Goal: Task Accomplishment & Management: Manage account settings

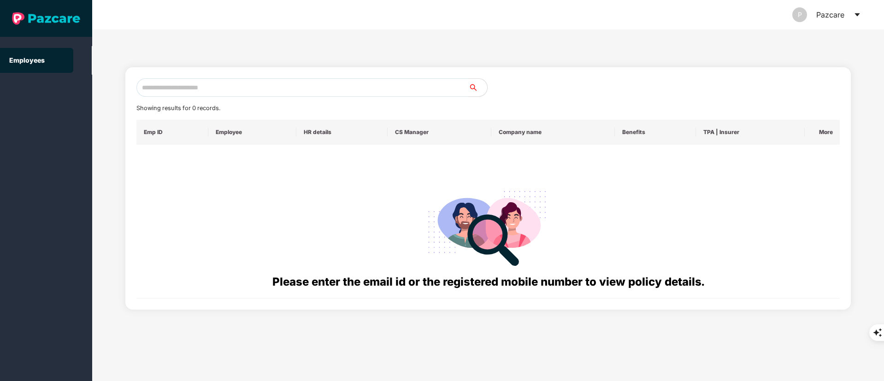
drag, startPoint x: 0, startPoint y: 0, endPoint x: 291, endPoint y: 95, distance: 306.4
click at [292, 95] on input "text" at bounding box center [302, 87] width 332 height 18
paste input "**********"
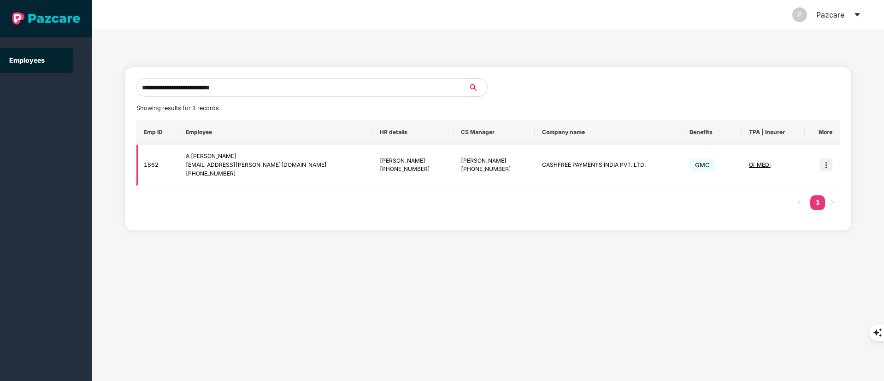
type input "**********"
click at [828, 160] on img at bounding box center [826, 165] width 13 height 13
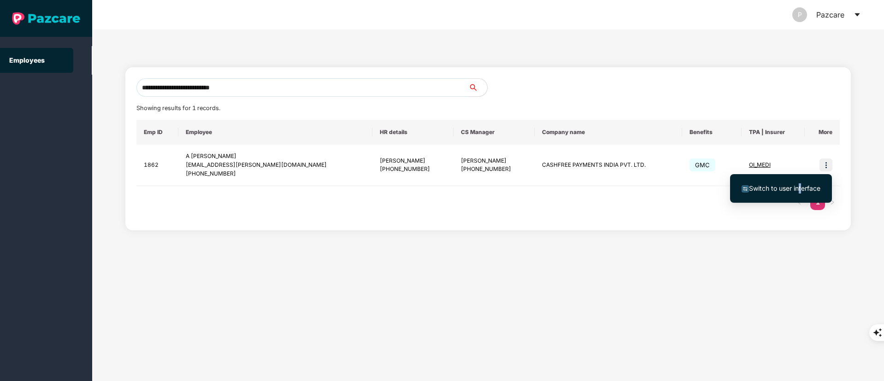
click at [800, 186] on span "Switch to user interface" at bounding box center [784, 188] width 71 height 8
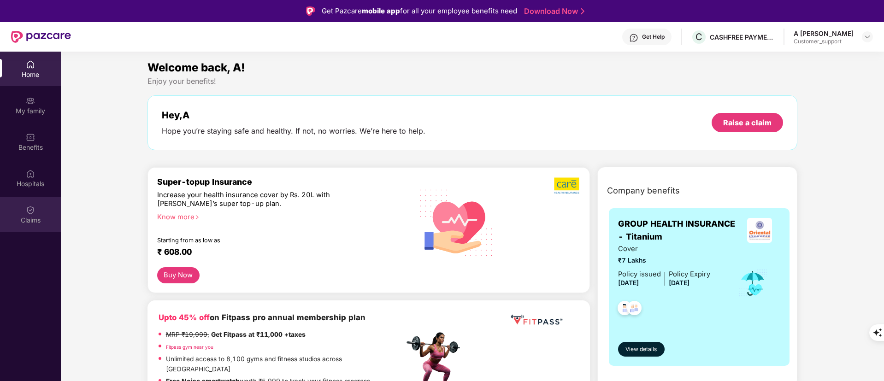
click at [30, 212] on img at bounding box center [30, 210] width 9 height 9
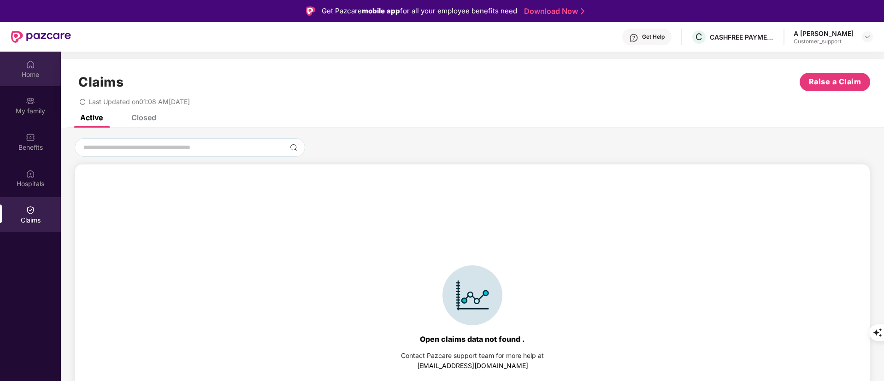
click at [14, 70] on div "Home" at bounding box center [30, 74] width 61 height 9
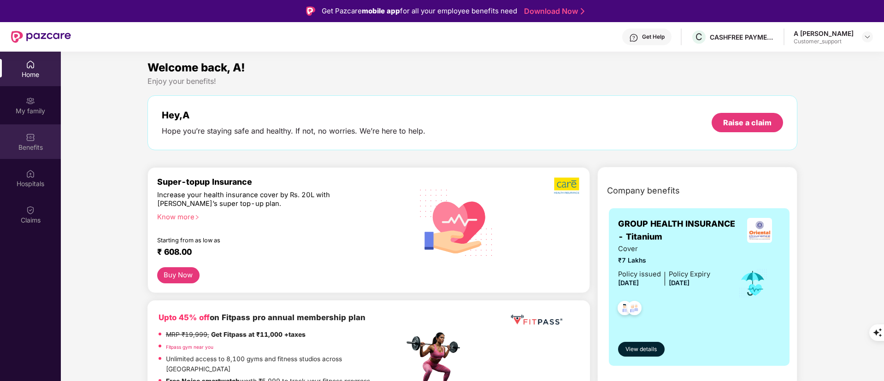
click at [43, 143] on div "Benefits" at bounding box center [30, 147] width 61 height 9
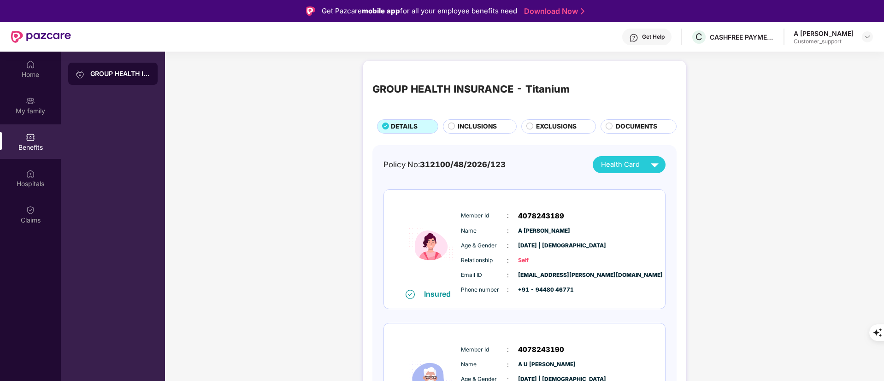
click at [578, 278] on div "Email ID : manasa.thimmaiah@cashfree.com" at bounding box center [552, 275] width 183 height 10
click at [564, 275] on span "manasa.thimmaiah@cashfree.com" at bounding box center [541, 275] width 46 height 9
copy span "manasa.thimmaiah@cashfree.com"
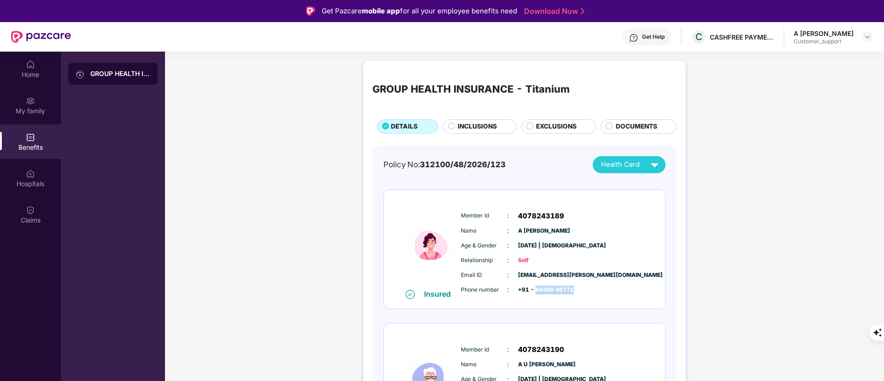
drag, startPoint x: 573, startPoint y: 289, endPoint x: 535, endPoint y: 290, distance: 37.8
click at [535, 290] on span "+91 - 94480 46771" at bounding box center [541, 290] width 46 height 9
copy span "94480 46771"
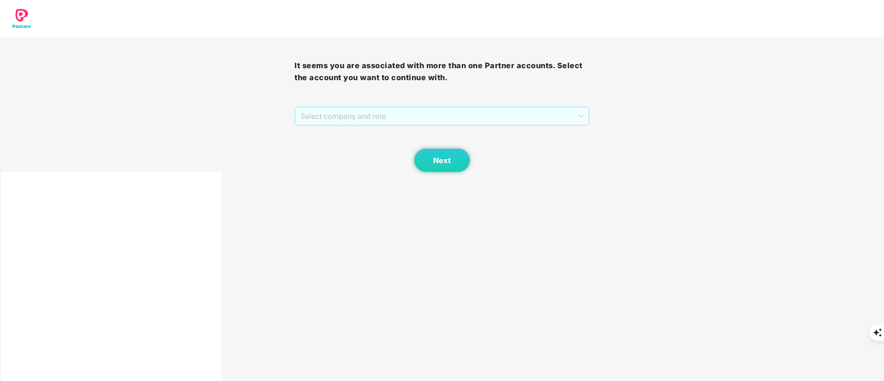
click at [321, 115] on span "Select company and role" at bounding box center [442, 116] width 283 height 18
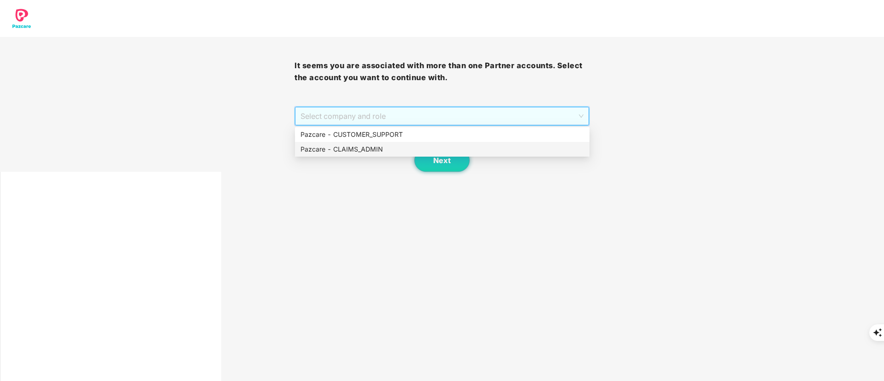
click at [367, 145] on div "Pazcare - CLAIMS_ADMIN" at bounding box center [442, 149] width 283 height 10
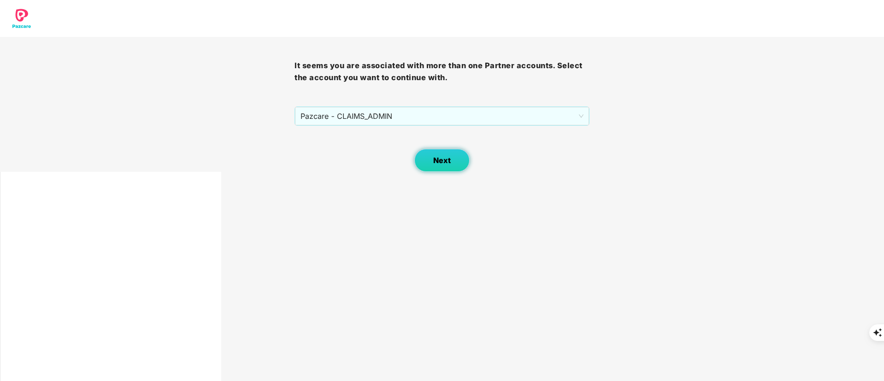
click at [429, 155] on button "Next" at bounding box center [441, 160] width 55 height 23
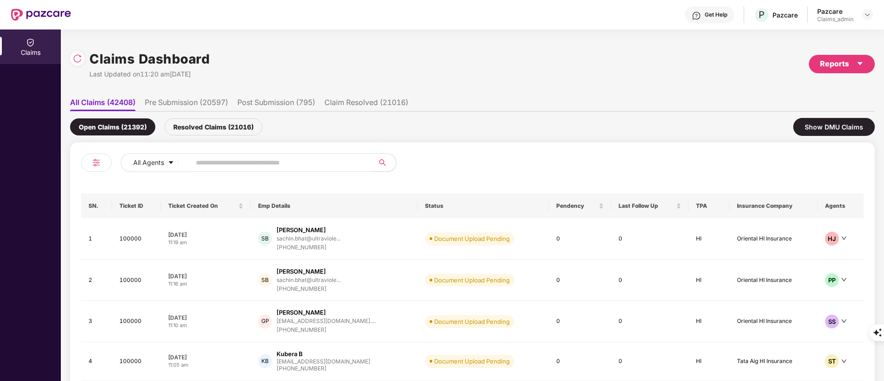
click at [261, 159] on input "text" at bounding box center [278, 163] width 165 height 14
paste input "******"
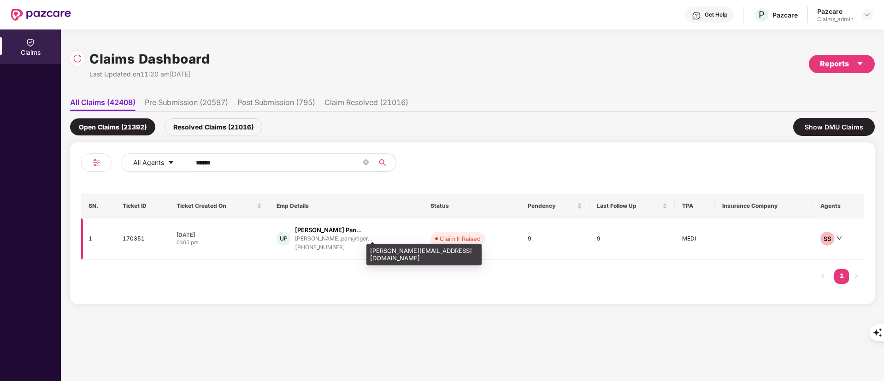
type input "******"
click at [327, 239] on div "[PERSON_NAME].pan@tiger..." at bounding box center [333, 239] width 77 height 6
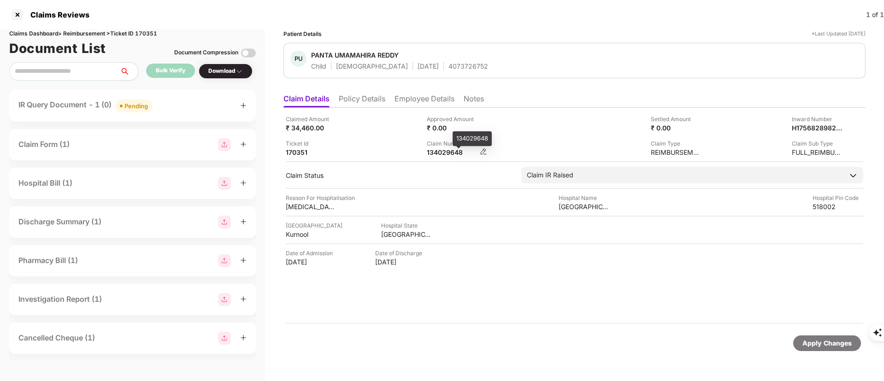
click at [440, 156] on div "134029648" at bounding box center [452, 152] width 51 height 9
click at [214, 101] on div "IR Query Document - 1 (0) Pending" at bounding box center [132, 105] width 228 height 13
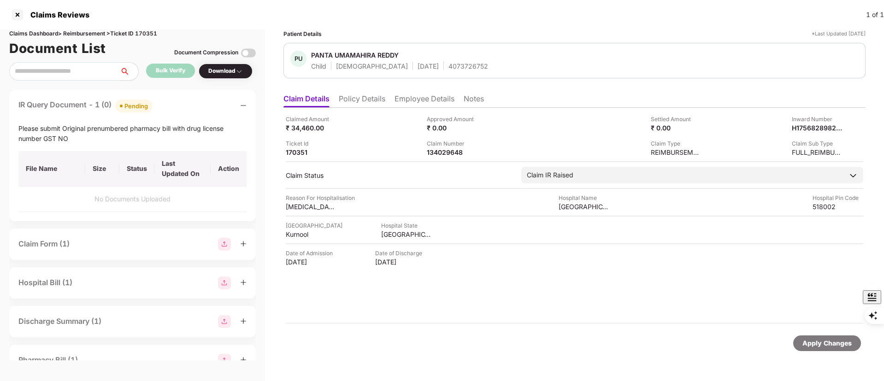
click at [372, 156] on div "Ticket Id 170351" at bounding box center [353, 148] width 134 height 18
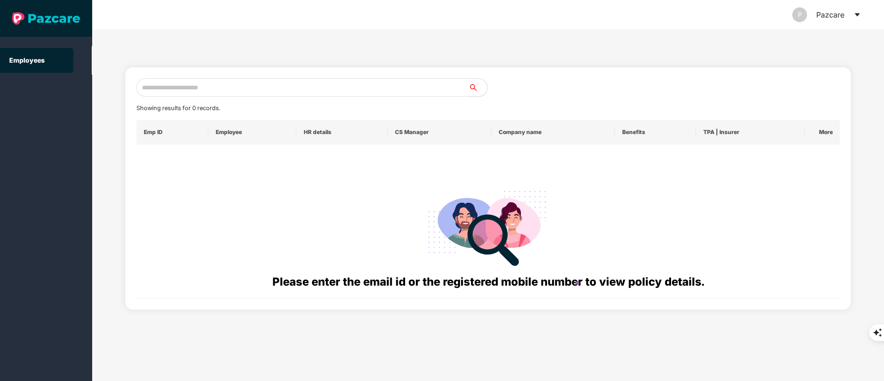
click at [257, 78] on input "text" at bounding box center [302, 87] width 332 height 18
paste input "**********"
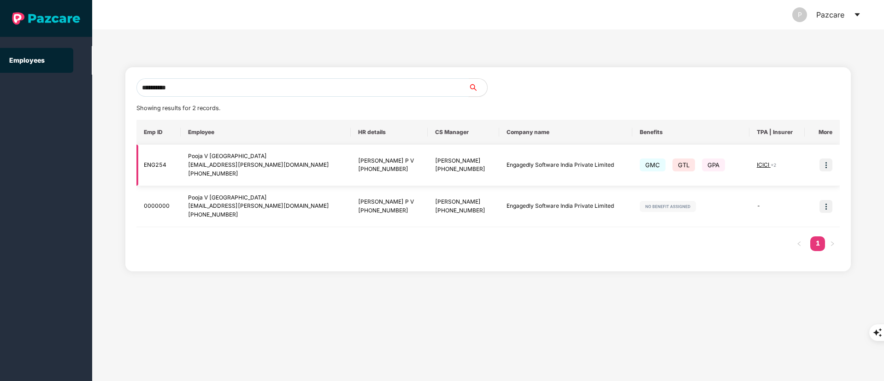
type input "**********"
click at [826, 168] on img at bounding box center [826, 165] width 13 height 13
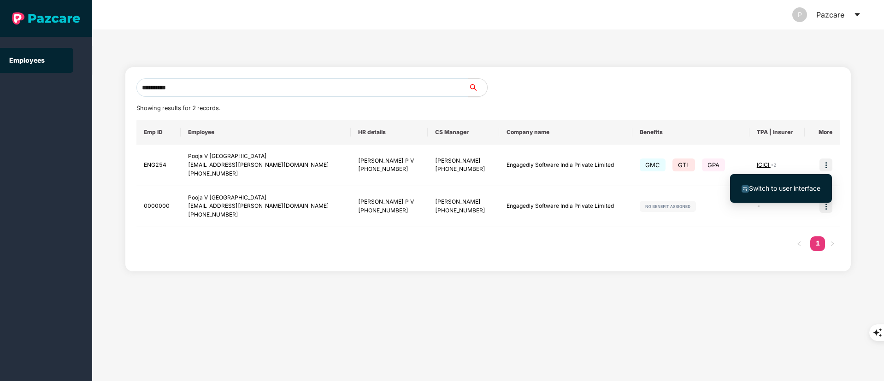
click at [791, 189] on span "Switch to user interface" at bounding box center [784, 188] width 71 height 8
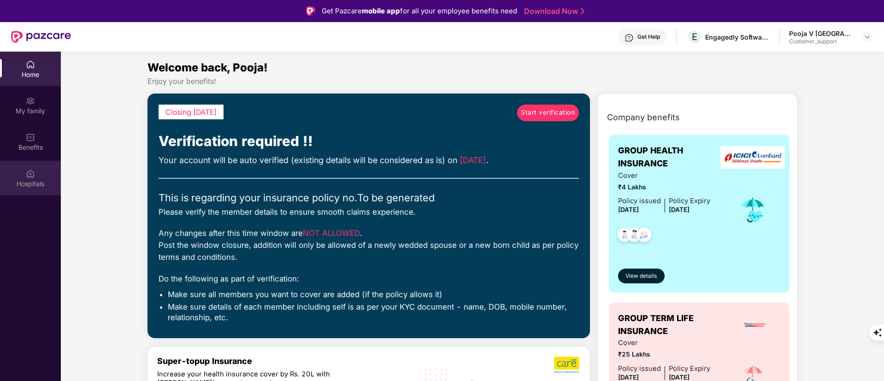
click at [32, 181] on div "Hospitals" at bounding box center [30, 183] width 61 height 9
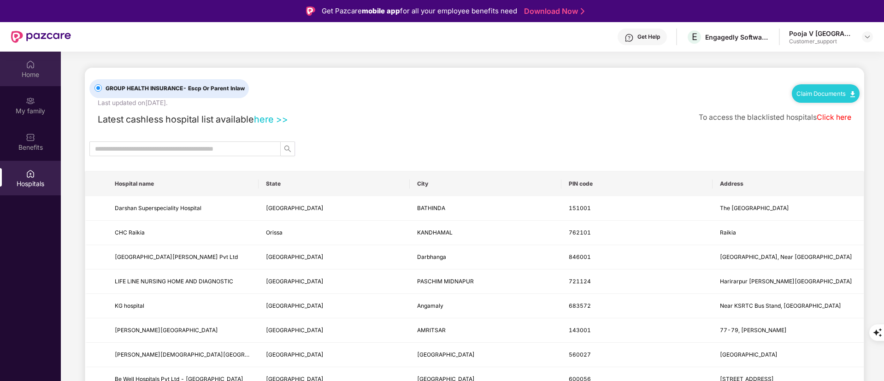
click at [22, 65] on div "Home" at bounding box center [30, 69] width 61 height 35
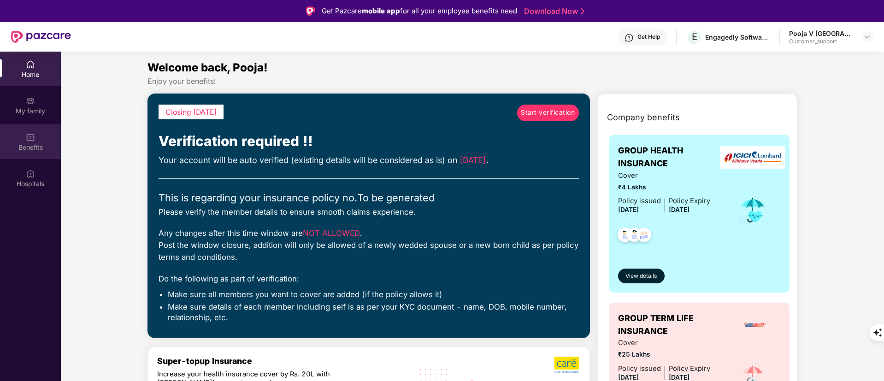
click at [33, 134] on img at bounding box center [30, 137] width 9 height 9
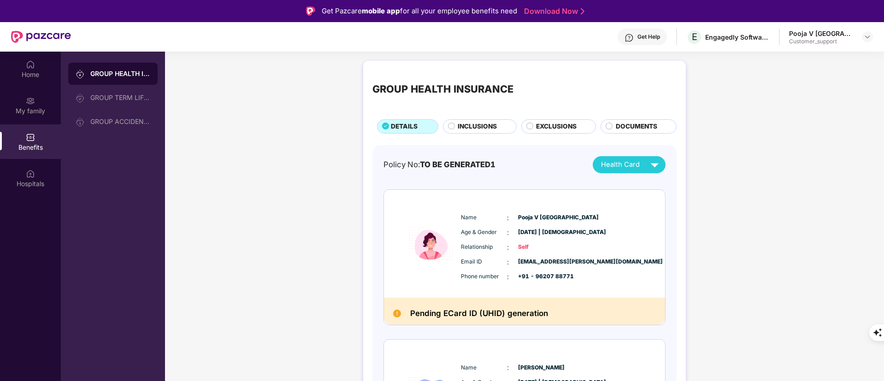
click at [548, 260] on span "pooja.meharwade@engagedly.com" at bounding box center [541, 262] width 46 height 9
copy span "pooja.meharwade@engagedly.com"
click at [27, 66] on img at bounding box center [30, 64] width 9 height 9
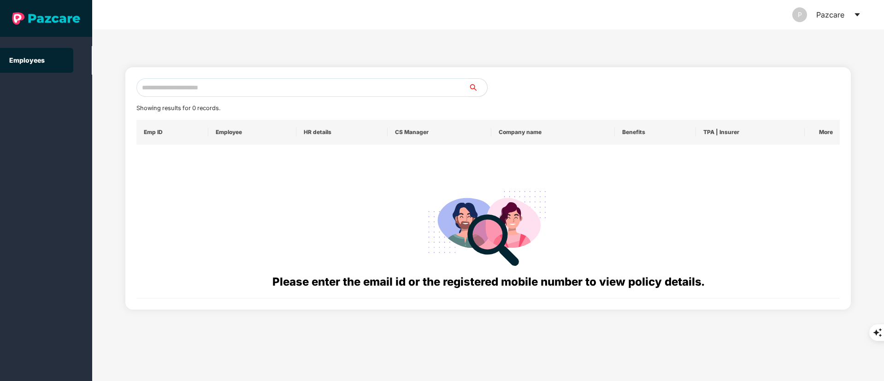
click at [214, 89] on input "text" at bounding box center [302, 87] width 332 height 18
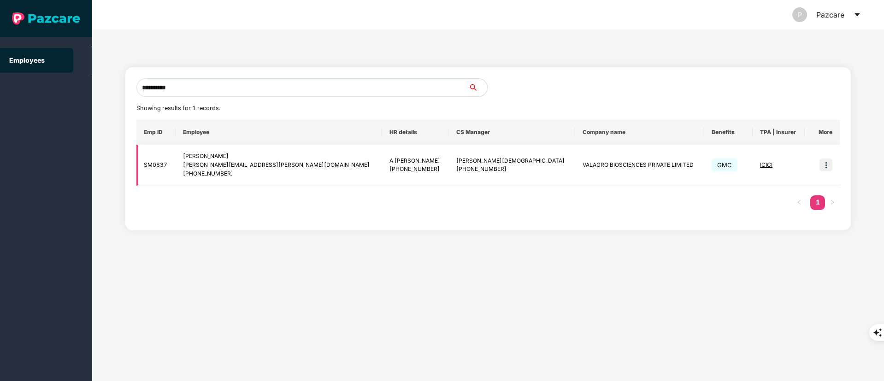
type input "**********"
click at [242, 166] on div "ellappan.muniraj@syngenta.com" at bounding box center [279, 165] width 192 height 9
copy div "ellappan.muniraj@syngenta.com"
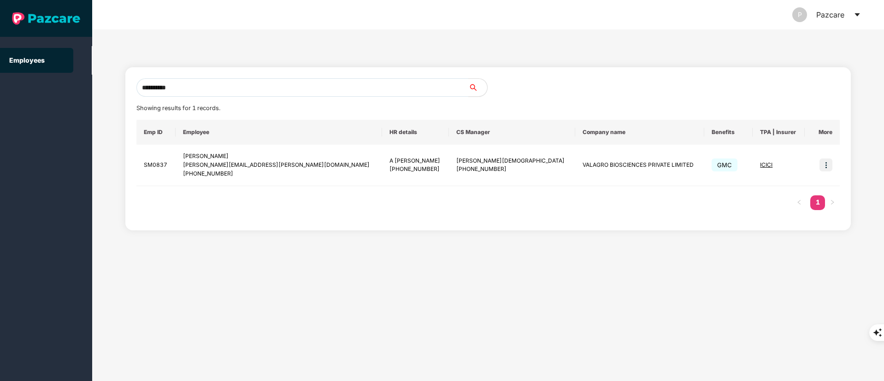
click at [212, 204] on div "Emp ID Employee HR details CS Manager Company name Benefits TPA | Insurer More …" at bounding box center [488, 170] width 704 height 100
click at [827, 160] on img at bounding box center [826, 165] width 13 height 13
click at [764, 190] on span "Switch to user interface" at bounding box center [784, 188] width 71 height 8
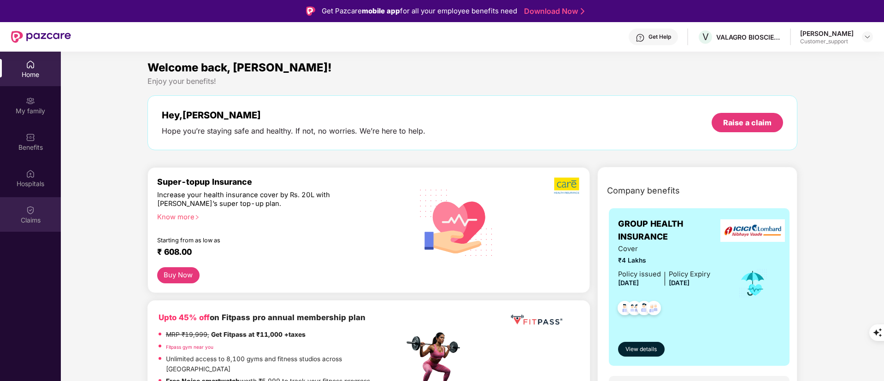
click at [40, 215] on div "Claims" at bounding box center [30, 214] width 61 height 35
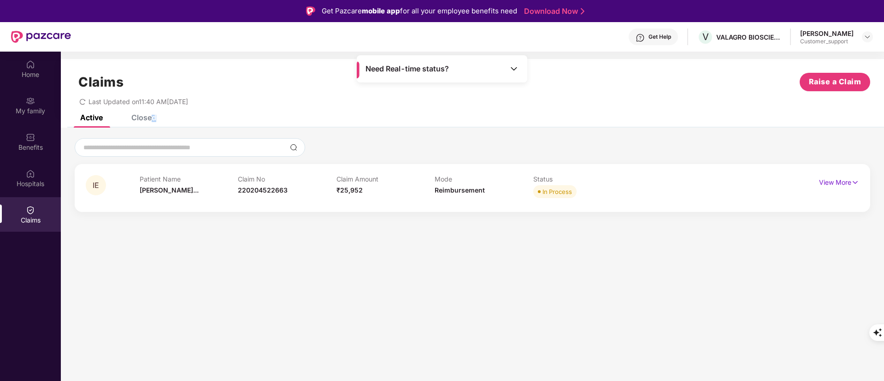
click at [153, 117] on div "Closed" at bounding box center [143, 117] width 25 height 9
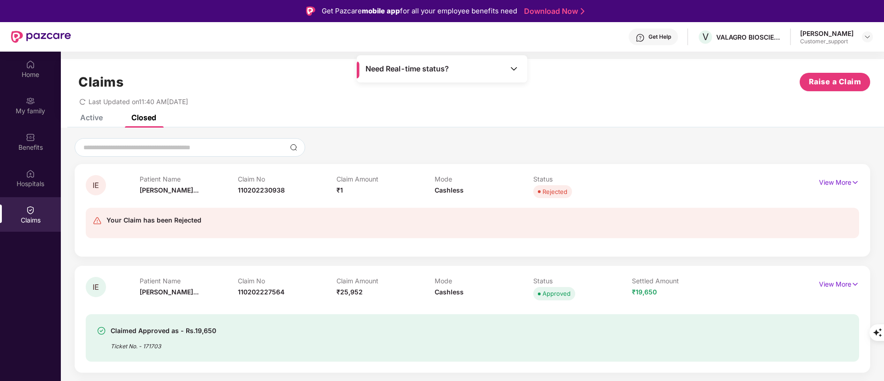
click at [85, 118] on div "Active" at bounding box center [91, 117] width 23 height 9
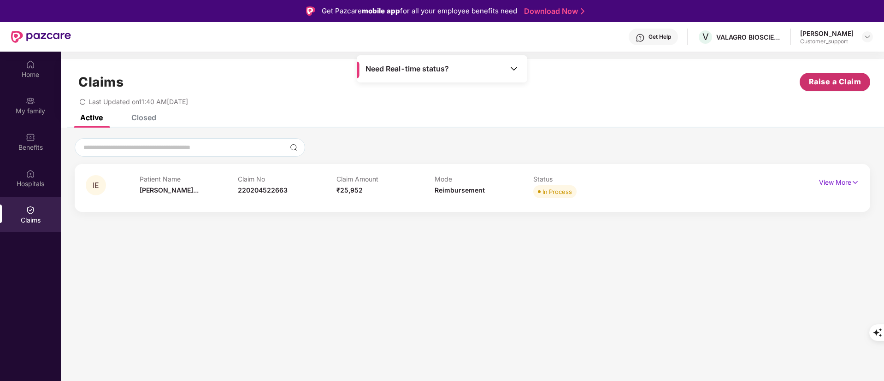
click at [826, 80] on span "Raise a Claim" at bounding box center [835, 82] width 53 height 12
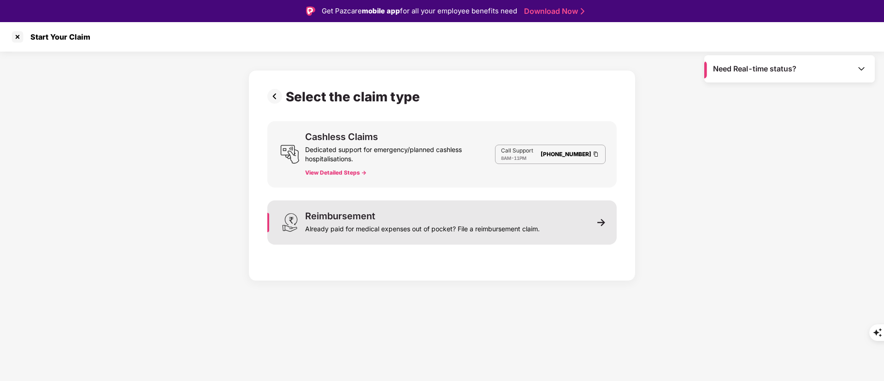
click at [577, 218] on div "Reimbursement Already paid for medical expenses out of pocket? File a reimburse…" at bounding box center [441, 223] width 349 height 44
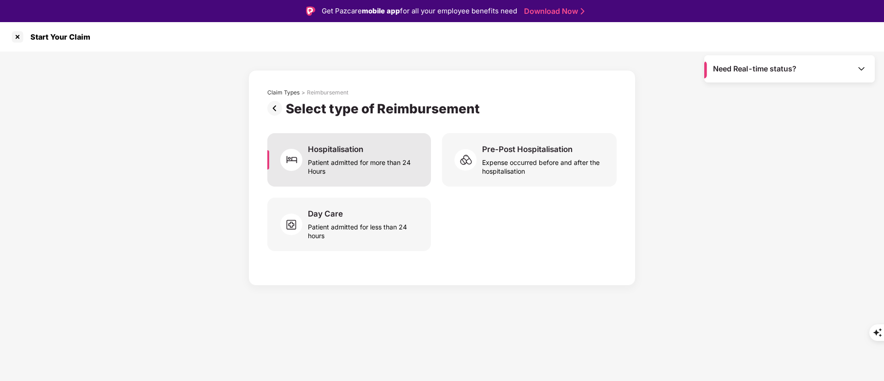
click at [357, 134] on div "Hospitalisation Patient admitted for more than 24 Hours" at bounding box center [349, 159] width 164 height 53
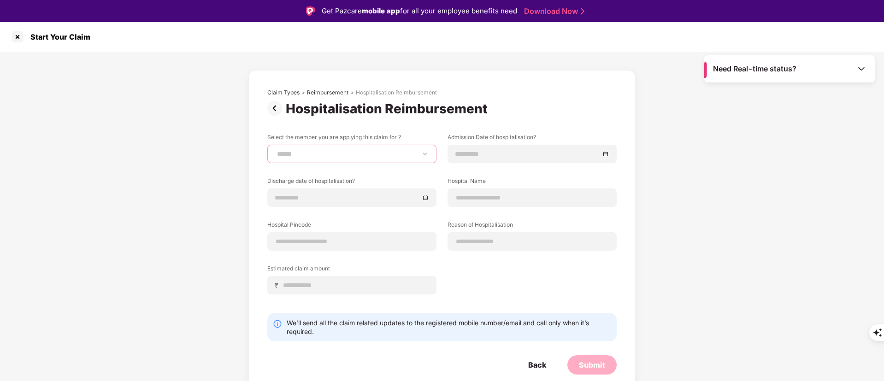
click at [353, 153] on select "**********" at bounding box center [352, 153] width 154 height 7
select select "**********"
click at [275, 150] on select "**********" at bounding box center [352, 153] width 154 height 7
click at [461, 153] on input at bounding box center [527, 154] width 144 height 10
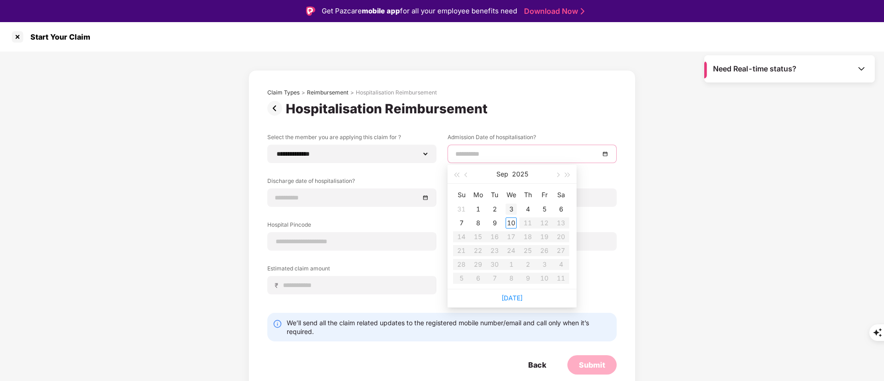
click at [508, 205] on div "3" at bounding box center [511, 209] width 11 height 11
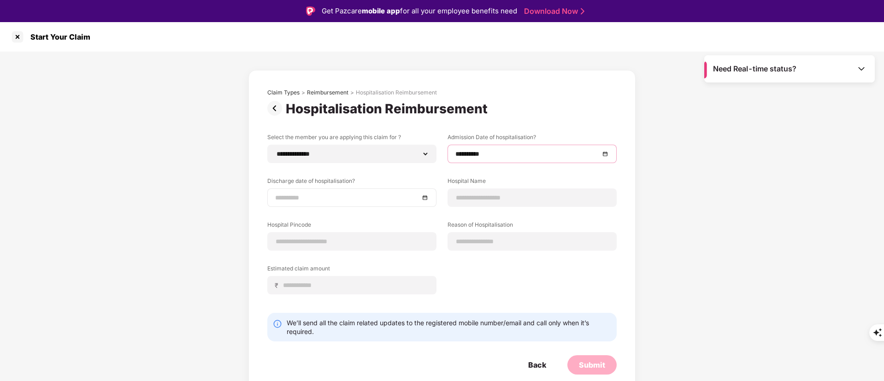
click at [279, 197] on input at bounding box center [347, 198] width 144 height 10
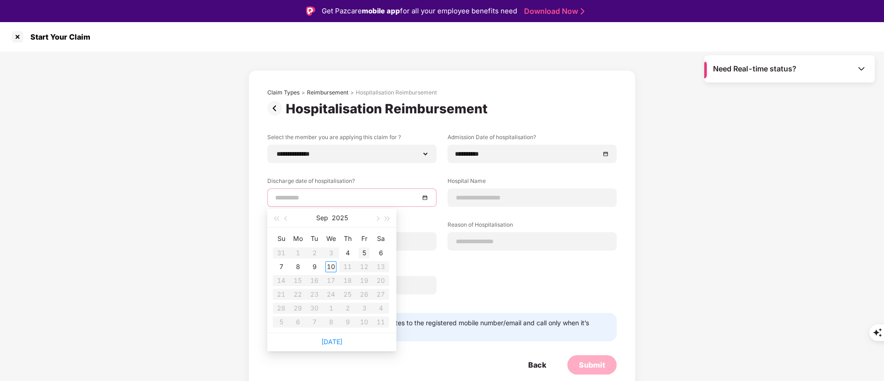
click at [360, 254] on div "5" at bounding box center [364, 253] width 11 height 11
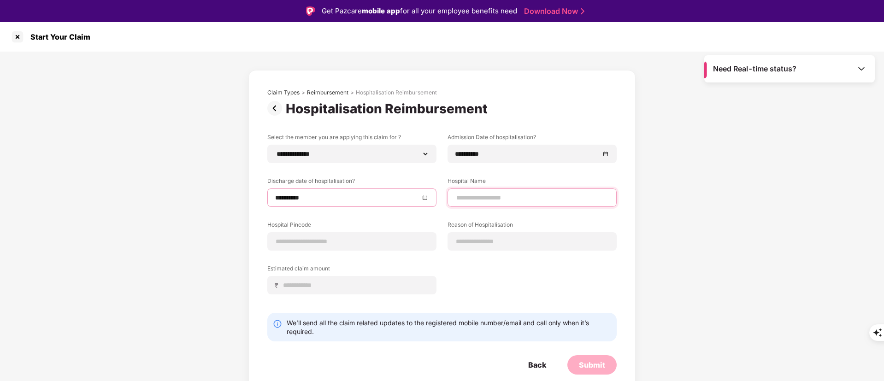
click at [482, 195] on input at bounding box center [532, 198] width 154 height 10
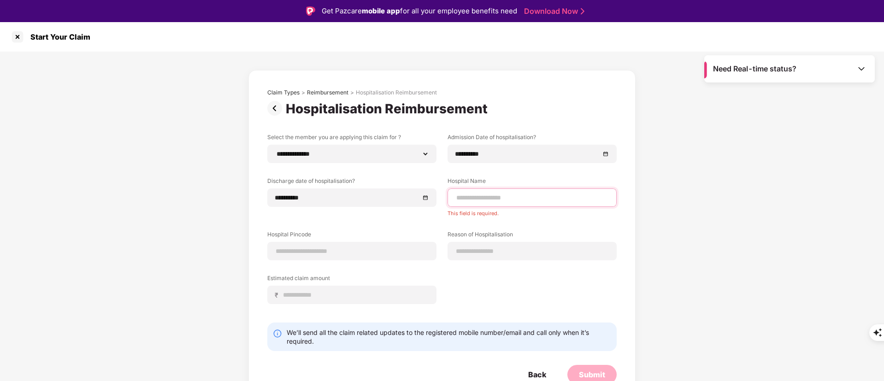
paste input "**********"
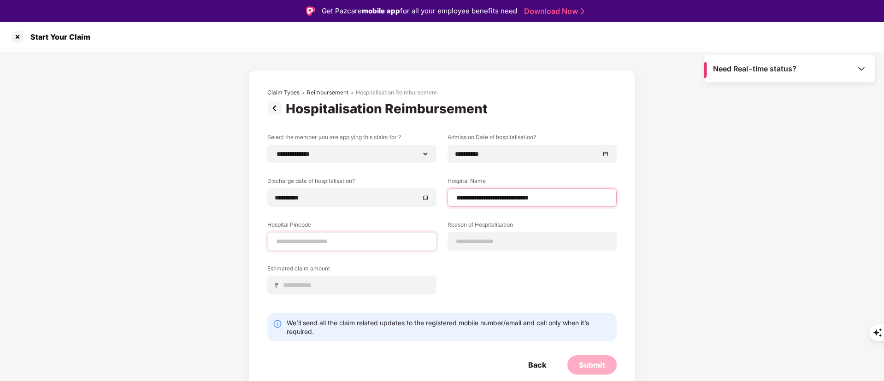
type input "**********"
click at [324, 240] on input at bounding box center [352, 242] width 154 height 10
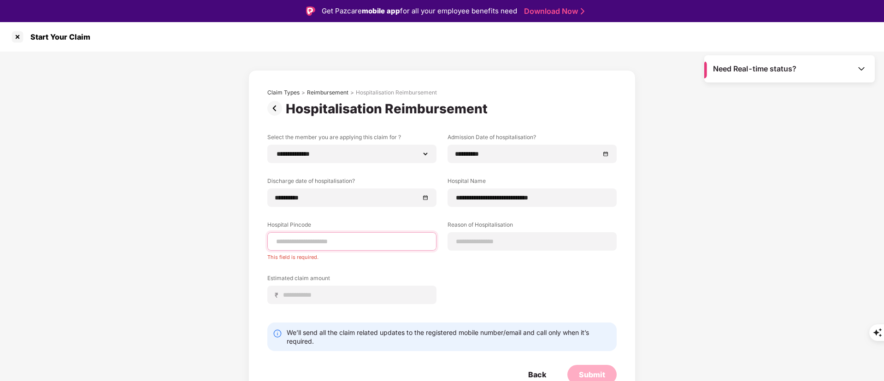
paste input "******"
type input "******"
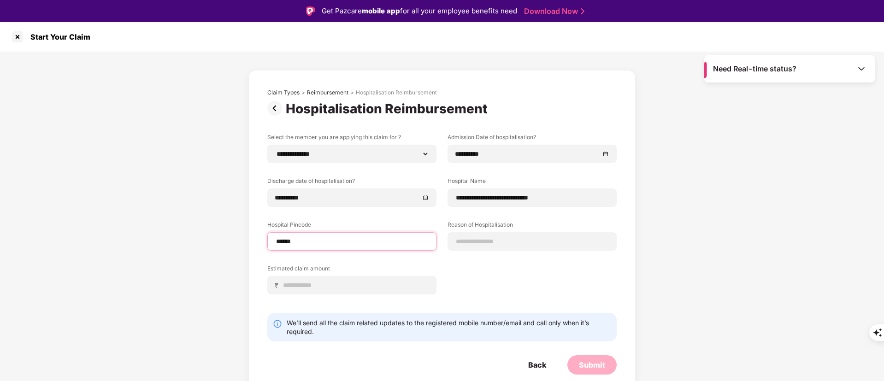
select select "**********"
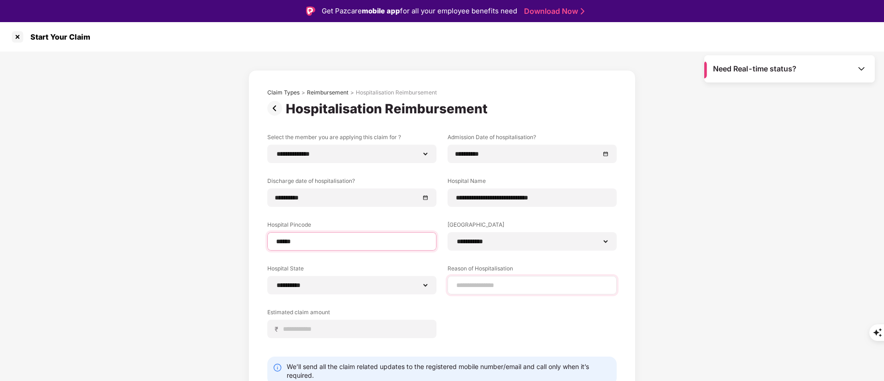
type input "******"
click at [484, 286] on input at bounding box center [532, 286] width 154 height 10
type input "**********"
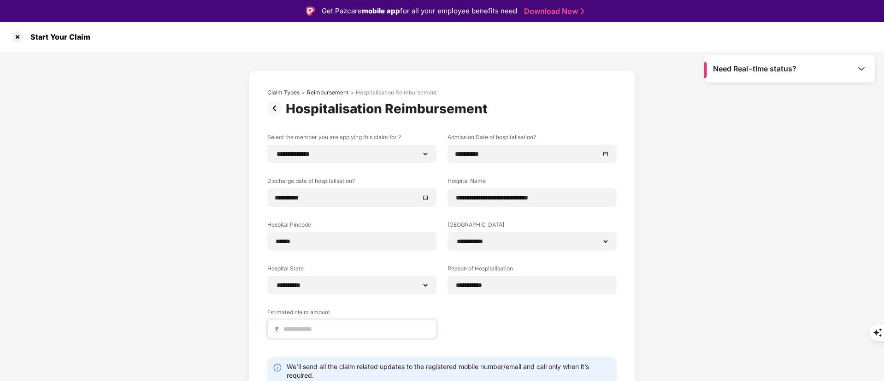
click at [301, 324] on div "₹" at bounding box center [351, 329] width 169 height 18
click at [311, 328] on input at bounding box center [356, 330] width 146 height 10
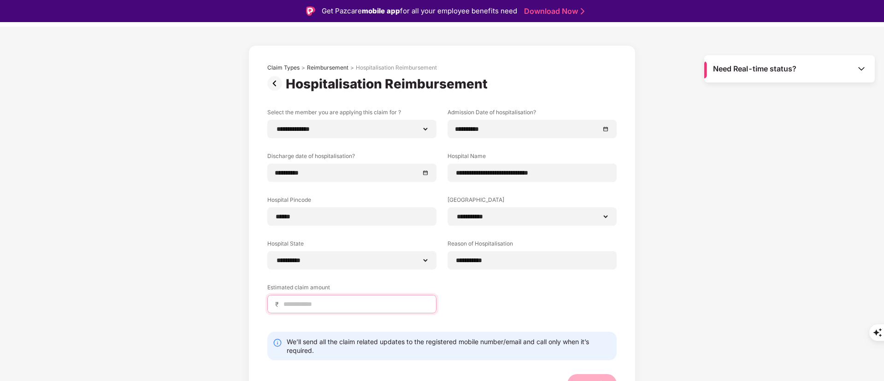
scroll to position [39, 0]
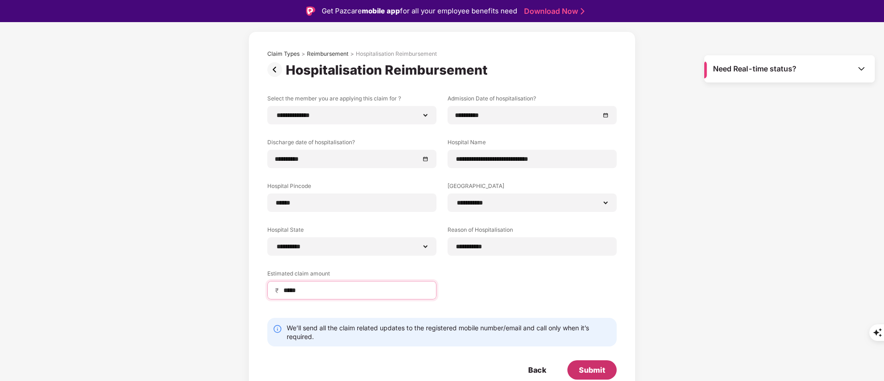
type input "*****"
click at [596, 368] on div "Submit" at bounding box center [592, 370] width 26 height 10
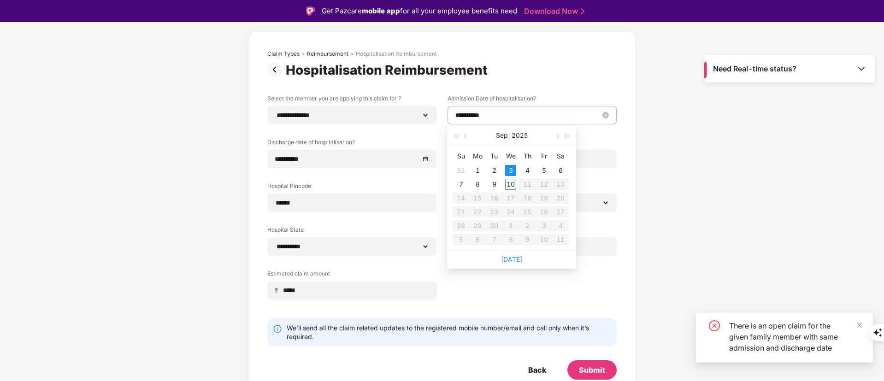
click at [461, 116] on input at bounding box center [527, 115] width 144 height 10
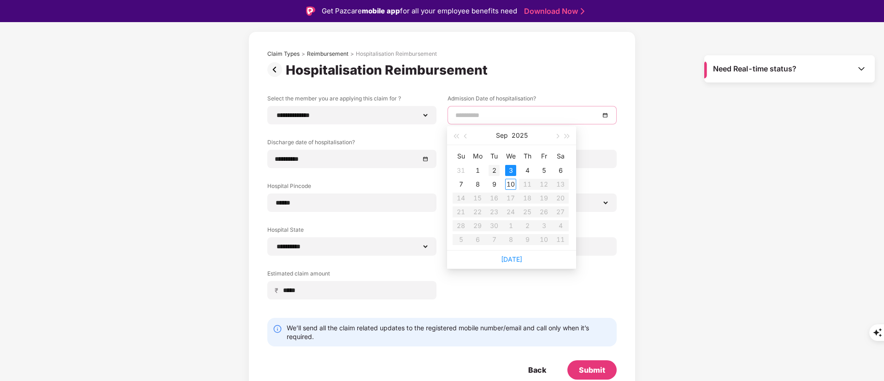
click at [492, 169] on div "2" at bounding box center [494, 170] width 11 height 11
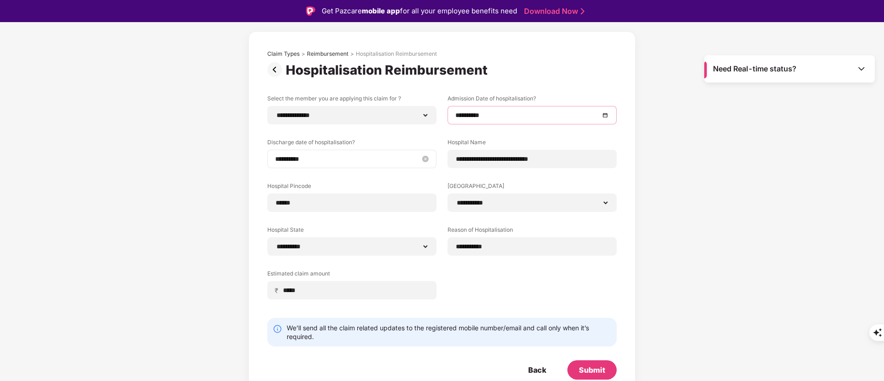
click at [282, 159] on input at bounding box center [347, 159] width 144 height 10
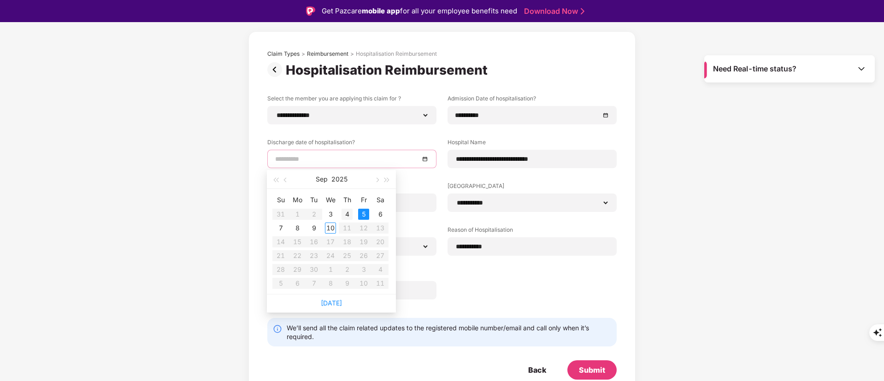
click at [350, 215] on div "4" at bounding box center [347, 214] width 11 height 11
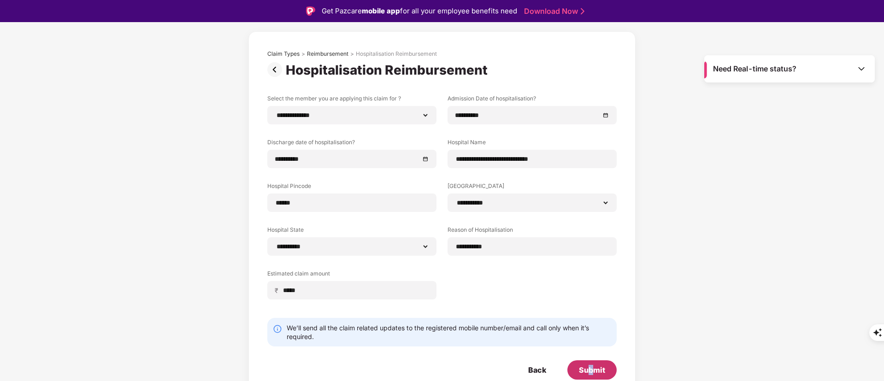
click at [593, 375] on div "Submit" at bounding box center [591, 369] width 49 height 19
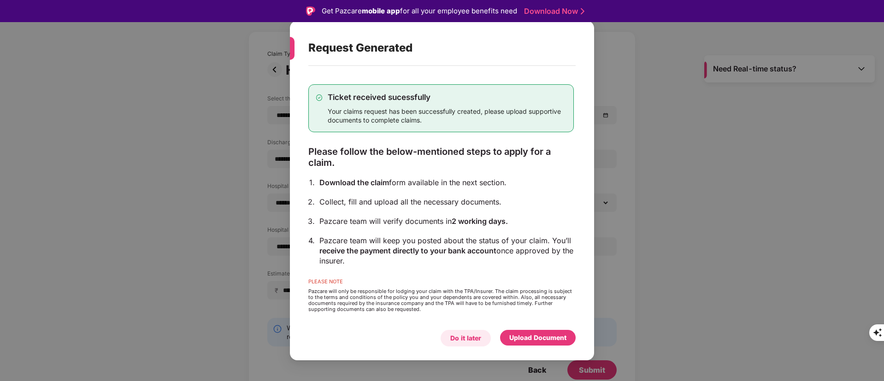
click at [473, 331] on div "Do it later" at bounding box center [466, 338] width 50 height 17
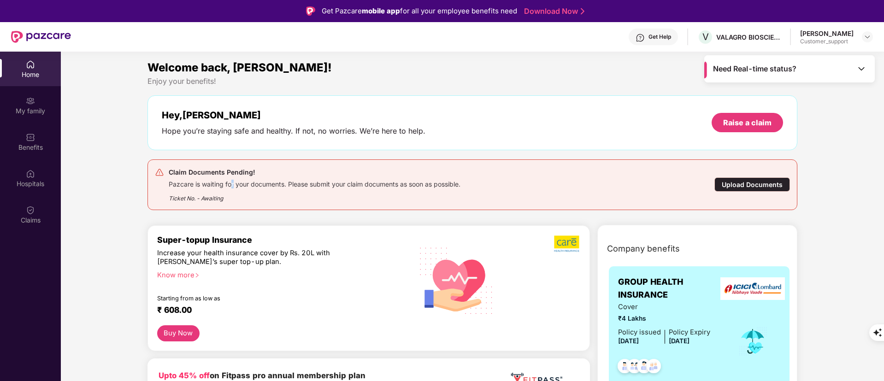
click at [233, 185] on div "Pazcare is waiting for your documents. Please submit your claim documents as so…" at bounding box center [315, 183] width 292 height 11
click at [302, 184] on div "Pazcare is waiting for your documents. Please submit your claim documents as so…" at bounding box center [315, 183] width 292 height 11
click at [730, 188] on div "Upload Documents" at bounding box center [752, 184] width 76 height 14
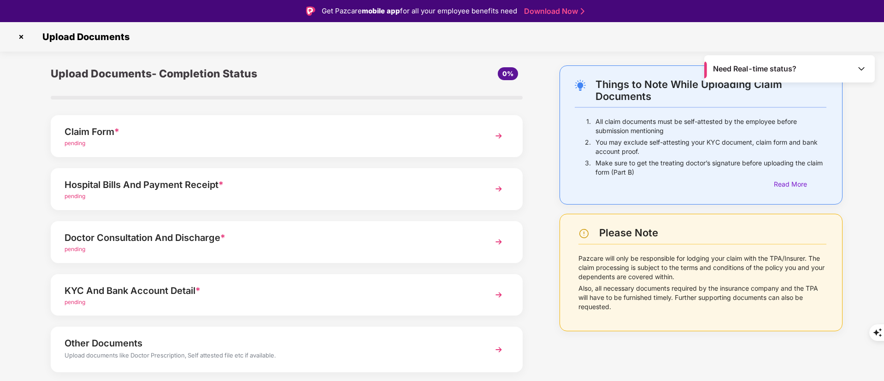
click at [19, 35] on img at bounding box center [21, 37] width 15 height 15
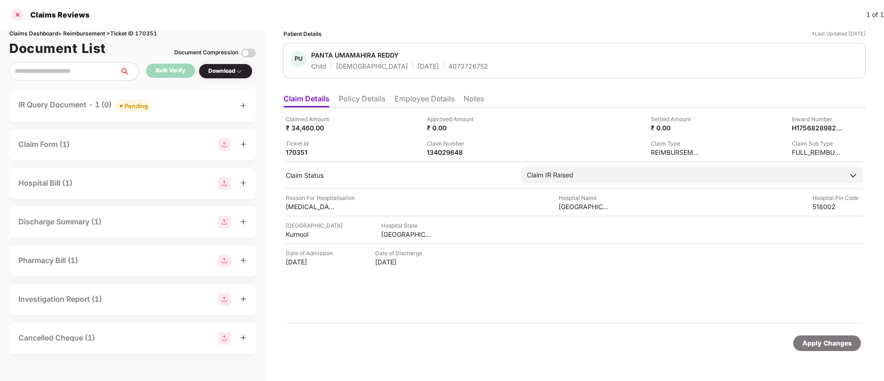
click at [13, 18] on div at bounding box center [17, 14] width 15 height 15
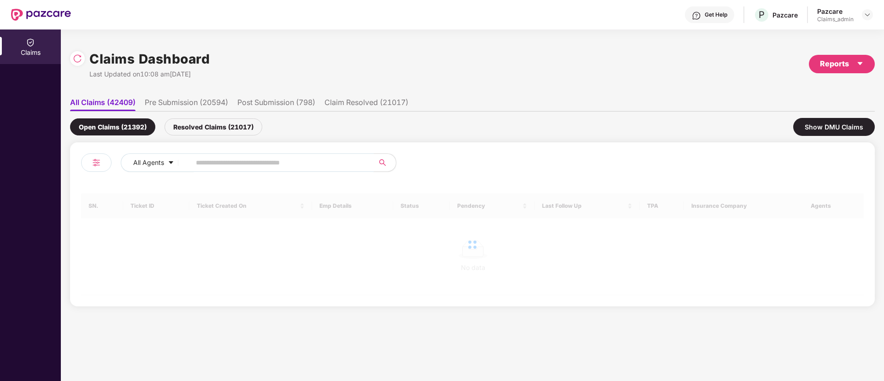
click at [237, 159] on input "text" at bounding box center [278, 163] width 165 height 14
paste input "******"
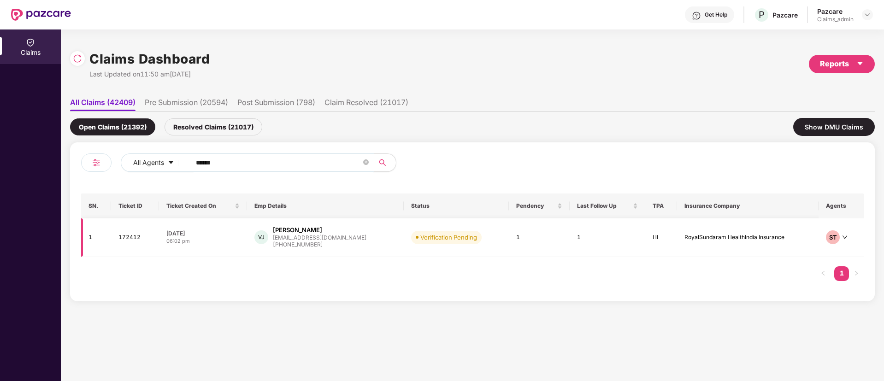
type input "******"
click at [307, 243] on div "+919818966287" at bounding box center [320, 245] width 94 height 9
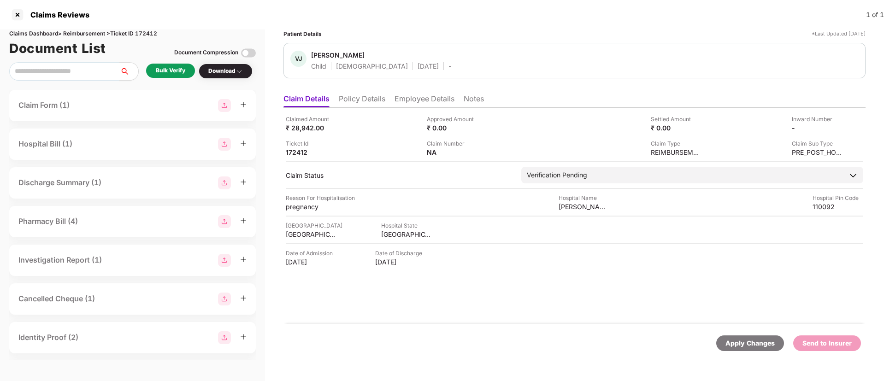
click at [361, 102] on li "Policy Details" at bounding box center [362, 100] width 47 height 13
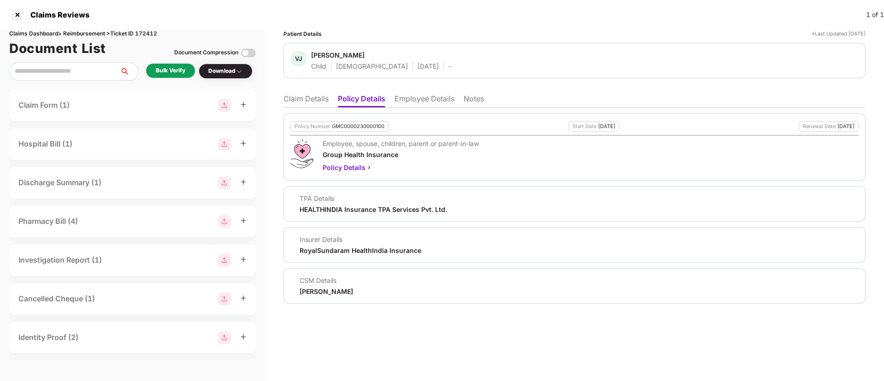
click at [295, 99] on li "Claim Details" at bounding box center [305, 100] width 45 height 13
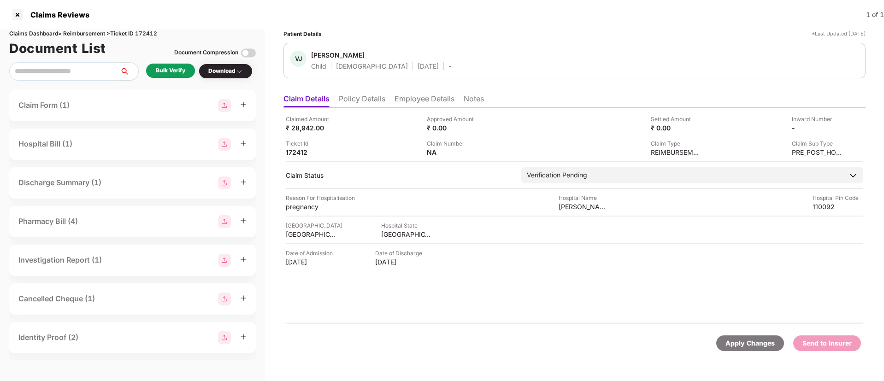
click at [375, 96] on li "Policy Details" at bounding box center [362, 100] width 47 height 13
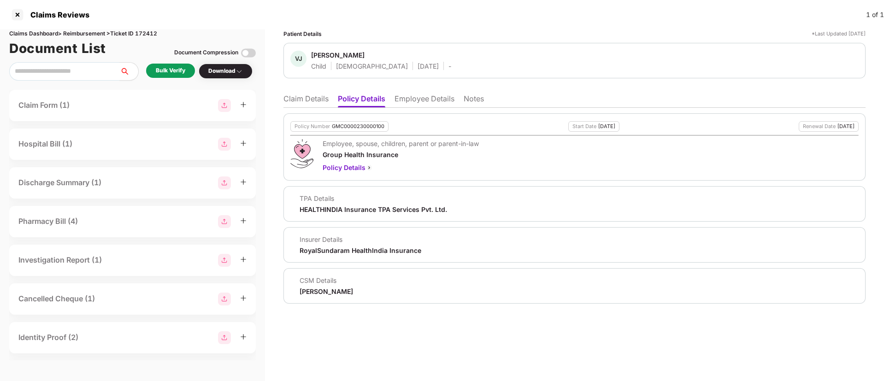
click at [303, 100] on li "Claim Details" at bounding box center [305, 100] width 45 height 13
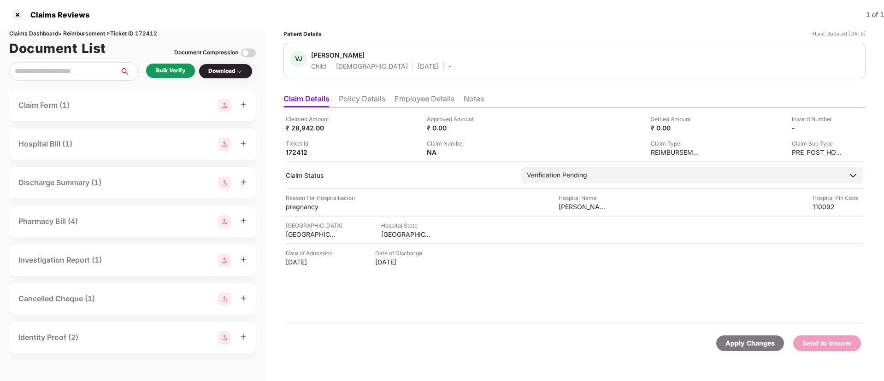
click at [420, 96] on li "Employee Details" at bounding box center [425, 100] width 60 height 13
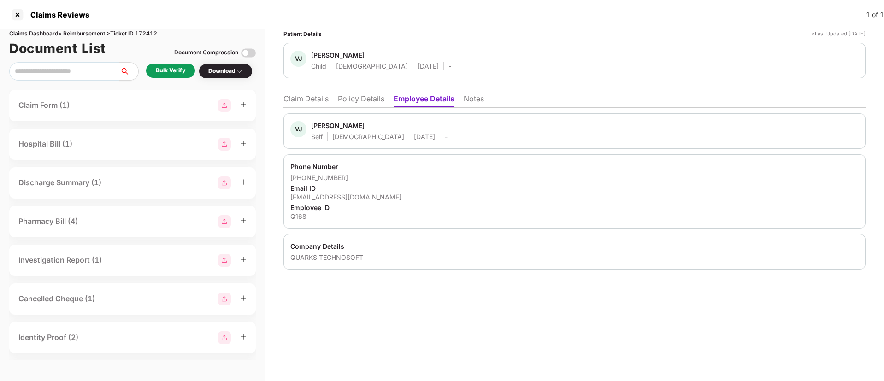
click at [327, 202] on div "Phone Number +919818966287 Email ID vinod.joshi@qtsolv.com Employee ID Q168" at bounding box center [574, 191] width 582 height 74
click at [345, 198] on div "vinod.joshi@qtsolv.com" at bounding box center [574, 197] width 568 height 9
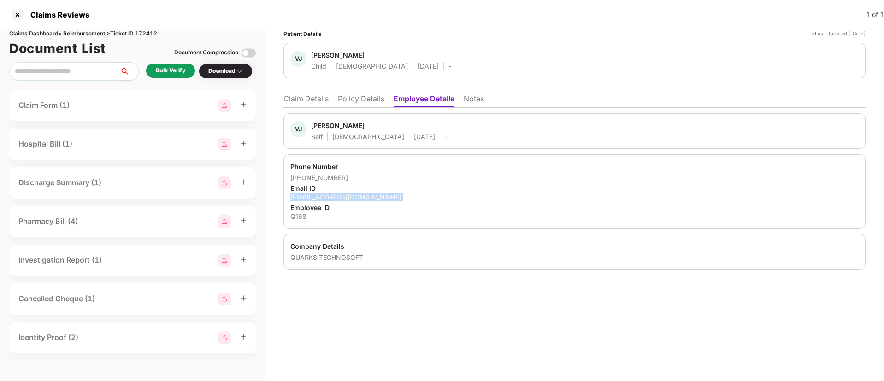
copy div "vinod.joshi@qtsolv.com"
click at [306, 102] on li "Claim Details" at bounding box center [305, 100] width 45 height 13
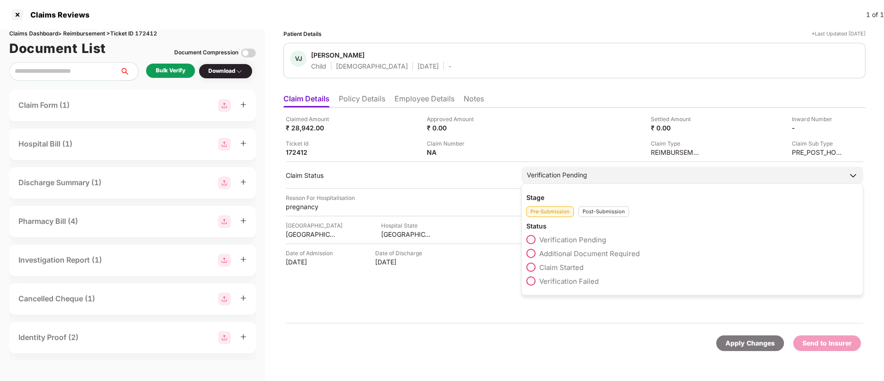
click at [569, 267] on span "Claim Started" at bounding box center [561, 267] width 44 height 9
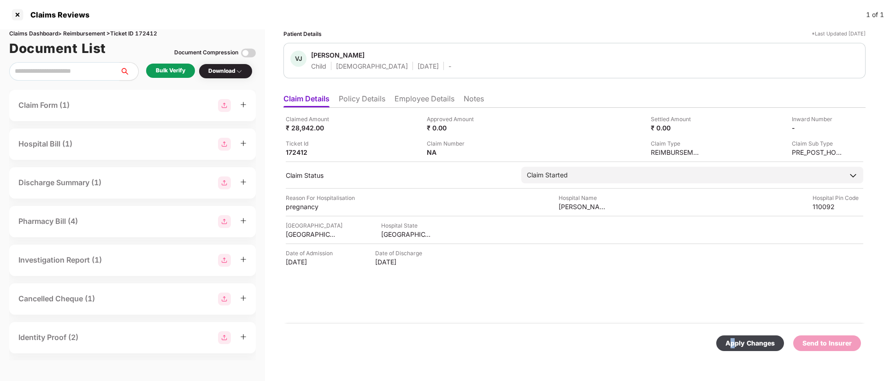
click at [737, 343] on div "Apply Changes" at bounding box center [750, 343] width 49 height 10
click at [419, 96] on li "Employee Details" at bounding box center [425, 100] width 60 height 13
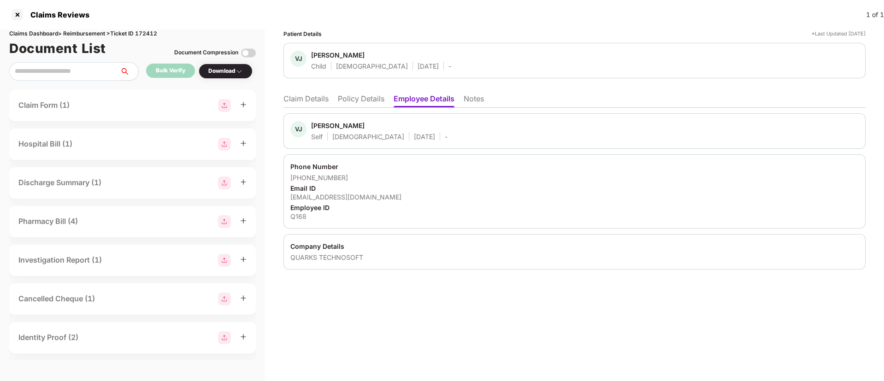
click at [323, 124] on div "Vinod Joshi" at bounding box center [337, 125] width 53 height 9
copy div "Vinod"
click at [359, 96] on li "Policy Details" at bounding box center [361, 100] width 47 height 13
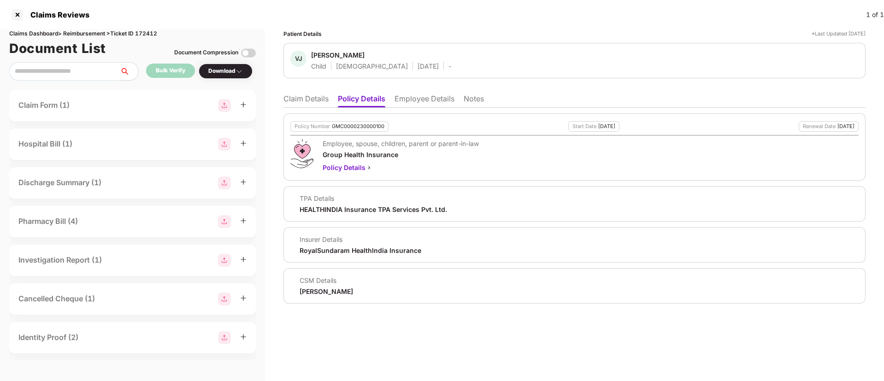
click at [323, 291] on div "Harshal Bedi" at bounding box center [326, 291] width 53 height 9
click at [322, 291] on div "Harshal Bedi" at bounding box center [326, 291] width 53 height 9
copy body "Harshal Bedi"
click at [308, 295] on div "Harshal Bedi" at bounding box center [326, 291] width 53 height 9
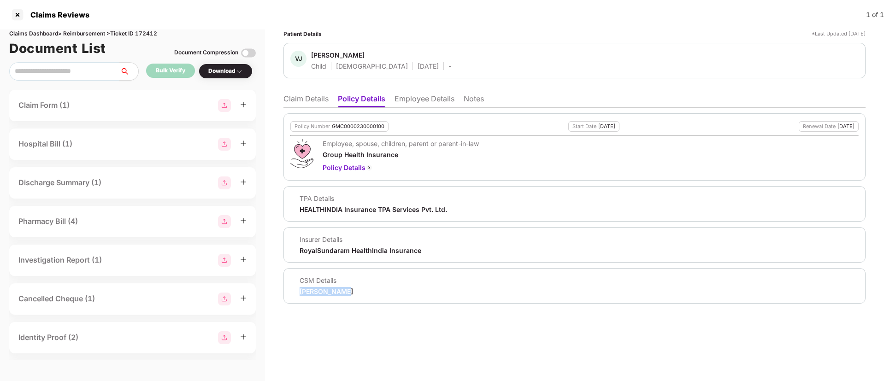
drag, startPoint x: 301, startPoint y: 291, endPoint x: 355, endPoint y: 291, distance: 54.4
click at [355, 291] on div "CSM Details Harshal Bedi" at bounding box center [574, 286] width 568 height 20
click at [418, 101] on li "Employee Details" at bounding box center [425, 100] width 60 height 13
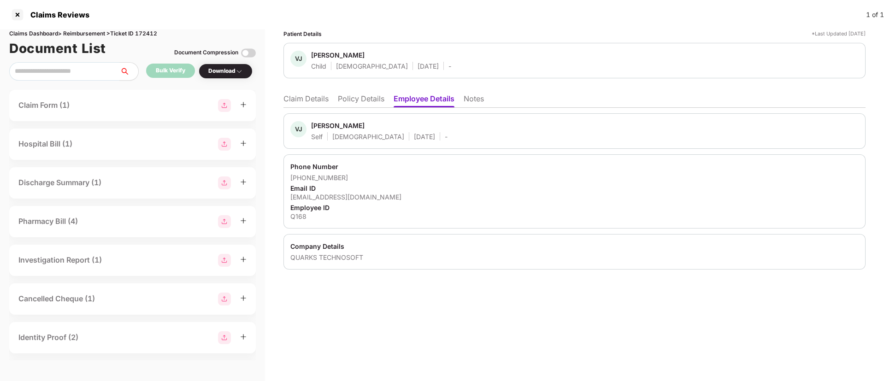
click at [354, 98] on li "Policy Details" at bounding box center [361, 100] width 47 height 13
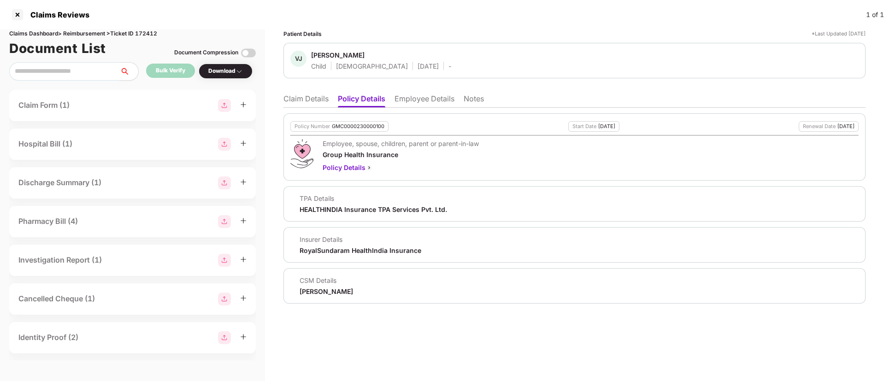
click at [311, 98] on li "Claim Details" at bounding box center [305, 100] width 45 height 13
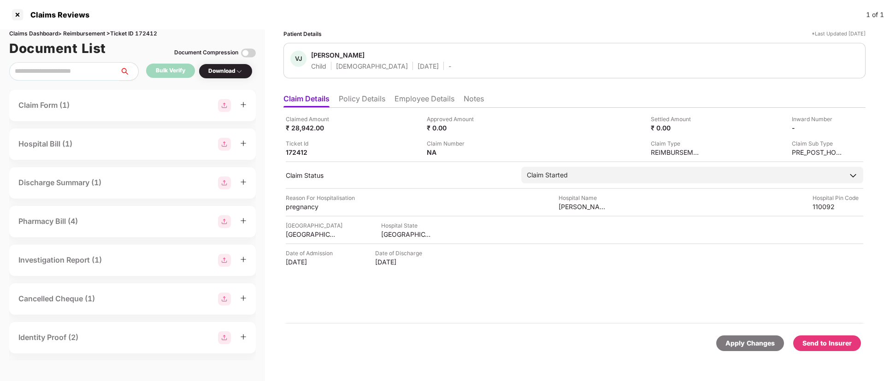
click at [418, 100] on li "Employee Details" at bounding box center [425, 100] width 60 height 13
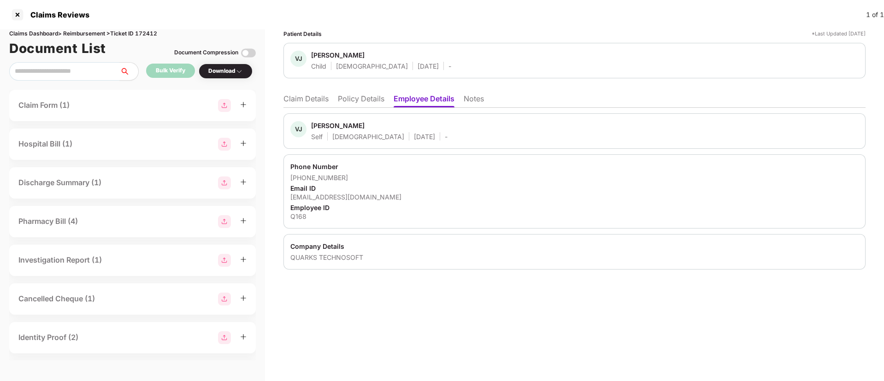
click at [366, 98] on li "Policy Details" at bounding box center [361, 100] width 47 height 13
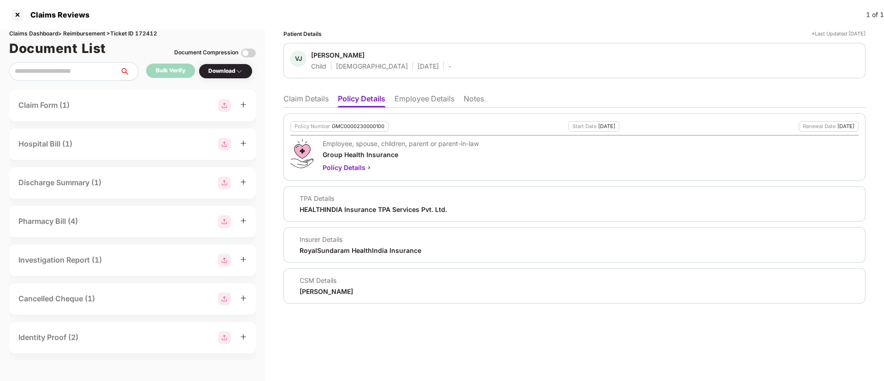
click at [413, 99] on li "Employee Details" at bounding box center [425, 100] width 60 height 13
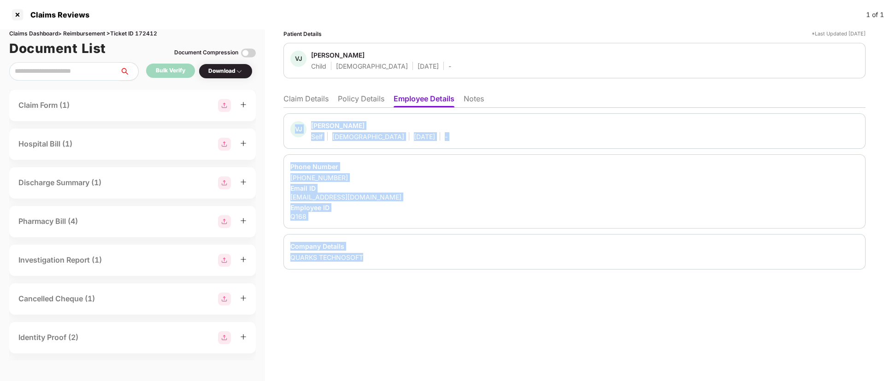
drag, startPoint x: 295, startPoint y: 115, endPoint x: 420, endPoint y: 259, distance: 190.5
click at [420, 259] on div "VJ Vinod Joshi Self Male 28 June 1989 - Phone Number +919818966287 Email ID vin…" at bounding box center [574, 191] width 582 height 156
copy div "VJ Vinod Joshi Self Male 28 June 1989 - Phone Number +919818966287 Email ID vin…"
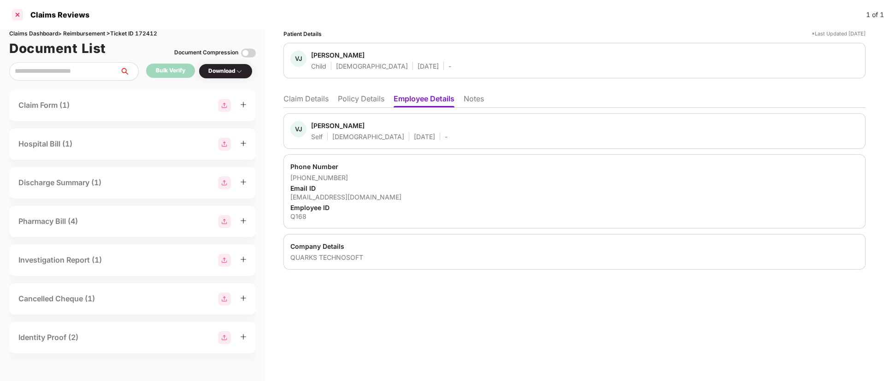
click at [17, 15] on div at bounding box center [17, 14] width 15 height 15
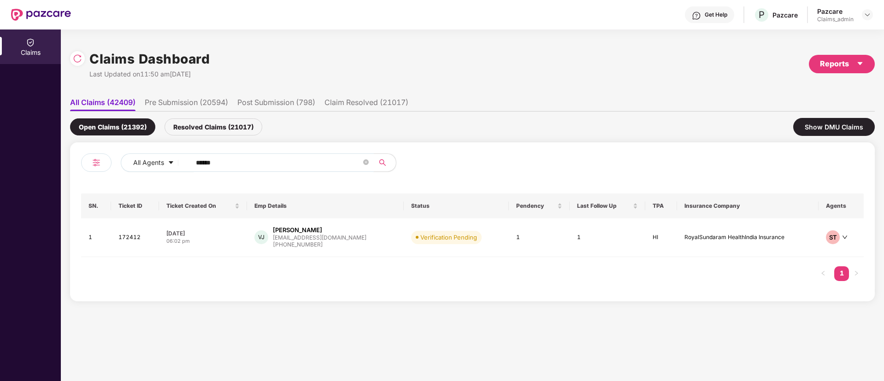
drag, startPoint x: 265, startPoint y: 169, endPoint x: 105, endPoint y: 168, distance: 159.5
click at [105, 168] on div "All Agents ******" at bounding box center [276, 167] width 391 height 26
paste input "text"
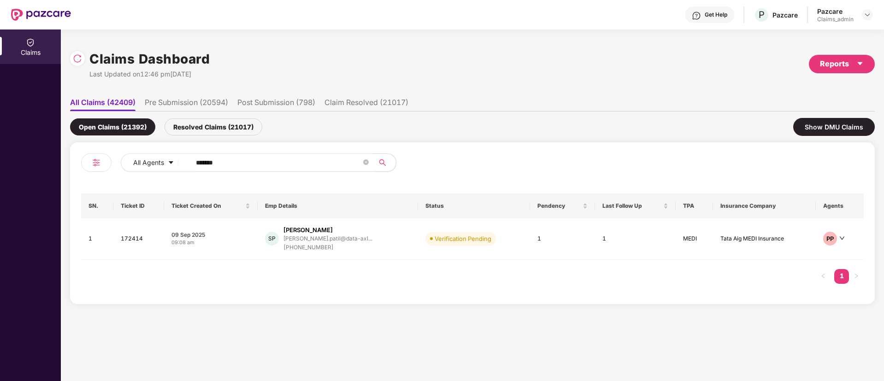
type input "******"
click at [314, 240] on div "sourabh.patil@data-axl..." at bounding box center [327, 239] width 89 height 6
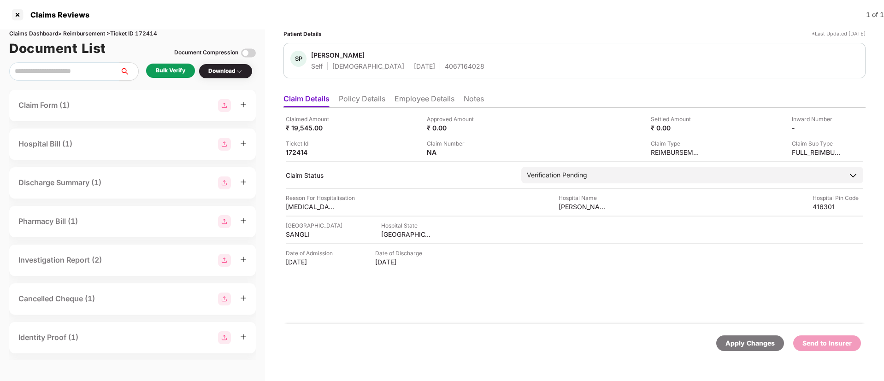
click at [360, 103] on li "Policy Details" at bounding box center [362, 100] width 47 height 13
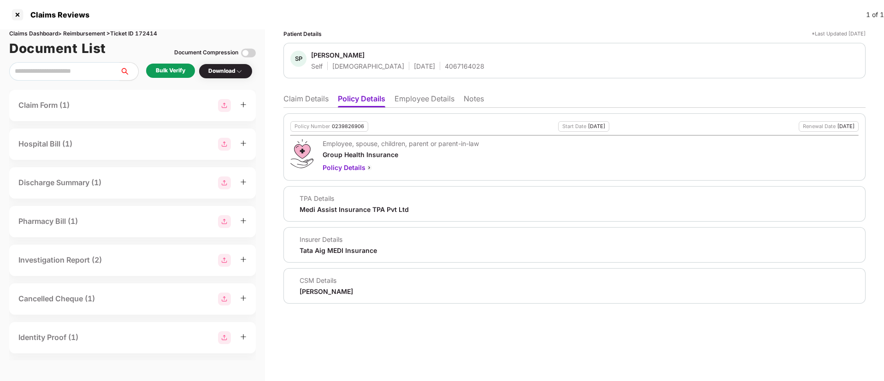
click at [178, 71] on div "Bulk Verify" at bounding box center [171, 70] width 30 height 9
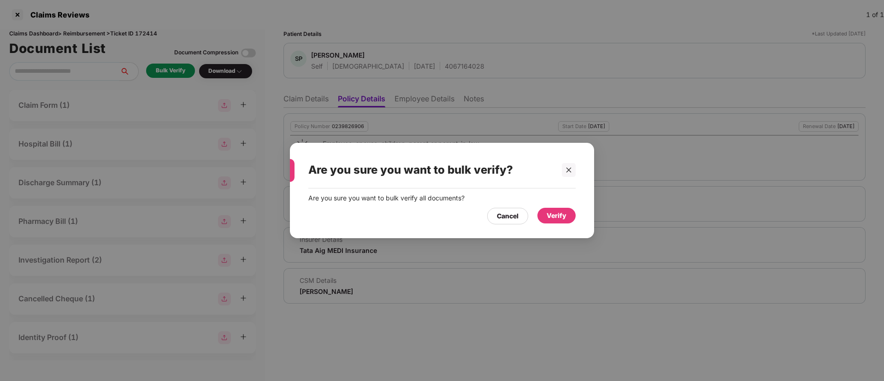
click at [552, 217] on div "Verify" at bounding box center [557, 216] width 20 height 10
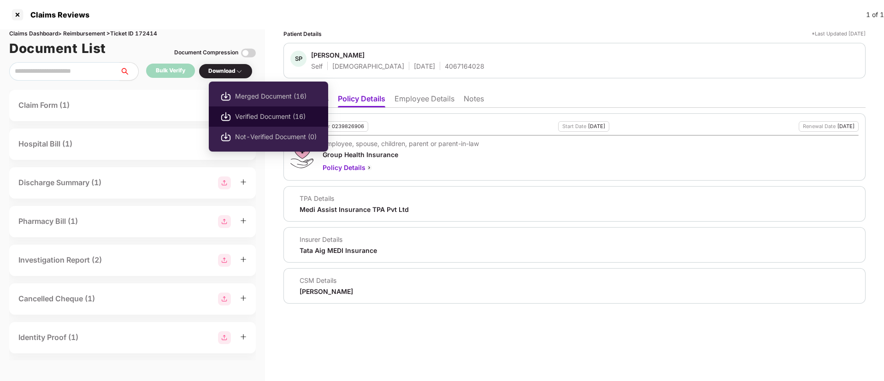
click at [252, 115] on span "Verified Document (16)" at bounding box center [276, 117] width 82 height 10
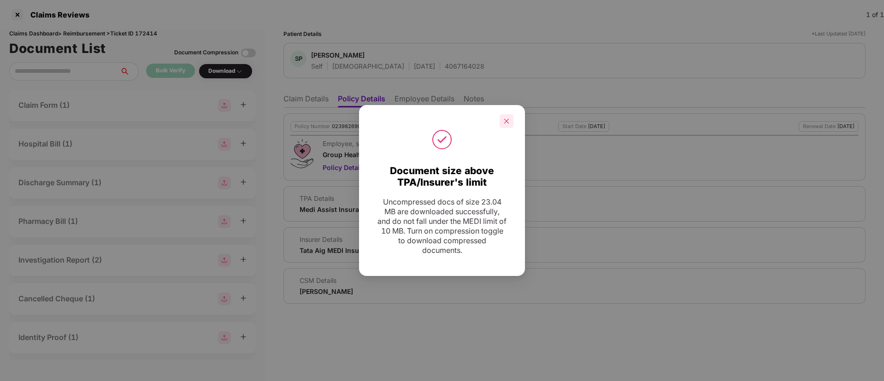
click at [510, 118] on div at bounding box center [507, 121] width 14 height 14
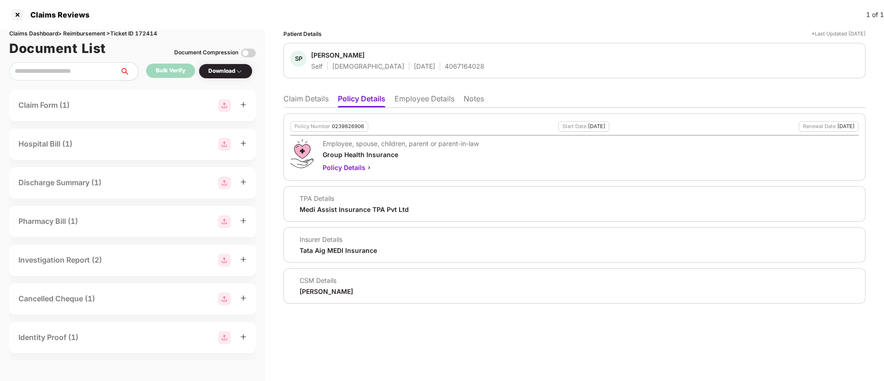
click at [316, 103] on li "Claim Details" at bounding box center [305, 100] width 45 height 13
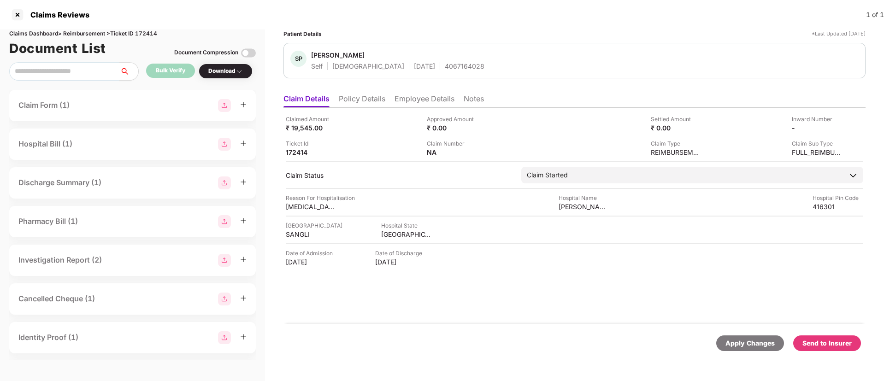
click at [825, 345] on div "Send to Insurer" at bounding box center [827, 343] width 49 height 10
click at [369, 95] on li "Policy Details" at bounding box center [362, 100] width 47 height 13
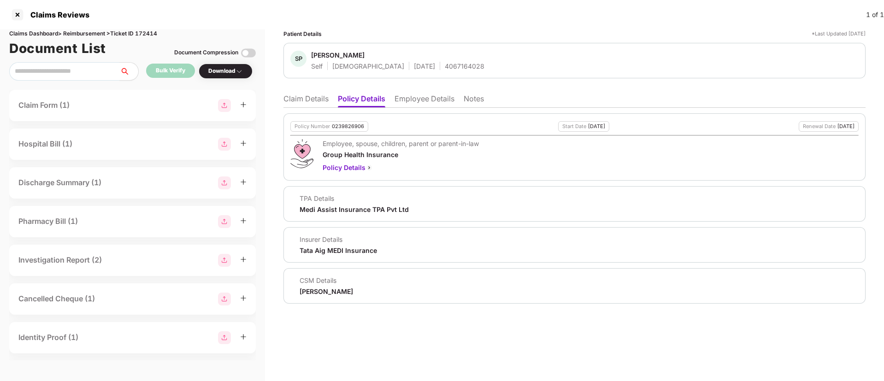
click at [303, 98] on li "Claim Details" at bounding box center [305, 100] width 45 height 13
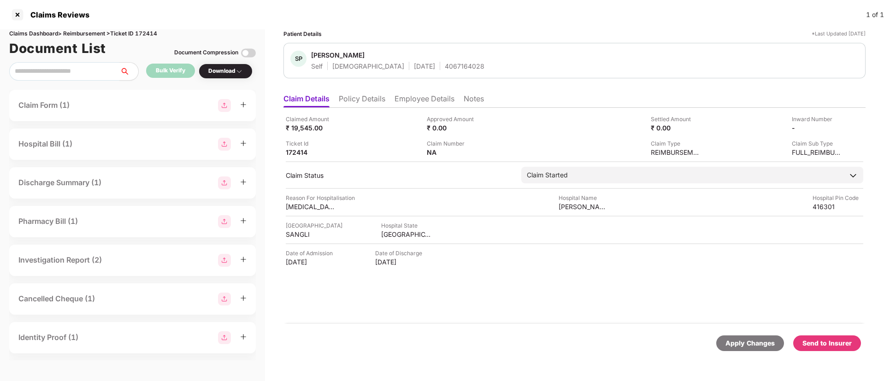
click at [373, 94] on li "Policy Details" at bounding box center [362, 100] width 47 height 13
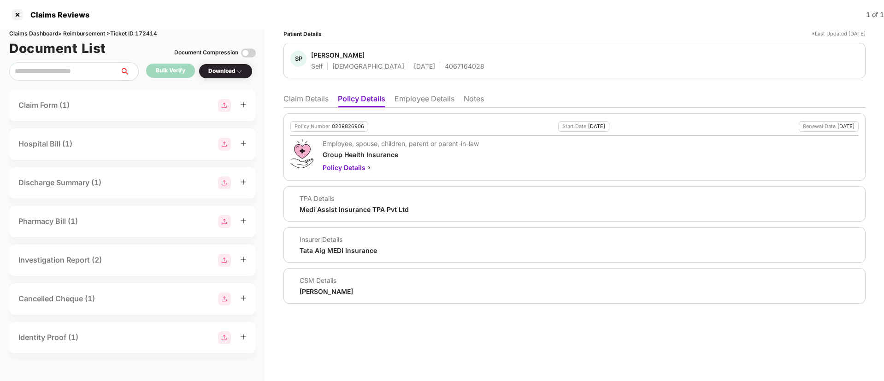
click at [420, 99] on li "Employee Details" at bounding box center [425, 100] width 60 height 13
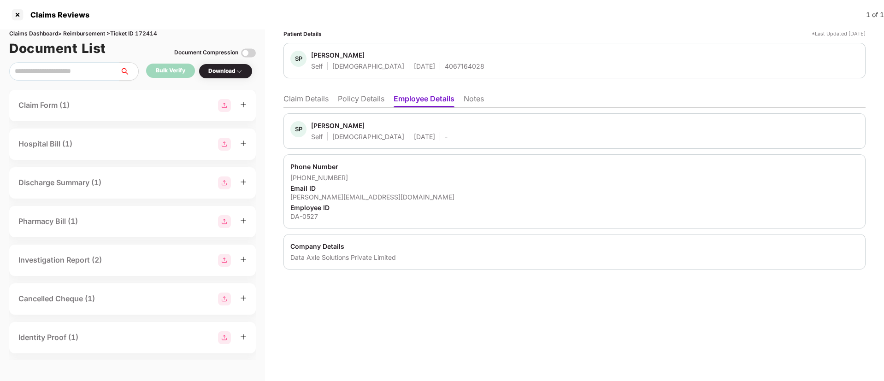
click at [354, 94] on li "Policy Details" at bounding box center [361, 100] width 47 height 13
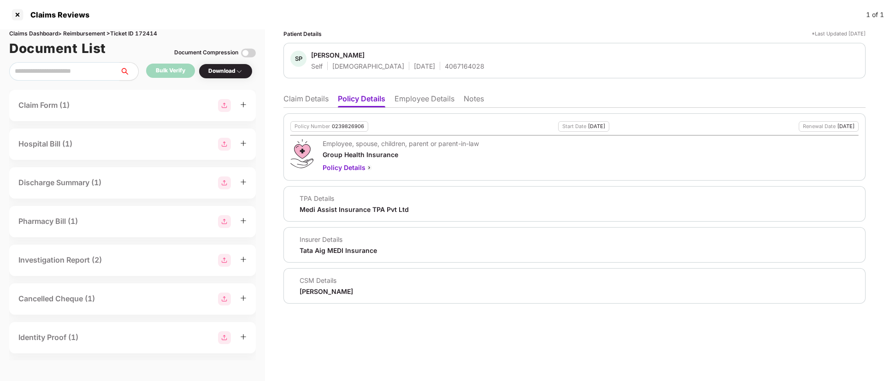
click at [418, 96] on li "Employee Details" at bounding box center [425, 100] width 60 height 13
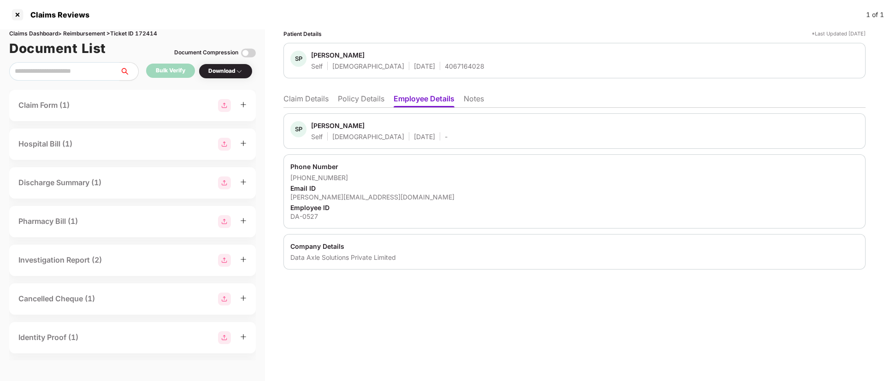
click at [367, 95] on li "Policy Details" at bounding box center [361, 100] width 47 height 13
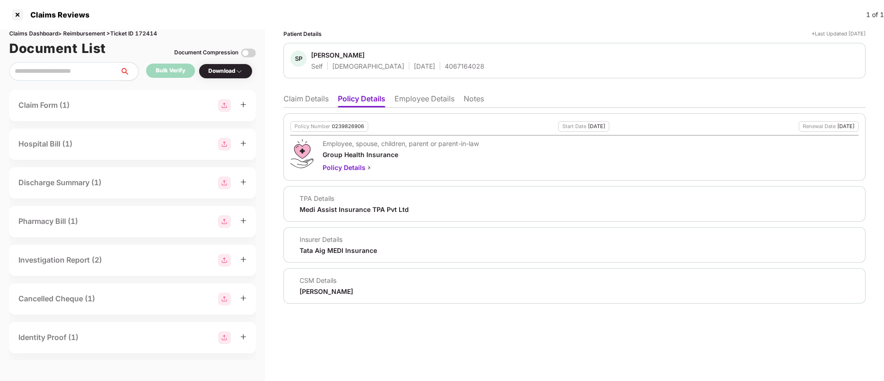
click at [301, 96] on li "Claim Details" at bounding box center [305, 100] width 45 height 13
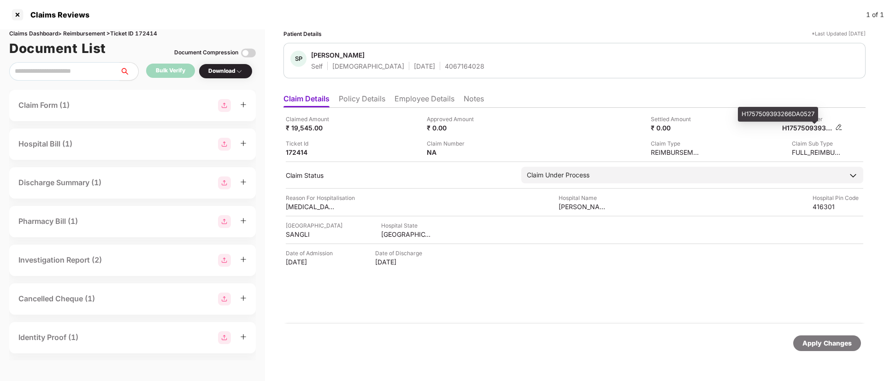
click at [807, 128] on div "H1757509393266DA0527" at bounding box center [807, 128] width 51 height 9
copy div
click at [22, 15] on div at bounding box center [17, 14] width 15 height 15
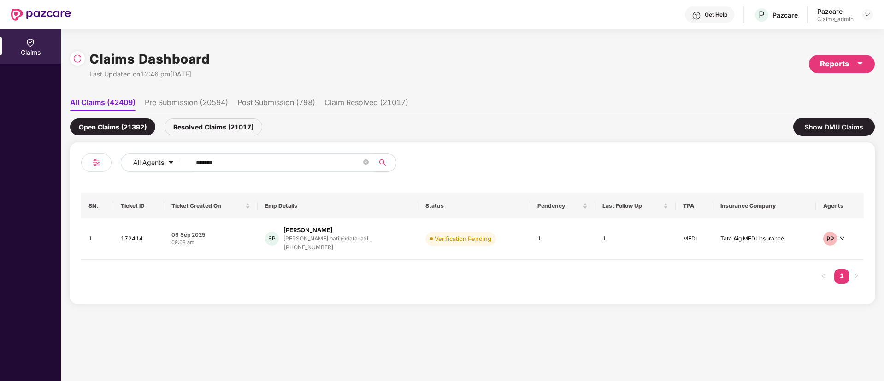
drag, startPoint x: 261, startPoint y: 165, endPoint x: 117, endPoint y: 170, distance: 144.4
click at [118, 168] on div "All Agents ******" at bounding box center [276, 167] width 391 height 26
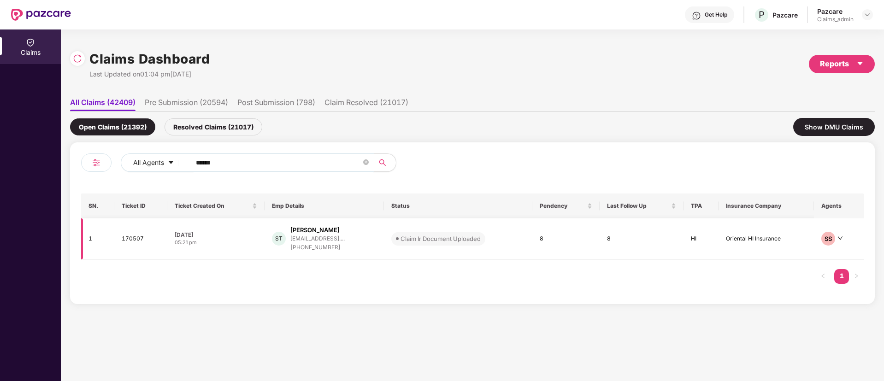
type input "******"
click at [377, 239] on div "ST Souvik Tapadar souviktapadar45@gmail.... +918670343337" at bounding box center [324, 239] width 105 height 26
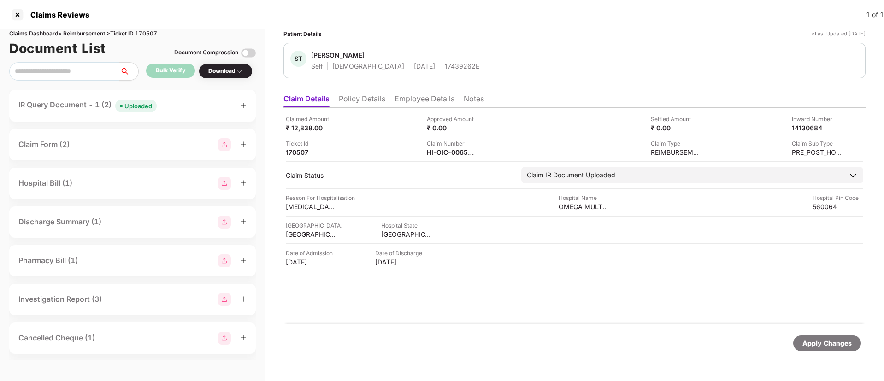
click at [193, 108] on div "IR Query Document - 1 (2) Uploaded" at bounding box center [132, 105] width 228 height 13
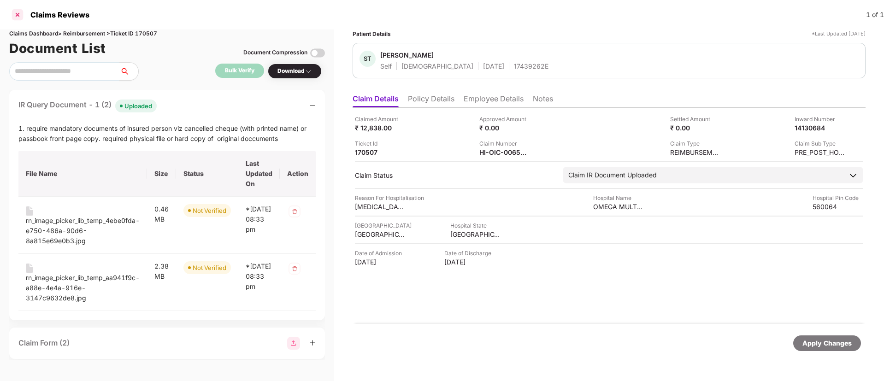
click at [18, 14] on div at bounding box center [17, 14] width 15 height 15
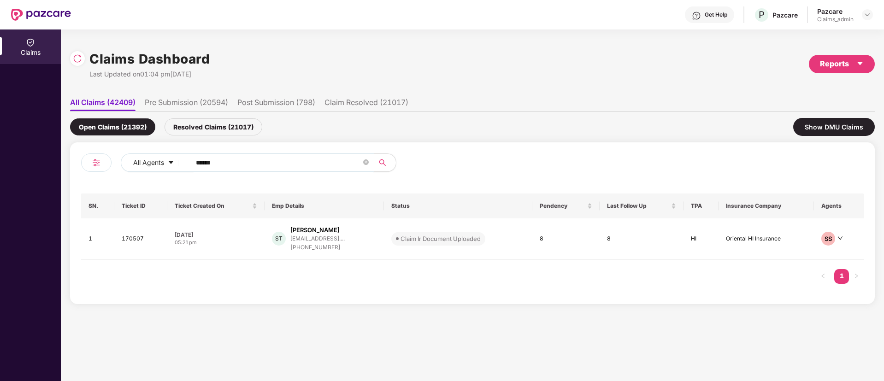
drag, startPoint x: 265, startPoint y: 166, endPoint x: 240, endPoint y: 172, distance: 25.5
click at [82, 167] on div "All Agents ******" at bounding box center [276, 167] width 391 height 26
paste input "text"
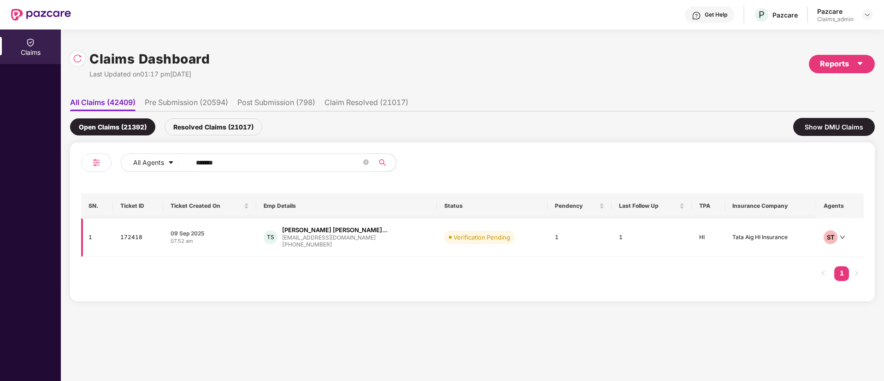
type input "******"
click at [329, 237] on div "tushar.26580@gmail.com" at bounding box center [335, 238] width 106 height 6
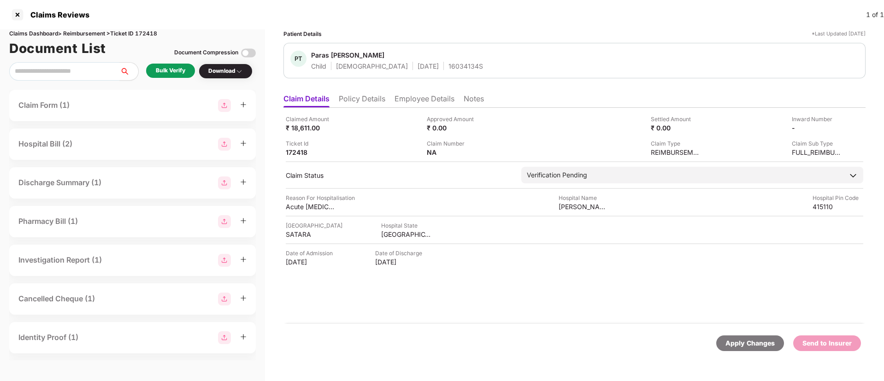
click at [365, 97] on li "Policy Details" at bounding box center [362, 100] width 47 height 13
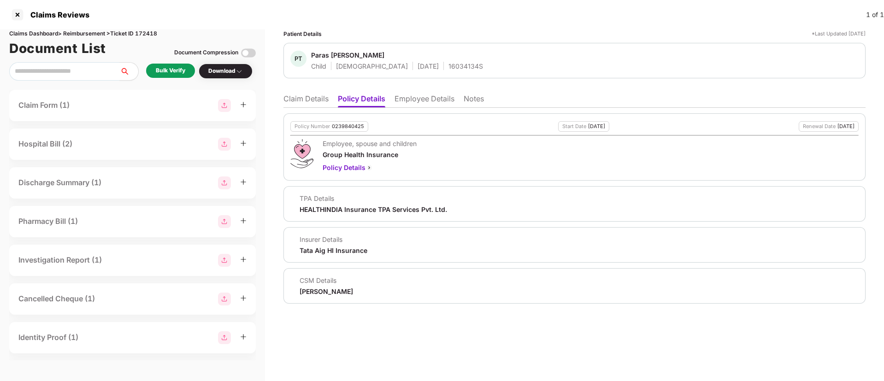
click at [175, 72] on div "Bulk Verify" at bounding box center [171, 70] width 30 height 9
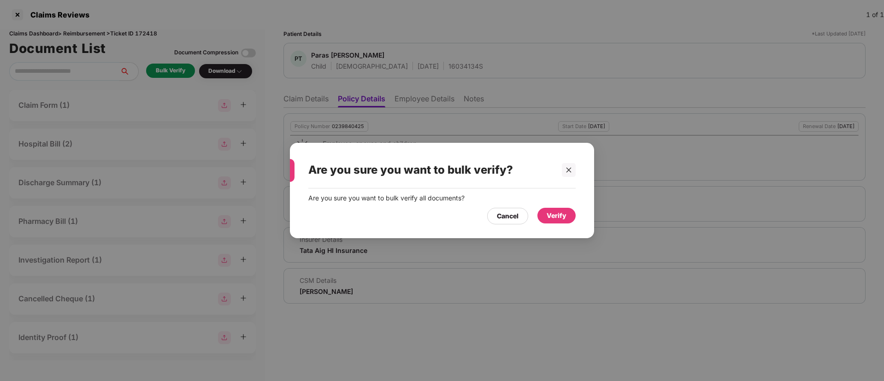
click at [549, 214] on div "Verify" at bounding box center [557, 216] width 20 height 10
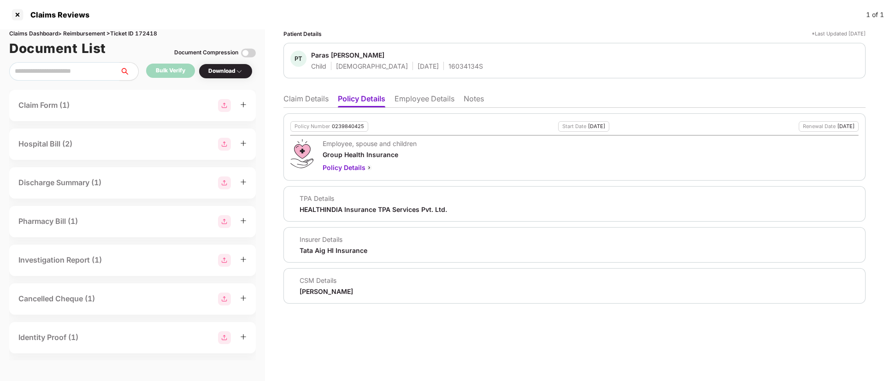
click at [249, 72] on div "Download" at bounding box center [226, 71] width 54 height 15
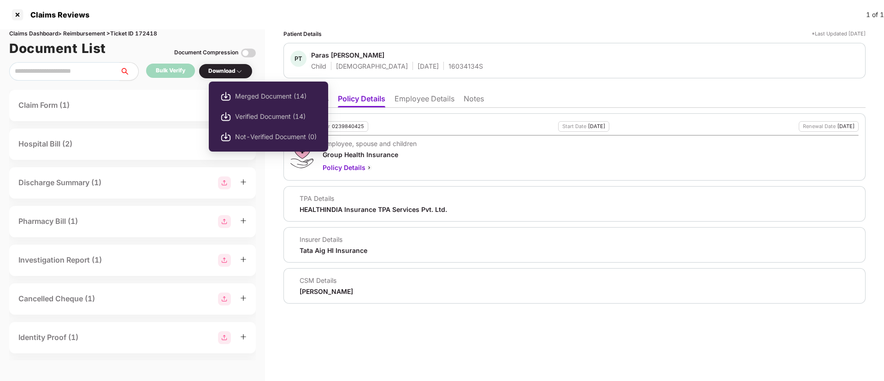
click at [216, 68] on div "Download" at bounding box center [225, 71] width 35 height 9
click at [251, 116] on span "Verified Document (14)" at bounding box center [276, 117] width 82 height 10
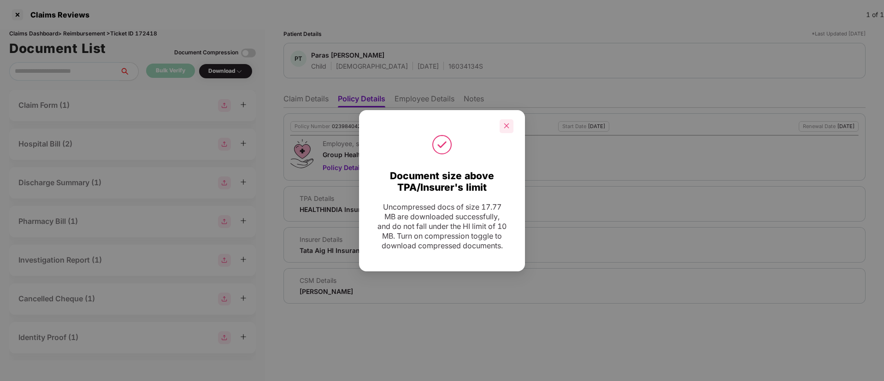
click at [506, 124] on icon "close" at bounding box center [506, 126] width 5 height 5
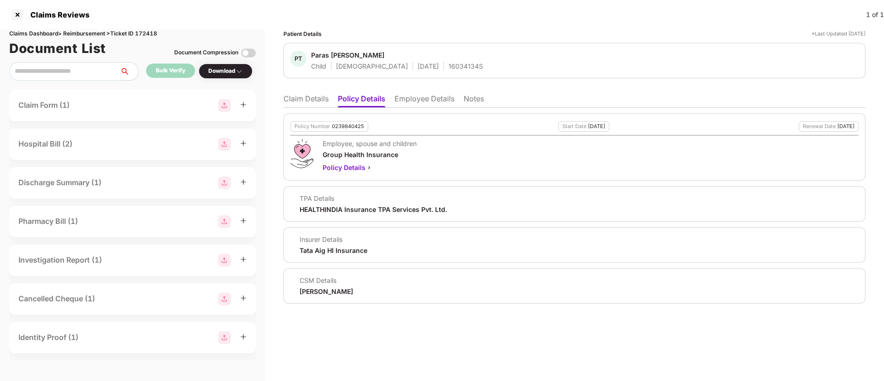
click at [306, 106] on li "Claim Details" at bounding box center [305, 100] width 45 height 13
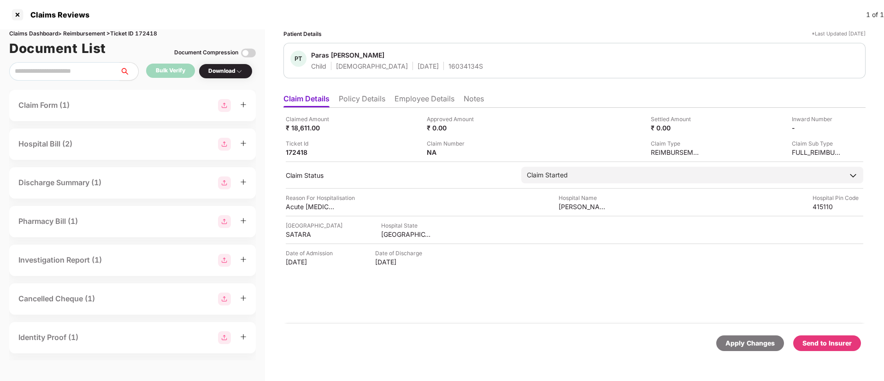
click at [819, 342] on div "Send to Insurer" at bounding box center [827, 343] width 49 height 10
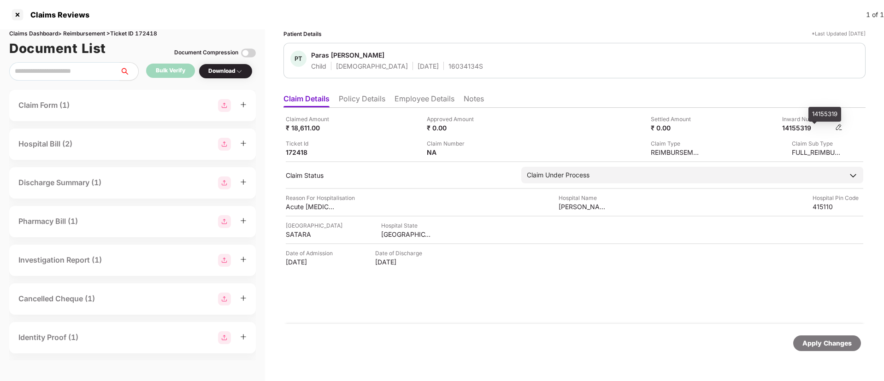
click at [799, 128] on div "14155319" at bounding box center [807, 128] width 51 height 9
copy div "14155319"
click at [808, 130] on div "14155319" at bounding box center [807, 128] width 51 height 9
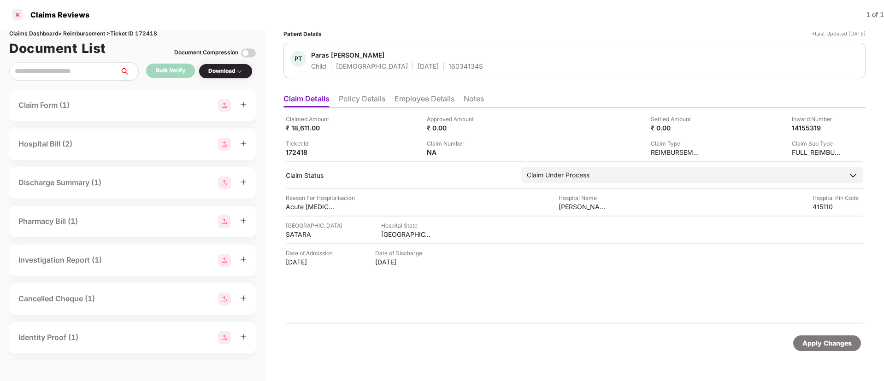
click at [13, 12] on div at bounding box center [17, 14] width 15 height 15
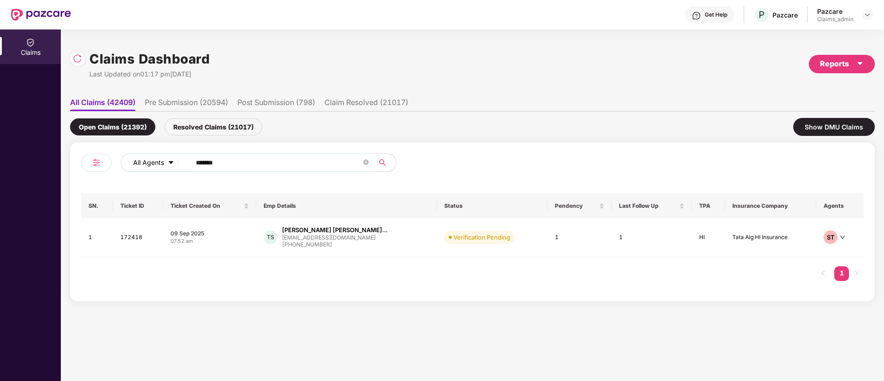
drag, startPoint x: 244, startPoint y: 160, endPoint x: 138, endPoint y: 164, distance: 106.1
click at [132, 164] on div "All Agents ******" at bounding box center [356, 163] width 470 height 18
paste input "text"
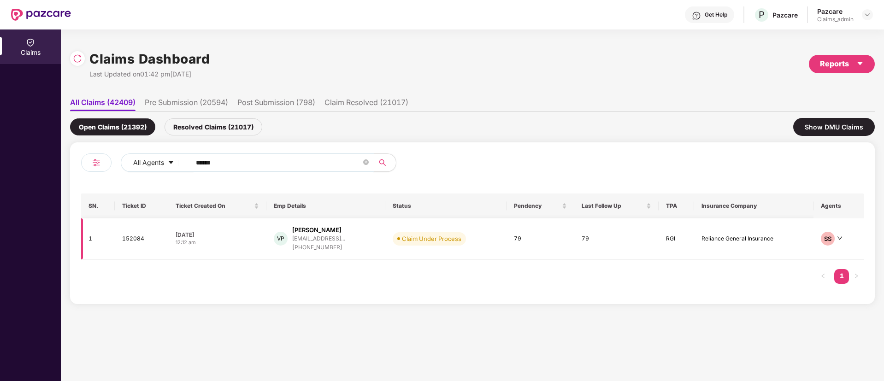
type input "******"
click at [341, 232] on div "Vikas Pawar" at bounding box center [318, 230] width 53 height 9
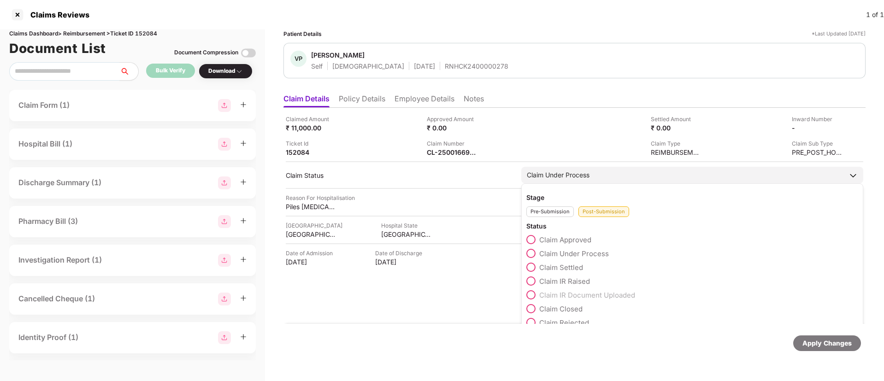
click at [563, 265] on span "Claim Settled" at bounding box center [561, 267] width 44 height 9
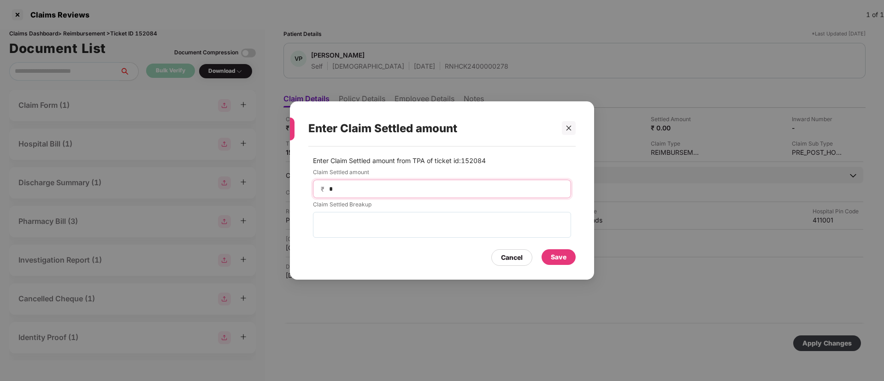
drag, startPoint x: 363, startPoint y: 186, endPoint x: 275, endPoint y: 186, distance: 87.6
click at [275, 186] on div "Enter Claim Settled amount Enter Claim Settled amount from TPA of ticket id: 15…" at bounding box center [442, 190] width 884 height 381
type input "*****"
click at [555, 257] on div "Save" at bounding box center [559, 257] width 16 height 10
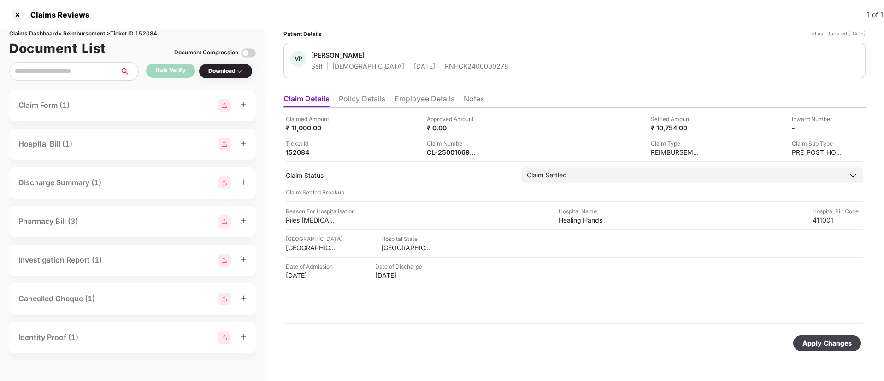
click at [814, 343] on div "Apply Changes" at bounding box center [827, 343] width 49 height 10
click at [19, 11] on div at bounding box center [17, 14] width 15 height 15
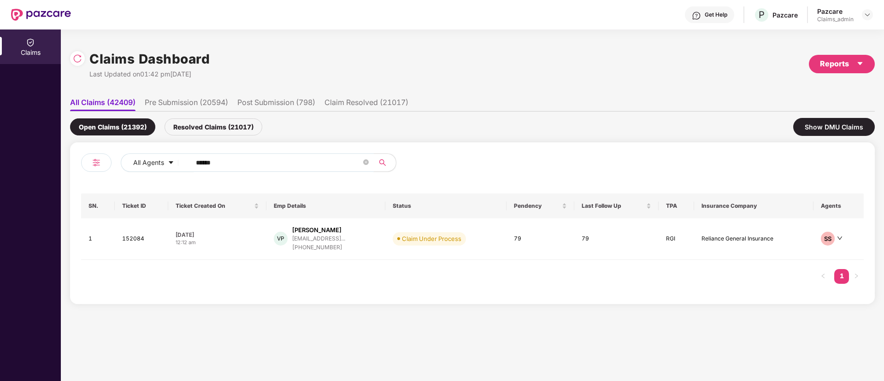
drag, startPoint x: 236, startPoint y: 160, endPoint x: 191, endPoint y: 156, distance: 45.4
click at [191, 156] on span "******" at bounding box center [279, 163] width 189 height 18
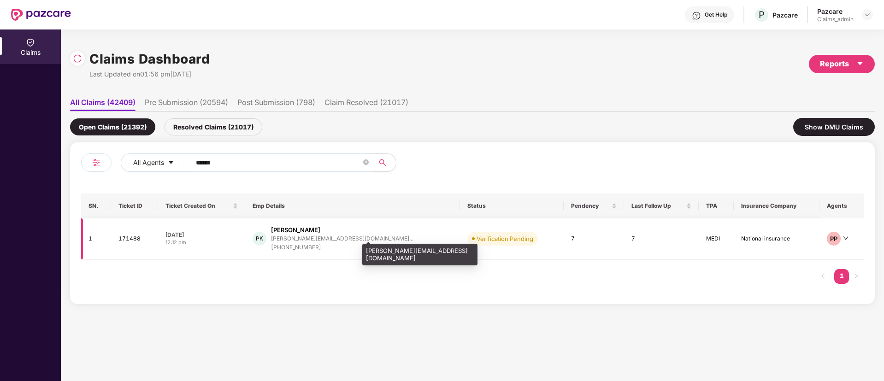
type input "******"
click at [320, 238] on div "poornima.k@tredence.co..." at bounding box center [342, 239] width 142 height 6
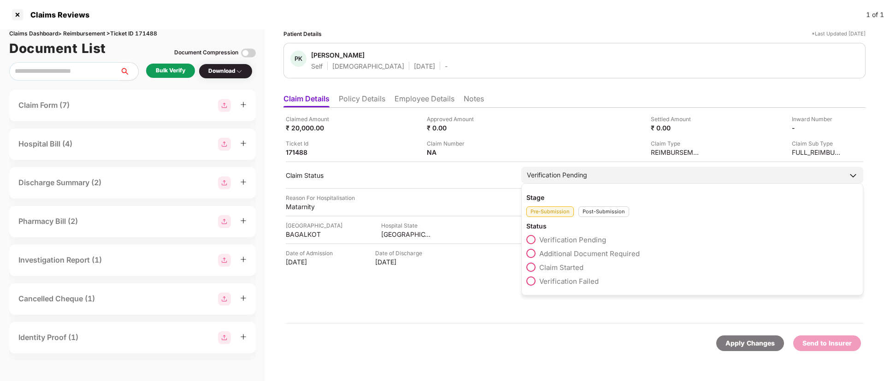
click at [566, 267] on span "Claim Started" at bounding box center [561, 267] width 44 height 9
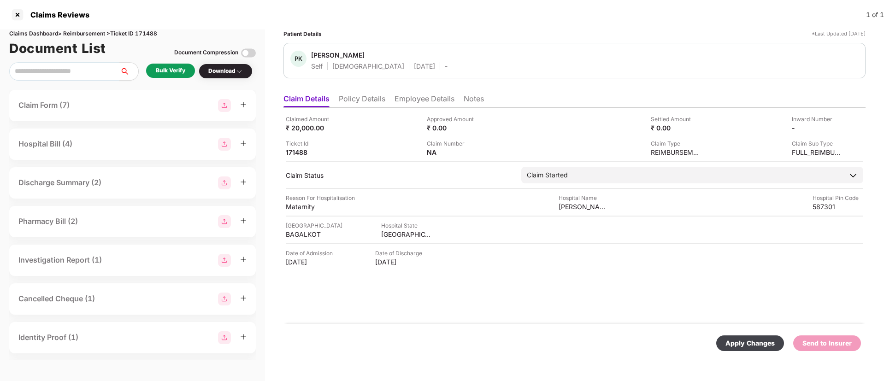
click at [745, 341] on div "Apply Changes" at bounding box center [750, 343] width 49 height 10
click at [15, 15] on div at bounding box center [17, 14] width 15 height 15
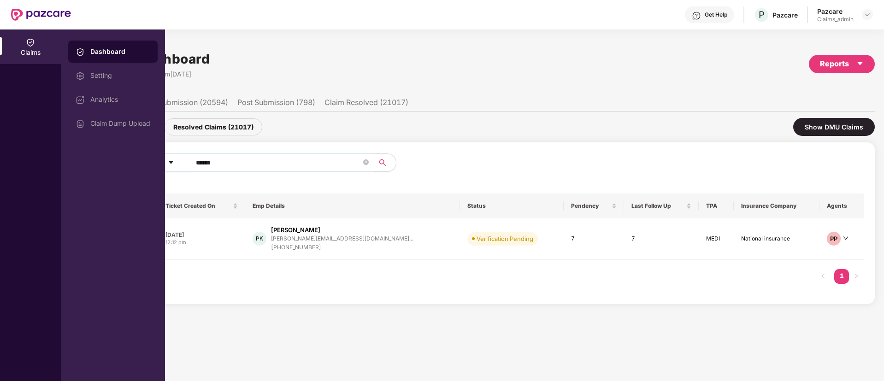
click at [244, 157] on input "******" at bounding box center [278, 163] width 165 height 14
click at [210, 161] on input "******" at bounding box center [278, 163] width 165 height 14
click at [209, 162] on input "******" at bounding box center [278, 163] width 165 height 14
click at [211, 161] on input "******" at bounding box center [278, 163] width 165 height 14
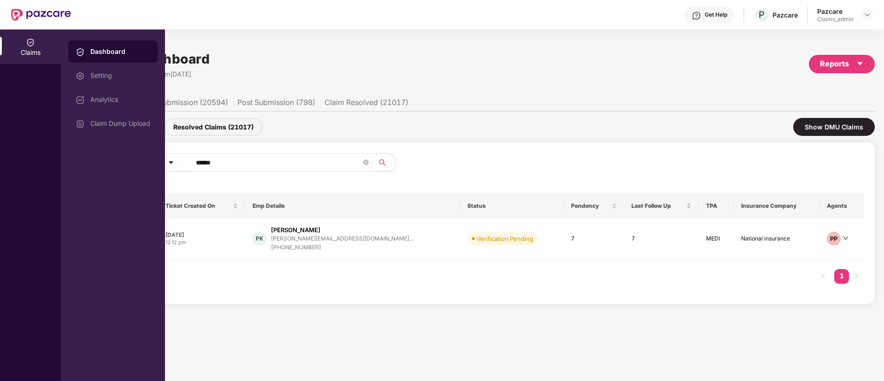
click at [301, 182] on div "All Agents ****** SN. Ticket ID Ticket Created On Emp Details Status Pendency L…" at bounding box center [472, 224] width 783 height 140
click at [320, 232] on div "Poornima Kadakolamath" at bounding box center [295, 230] width 49 height 9
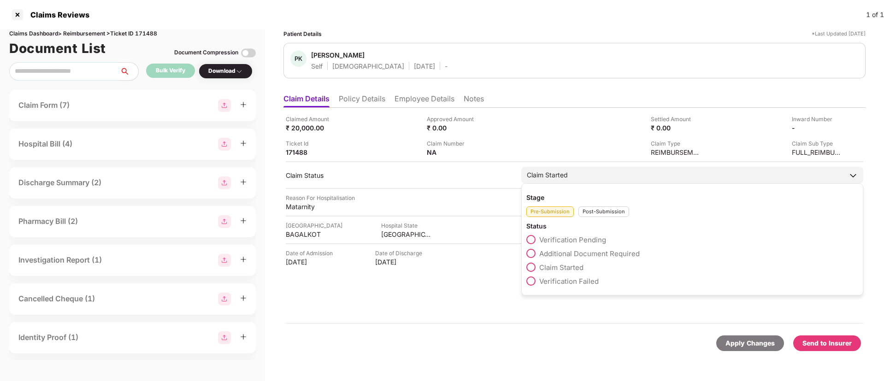
click at [565, 255] on span "Additional Document Required" at bounding box center [589, 253] width 100 height 9
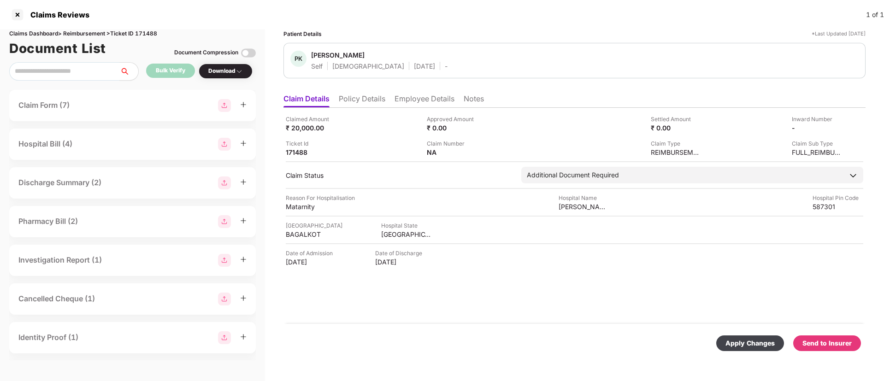
click at [761, 342] on div "Apply Changes" at bounding box center [750, 343] width 49 height 10
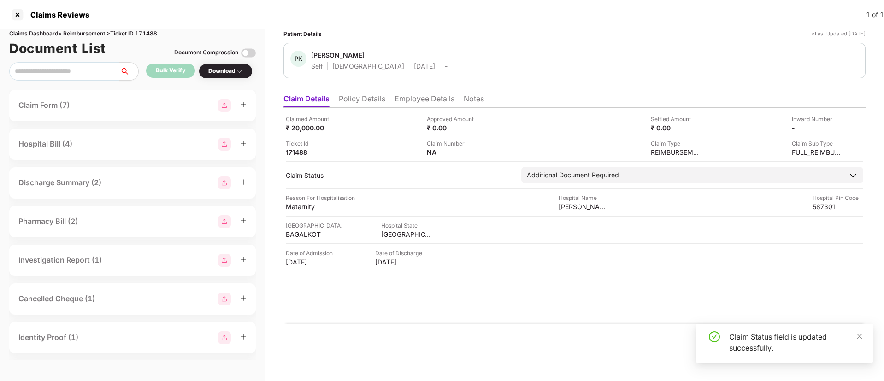
click at [552, 317] on div "Claimed Amount ₹ 20,000.00 Approved Amount ₹ 0.00 Settled Amount ₹ 0.00 Inward …" at bounding box center [574, 216] width 582 height 216
click at [10, 13] on div at bounding box center [17, 14] width 15 height 15
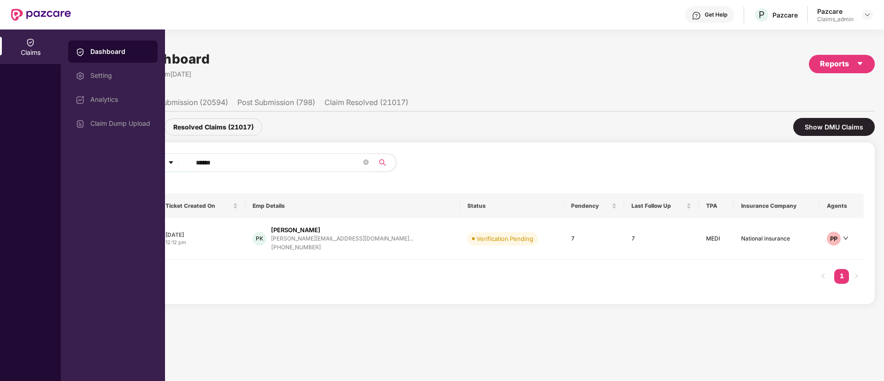
drag, startPoint x: 249, startPoint y: 163, endPoint x: 116, endPoint y: 163, distance: 133.2
click at [116, 163] on div "Claims Dashboard Setting Analytics Claim Dump Upload Claims Dashboard Last Upda…" at bounding box center [442, 206] width 884 height 352
paste input "text"
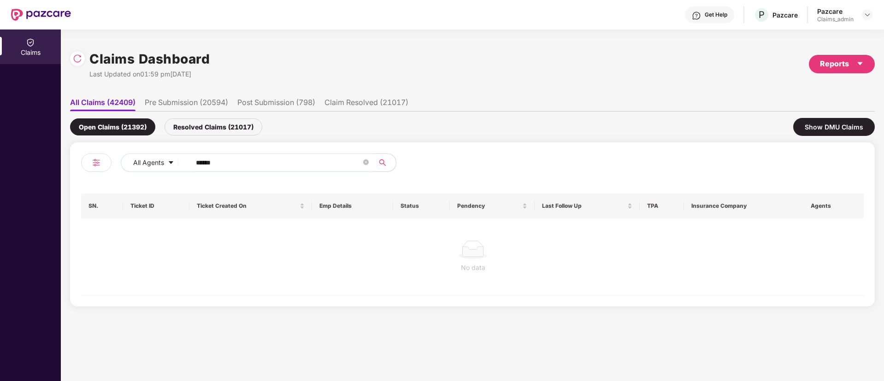
type input "******"
click at [203, 121] on div "Resolved Claims (21017)" at bounding box center [214, 126] width 98 height 17
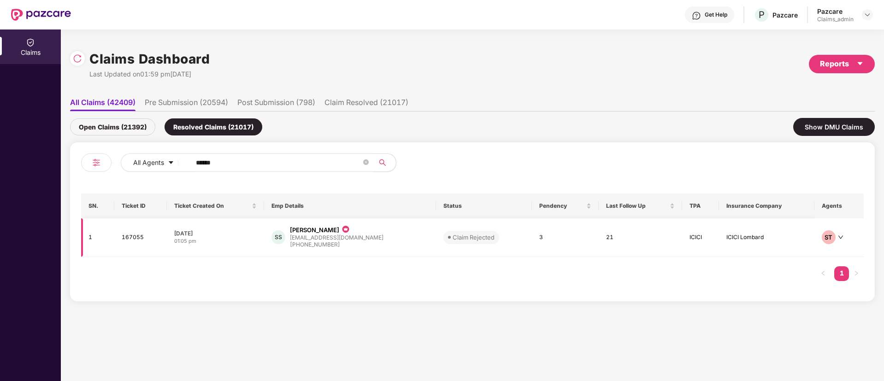
click at [343, 245] on div "+919833207364" at bounding box center [337, 245] width 94 height 9
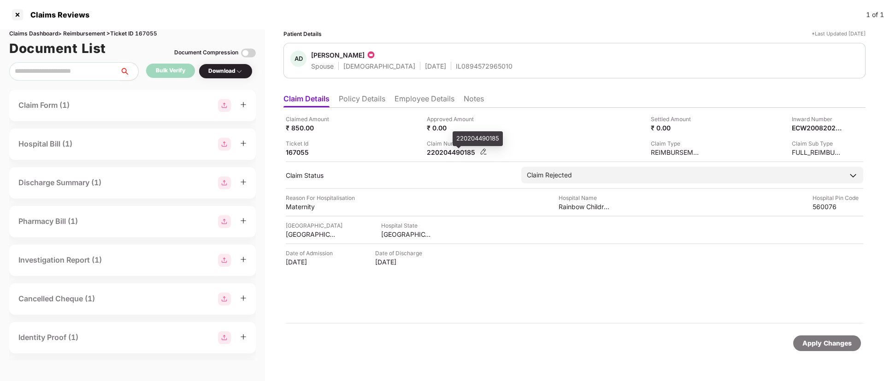
click at [436, 151] on div "220204490185" at bounding box center [452, 152] width 51 height 9
copy div "220204490185"
click at [359, 103] on li "Policy Details" at bounding box center [362, 100] width 47 height 13
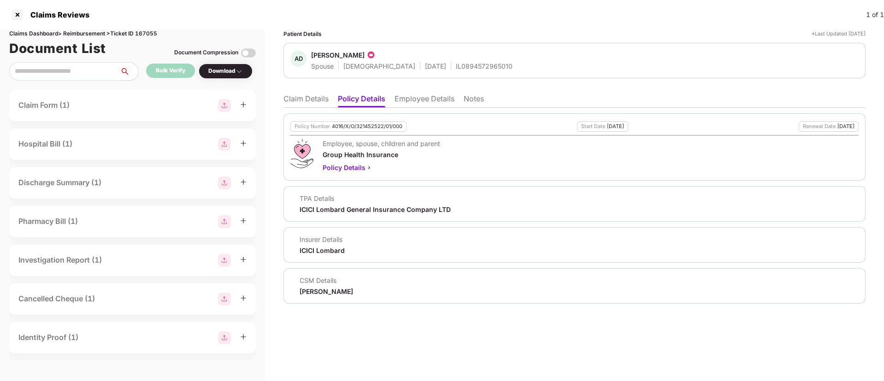
click at [312, 98] on li "Claim Details" at bounding box center [305, 100] width 45 height 13
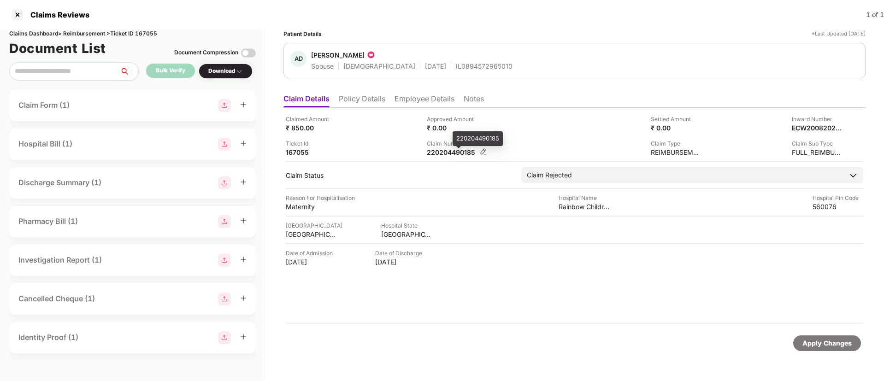
click at [448, 151] on div "220204490185" at bounding box center [452, 152] width 51 height 9
click at [448, 152] on div "220204490185" at bounding box center [452, 152] width 51 height 9
copy div "220204490185"
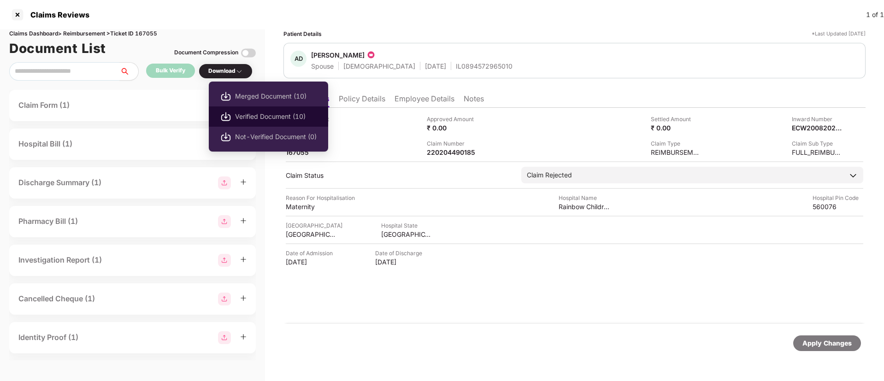
click at [264, 112] on span "Verified Document (10)" at bounding box center [276, 117] width 82 height 10
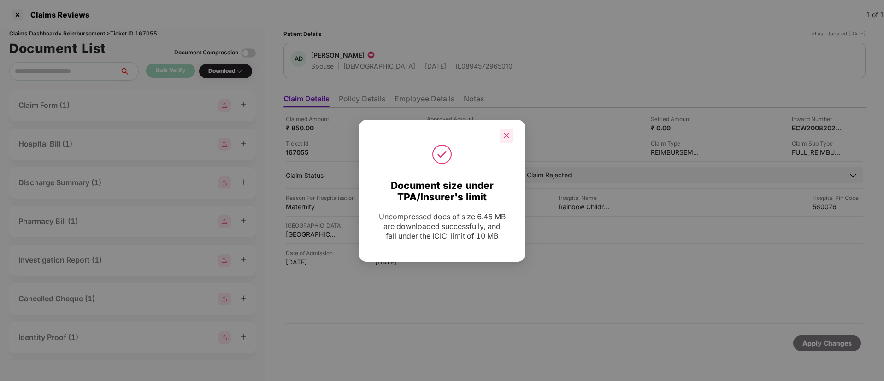
click at [510, 133] on div at bounding box center [507, 136] width 14 height 14
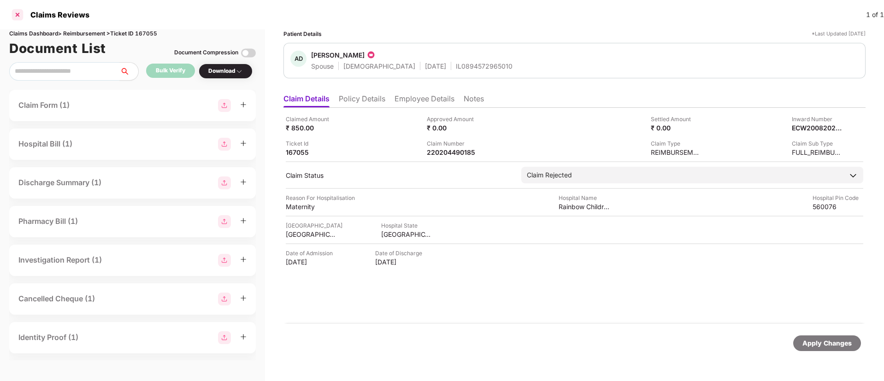
click at [21, 13] on div at bounding box center [17, 14] width 15 height 15
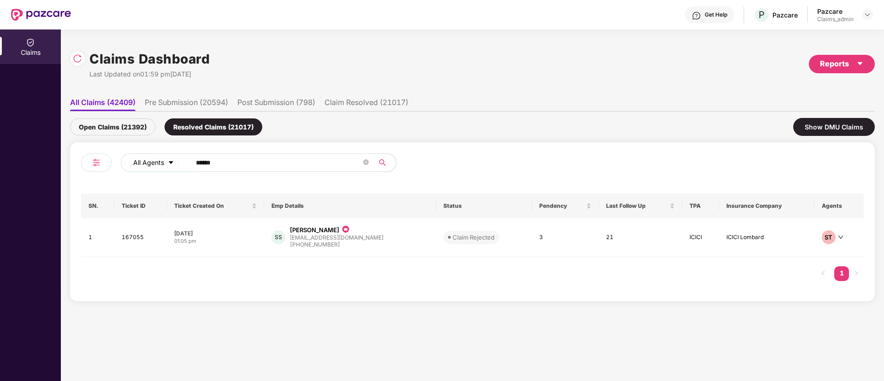
drag, startPoint x: 225, startPoint y: 159, endPoint x: 139, endPoint y: 159, distance: 86.7
click at [139, 159] on div "All Agents ******" at bounding box center [356, 163] width 470 height 18
paste input "text"
type input "******"
click at [111, 125] on div "Open Claims (21392)" at bounding box center [112, 126] width 85 height 17
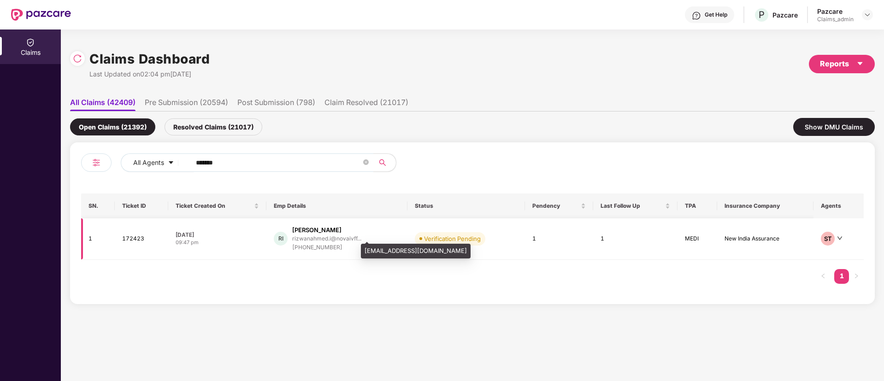
click at [300, 238] on div "rizwanahmed.i@novaivff..." at bounding box center [326, 239] width 69 height 6
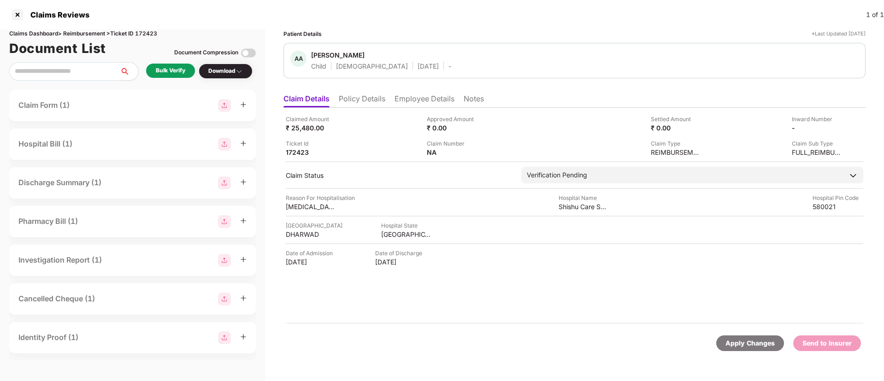
click at [360, 96] on li "Policy Details" at bounding box center [362, 100] width 47 height 13
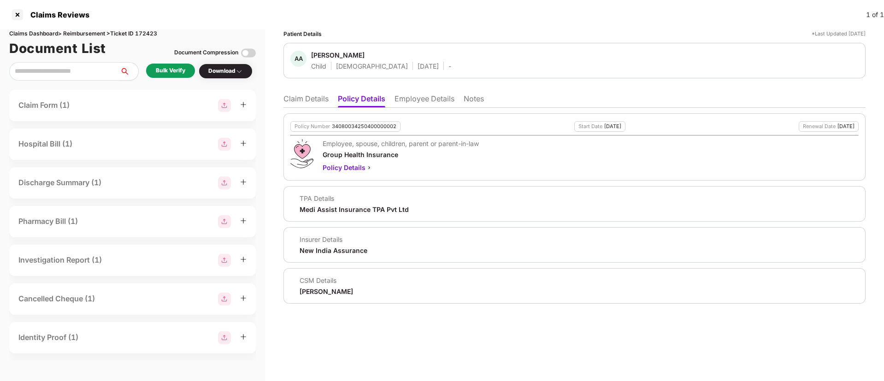
click at [429, 93] on ul "Claim Details Policy Details Employee Details Notes" at bounding box center [574, 98] width 582 height 18
click at [423, 105] on li "Employee Details" at bounding box center [425, 100] width 60 height 13
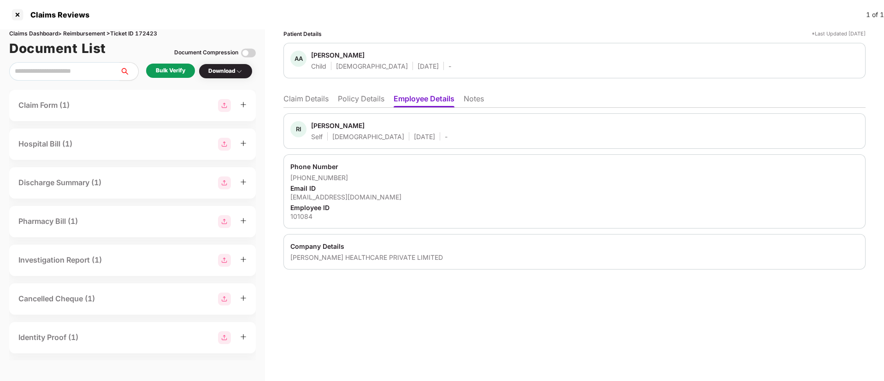
click at [307, 90] on ul "Claim Details Policy Details Employee Details Notes" at bounding box center [574, 98] width 582 height 18
click at [303, 97] on li "Claim Details" at bounding box center [305, 100] width 45 height 13
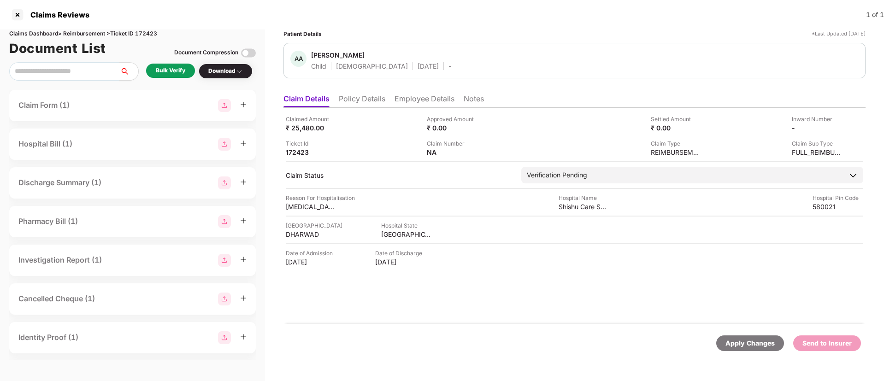
click at [369, 96] on li "Policy Details" at bounding box center [362, 100] width 47 height 13
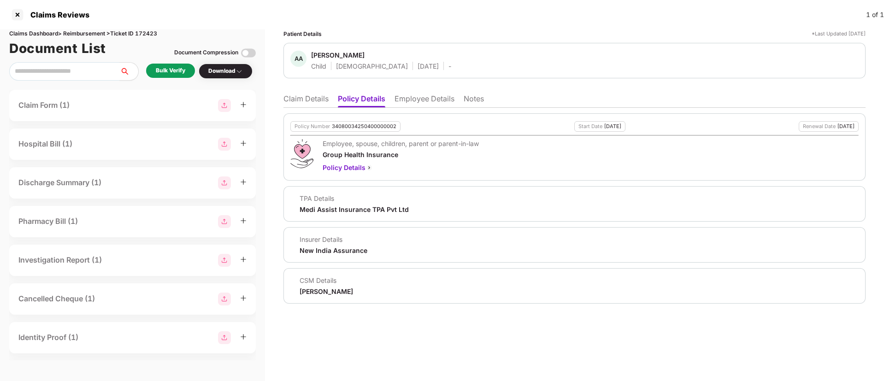
click at [302, 103] on li "Claim Details" at bounding box center [305, 100] width 45 height 13
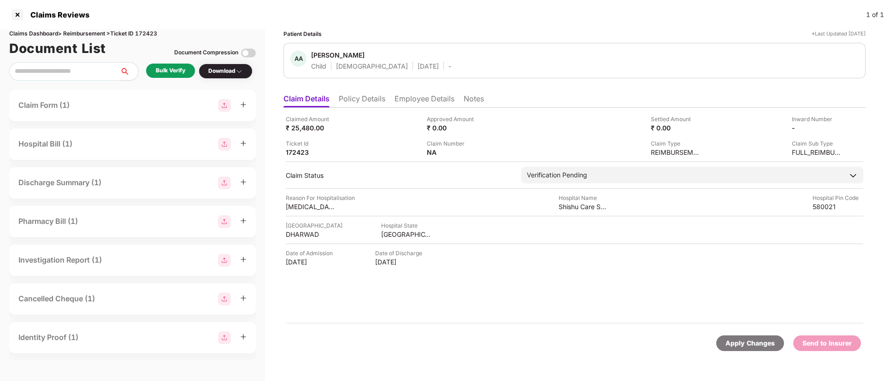
click at [368, 101] on li "Policy Details" at bounding box center [362, 100] width 47 height 13
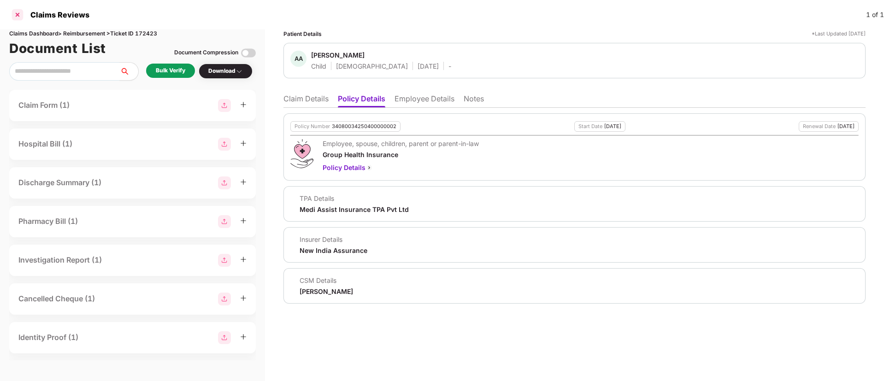
click at [17, 14] on div at bounding box center [17, 14] width 15 height 15
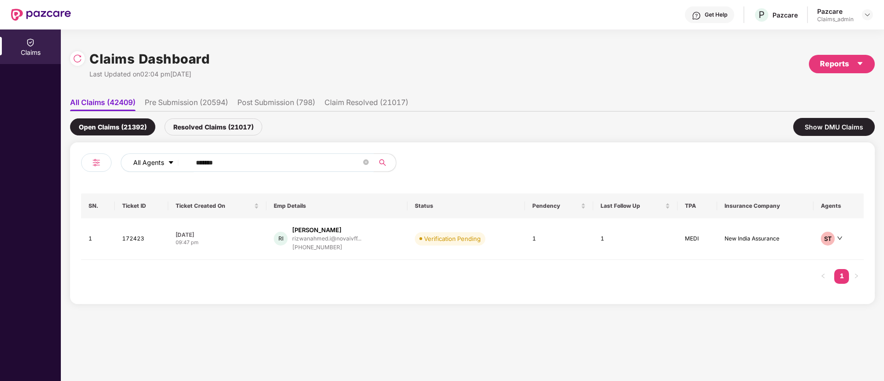
drag, startPoint x: 242, startPoint y: 167, endPoint x: 143, endPoint y: 159, distance: 99.4
click at [143, 159] on div "All Agents ******" at bounding box center [356, 163] width 470 height 18
paste input "text"
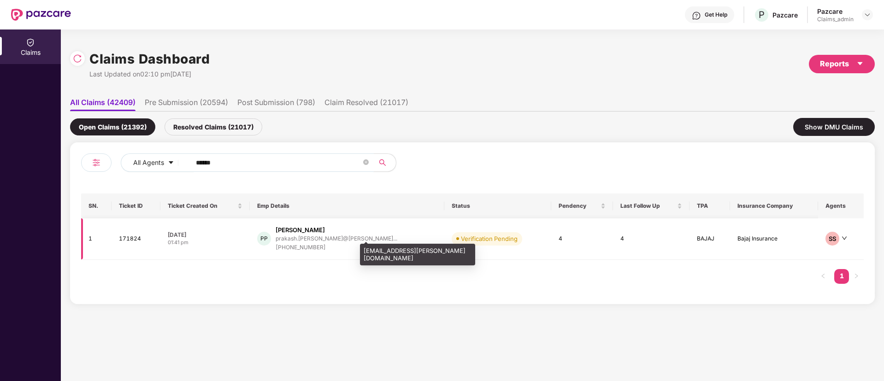
type input "******"
click at [342, 239] on div "prakash.prajapat@mindt..." at bounding box center [337, 239] width 122 height 6
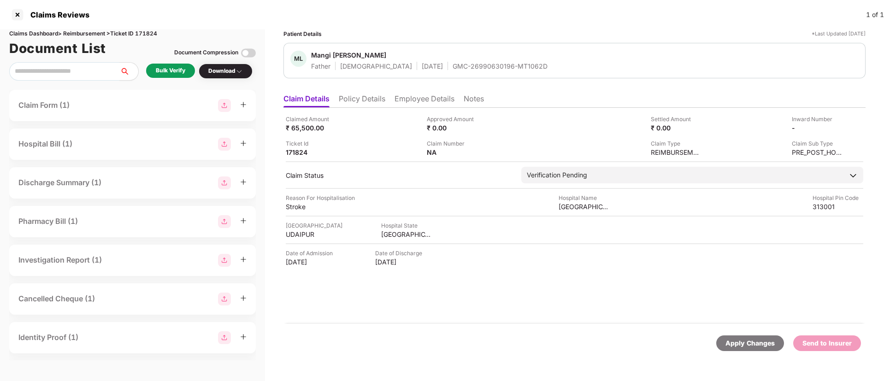
click at [369, 97] on li "Policy Details" at bounding box center [362, 100] width 47 height 13
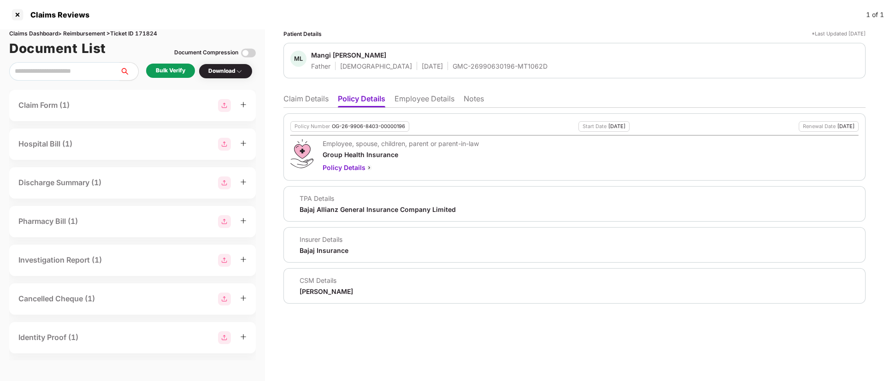
click at [409, 97] on li "Employee Details" at bounding box center [425, 100] width 60 height 13
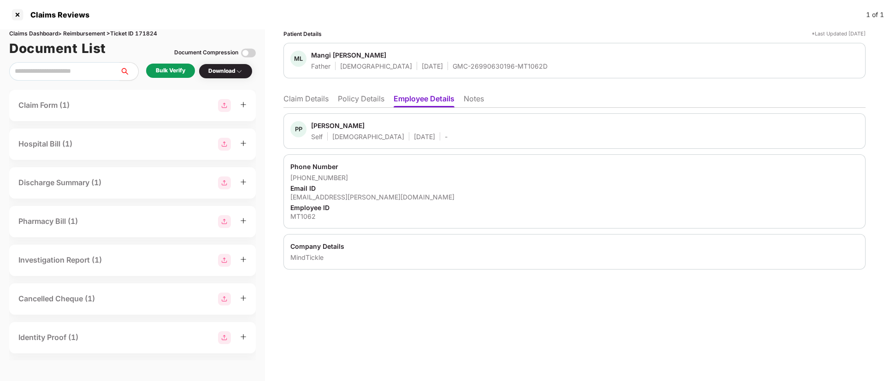
click at [351, 95] on li "Policy Details" at bounding box center [361, 100] width 47 height 13
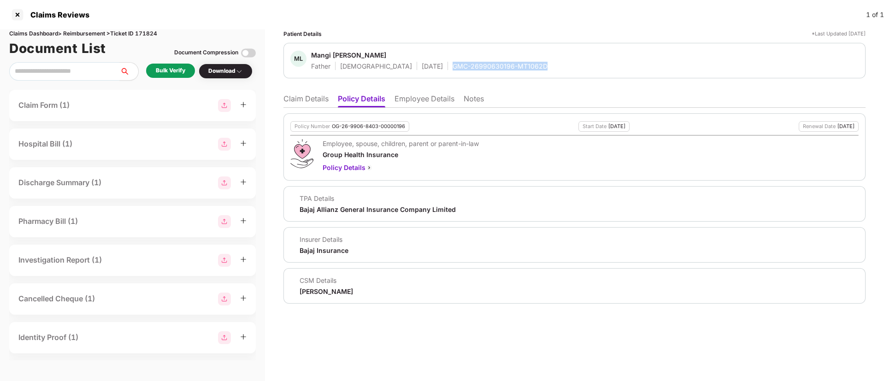
drag, startPoint x: 510, startPoint y: 66, endPoint x: 413, endPoint y: 70, distance: 97.8
click at [413, 70] on div "ML Mangi Lal Prajapat Father Male 08 Jan 1972 GMC-26990630196-MT1062D" at bounding box center [574, 61] width 568 height 20
copy div "GMC-26990630196-MT1062D"
click at [304, 96] on li "Claim Details" at bounding box center [305, 100] width 45 height 13
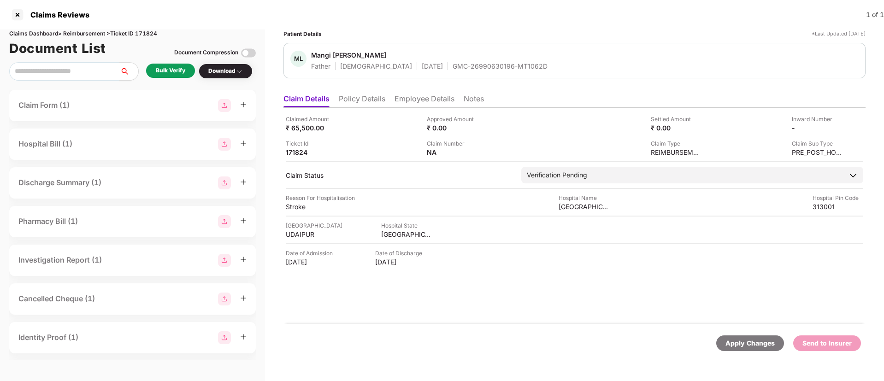
click at [366, 100] on li "Policy Details" at bounding box center [362, 100] width 47 height 13
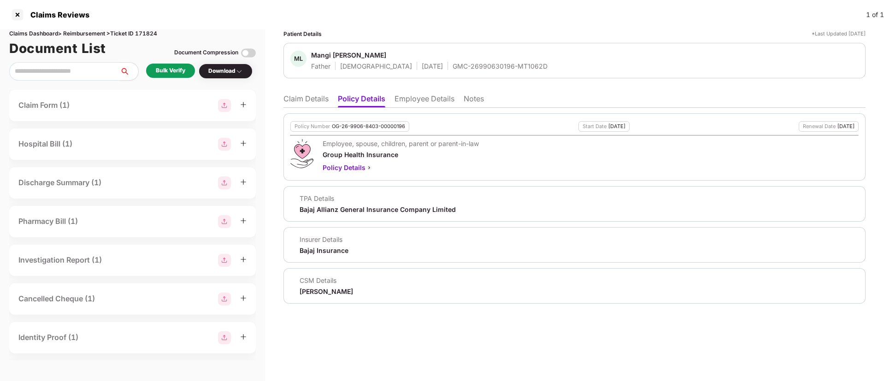
click at [298, 100] on li "Claim Details" at bounding box center [305, 100] width 45 height 13
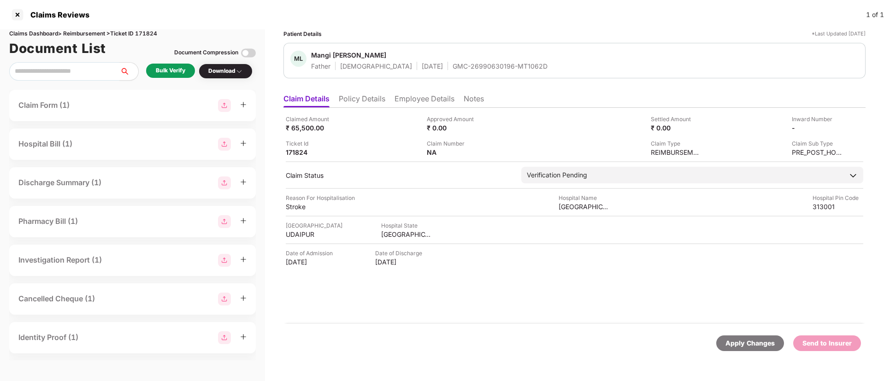
click at [462, 67] on div "GMC-26990630196-MT1062D" at bounding box center [500, 66] width 95 height 9
copy div "GMC-26990630196-MT1062D"
click at [163, 69] on div "Bulk Verify" at bounding box center [171, 70] width 30 height 9
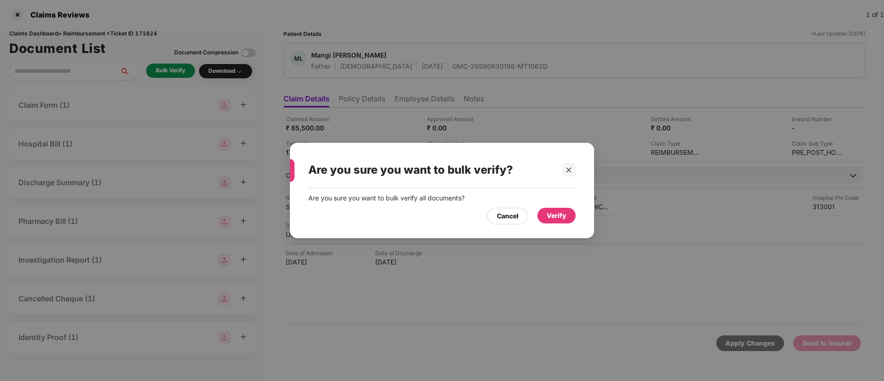
click at [558, 221] on div "Verify" at bounding box center [556, 216] width 38 height 16
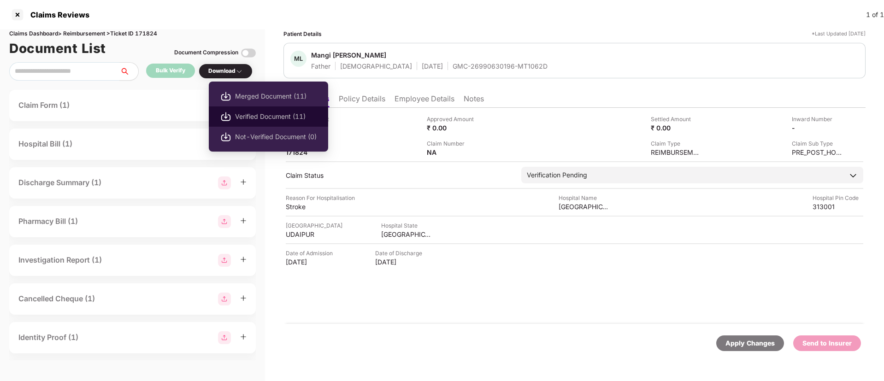
click at [245, 112] on span "Verified Document (11)" at bounding box center [276, 117] width 82 height 10
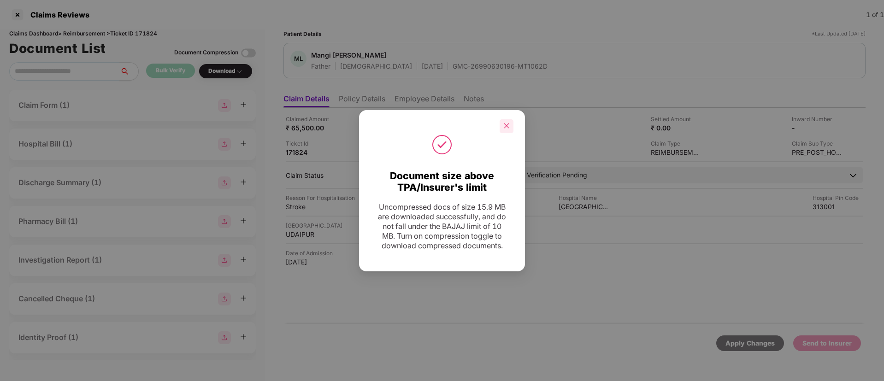
click at [504, 123] on icon "close" at bounding box center [506, 126] width 6 height 6
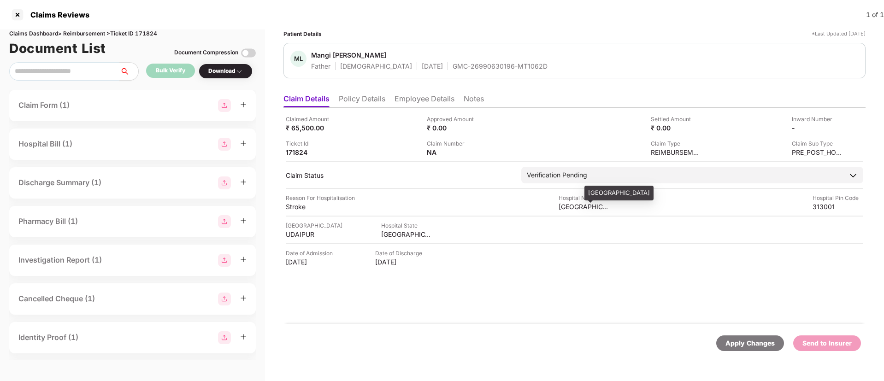
click at [613, 189] on div "Pacific Medical College and Hospital" at bounding box center [619, 193] width 69 height 15
click at [298, 208] on div "Stroke" at bounding box center [311, 206] width 51 height 9
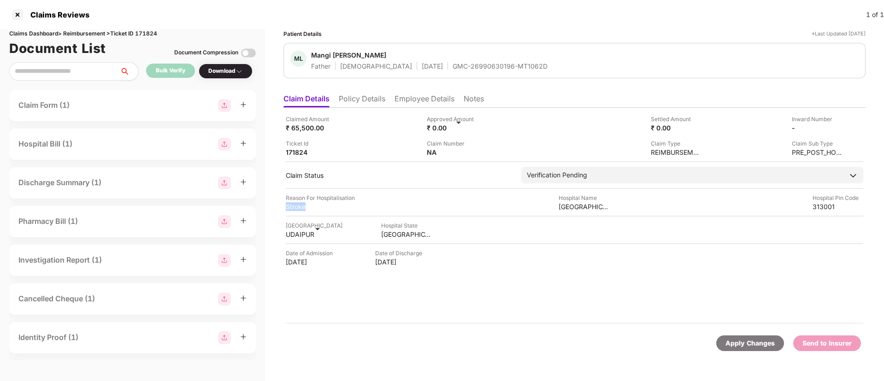
click at [433, 102] on li "Employee Details" at bounding box center [425, 100] width 60 height 13
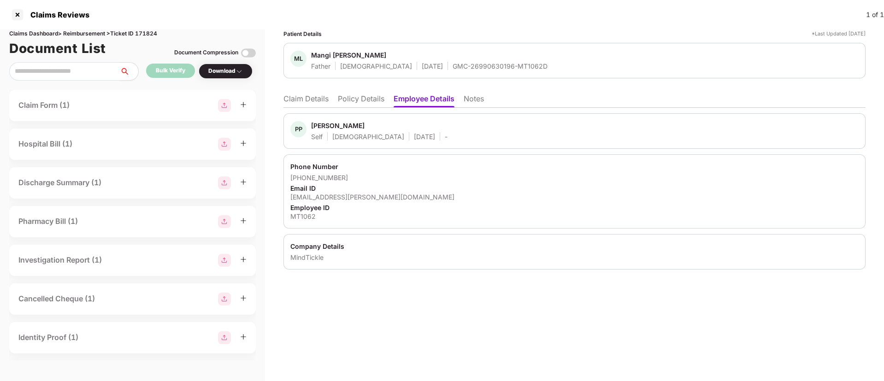
click at [348, 195] on div "prakash.prajapat@mindtickle.com" at bounding box center [574, 197] width 568 height 9
drag, startPoint x: 362, startPoint y: 181, endPoint x: 302, endPoint y: 180, distance: 60.4
click at [302, 180] on div "+919352234464" at bounding box center [574, 177] width 568 height 9
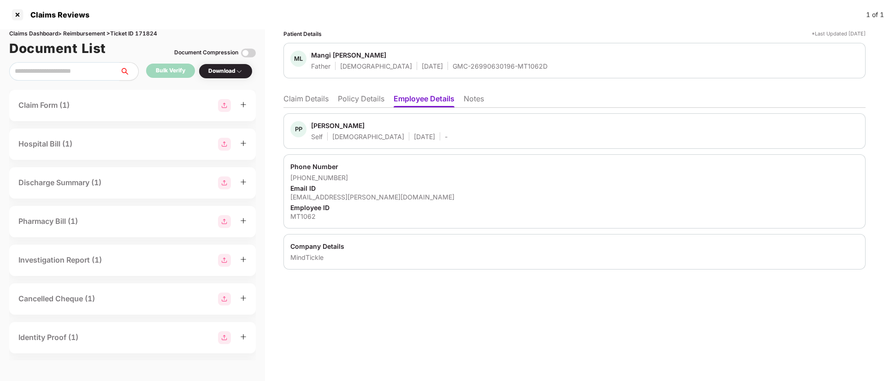
click at [313, 94] on li "Claim Details" at bounding box center [305, 100] width 45 height 13
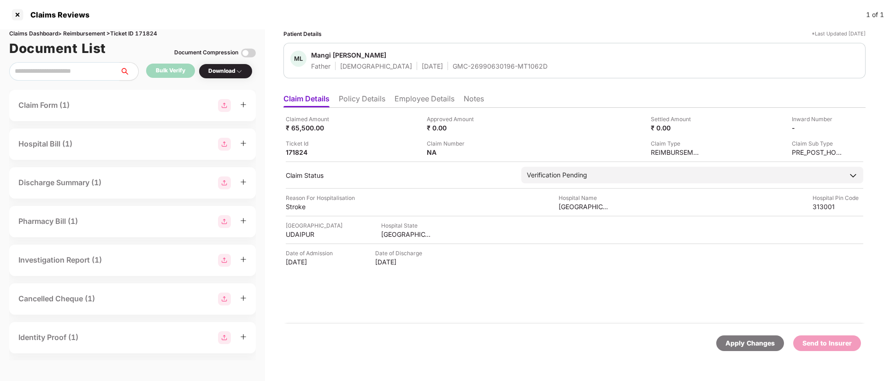
click at [410, 99] on li "Employee Details" at bounding box center [425, 100] width 60 height 13
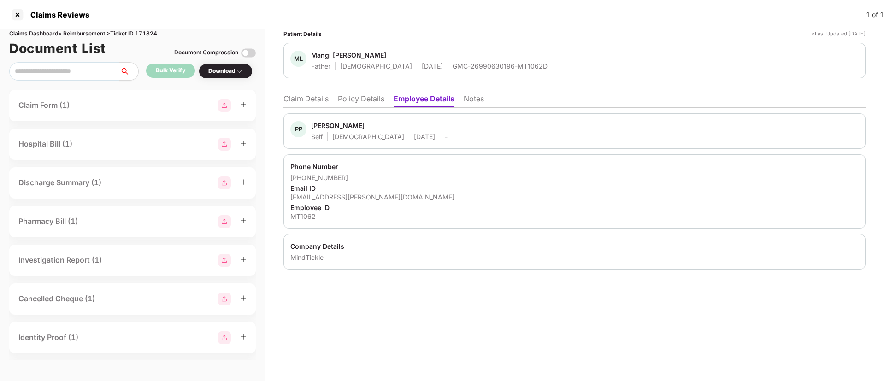
click at [301, 95] on li "Claim Details" at bounding box center [305, 100] width 45 height 13
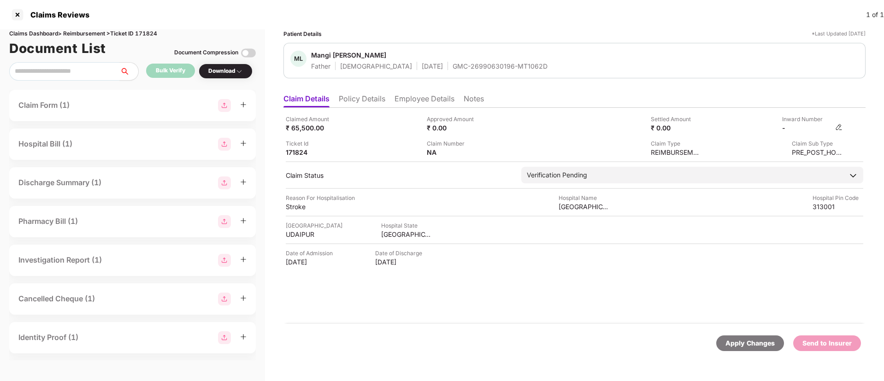
click at [840, 127] on img at bounding box center [838, 127] width 7 height 7
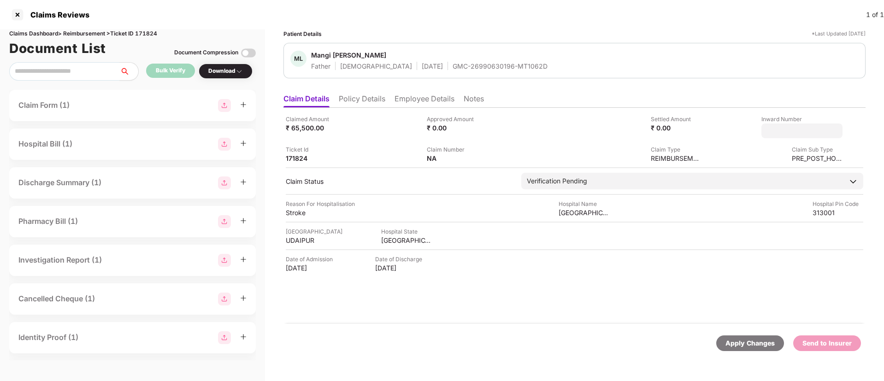
click at [813, 132] on input at bounding box center [802, 131] width 66 height 10
type input "**********"
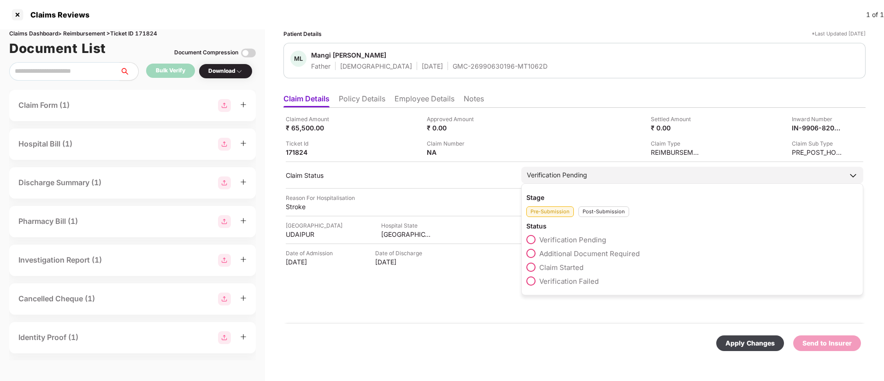
click at [599, 214] on div "Post-Submission" at bounding box center [604, 212] width 51 height 11
click at [585, 254] on span "Claim Under Process" at bounding box center [574, 253] width 70 height 9
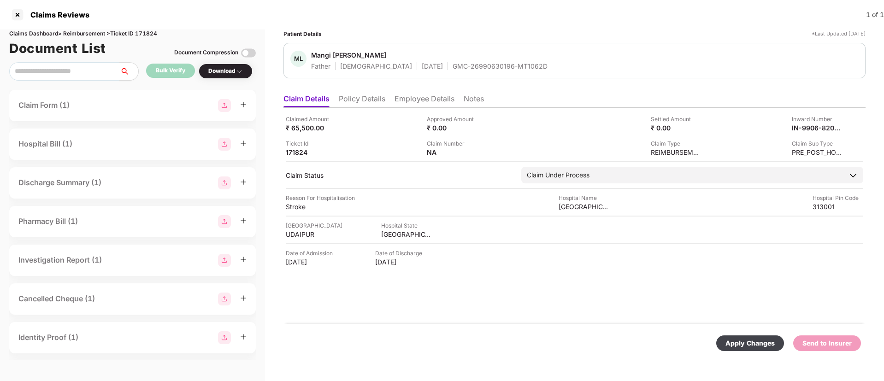
click at [753, 339] on div "Apply Changes" at bounding box center [750, 343] width 49 height 10
click at [443, 320] on div "Claimed Amount ₹ 65,500.00 Approved Amount ₹ 0.00 Settled Amount ₹ 0.00 Inward …" at bounding box center [574, 216] width 582 height 216
click at [422, 97] on li "Employee Details" at bounding box center [425, 100] width 60 height 13
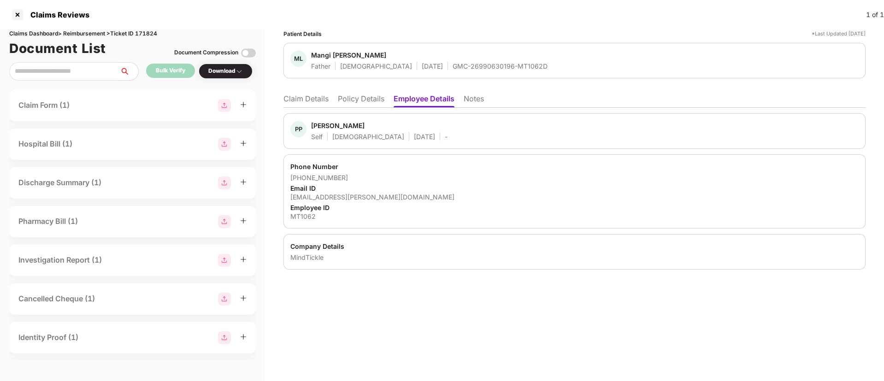
click at [325, 126] on div "Prakash Prajapat" at bounding box center [337, 125] width 53 height 9
click at [301, 105] on li "Claim Details" at bounding box center [305, 100] width 45 height 13
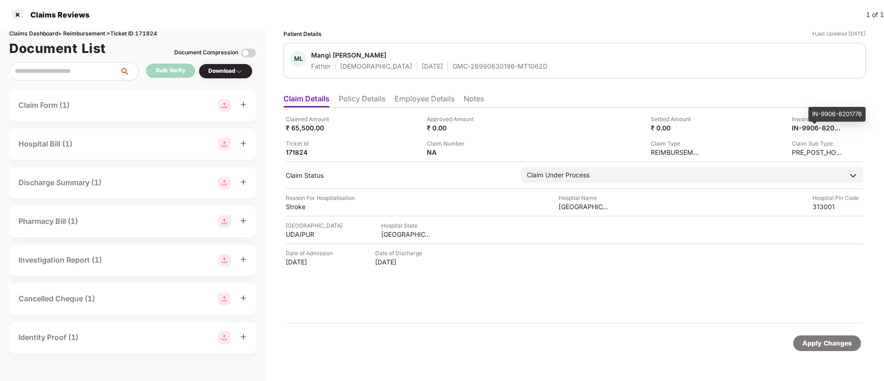
click at [822, 112] on div "IN-9906-8201776" at bounding box center [837, 114] width 57 height 15
click at [465, 62] on div "GMC-26990630196-MT1062D" at bounding box center [500, 66] width 95 height 9
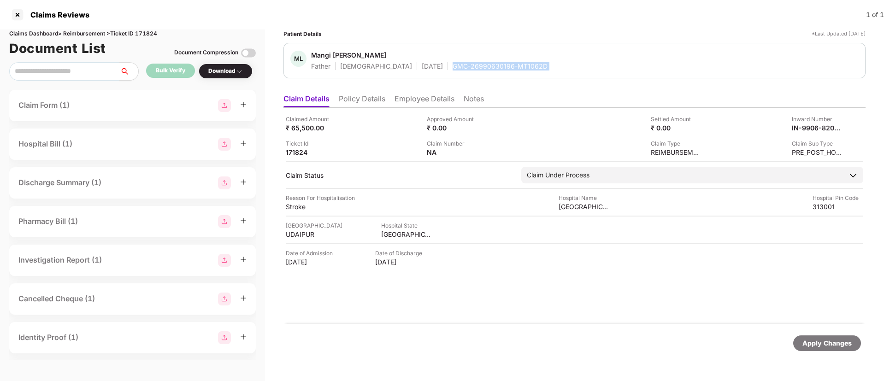
click at [465, 62] on div "GMC-26990630196-MT1062D" at bounding box center [500, 66] width 95 height 9
click at [18, 12] on div at bounding box center [17, 14] width 15 height 15
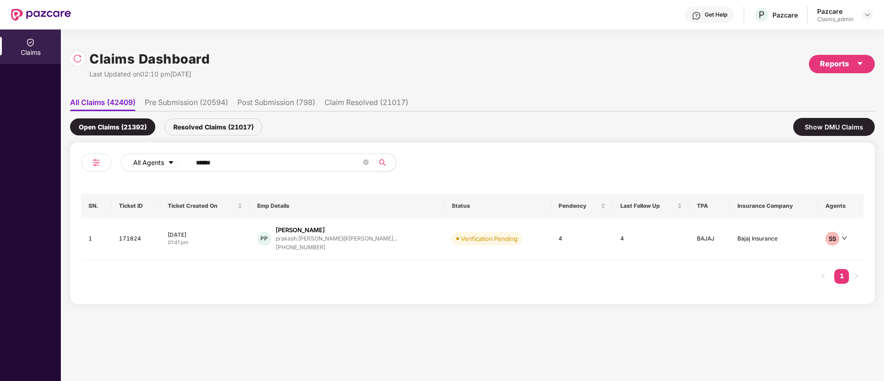
drag, startPoint x: 226, startPoint y: 159, endPoint x: 137, endPoint y: 161, distance: 89.4
click at [137, 161] on div "All Agents ******" at bounding box center [356, 163] width 470 height 18
paste input "text"
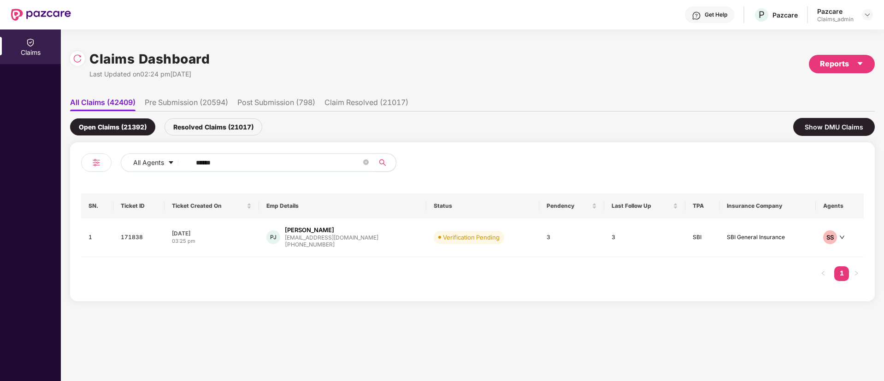
type input "******"
click at [322, 242] on div "+919489602621" at bounding box center [332, 245] width 94 height 9
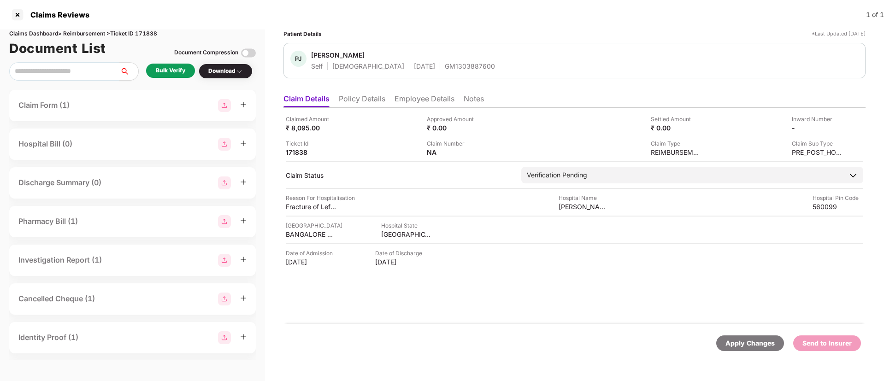
click at [361, 100] on li "Policy Details" at bounding box center [362, 100] width 47 height 13
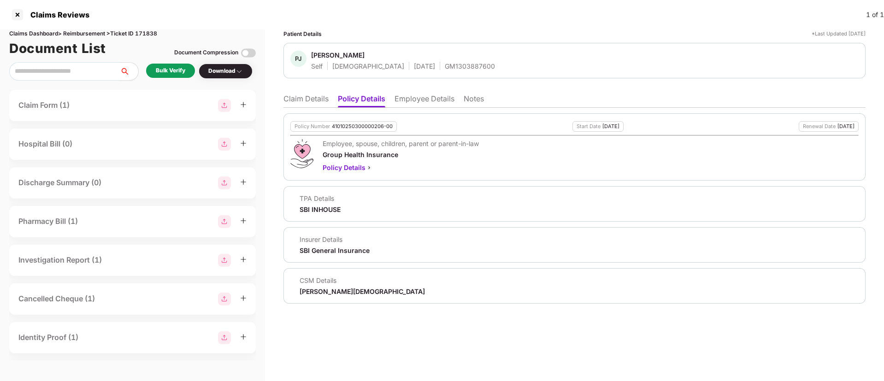
click at [305, 99] on li "Claim Details" at bounding box center [305, 100] width 45 height 13
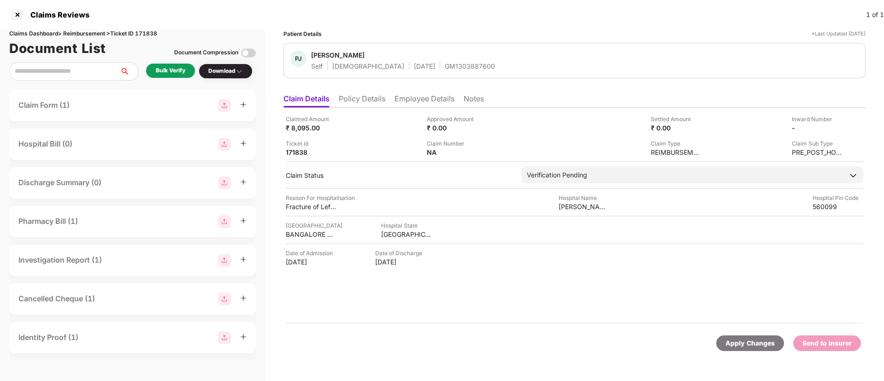
click at [366, 100] on li "Policy Details" at bounding box center [362, 100] width 47 height 13
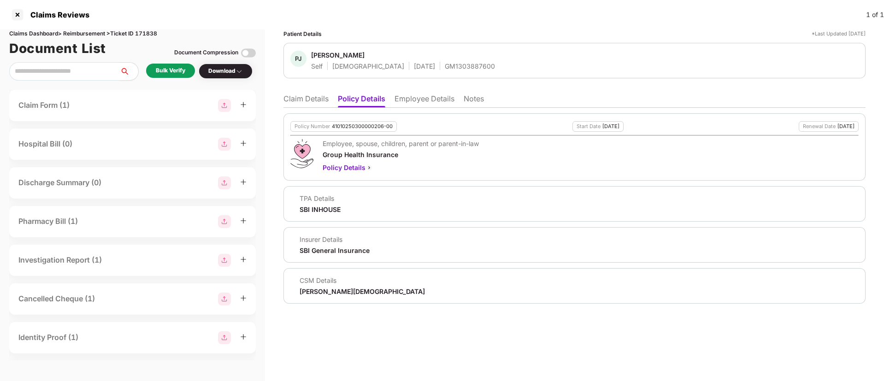
click at [409, 99] on li "Employee Details" at bounding box center [425, 100] width 60 height 13
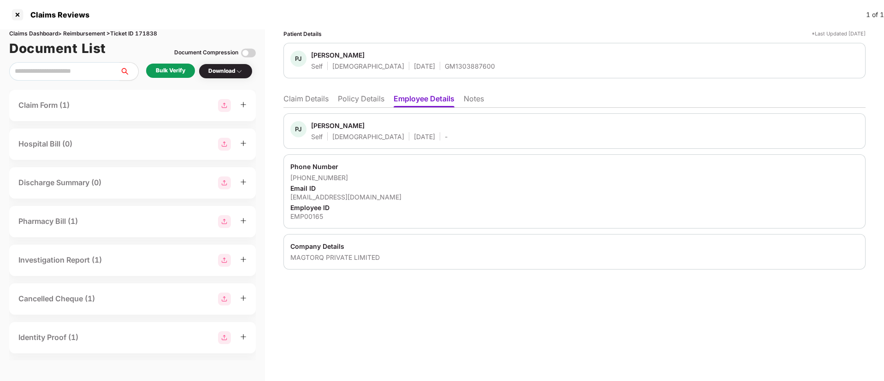
click at [317, 102] on li "Claim Details" at bounding box center [305, 100] width 45 height 13
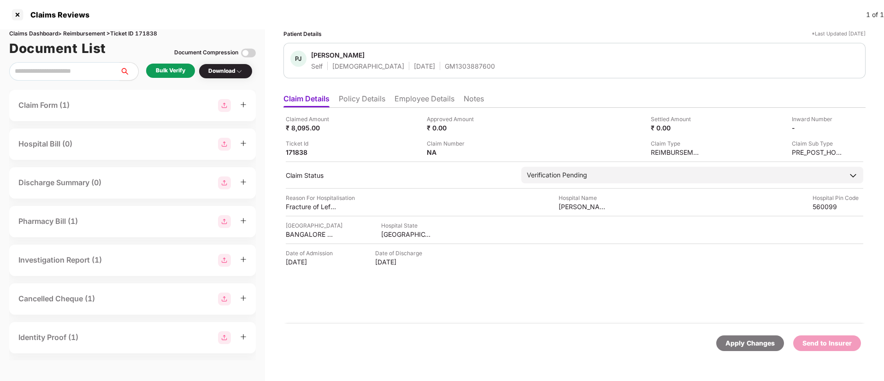
click at [435, 100] on li "Employee Details" at bounding box center [425, 100] width 60 height 13
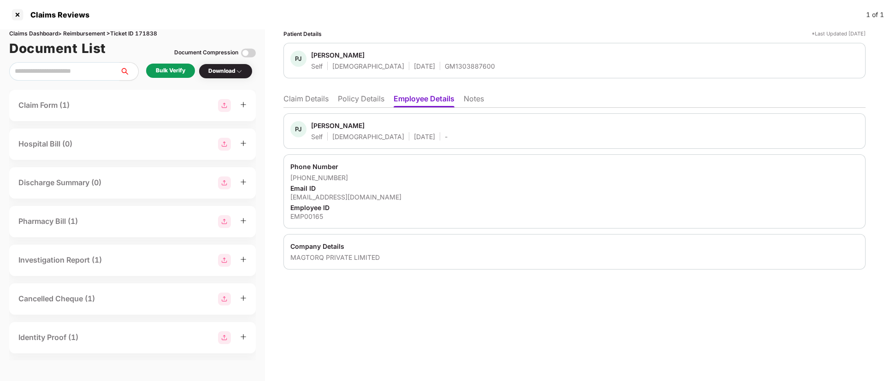
click at [306, 216] on div "EMP00165" at bounding box center [574, 216] width 568 height 9
click at [312, 100] on li "Claim Details" at bounding box center [305, 100] width 45 height 13
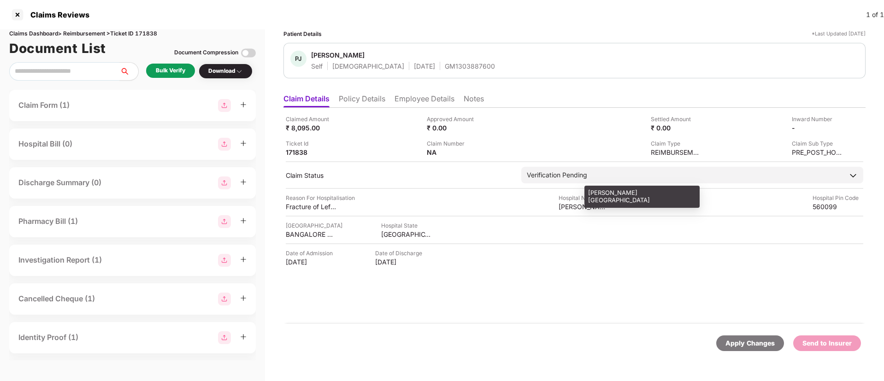
click at [603, 194] on div "mazumdar shaw medical center" at bounding box center [642, 197] width 115 height 22
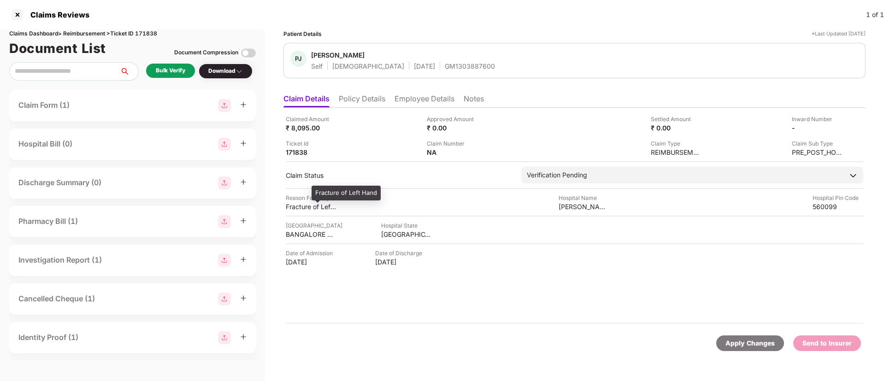
click at [340, 195] on div "Fracture of Left Hand" at bounding box center [346, 193] width 69 height 15
click at [169, 68] on div "Bulk Verify" at bounding box center [171, 70] width 30 height 9
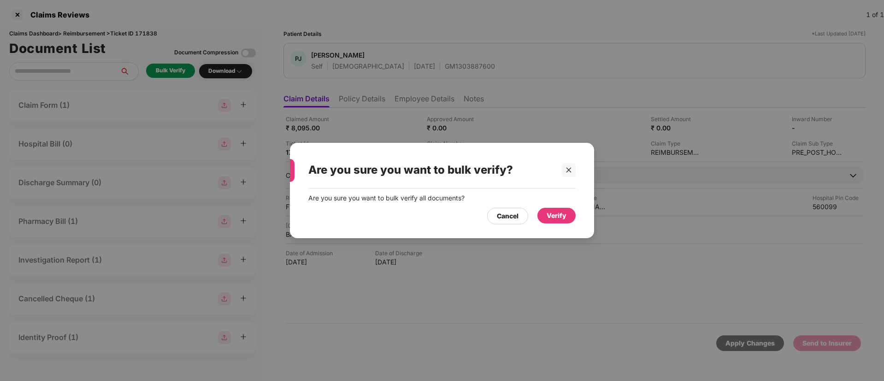
click at [567, 218] on div "Verify" at bounding box center [556, 216] width 38 height 16
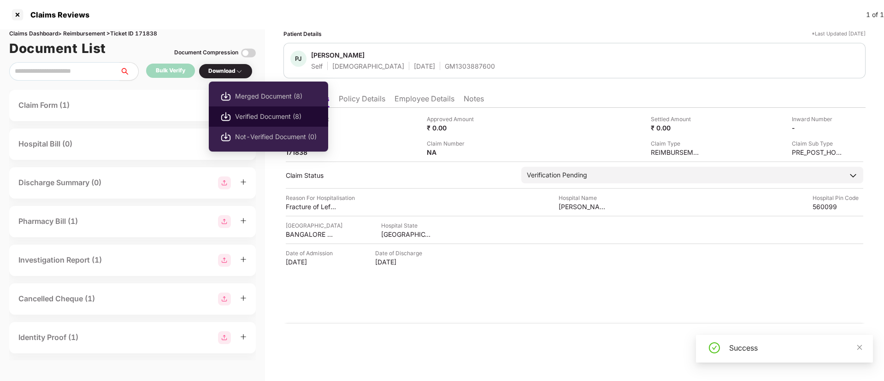
click at [238, 114] on span "Verified Document (8)" at bounding box center [276, 117] width 82 height 10
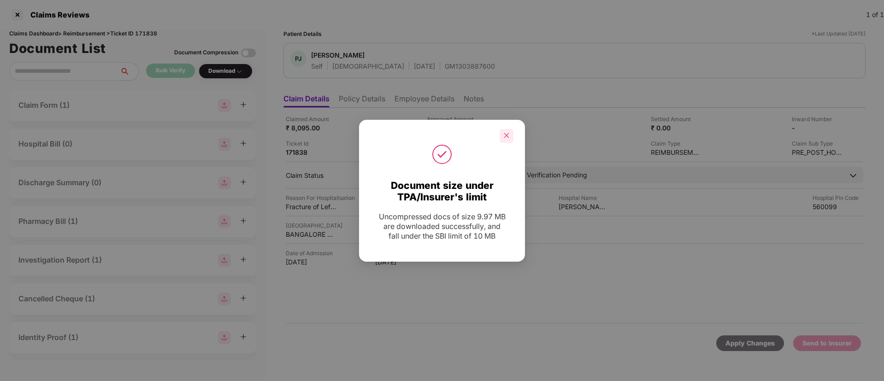
click at [505, 135] on icon "close" at bounding box center [506, 135] width 6 height 6
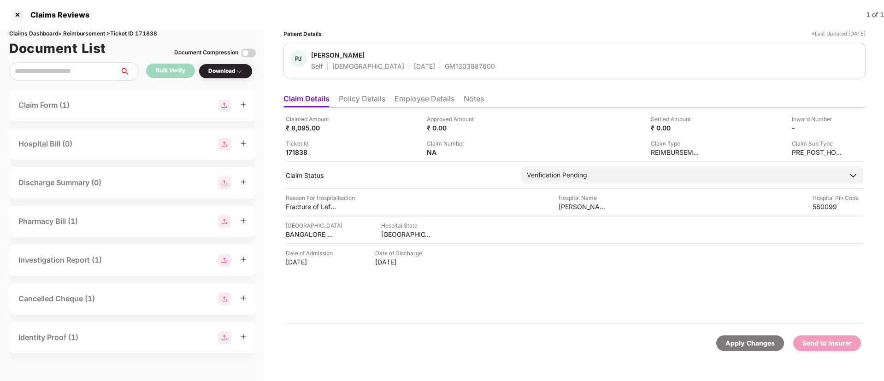
click at [360, 99] on li "Policy Details" at bounding box center [362, 100] width 47 height 13
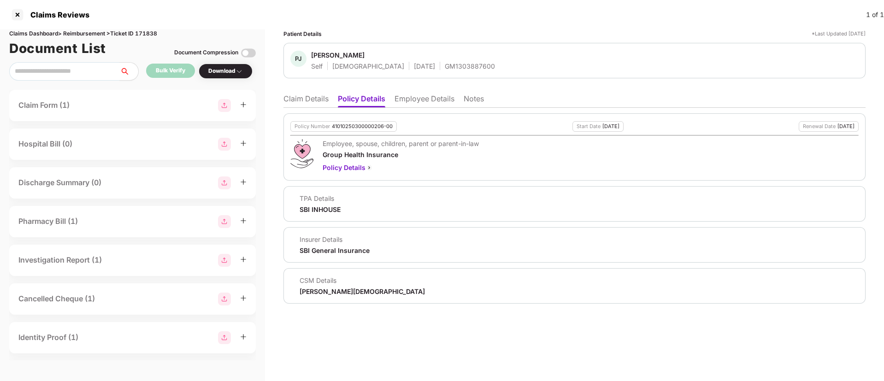
click at [304, 98] on li "Claim Details" at bounding box center [305, 100] width 45 height 13
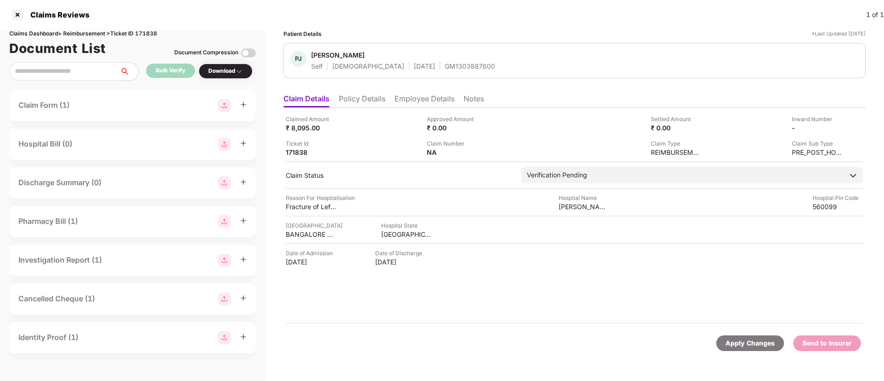
click at [376, 134] on div "Claimed Amount ₹ 8,095.00 Approved Amount ₹ 0.00 Settled Amount ₹ 0.00 Inward N…" at bounding box center [575, 136] width 578 height 42
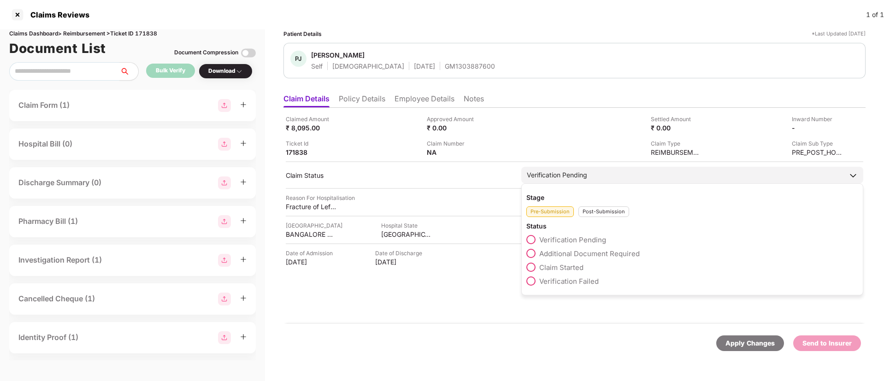
click at [594, 204] on div "Pre-Submission Post-Submission" at bounding box center [692, 209] width 332 height 15
click at [594, 208] on div "Post-Submission" at bounding box center [604, 212] width 51 height 11
click at [530, 213] on div "Pre-Submission" at bounding box center [549, 212] width 47 height 11
click at [567, 264] on span "Claim Started" at bounding box center [561, 267] width 44 height 9
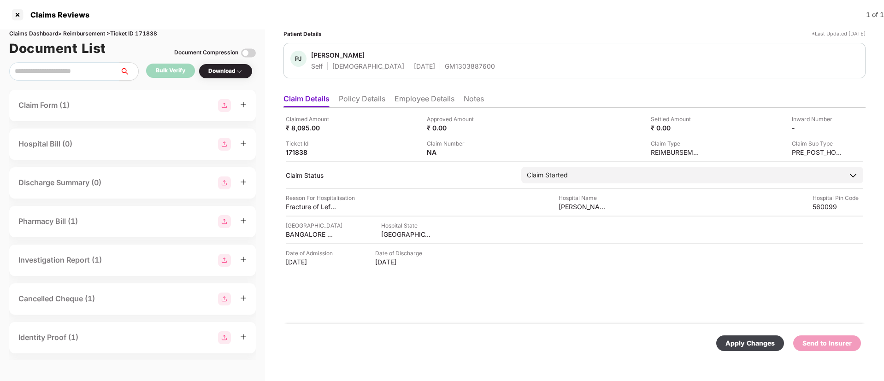
click at [744, 343] on div "Apply Changes" at bounding box center [750, 343] width 49 height 10
click at [417, 99] on li "Employee Details" at bounding box center [425, 100] width 60 height 13
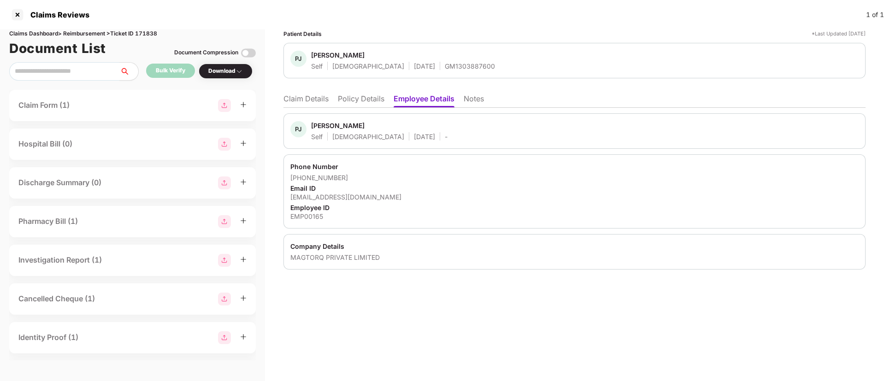
click at [333, 127] on div "P Jayakumar" at bounding box center [337, 125] width 53 height 9
click at [445, 68] on div "GM1303887600" at bounding box center [470, 66] width 50 height 9
click at [369, 98] on li "Policy Details" at bounding box center [361, 100] width 47 height 13
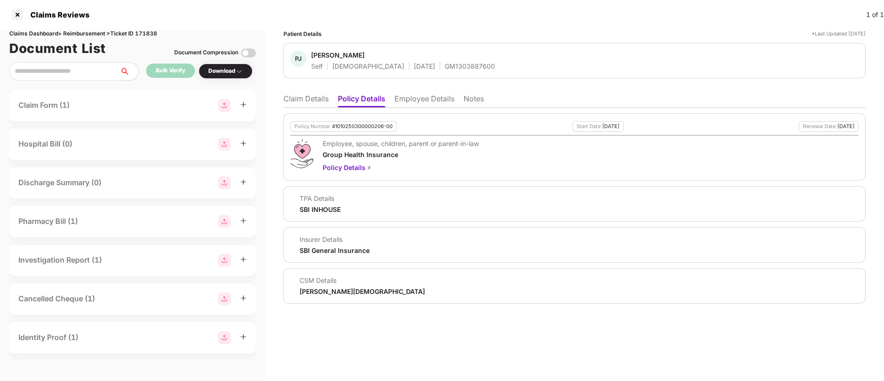
click at [344, 291] on div "Arfat Mohammed" at bounding box center [362, 291] width 125 height 9
click at [412, 98] on li "Employee Details" at bounding box center [425, 100] width 60 height 13
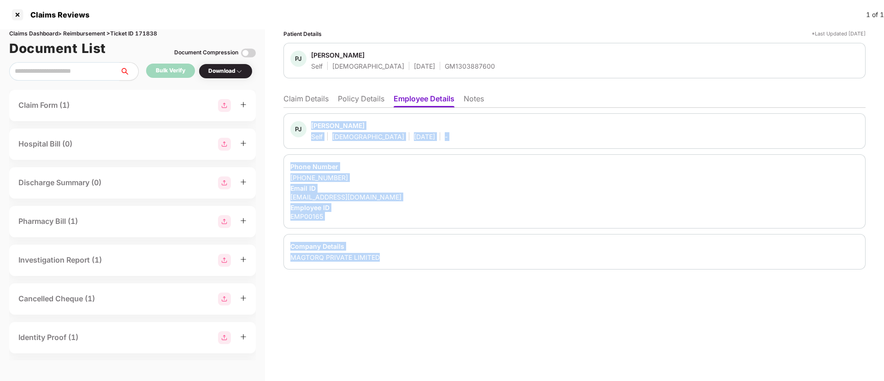
drag, startPoint x: 311, startPoint y: 124, endPoint x: 427, endPoint y: 260, distance: 178.5
click at [427, 260] on div "PJ P Jayakumar Self Male 12 Feb 1983 - Phone Number +919489602621 Email ID emp0…" at bounding box center [574, 191] width 582 height 156
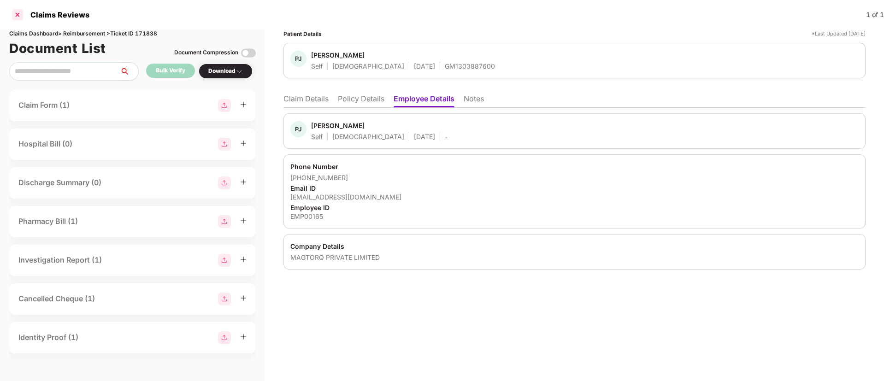
click at [20, 14] on div at bounding box center [17, 14] width 15 height 15
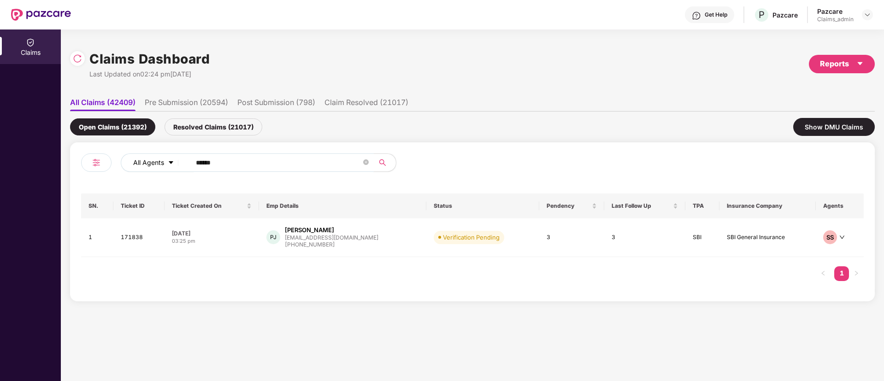
drag, startPoint x: 230, startPoint y: 164, endPoint x: 162, endPoint y: 164, distance: 67.3
click at [162, 164] on div "All Agents ******" at bounding box center [356, 163] width 470 height 18
paste input "**"
type input "******"
click at [354, 249] on div "+919599087997" at bounding box center [332, 247] width 95 height 9
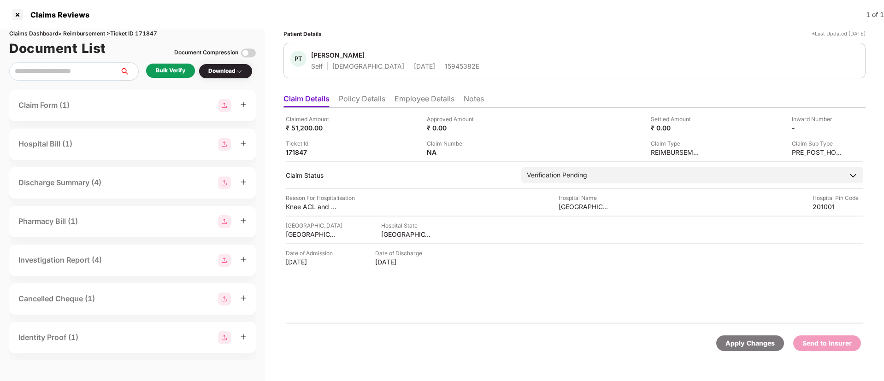
click at [360, 96] on li "Policy Details" at bounding box center [362, 100] width 47 height 13
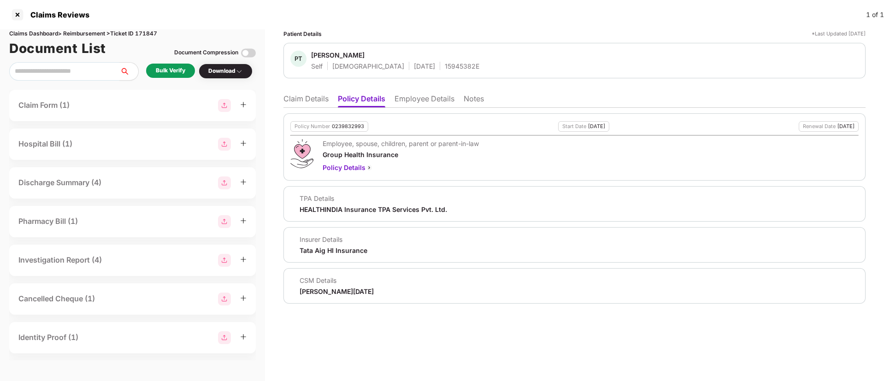
click at [168, 69] on div "Bulk Verify" at bounding box center [171, 70] width 30 height 9
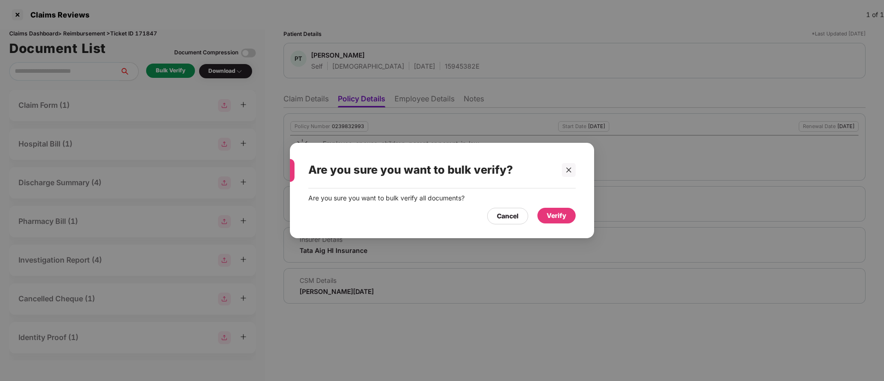
click at [562, 211] on div "Verify" at bounding box center [557, 216] width 20 height 10
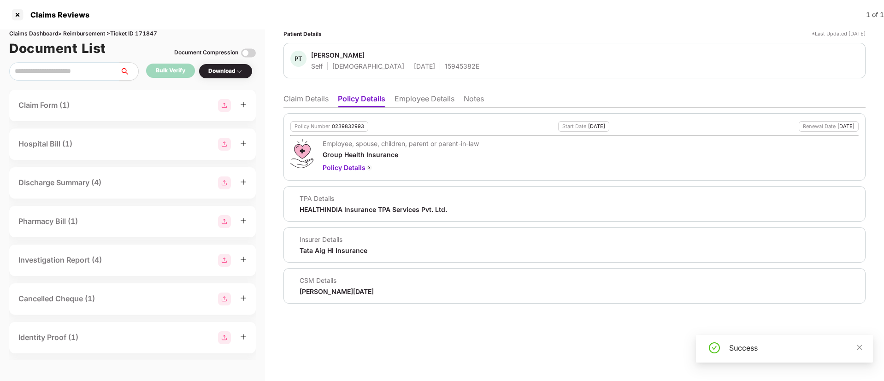
click at [236, 71] on div "Download" at bounding box center [225, 71] width 35 height 9
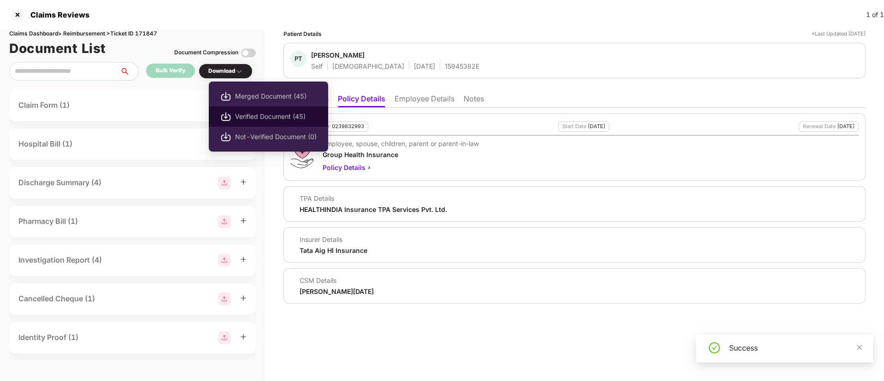
click at [278, 117] on span "Verified Document (45)" at bounding box center [276, 117] width 82 height 10
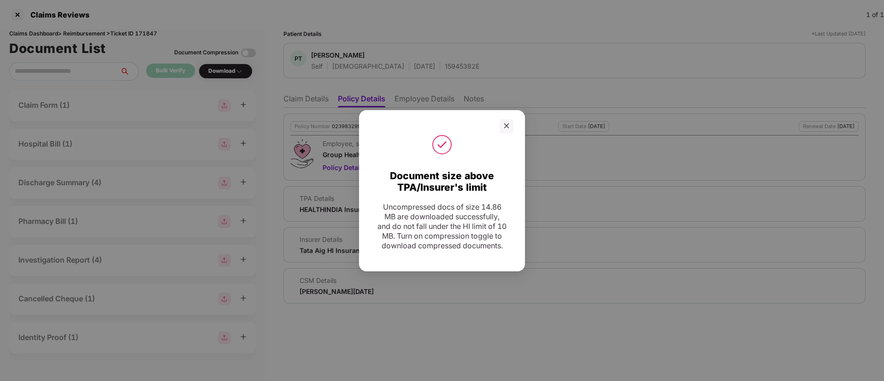
click at [505, 133] on div at bounding box center [442, 144] width 143 height 23
click at [505, 123] on icon "close" at bounding box center [506, 126] width 6 height 6
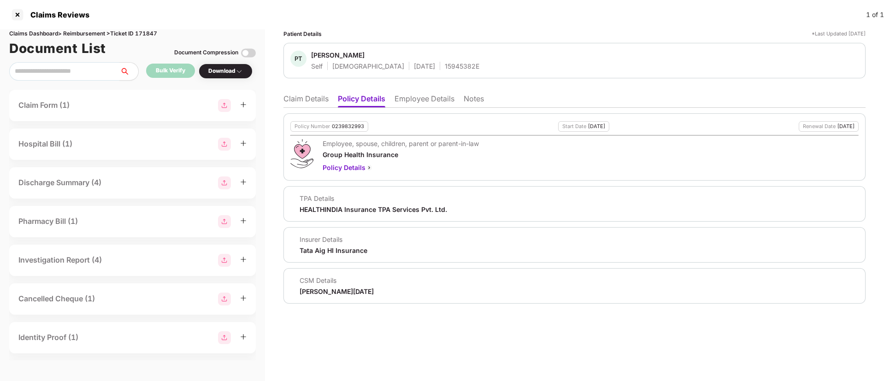
drag, startPoint x: 319, startPoint y: 103, endPoint x: 246, endPoint y: 74, distance: 79.0
click at [319, 103] on li "Claim Details" at bounding box center [305, 100] width 45 height 13
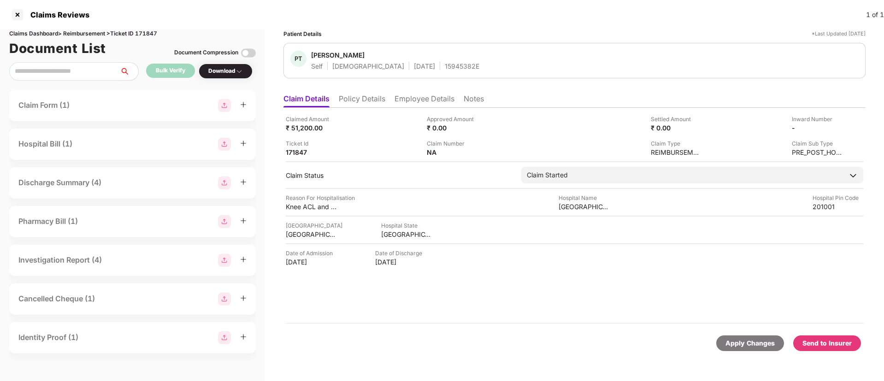
click at [821, 344] on div "Send to Insurer" at bounding box center [827, 343] width 49 height 10
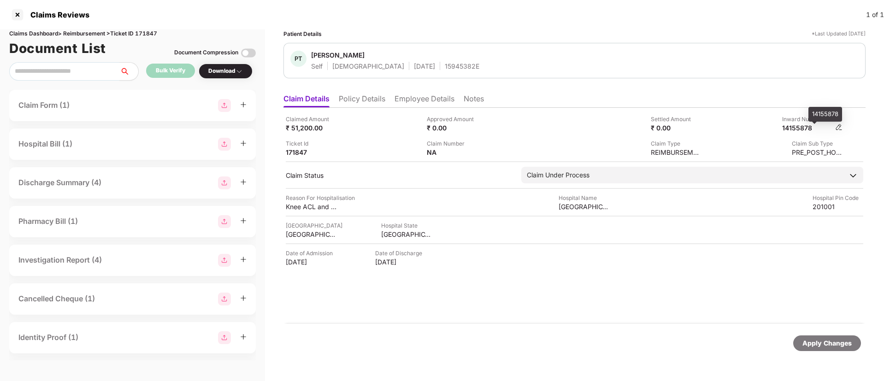
click at [802, 130] on div "14155878" at bounding box center [807, 128] width 51 height 9
click at [401, 94] on li "Employee Details" at bounding box center [425, 100] width 60 height 13
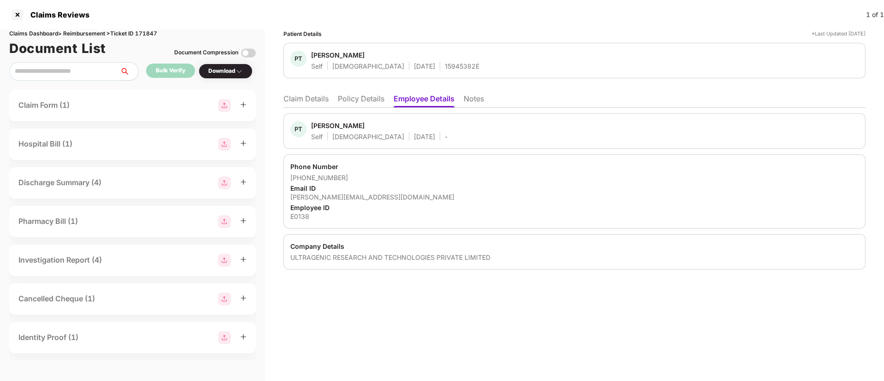
click at [357, 100] on li "Policy Details" at bounding box center [361, 100] width 47 height 13
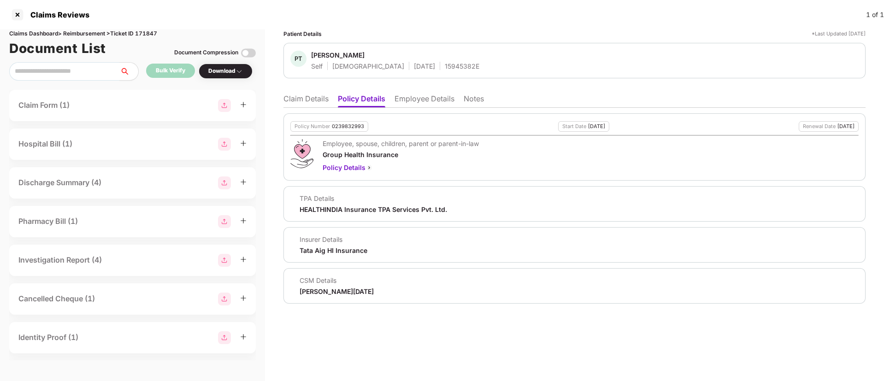
click at [308, 99] on li "Claim Details" at bounding box center [305, 100] width 45 height 13
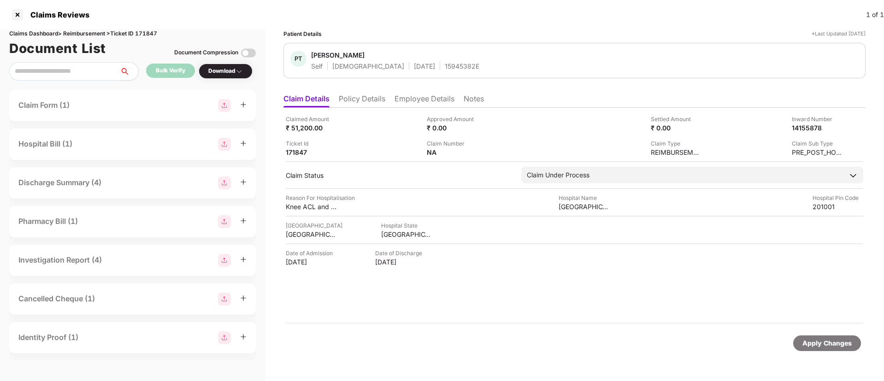
click at [354, 97] on li "Policy Details" at bounding box center [362, 100] width 47 height 13
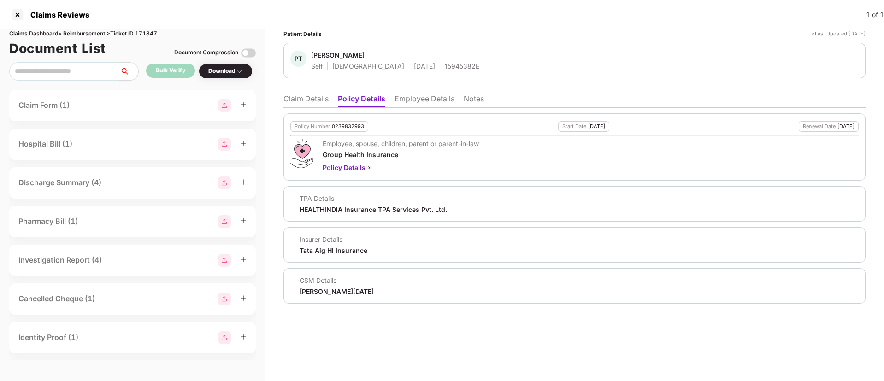
click at [423, 98] on li "Employee Details" at bounding box center [425, 100] width 60 height 13
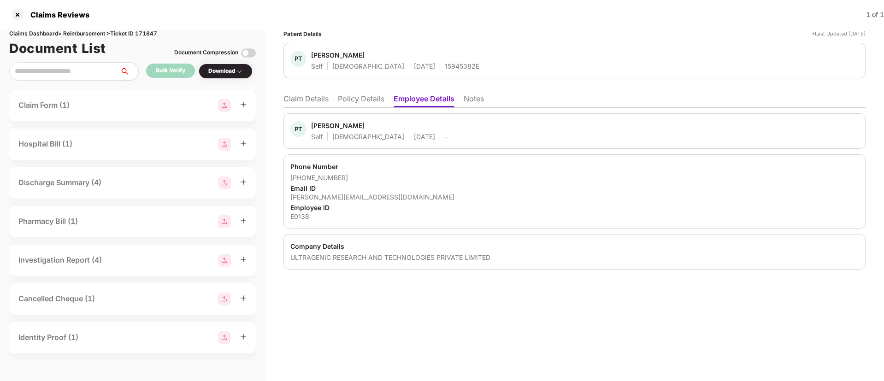
click at [319, 128] on div "Parth Tyagi" at bounding box center [337, 125] width 53 height 9
click at [19, 19] on div at bounding box center [17, 14] width 15 height 15
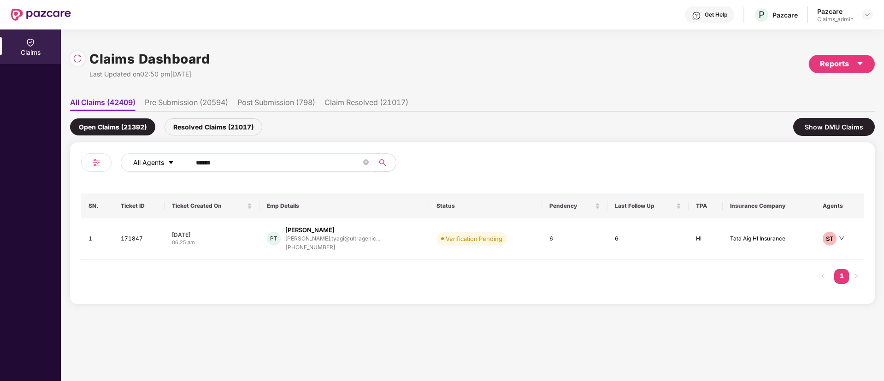
drag, startPoint x: 236, startPoint y: 161, endPoint x: 157, endPoint y: 164, distance: 79.3
click at [157, 164] on div "All Agents ******" at bounding box center [356, 163] width 470 height 18
type input "******"
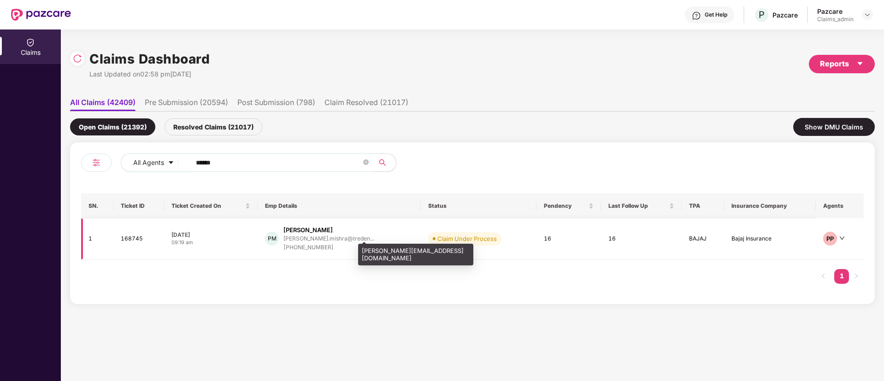
click at [301, 237] on div "paritosh.mishra@treden..." at bounding box center [328, 239] width 91 height 6
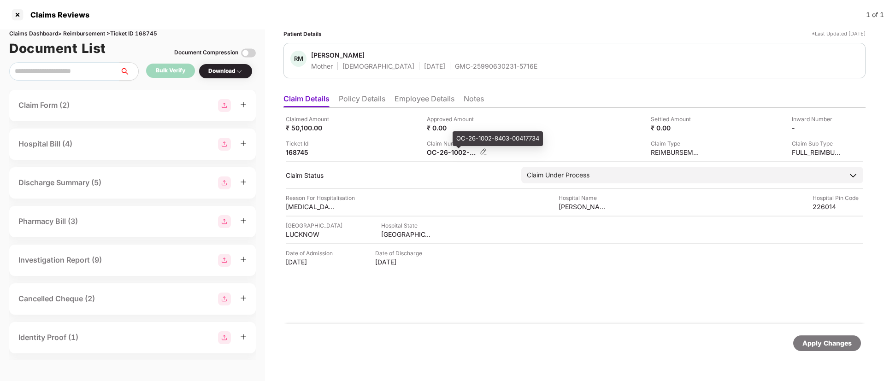
click at [445, 153] on div "OC-26-1002-8403-00417734" at bounding box center [452, 152] width 51 height 9
click at [480, 134] on div "OC-26-1002-8403-00417734" at bounding box center [498, 138] width 90 height 15
click at [16, 13] on div at bounding box center [17, 14] width 15 height 15
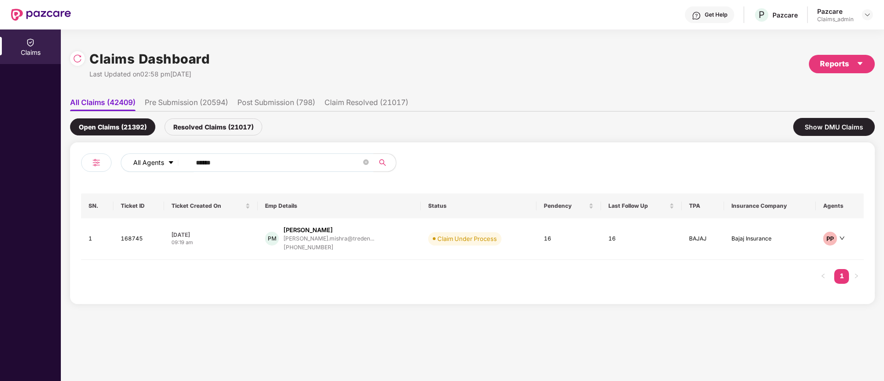
drag, startPoint x: 238, startPoint y: 171, endPoint x: 153, endPoint y: 167, distance: 84.9
click at [153, 167] on div "All Agents ******" at bounding box center [356, 163] width 470 height 18
drag, startPoint x: 224, startPoint y: 163, endPoint x: 164, endPoint y: 163, distance: 59.5
click at [164, 163] on div "All Agents ******" at bounding box center [356, 163] width 470 height 18
paste input "text"
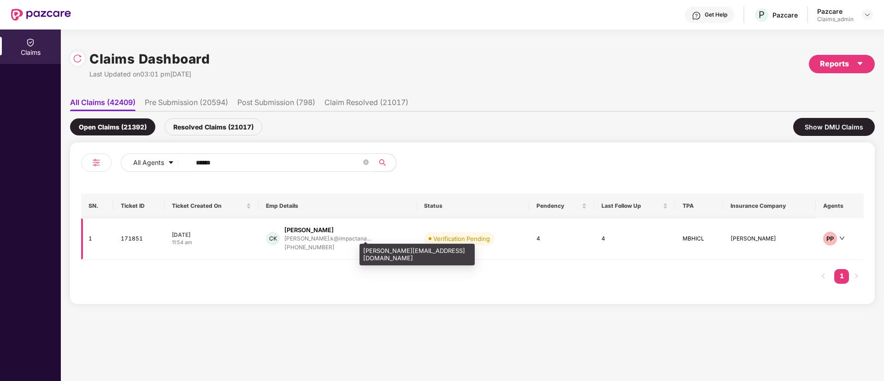
type input "******"
click at [338, 236] on div "chaithanya.k@impactana..." at bounding box center [327, 239] width 87 height 6
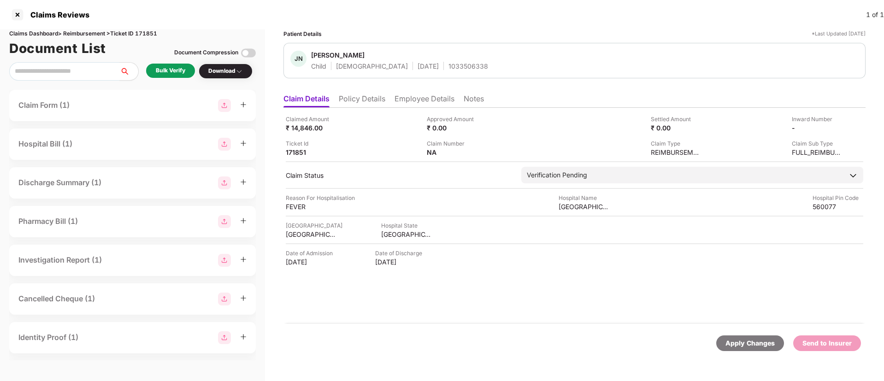
click at [369, 94] on li "Policy Details" at bounding box center [362, 100] width 47 height 13
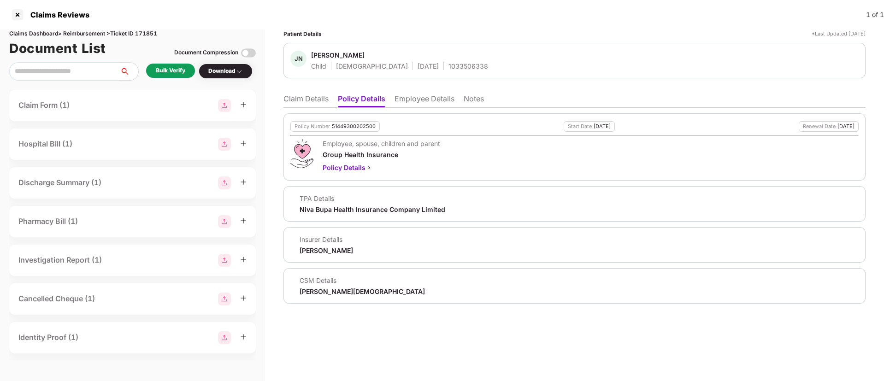
click at [307, 98] on li "Claim Details" at bounding box center [305, 100] width 45 height 13
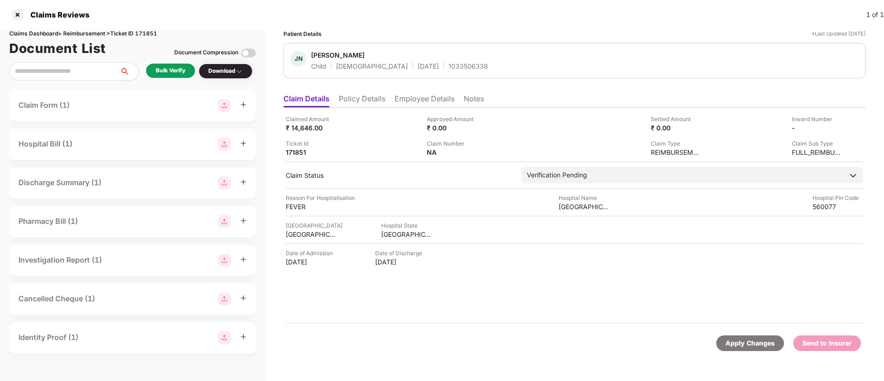
click at [361, 100] on li "Policy Details" at bounding box center [362, 100] width 47 height 13
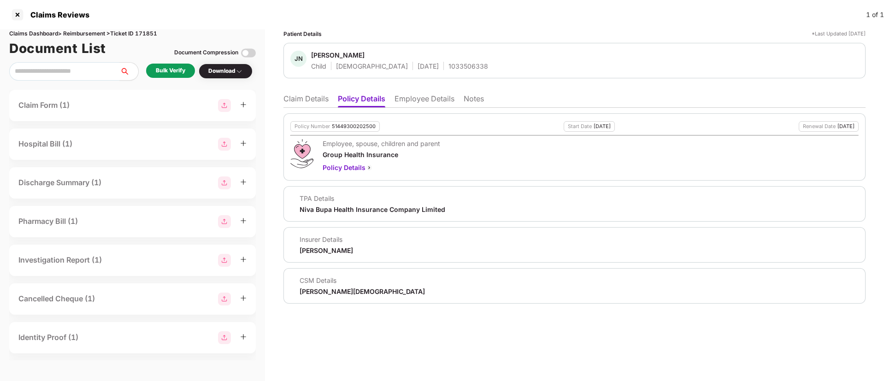
click at [351, 126] on div "51449300202500" at bounding box center [354, 127] width 44 height 6
click at [452, 58] on span "Janani Naidu G" at bounding box center [399, 56] width 177 height 11
click at [449, 65] on div "1033506338" at bounding box center [469, 66] width 40 height 9
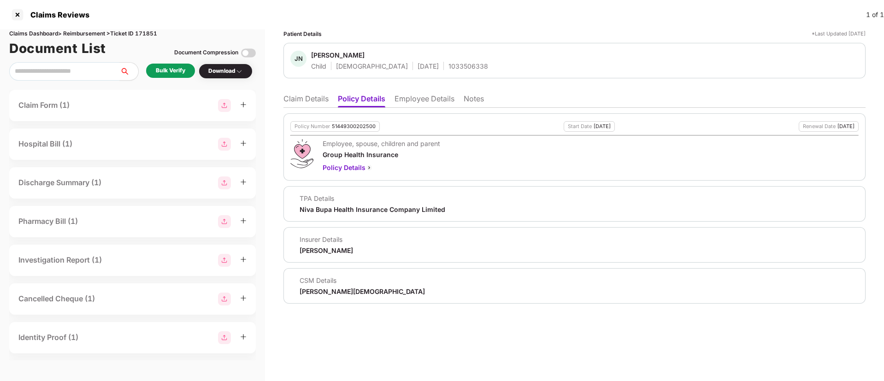
click at [407, 94] on li "Employee Details" at bounding box center [425, 100] width 60 height 13
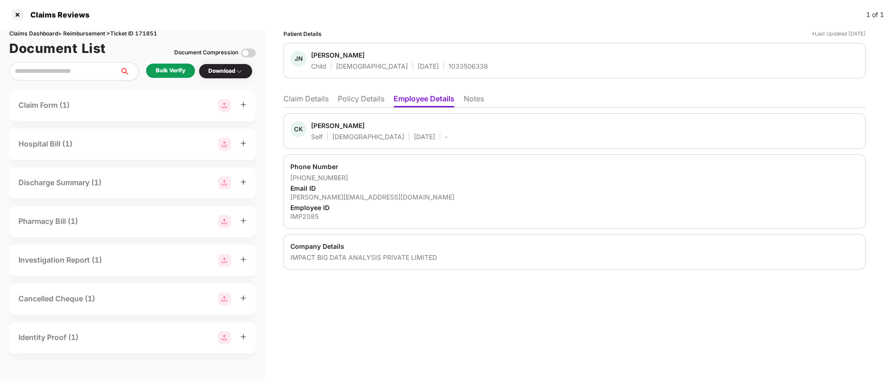
click at [307, 99] on li "Claim Details" at bounding box center [305, 100] width 45 height 13
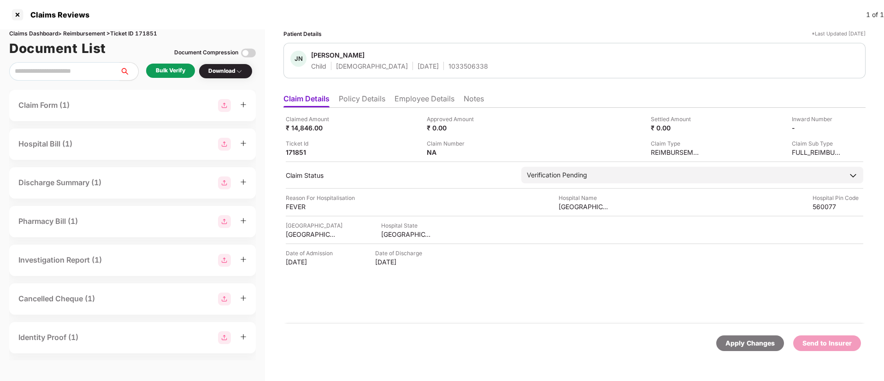
click at [449, 65] on div "1033506338" at bounding box center [469, 66] width 40 height 9
click at [435, 103] on li "Employee Details" at bounding box center [425, 100] width 60 height 13
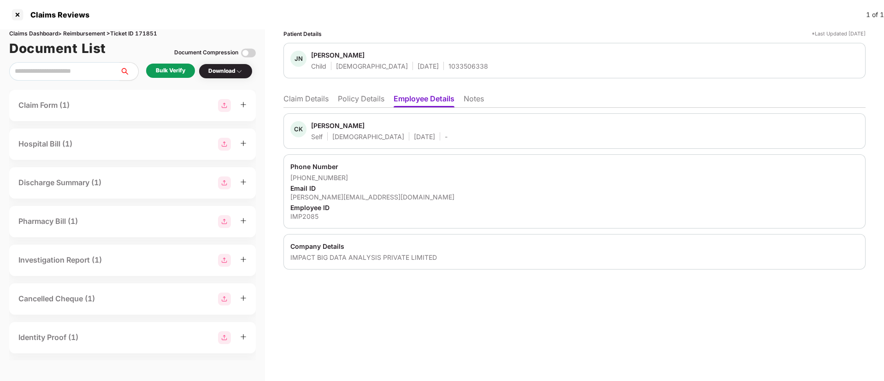
click at [336, 199] on div "chaithanya.k@impactanalytics.co" at bounding box center [574, 197] width 568 height 9
drag, startPoint x: 348, startPoint y: 176, endPoint x: 303, endPoint y: 177, distance: 45.2
click at [303, 177] on div "+918951274188" at bounding box center [574, 177] width 568 height 9
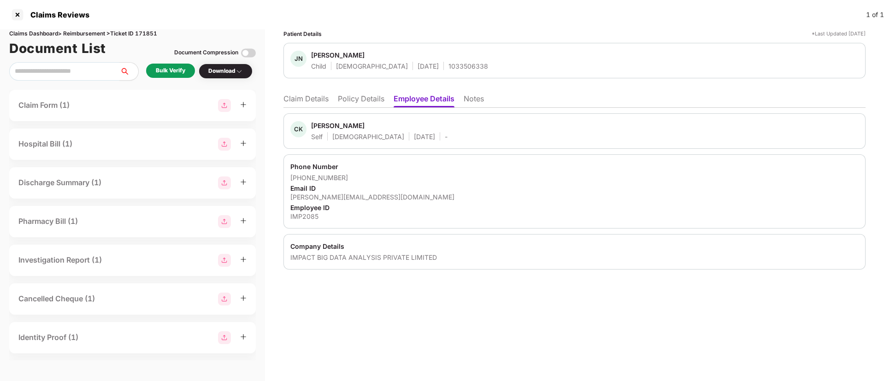
click at [315, 100] on li "Claim Details" at bounding box center [305, 100] width 45 height 13
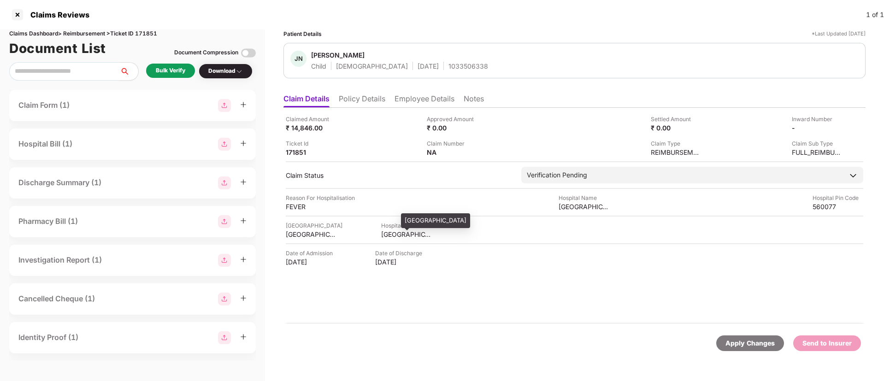
click at [391, 234] on div "KARNATAKA" at bounding box center [406, 234] width 51 height 9
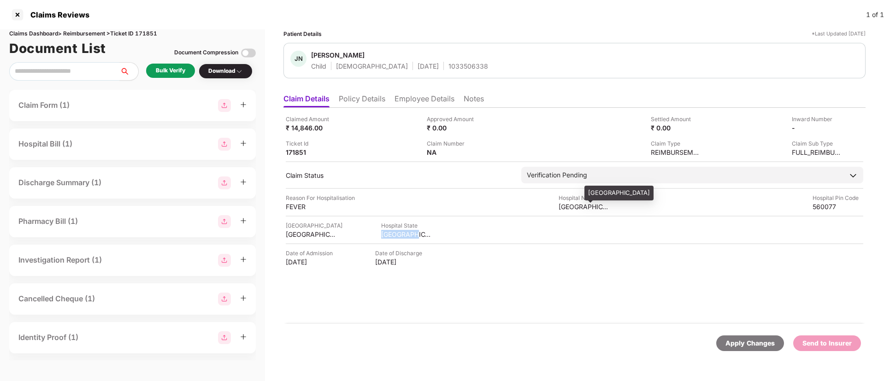
click at [611, 195] on div "SURAKSHAA HOSPITAL" at bounding box center [619, 193] width 69 height 15
click at [145, 69] on div "Bulk Verify Download" at bounding box center [132, 71] width 247 height 18
click at [153, 69] on div "Bulk Verify" at bounding box center [170, 71] width 49 height 14
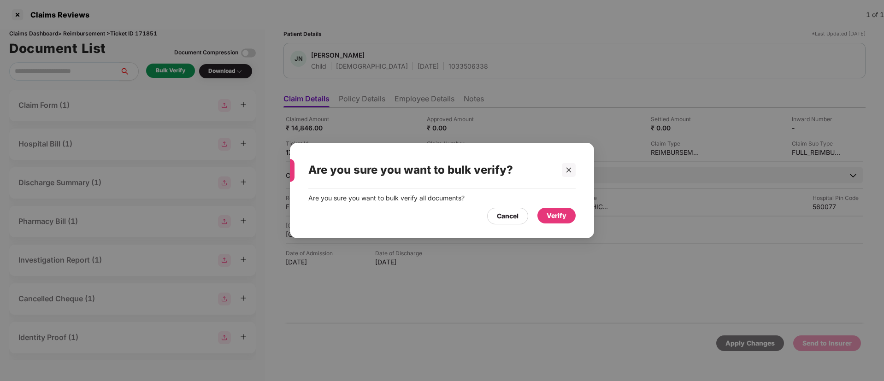
click at [553, 213] on div "Verify" at bounding box center [557, 216] width 20 height 10
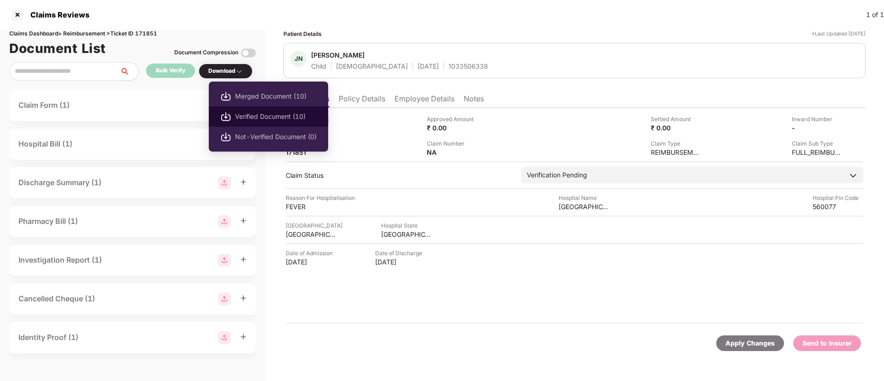
click at [248, 109] on li "Verified Document (10)" at bounding box center [268, 116] width 119 height 20
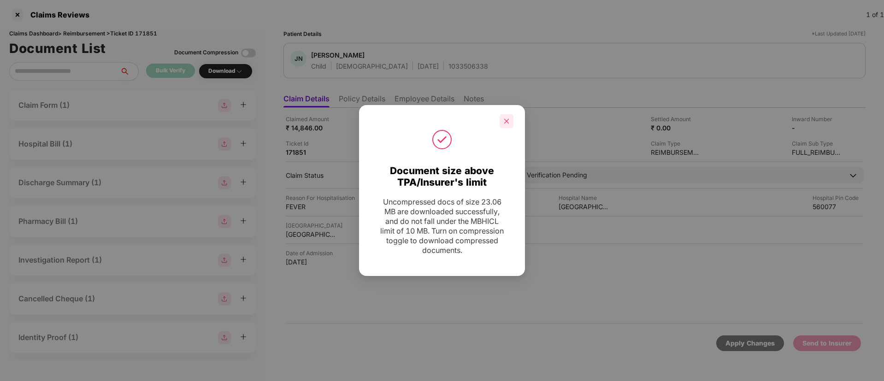
click at [508, 123] on icon "close" at bounding box center [506, 121] width 6 height 6
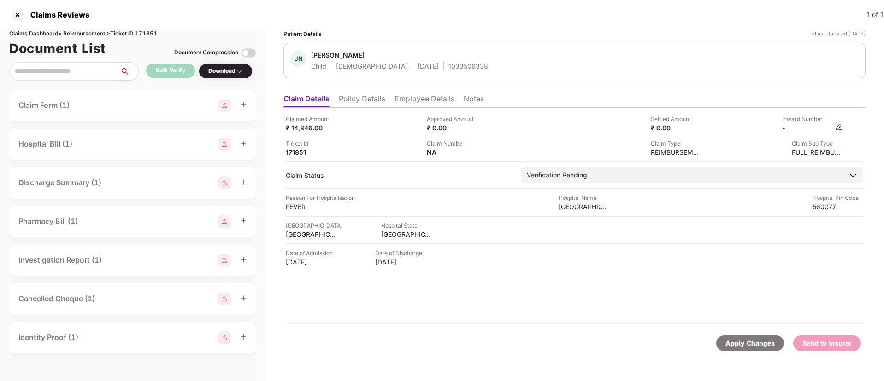
click at [843, 128] on div "Claimed Amount ₹ 14,846.00 Approved Amount ₹ 0.00 Settled Amount ₹ 0.00 Inward …" at bounding box center [575, 136] width 578 height 42
click at [841, 128] on img at bounding box center [838, 127] width 7 height 7
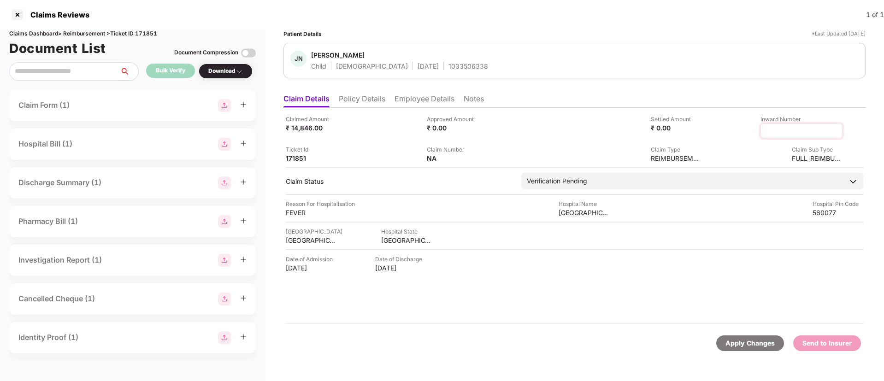
type input "**********"
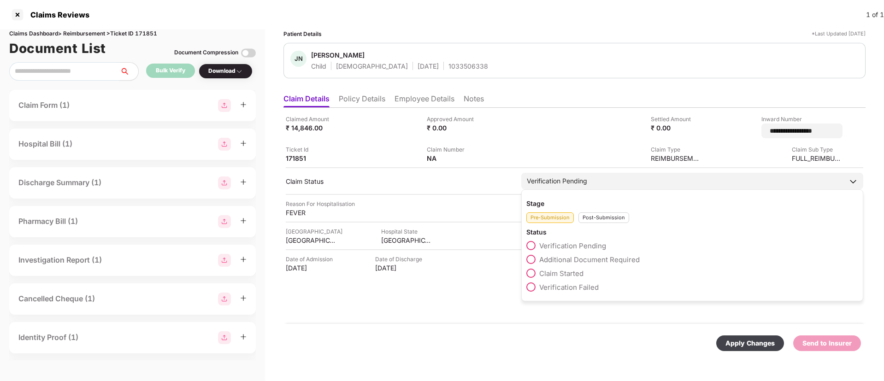
click at [599, 215] on div "Post-Submission" at bounding box center [604, 218] width 51 height 11
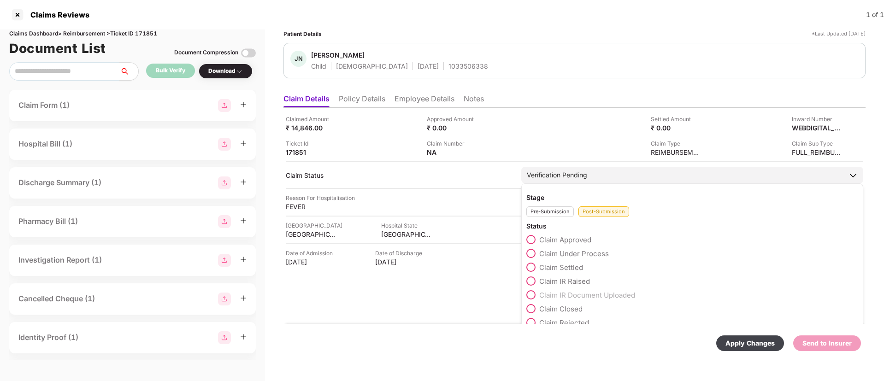
click at [574, 253] on span "Claim Under Process" at bounding box center [574, 253] width 70 height 9
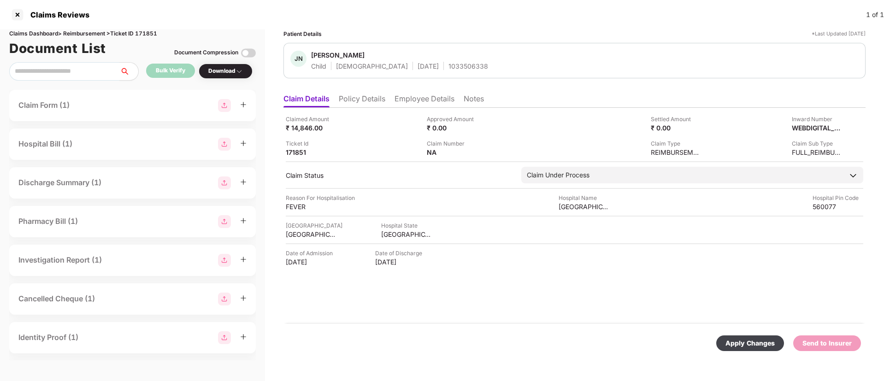
click at [746, 339] on div "Apply Changes" at bounding box center [750, 343] width 49 height 10
click at [367, 101] on li "Policy Details" at bounding box center [362, 100] width 47 height 13
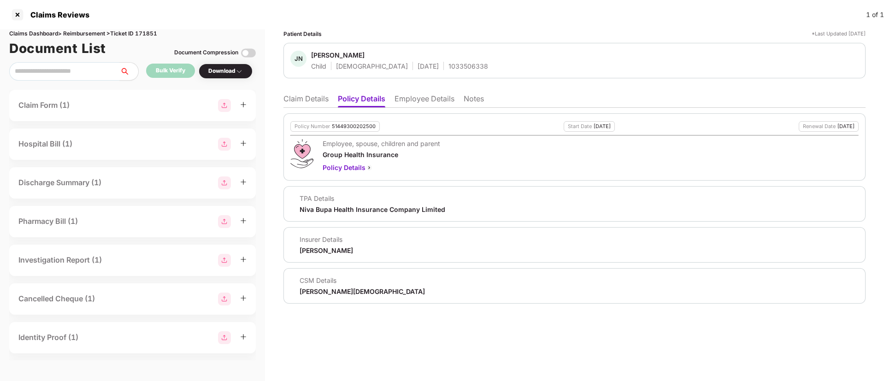
click at [409, 99] on li "Employee Details" at bounding box center [425, 100] width 60 height 13
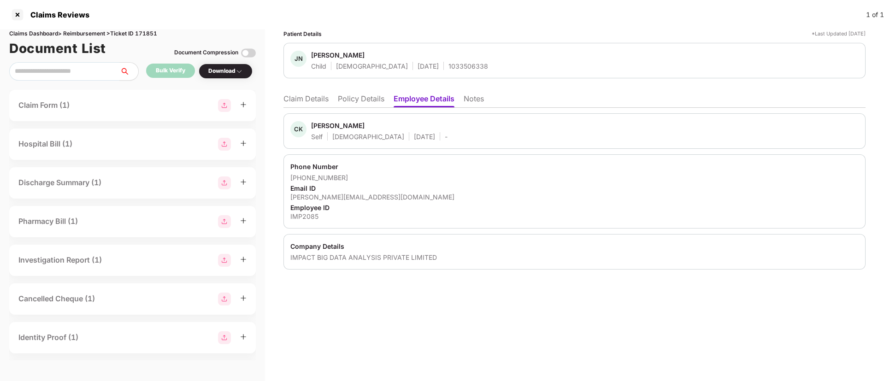
click at [302, 103] on li "Claim Details" at bounding box center [305, 100] width 45 height 13
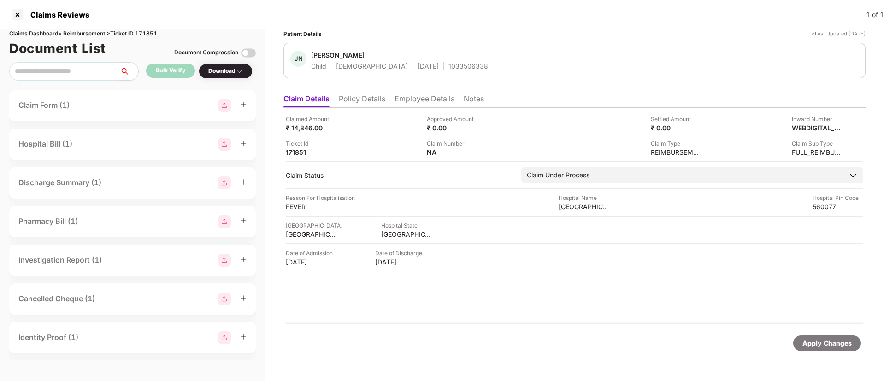
click at [415, 97] on li "Employee Details" at bounding box center [425, 100] width 60 height 13
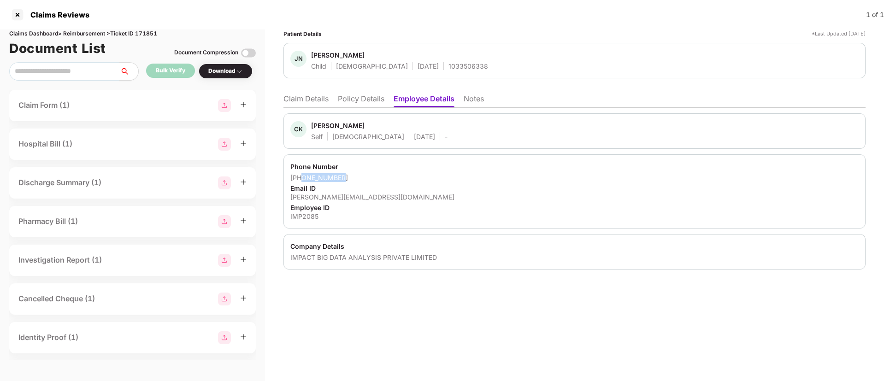
drag, startPoint x: 339, startPoint y: 178, endPoint x: 303, endPoint y: 181, distance: 36.1
click at [303, 181] on div "+918951274188" at bounding box center [574, 177] width 568 height 9
click at [295, 99] on li "Claim Details" at bounding box center [305, 100] width 45 height 13
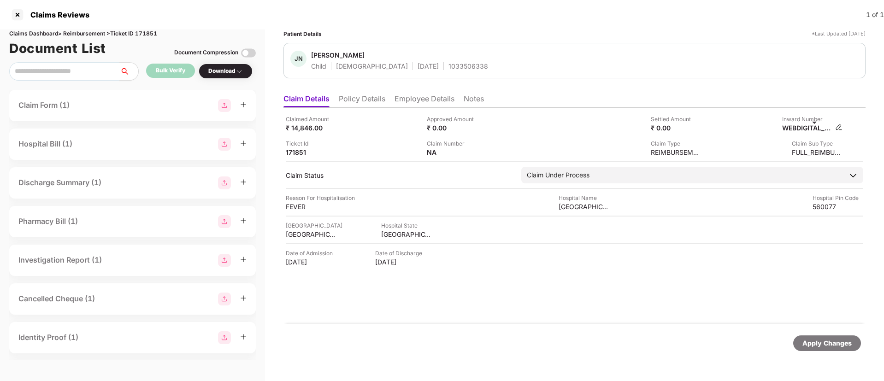
click at [808, 130] on div "WEBDIGITAL_2364669" at bounding box center [807, 128] width 51 height 9
click at [328, 57] on div "Janani Naidu G" at bounding box center [337, 55] width 53 height 9
click at [421, 97] on li "Employee Details" at bounding box center [425, 100] width 60 height 13
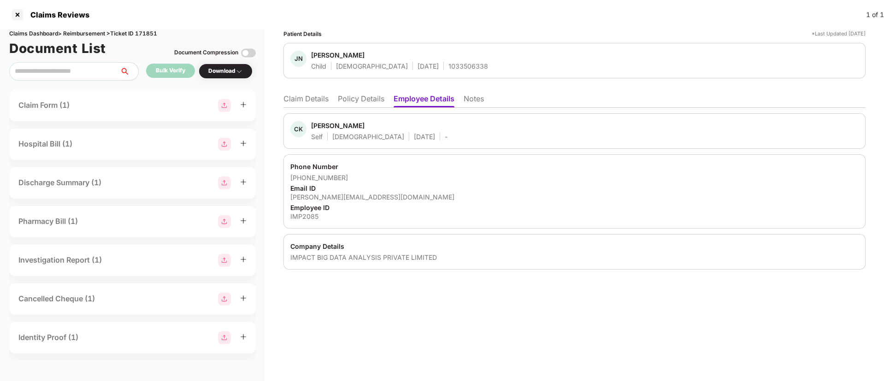
click at [326, 125] on div "Chaithanya K" at bounding box center [337, 125] width 53 height 9
click at [308, 95] on li "Claim Details" at bounding box center [305, 100] width 45 height 13
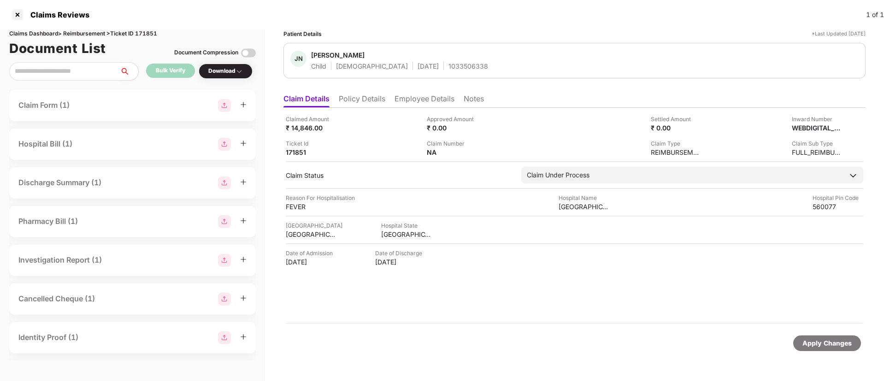
click at [830, 118] on div "Inward Number" at bounding box center [817, 119] width 51 height 9
click at [819, 128] on div "WEBDIGITAL_2364669" at bounding box center [807, 128] width 51 height 9
click at [13, 16] on div at bounding box center [17, 14] width 15 height 15
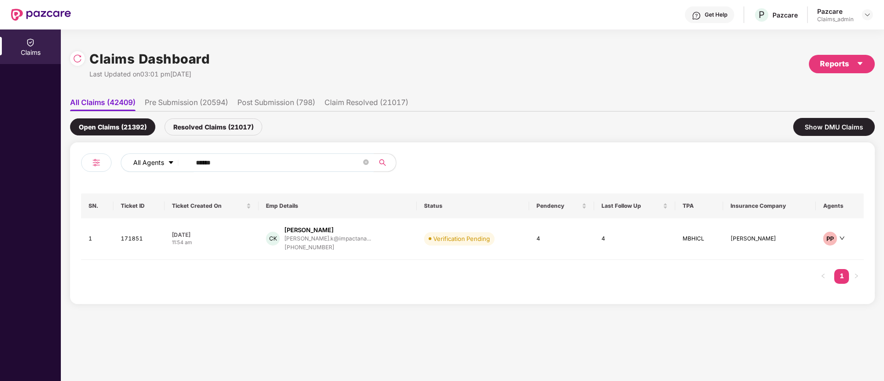
drag, startPoint x: 272, startPoint y: 165, endPoint x: 127, endPoint y: 165, distance: 144.7
click at [127, 165] on div "All Agents ******" at bounding box center [356, 163] width 470 height 18
paste input "text"
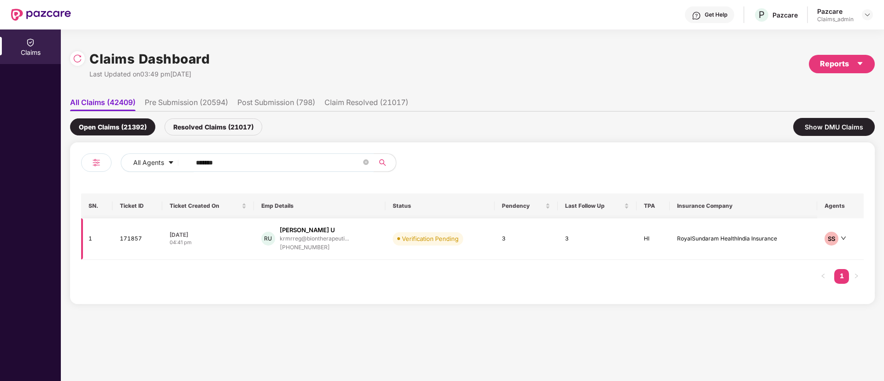
type input "******"
click at [335, 240] on div "krmrreg@biontherapeuti..." at bounding box center [314, 239] width 69 height 6
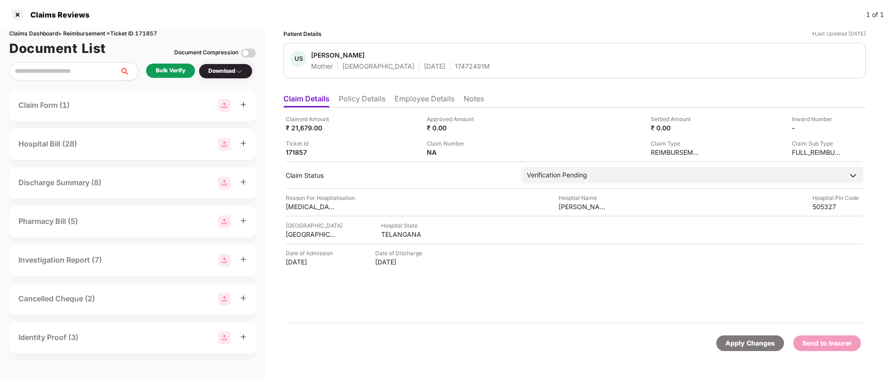
click at [372, 98] on li "Policy Details" at bounding box center [362, 100] width 47 height 13
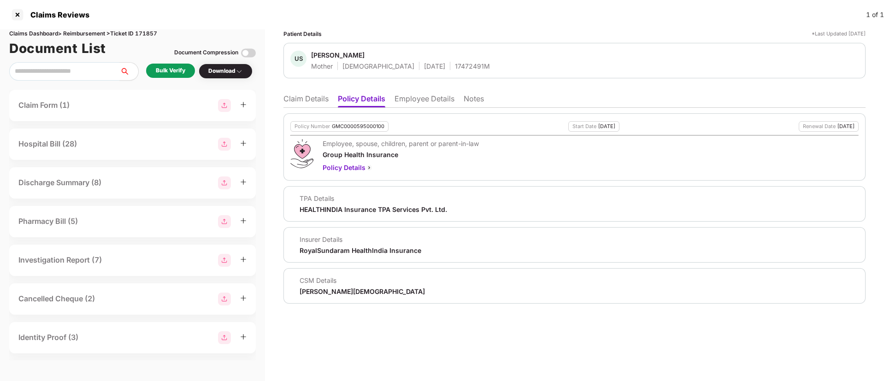
click at [168, 70] on div "Bulk Verify" at bounding box center [171, 70] width 30 height 9
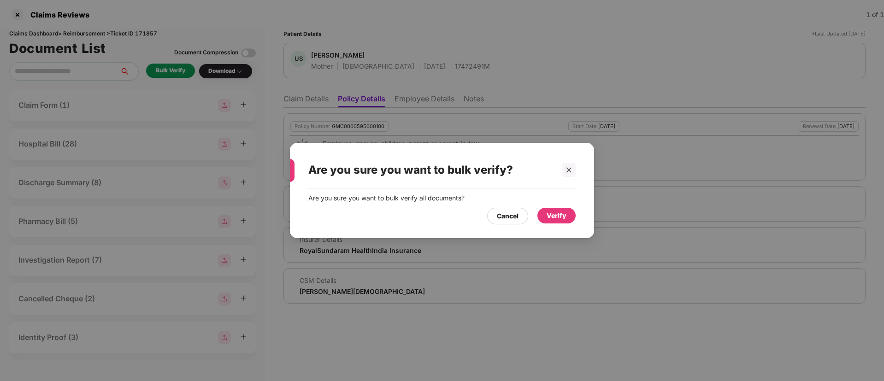
click at [549, 218] on div "Verify" at bounding box center [557, 216] width 20 height 10
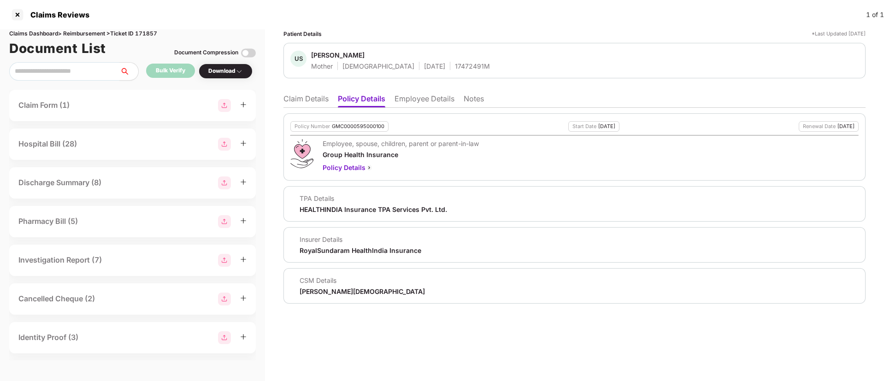
click at [289, 96] on li "Claim Details" at bounding box center [305, 100] width 45 height 13
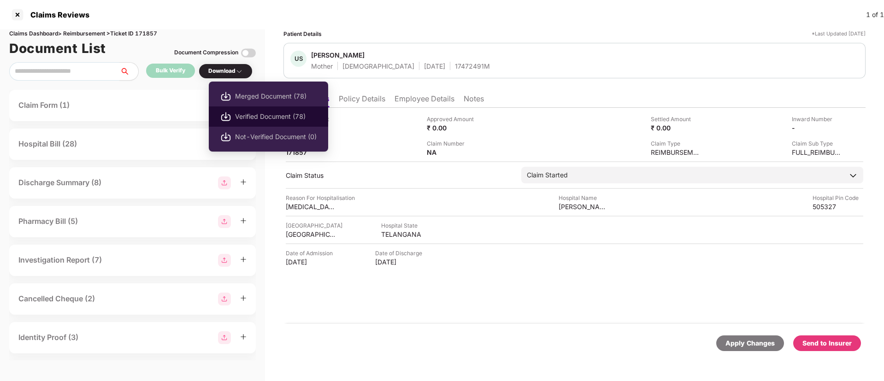
click at [246, 119] on span "Verified Document (78)" at bounding box center [276, 117] width 82 height 10
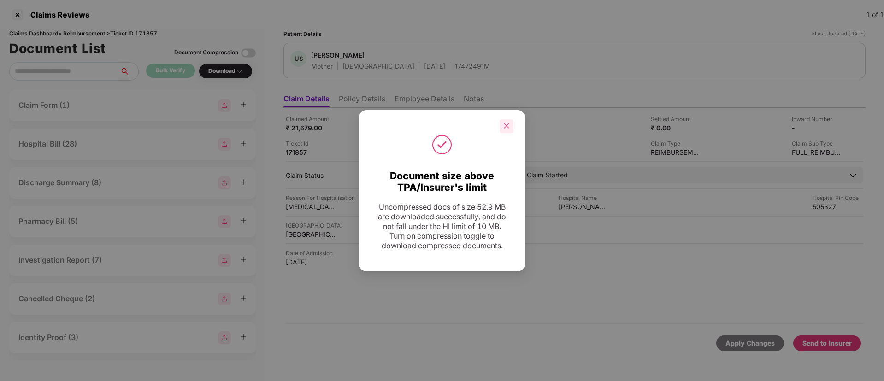
click at [506, 123] on icon "close" at bounding box center [506, 126] width 6 height 6
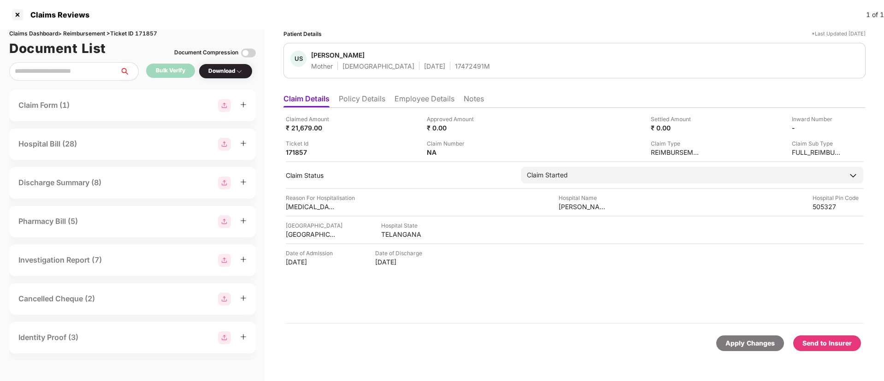
click at [824, 342] on div "Send to Insurer" at bounding box center [827, 343] width 49 height 10
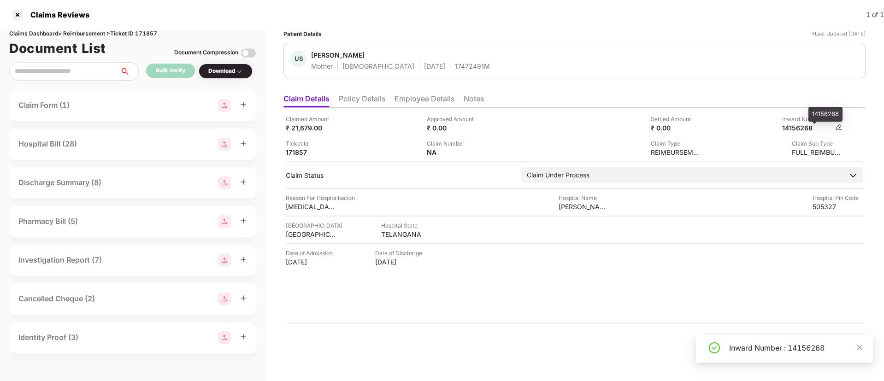
click at [803, 128] on div "14156268" at bounding box center [807, 128] width 51 height 9
click at [803, 129] on div "14156268" at bounding box center [807, 128] width 51 height 9
click at [359, 99] on li "Policy Details" at bounding box center [362, 100] width 47 height 13
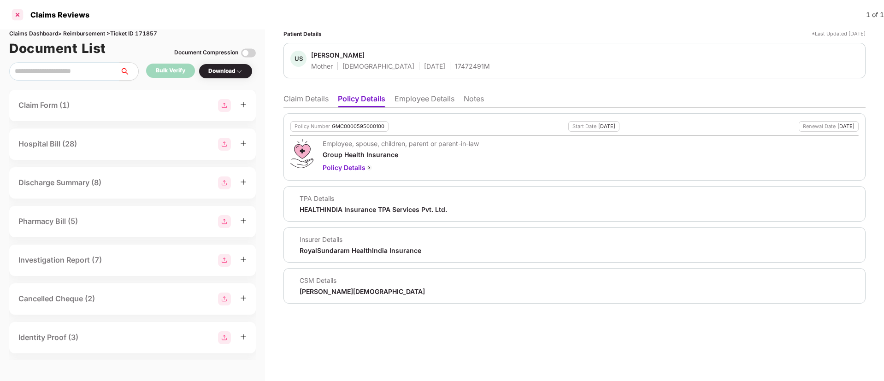
click at [12, 14] on div at bounding box center [17, 14] width 15 height 15
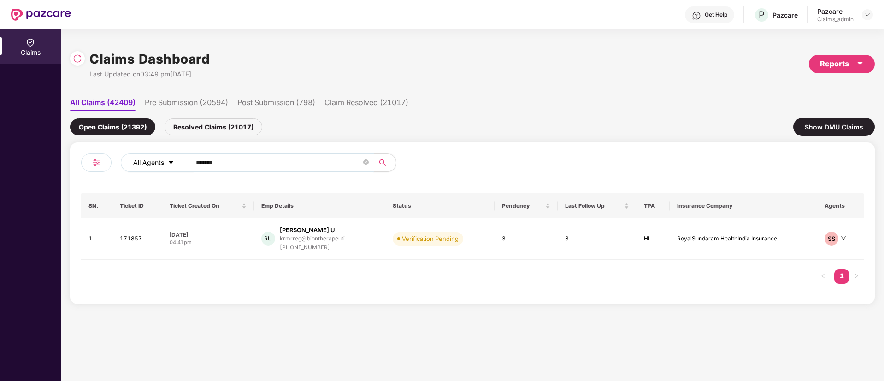
drag, startPoint x: 235, startPoint y: 164, endPoint x: 146, endPoint y: 157, distance: 88.7
click at [146, 157] on div "All Agents ******" at bounding box center [356, 163] width 470 height 18
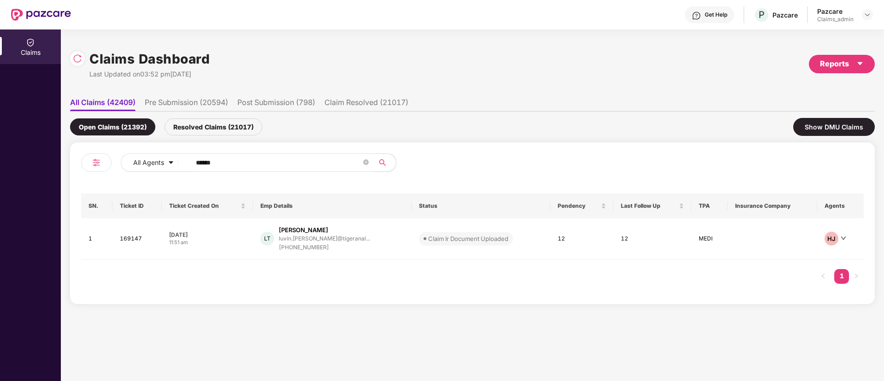
type input "******"
click at [218, 124] on div "Resolved Claims (21017)" at bounding box center [214, 126] width 98 height 17
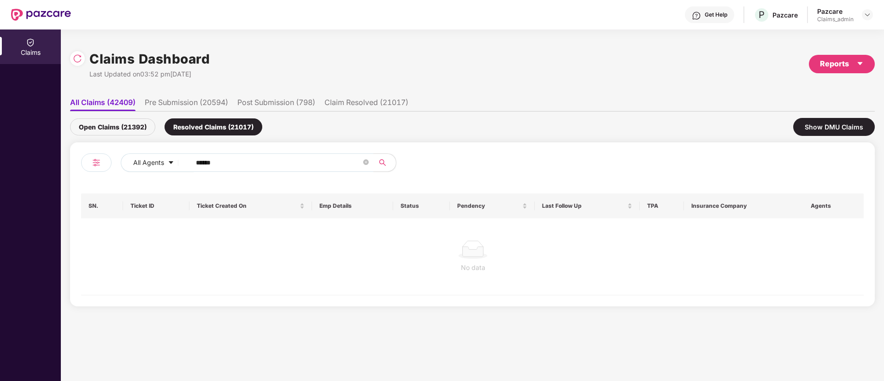
click at [84, 128] on div "Open Claims (21392)" at bounding box center [112, 126] width 85 height 17
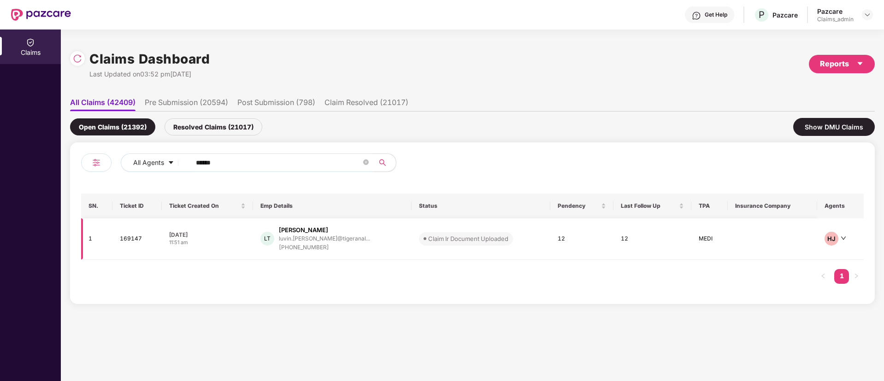
click at [314, 254] on td "LT Luvin Thomas luvin.thomas@tigeranal... +918825826821" at bounding box center [332, 238] width 159 height 41
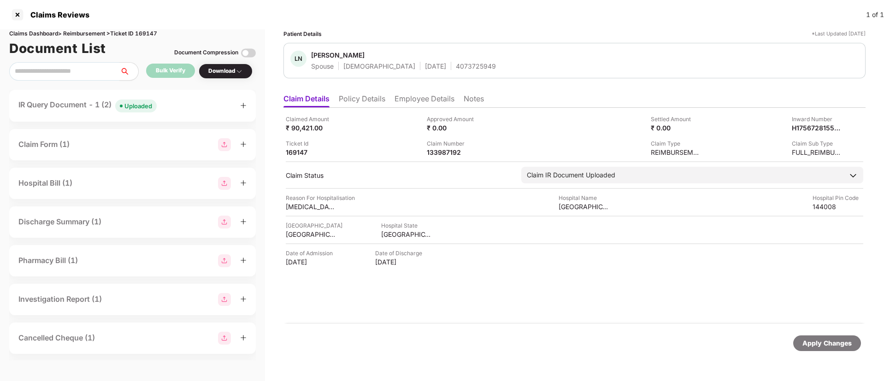
click at [71, 102] on div "IR Query Document - 1 (2) Uploaded" at bounding box center [87, 105] width 138 height 13
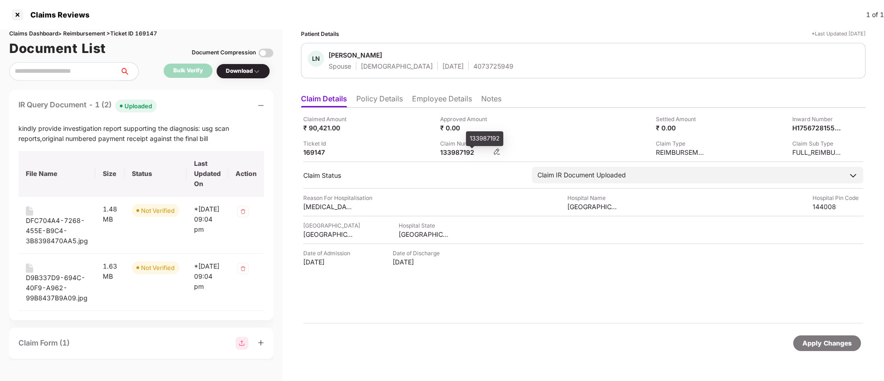
click at [465, 151] on div "133987192" at bounding box center [465, 152] width 51 height 9
click at [464, 151] on div "133987192" at bounding box center [465, 152] width 51 height 9
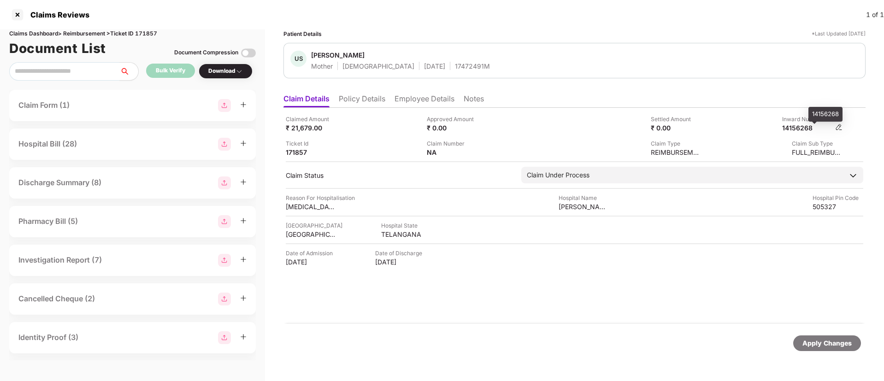
click at [800, 128] on div "14156268" at bounding box center [807, 128] width 51 height 9
click at [422, 100] on li "Employee Details" at bounding box center [425, 100] width 60 height 13
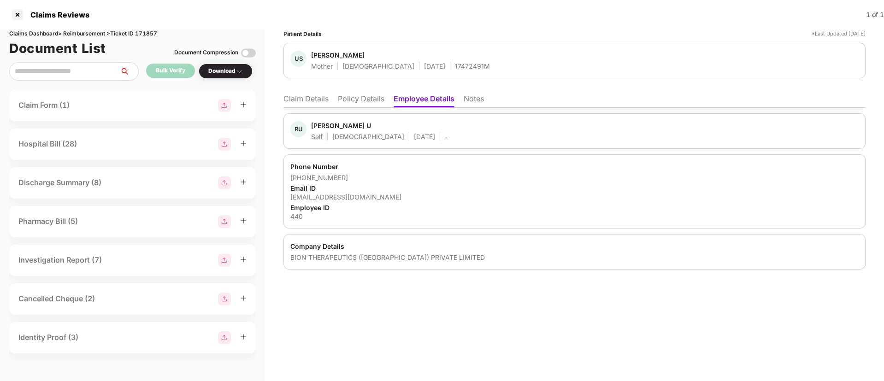
click at [323, 54] on div "Uthkam Shyamala" at bounding box center [337, 55] width 53 height 9
click at [326, 126] on div "Rajashekar U" at bounding box center [341, 125] width 60 height 9
click at [326, 125] on div "Rajashekar U" at bounding box center [341, 125] width 60 height 9
click at [302, 99] on li "Claim Details" at bounding box center [305, 100] width 45 height 13
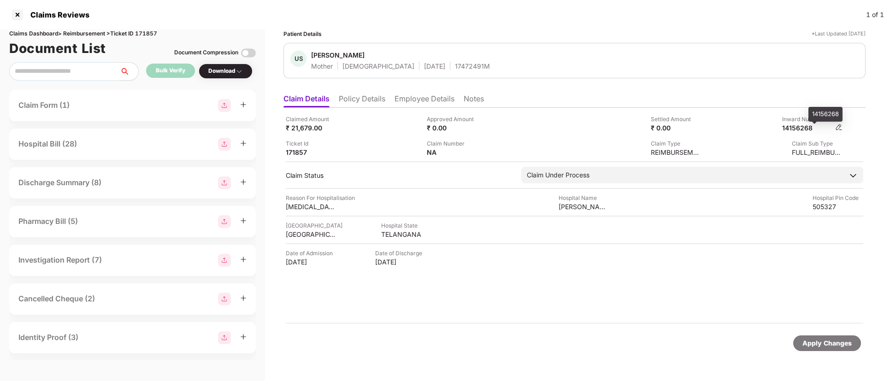
click at [808, 130] on div "14156268" at bounding box center [807, 128] width 51 height 9
click at [17, 12] on div at bounding box center [17, 14] width 15 height 15
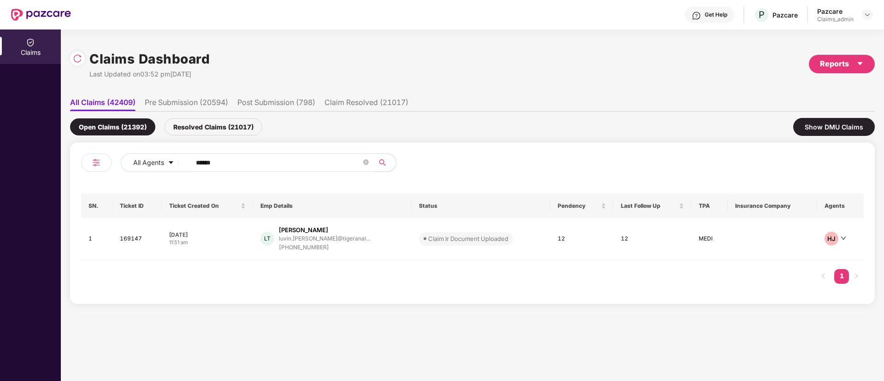
drag, startPoint x: 249, startPoint y: 165, endPoint x: 98, endPoint y: 165, distance: 150.7
click at [98, 165] on div "All Agents ******" at bounding box center [276, 167] width 391 height 26
paste input "text"
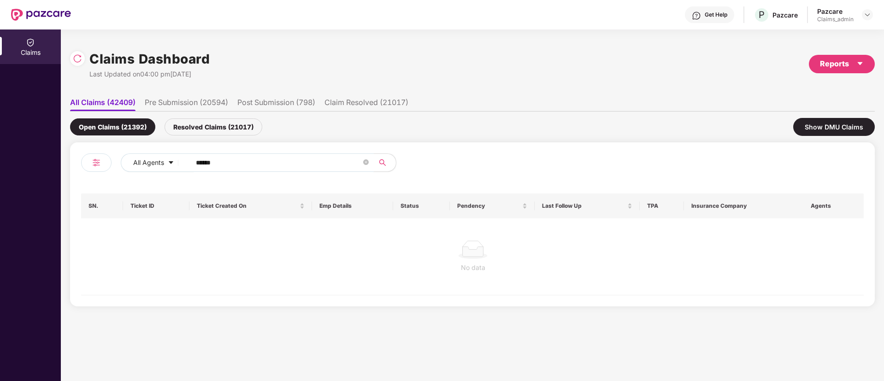
type input "******"
click at [203, 128] on div "Resolved Claims (21017)" at bounding box center [214, 126] width 98 height 17
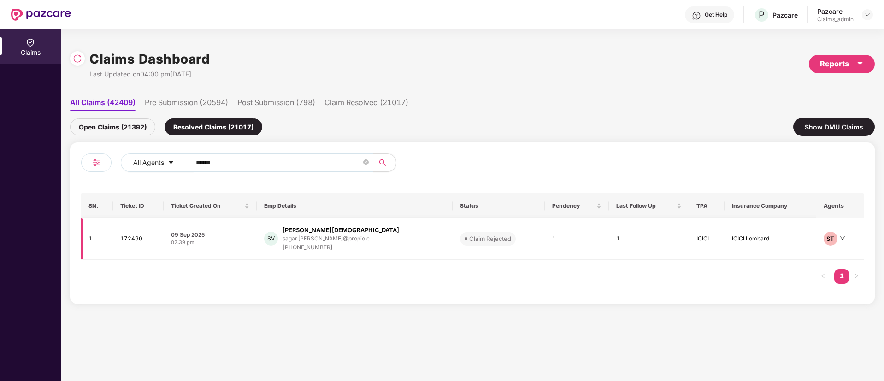
click at [281, 233] on div "SV Sagar Vaishya sagar.vaishya@propio.c... +918655999373" at bounding box center [354, 239] width 181 height 26
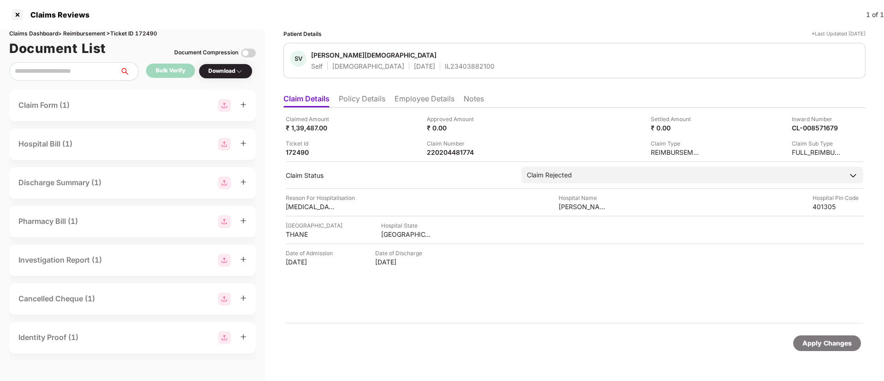
click at [360, 94] on li "Policy Details" at bounding box center [362, 100] width 47 height 13
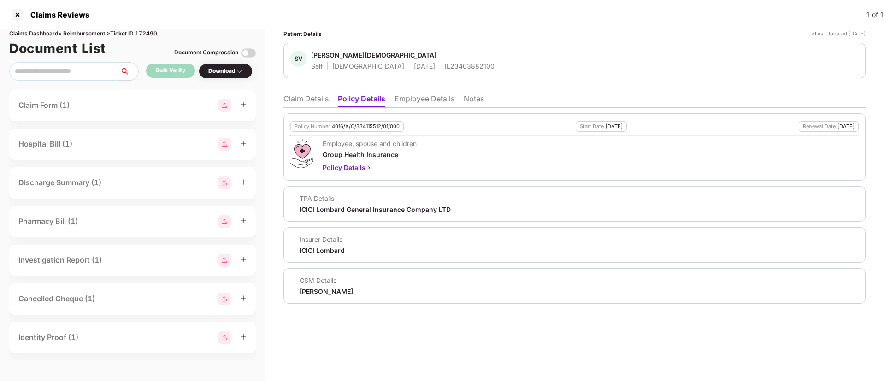
click at [478, 99] on li "Notes" at bounding box center [474, 100] width 20 height 13
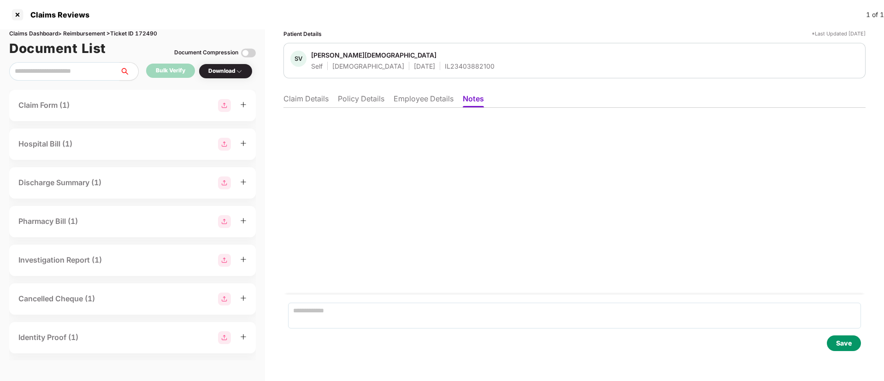
click at [421, 104] on li "Employee Details" at bounding box center [424, 100] width 60 height 13
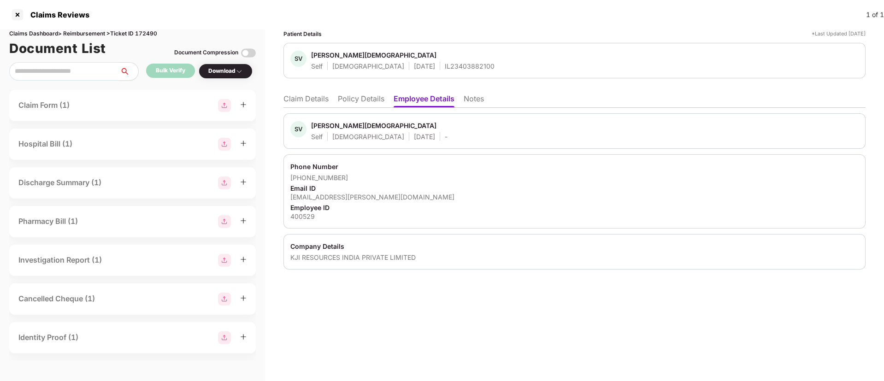
click at [373, 104] on li "Policy Details" at bounding box center [361, 100] width 47 height 13
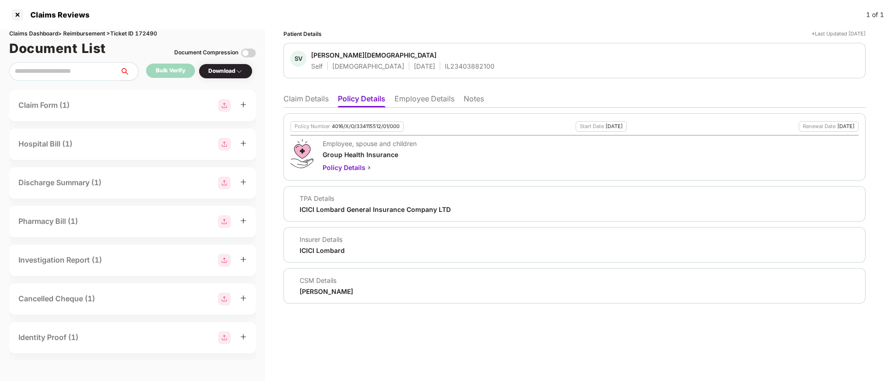
click at [309, 104] on li "Claim Details" at bounding box center [305, 100] width 45 height 13
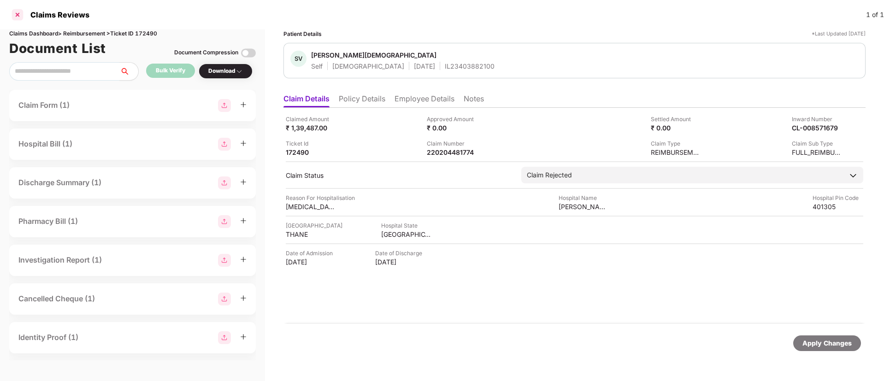
click at [18, 19] on div at bounding box center [17, 14] width 15 height 15
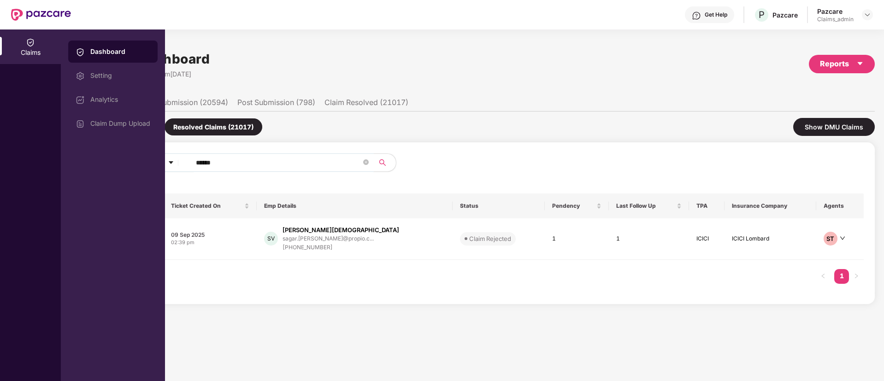
drag, startPoint x: 236, startPoint y: 162, endPoint x: 128, endPoint y: 162, distance: 107.4
click at [128, 162] on div "Claims Dashboard Setting Analytics Claim Dump Upload Claims Dashboard Last Upda…" at bounding box center [442, 206] width 884 height 352
paste input "text"
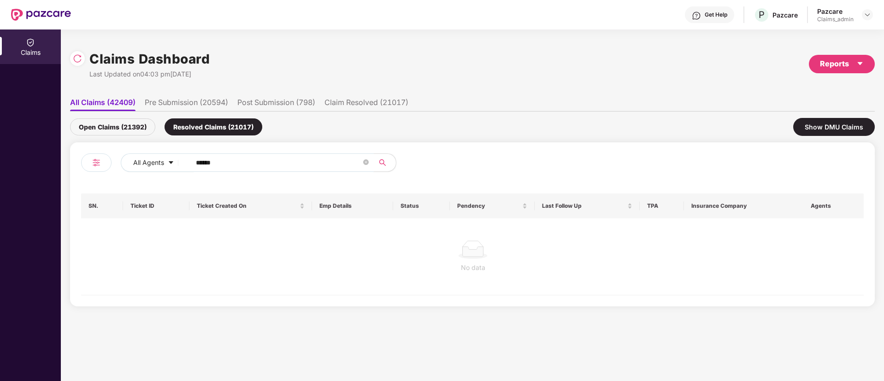
type input "******"
click at [120, 129] on div "Open Claims (21392)" at bounding box center [112, 126] width 85 height 17
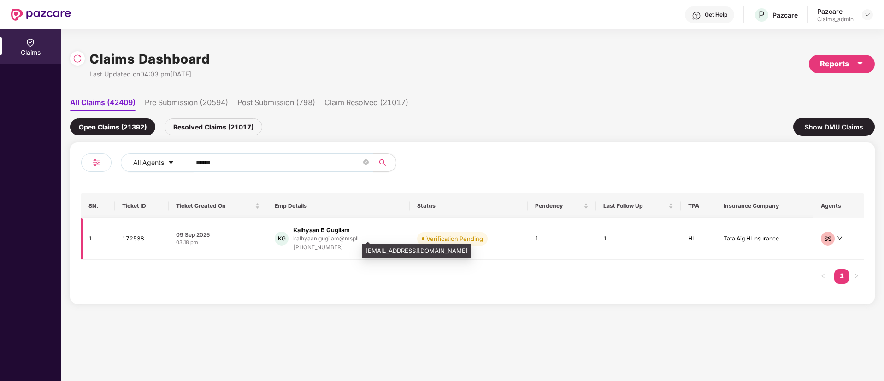
click at [339, 236] on div "kalhyaan.gugilam@mspll..." at bounding box center [328, 239] width 70 height 6
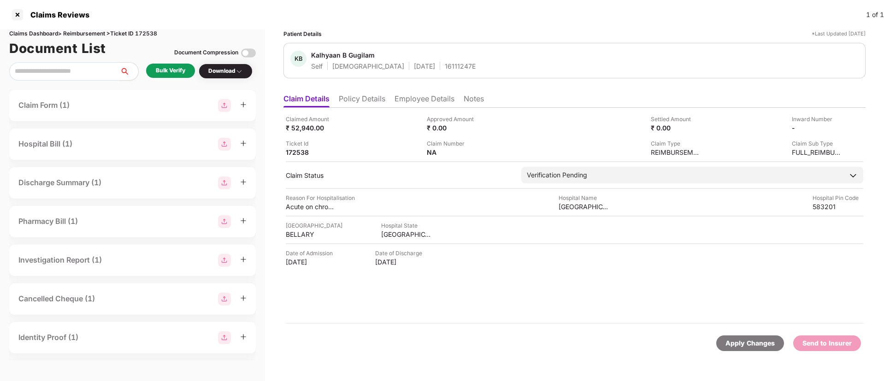
click at [362, 103] on li "Policy Details" at bounding box center [362, 100] width 47 height 13
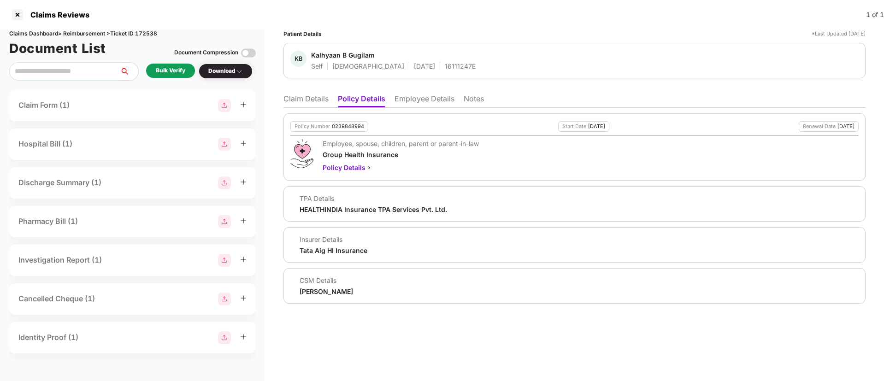
click at [172, 72] on div "Bulk Verify" at bounding box center [171, 70] width 30 height 9
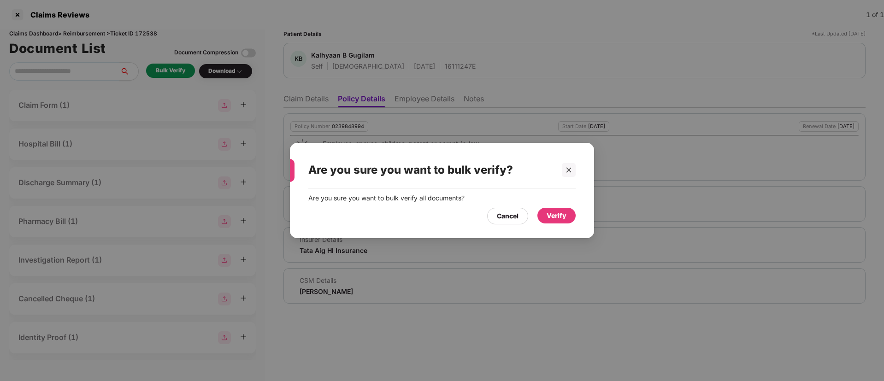
click at [557, 213] on div "Verify" at bounding box center [557, 216] width 20 height 10
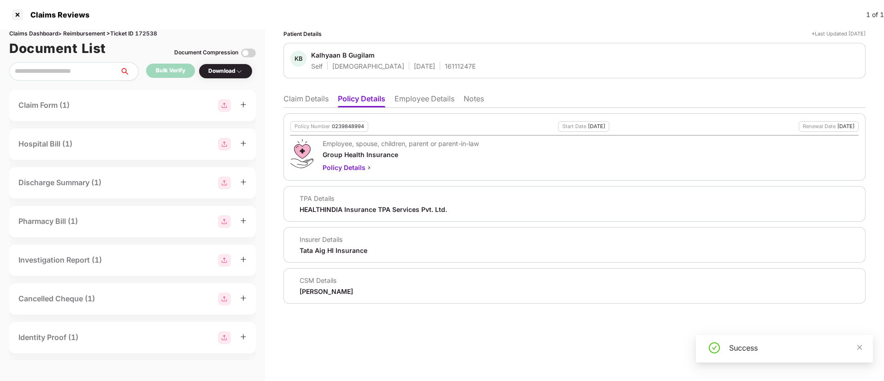
click at [405, 100] on li "Employee Details" at bounding box center [425, 100] width 60 height 13
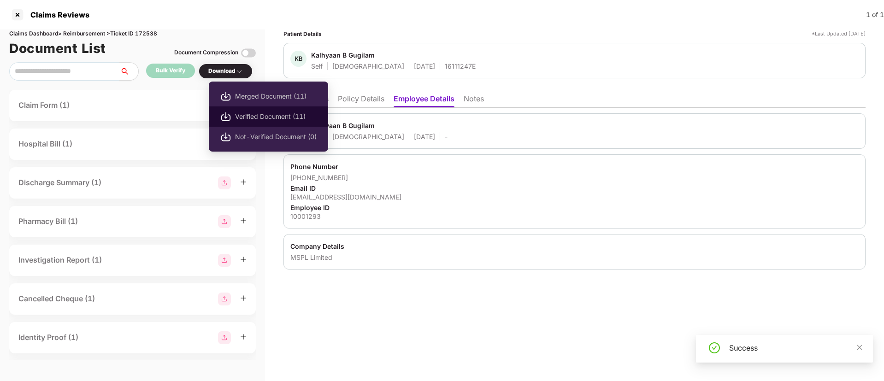
click at [239, 116] on span "Verified Document (11)" at bounding box center [276, 117] width 82 height 10
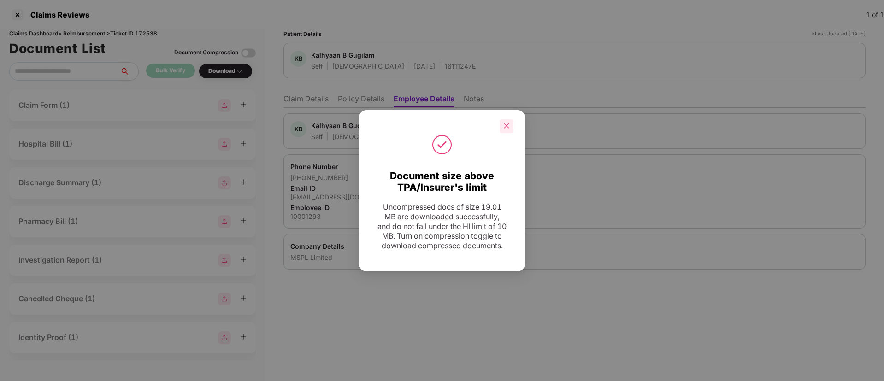
click at [508, 123] on icon "close" at bounding box center [506, 126] width 6 height 6
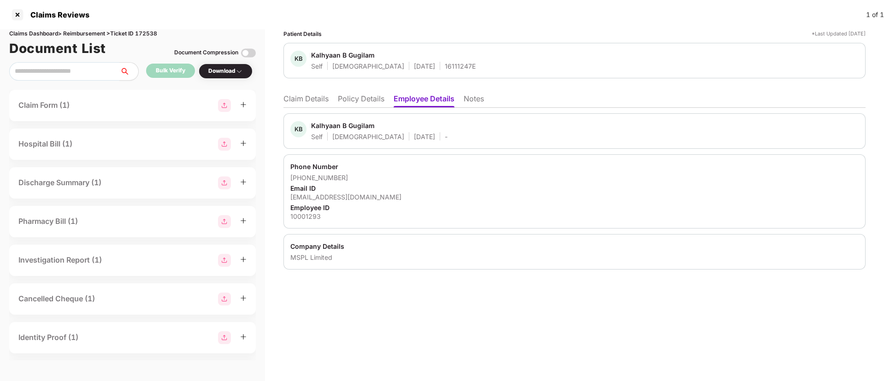
click at [511, 39] on div "Patient Details *Last Updated 10 Sep 2025 KB Kalhyaan B Gugilam Self Male 20 Ap…" at bounding box center [574, 54] width 582 height 49
click at [308, 94] on li "Claim Details" at bounding box center [305, 100] width 45 height 13
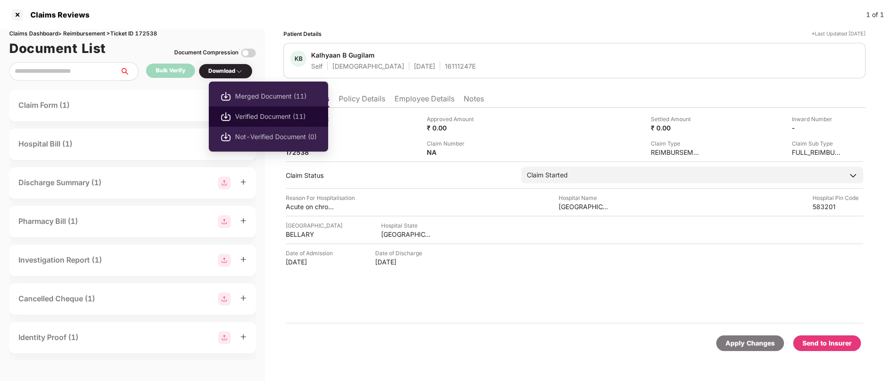
click at [263, 112] on span "Verified Document (11)" at bounding box center [276, 117] width 82 height 10
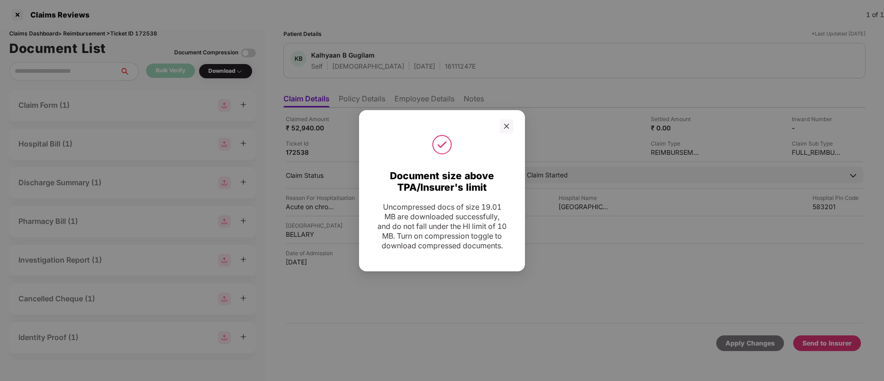
click at [507, 120] on div "Document size above TPA/Insurer's limit Uncompressed docs of size 19.01 MB are …" at bounding box center [442, 190] width 884 height 381
click at [506, 39] on div "Document size above TPA/Insurer's limit Uncompressed docs of size 19.01 MB are …" at bounding box center [442, 190] width 884 height 381
click at [502, 121] on div "Document size above TPA/Insurer's limit Uncompressed docs of size 19.01 MB are …" at bounding box center [442, 190] width 884 height 381
click at [511, 121] on div "Document size above TPA/Insurer's limit Uncompressed docs of size 19.01 MB are …" at bounding box center [442, 190] width 884 height 381
click at [504, 121] on div "Document size above TPA/Insurer's limit Uncompressed docs of size 19.01 MB are …" at bounding box center [442, 190] width 884 height 381
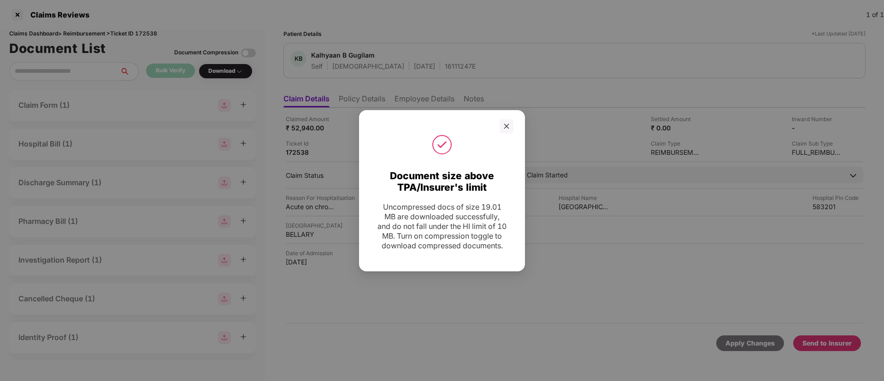
click at [504, 121] on div "Document size above TPA/Insurer's limit Uncompressed docs of size 19.01 MB are …" at bounding box center [442, 190] width 884 height 381
click at [570, 299] on div "Document size above TPA/Insurer's limit Uncompressed docs of size 19.01 MB are …" at bounding box center [442, 190] width 884 height 381
click at [440, 209] on div "Document size above TPA/Insurer's limit Uncompressed docs of size 19.01 MB are …" at bounding box center [442, 190] width 884 height 381
click at [590, 325] on div "Document size above TPA/Insurer's limit Uncompressed docs of size 19.01 MB are …" at bounding box center [442, 190] width 884 height 381
click at [594, 255] on div "Document size above TPA/Insurer's limit Uncompressed docs of size 19.01 MB are …" at bounding box center [442, 190] width 884 height 381
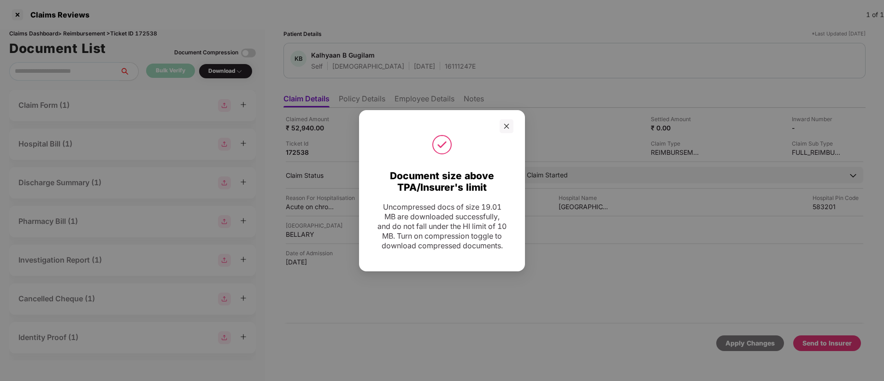
click at [503, 122] on div "Document size above TPA/Insurer's limit Uncompressed docs of size 19.01 MB are …" at bounding box center [442, 190] width 884 height 381
click at [406, 158] on div "Document size above TPA/Insurer's limit Uncompressed docs of size 19.01 MB are …" at bounding box center [442, 190] width 884 height 381
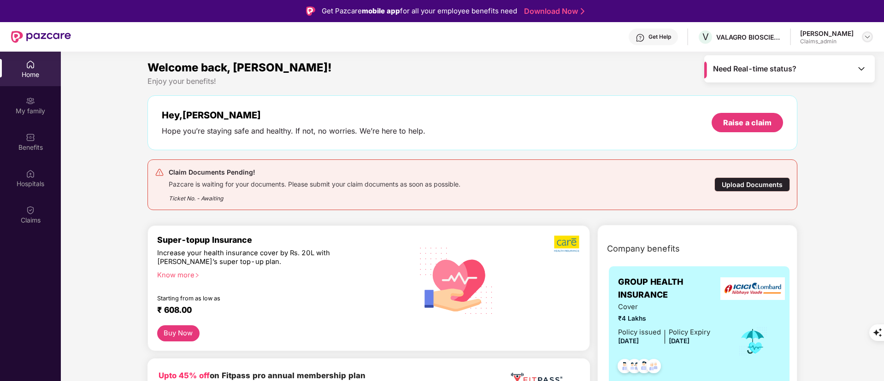
click at [863, 34] on div at bounding box center [867, 36] width 11 height 11
click at [869, 35] on img at bounding box center [867, 36] width 7 height 7
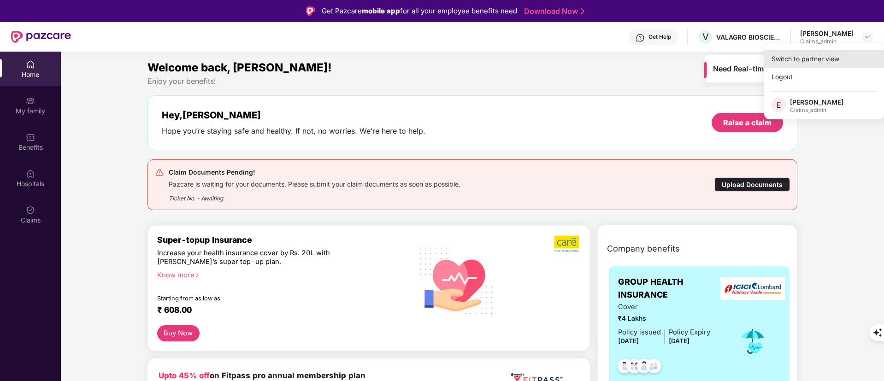
click at [810, 57] on body "Get Pazcare mobile app for all your employee benefits need Download Now Get Hel…" at bounding box center [442, 190] width 884 height 381
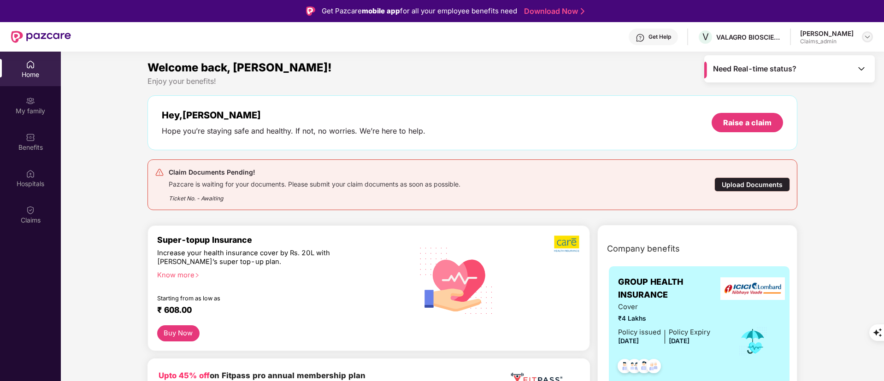
click at [870, 36] on img at bounding box center [867, 36] width 7 height 7
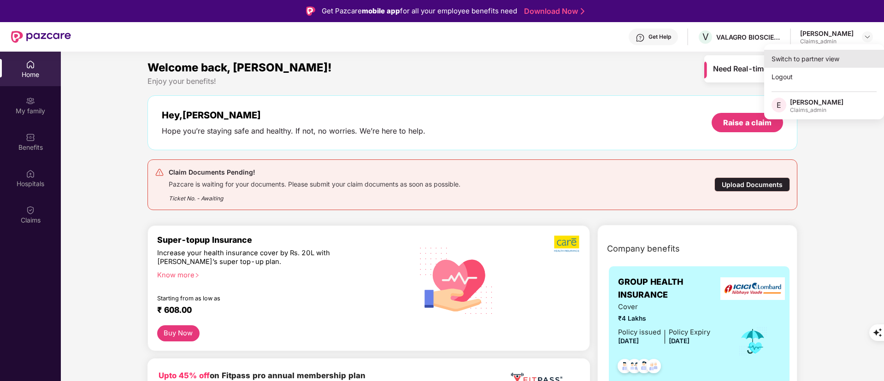
click at [799, 59] on div "Switch to partner view" at bounding box center [824, 59] width 120 height 18
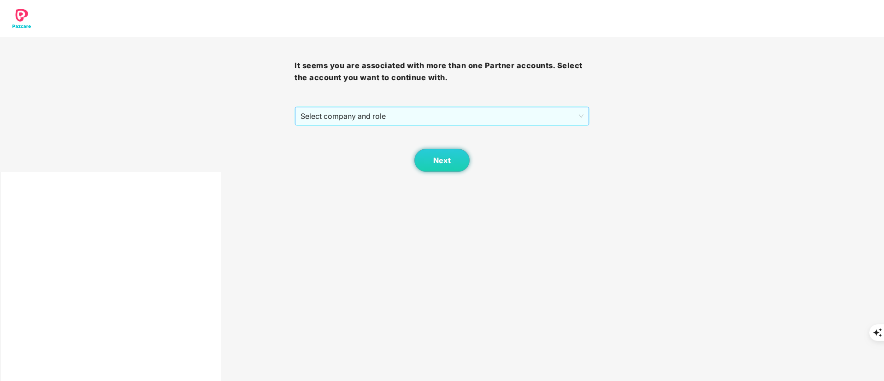
click at [436, 116] on span "Select company and role" at bounding box center [442, 116] width 283 height 18
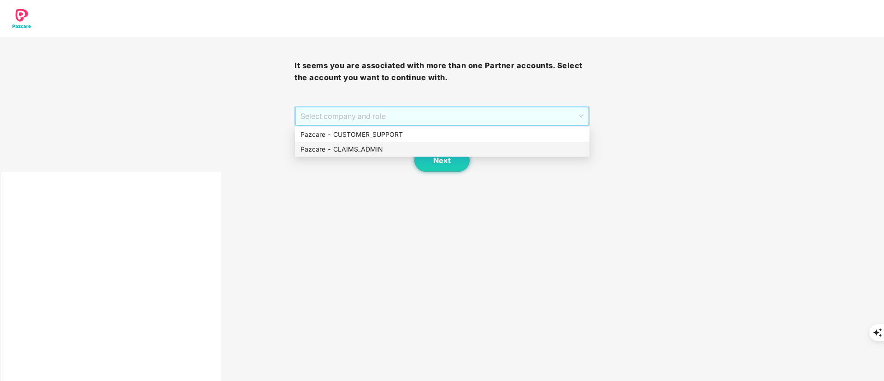
click at [378, 134] on div "Pazcare - CUSTOMER_SUPPORT" at bounding box center [442, 135] width 283 height 10
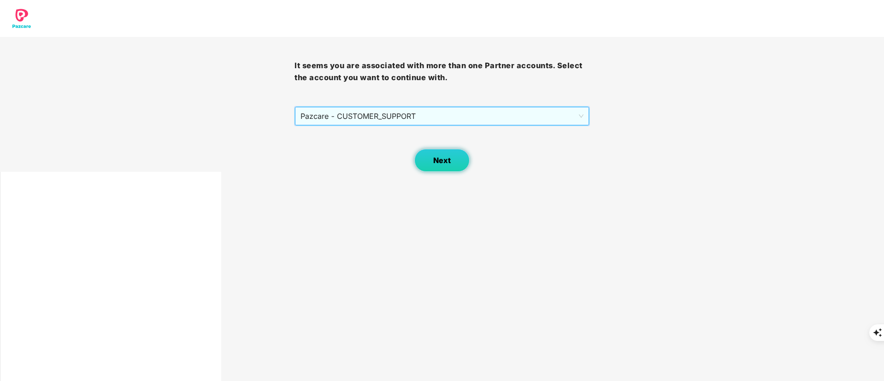
click at [439, 158] on span "Next" at bounding box center [442, 160] width 18 height 9
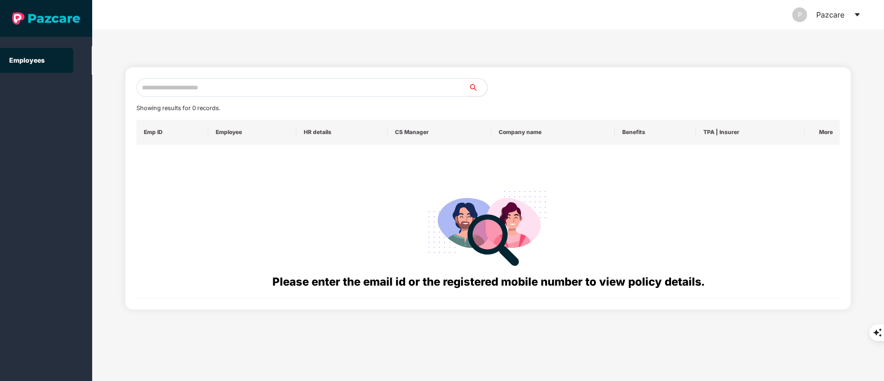
click at [232, 93] on input "text" at bounding box center [302, 87] width 332 height 18
paste input "**********"
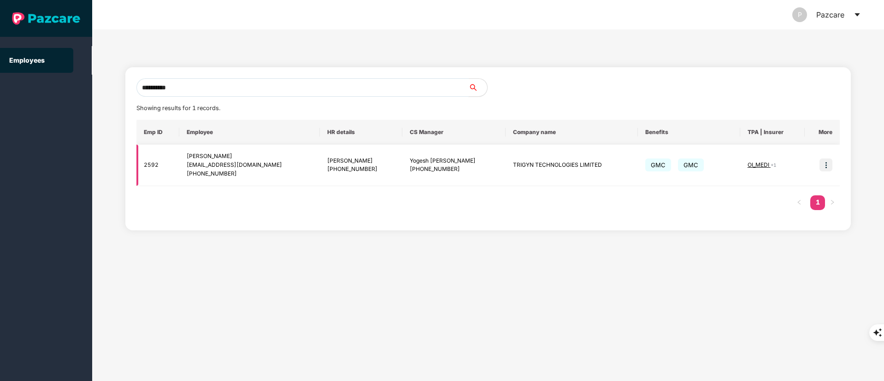
type input "**********"
click at [828, 166] on img at bounding box center [826, 165] width 13 height 13
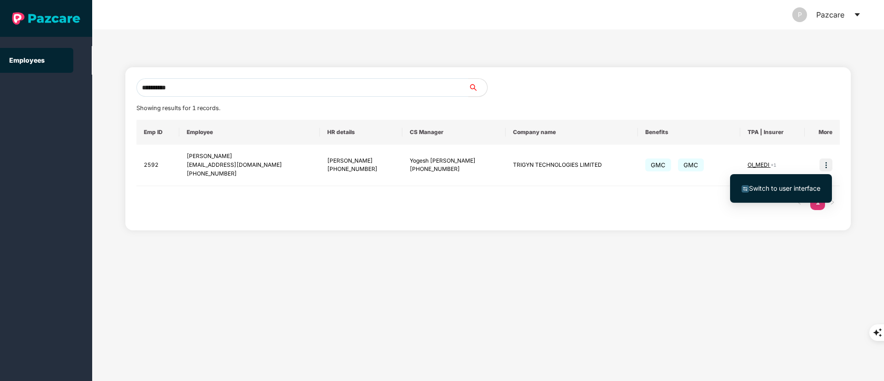
click at [809, 181] on li "Switch to user interface" at bounding box center [781, 188] width 102 height 19
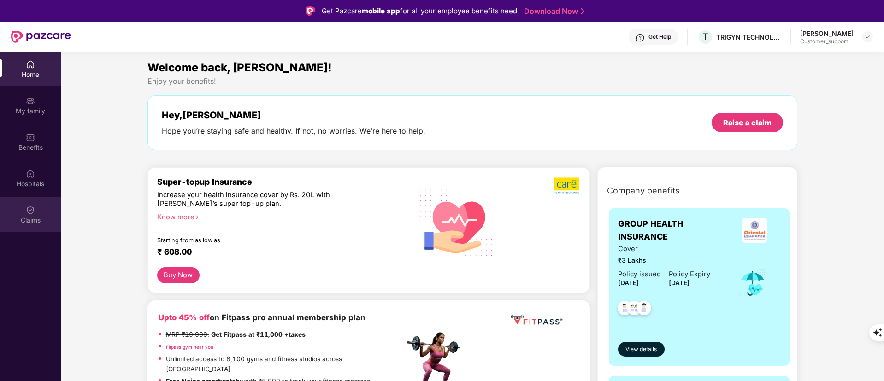
click at [18, 200] on div "Claims" at bounding box center [30, 214] width 61 height 35
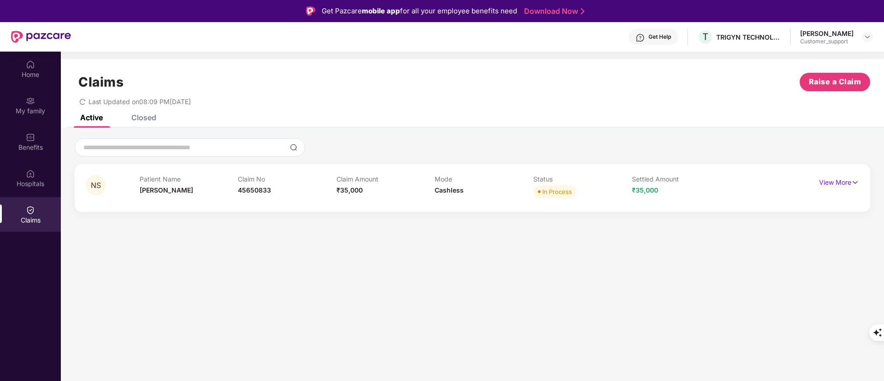
click at [425, 193] on div "Claim Amount ₹35,000" at bounding box center [386, 187] width 99 height 25
click at [142, 119] on div "Closed" at bounding box center [143, 117] width 25 height 9
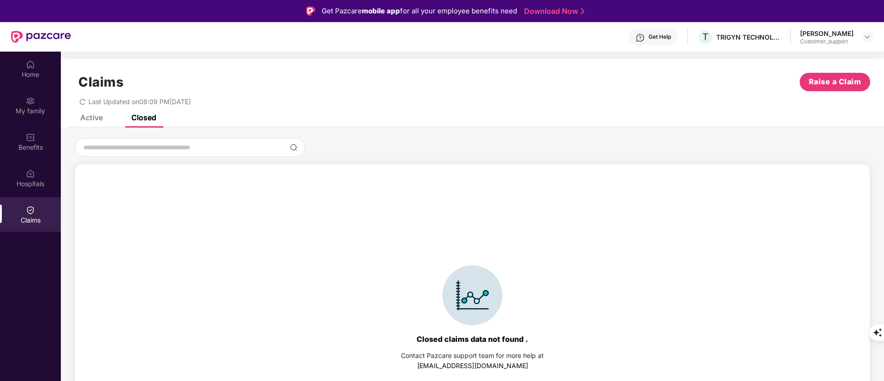
click at [94, 121] on div "Active" at bounding box center [91, 117] width 23 height 9
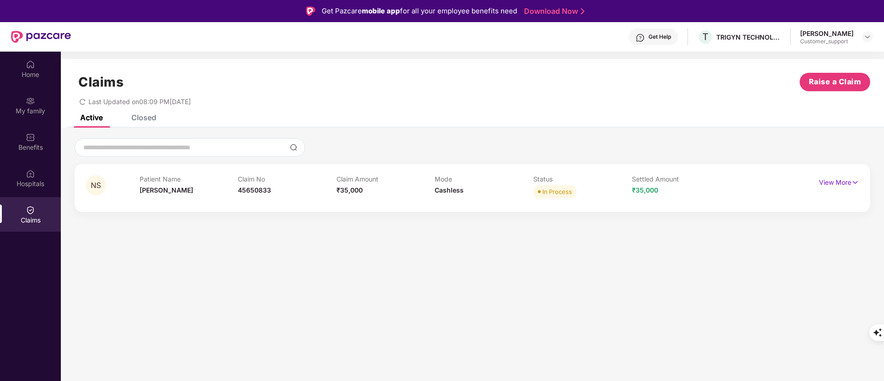
click at [477, 199] on div "Mode Cashless" at bounding box center [484, 187] width 99 height 25
click at [552, 195] on div "In Process" at bounding box center [558, 191] width 30 height 9
click at [36, 71] on div "Home" at bounding box center [30, 74] width 61 height 9
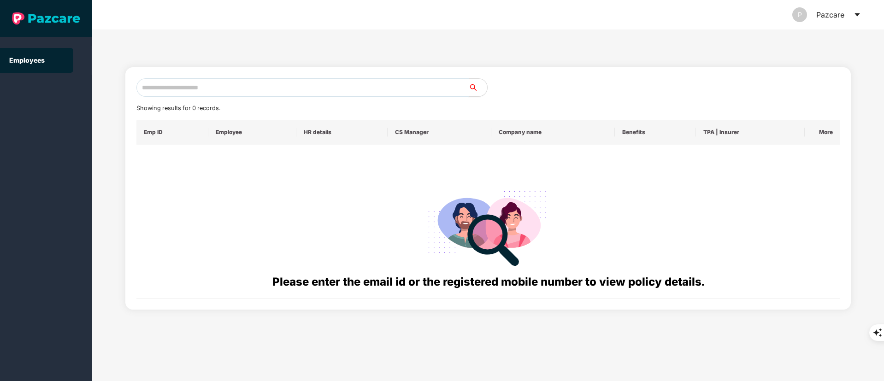
click at [212, 90] on input "text" at bounding box center [302, 87] width 332 height 18
paste input "**********"
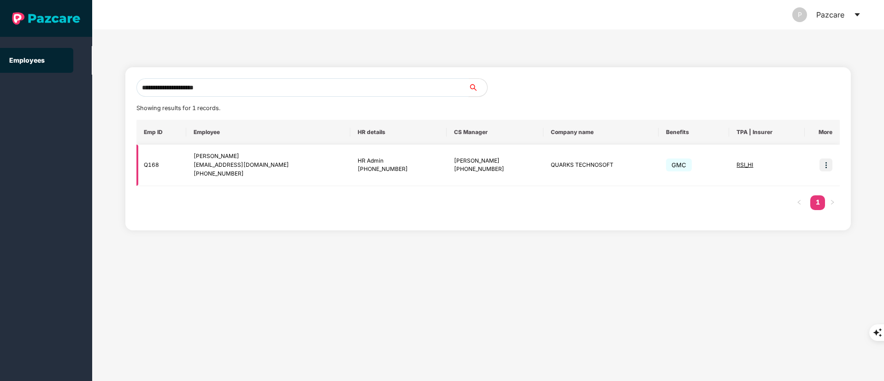
type input "**********"
click at [829, 163] on img at bounding box center [826, 165] width 13 height 13
click at [814, 180] on li "Switch to user interface" at bounding box center [781, 188] width 102 height 19
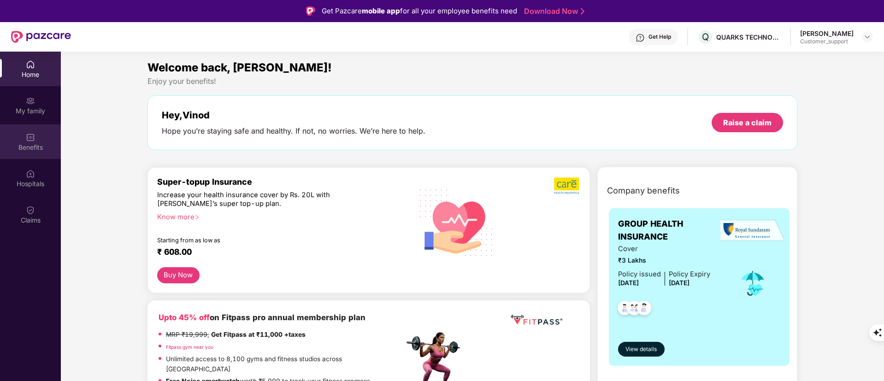
click at [23, 151] on div "Benefits" at bounding box center [30, 147] width 61 height 9
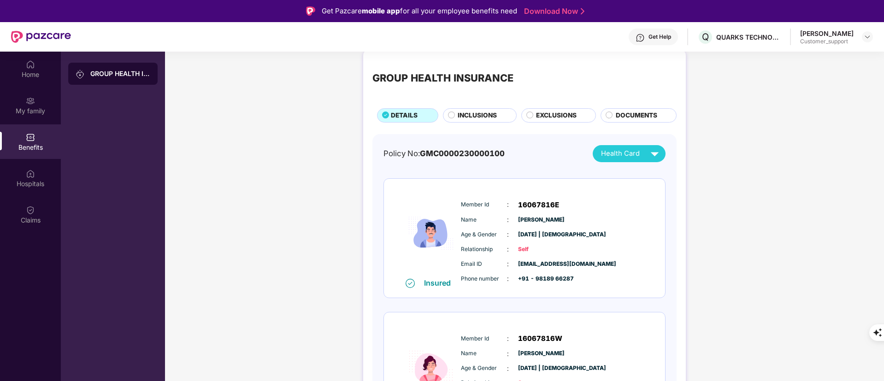
scroll to position [11, 0]
click at [546, 206] on span "16067816E" at bounding box center [538, 205] width 41 height 11
copy span "16067816E"
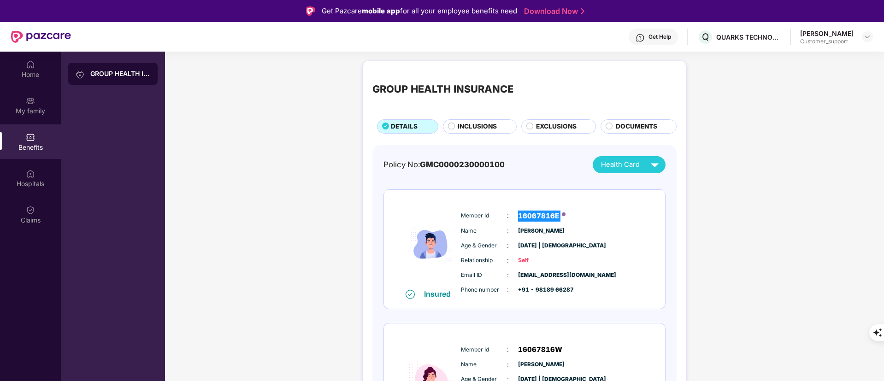
scroll to position [11, 0]
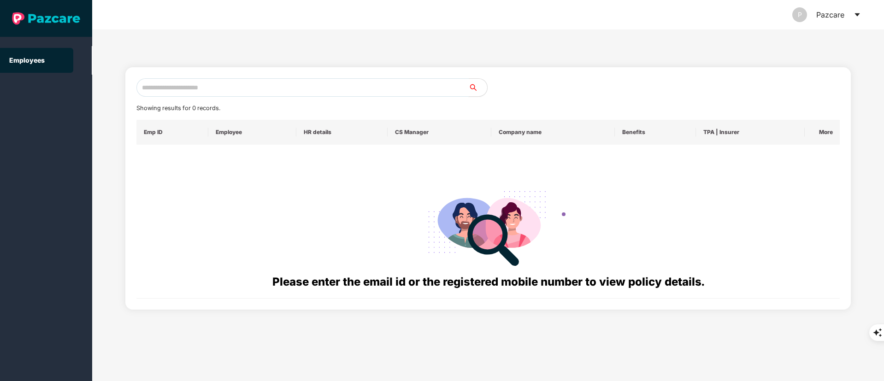
click at [197, 84] on input "text" at bounding box center [302, 87] width 332 height 18
paste input "**********"
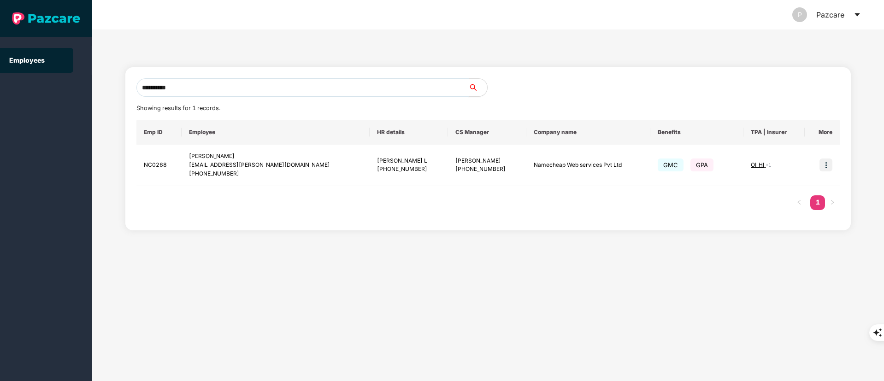
drag, startPoint x: 240, startPoint y: 89, endPoint x: 77, endPoint y: 91, distance: 163.6
click at [77, 91] on section "**********" at bounding box center [442, 190] width 884 height 381
paste input "**"
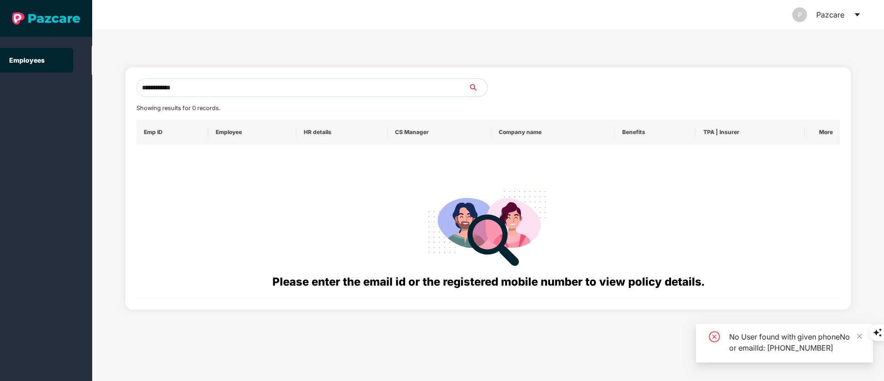
drag, startPoint x: 148, startPoint y: 90, endPoint x: 105, endPoint y: 92, distance: 42.9
click at [105, 92] on div "**********" at bounding box center [488, 206] width 792 height 352
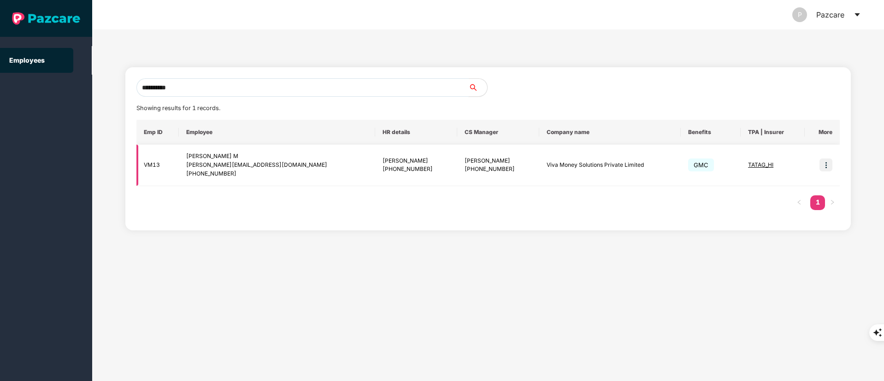
type input "**********"
click at [826, 161] on img at bounding box center [826, 165] width 13 height 13
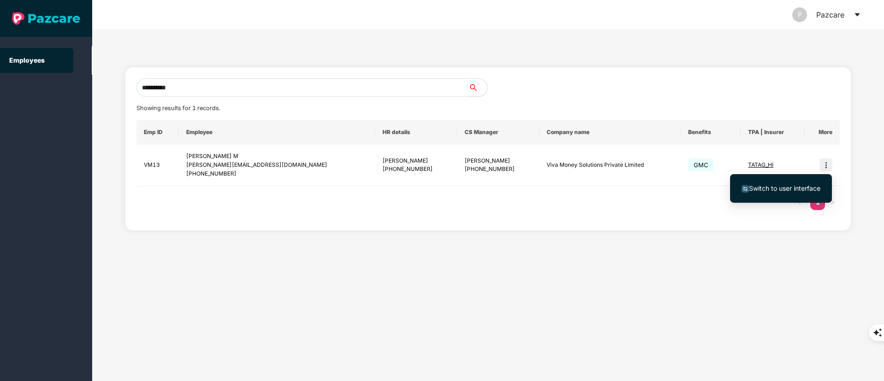
click at [788, 177] on ul "Switch to user interface" at bounding box center [781, 188] width 102 height 29
click at [773, 187] on span "Switch to user interface" at bounding box center [784, 188] width 71 height 8
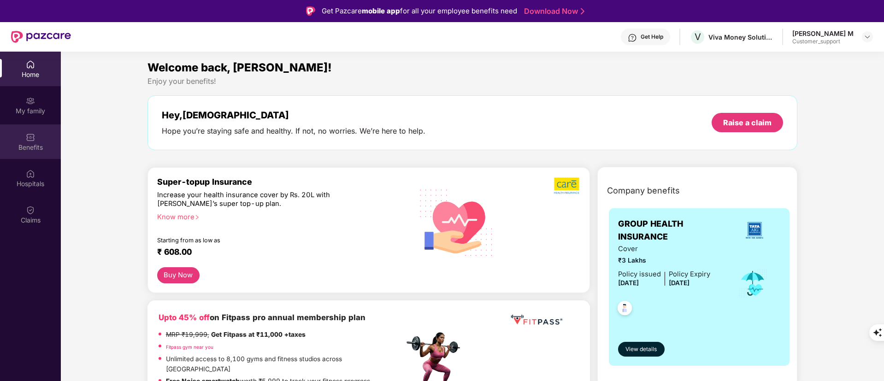
click at [19, 143] on div "Benefits" at bounding box center [30, 147] width 61 height 9
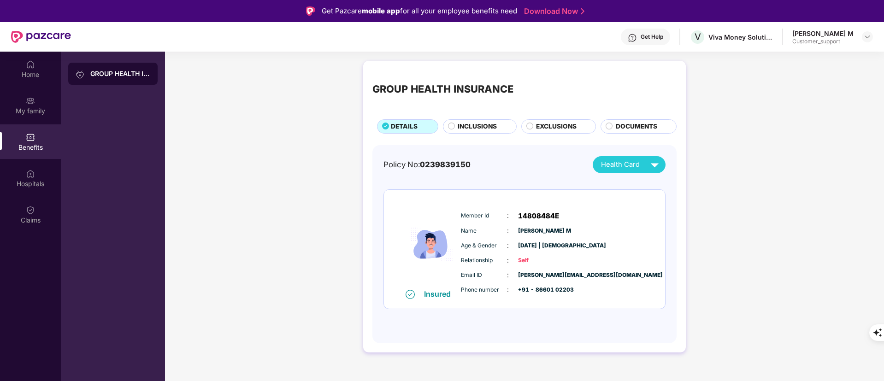
click at [475, 129] on span "INCLUSIONS" at bounding box center [477, 127] width 39 height 10
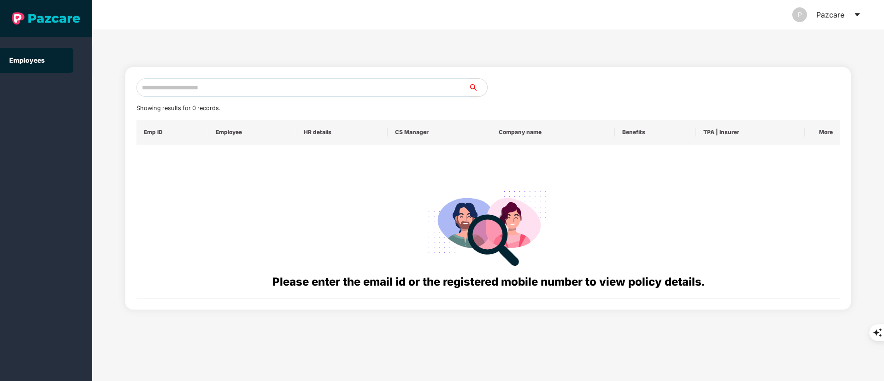
click at [209, 80] on input "text" at bounding box center [302, 87] width 332 height 18
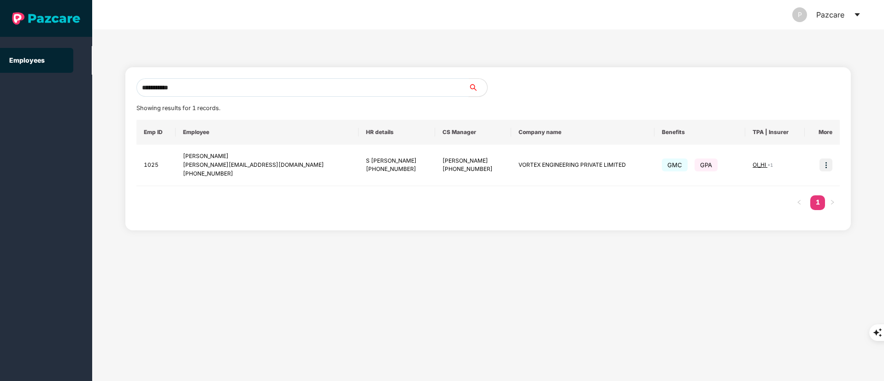
drag, startPoint x: 204, startPoint y: 95, endPoint x: 121, endPoint y: 91, distance: 83.1
click at [121, 91] on div "**********" at bounding box center [488, 206] width 792 height 352
paste input "text"
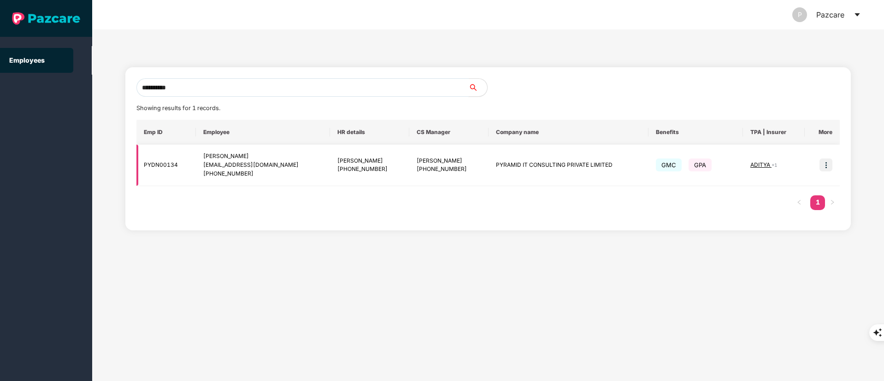
type input "**********"
click at [271, 167] on div "[EMAIL_ADDRESS][DOMAIN_NAME]" at bounding box center [262, 165] width 119 height 9
click at [756, 162] on span "ADITYA" at bounding box center [760, 164] width 21 height 7
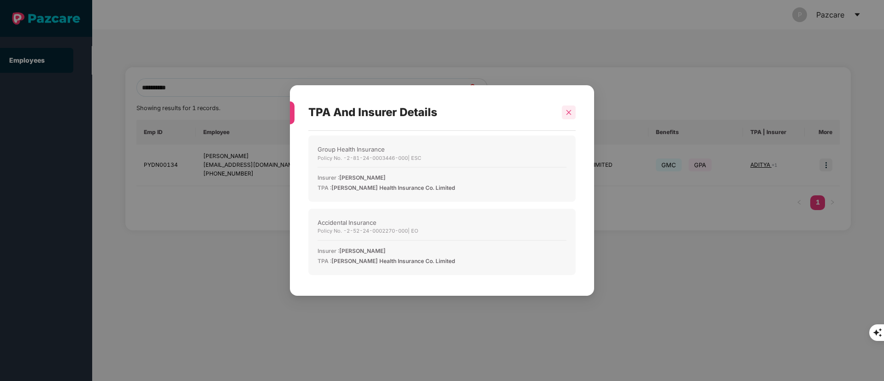
click at [571, 112] on icon "close" at bounding box center [569, 112] width 6 height 6
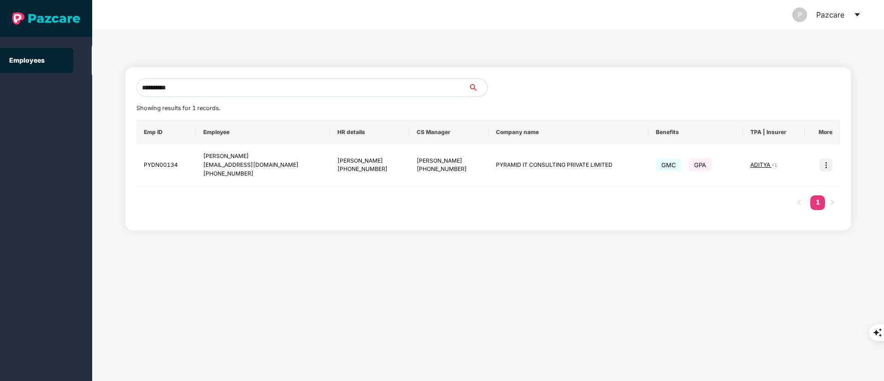
click at [25, 84] on section "**********" at bounding box center [442, 190] width 884 height 381
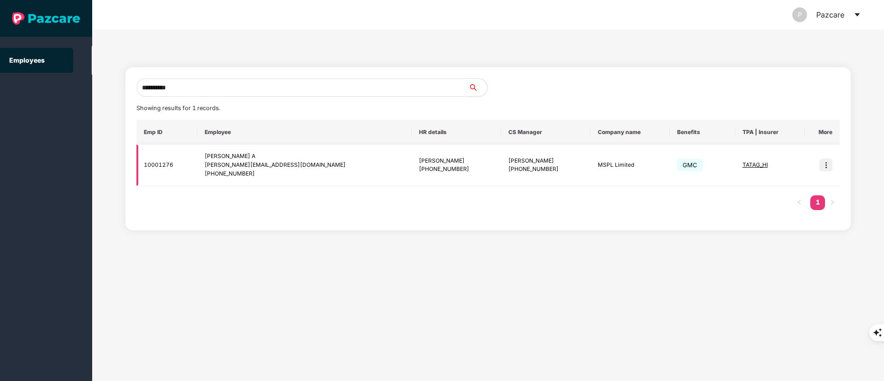
type input "**********"
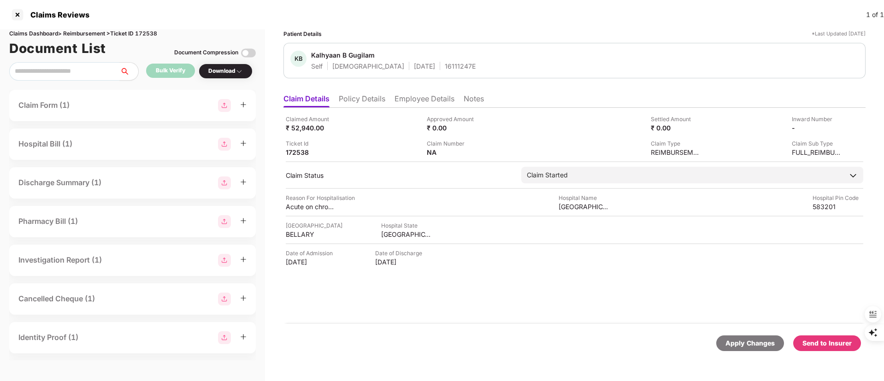
click at [820, 338] on div "Send to Insurer" at bounding box center [827, 343] width 49 height 10
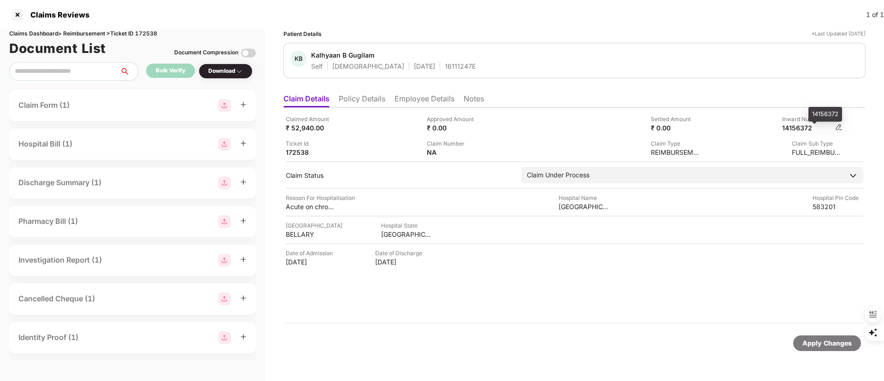
click at [804, 126] on div "14156372" at bounding box center [807, 128] width 51 height 9
copy div "14156372"
click at [435, 105] on li "Employee Details" at bounding box center [425, 100] width 60 height 13
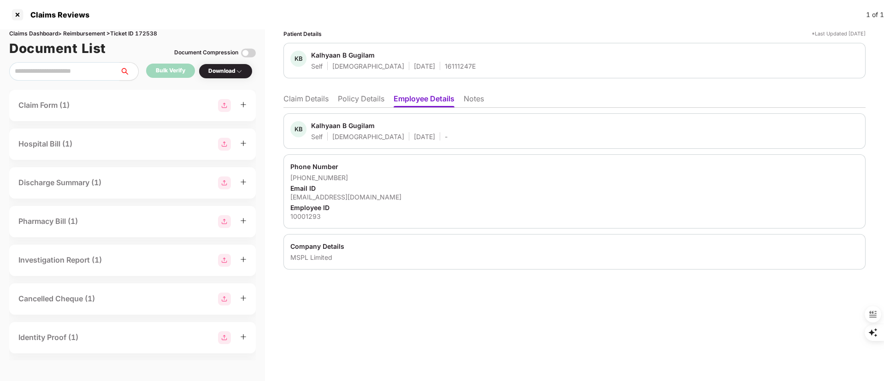
click at [333, 127] on div "Kalhyaan B Gugilam" at bounding box center [343, 125] width 64 height 9
copy div "Kalhyaan"
click at [299, 99] on li "Claim Details" at bounding box center [305, 100] width 45 height 13
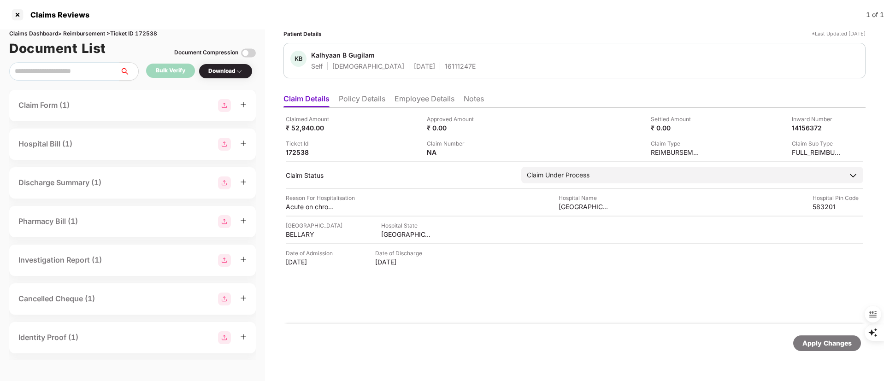
click at [363, 98] on li "Policy Details" at bounding box center [362, 100] width 47 height 13
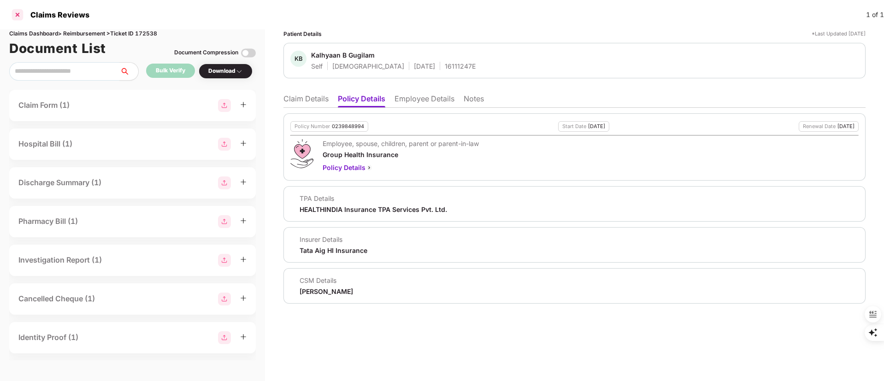
click at [19, 18] on div at bounding box center [17, 14] width 15 height 15
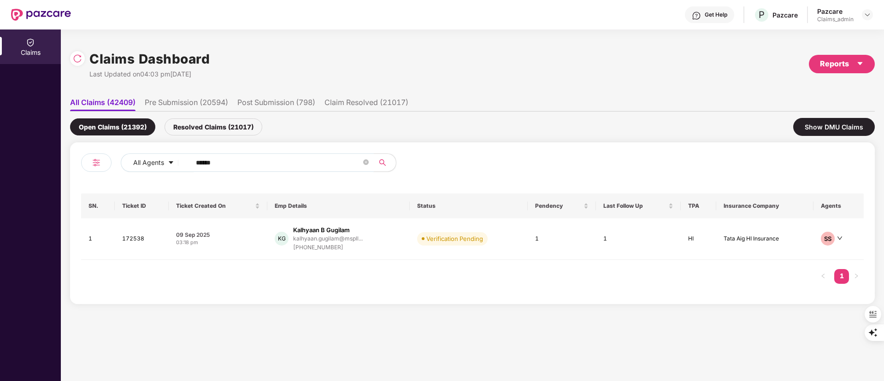
drag, startPoint x: 230, startPoint y: 166, endPoint x: 120, endPoint y: 168, distance: 109.7
click at [120, 168] on div "All Agents ******" at bounding box center [276, 167] width 391 height 26
paste input "text"
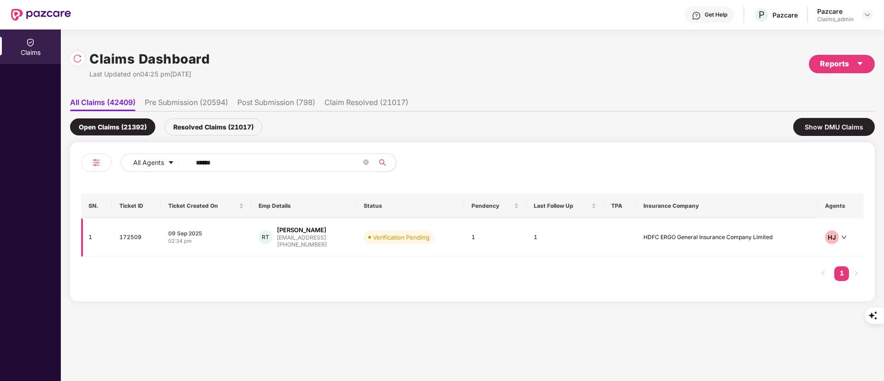
type input "******"
click at [338, 239] on div "RT Relangi Tanmayi trelangi@eightfold.ai +919989662349" at bounding box center [304, 238] width 91 height 24
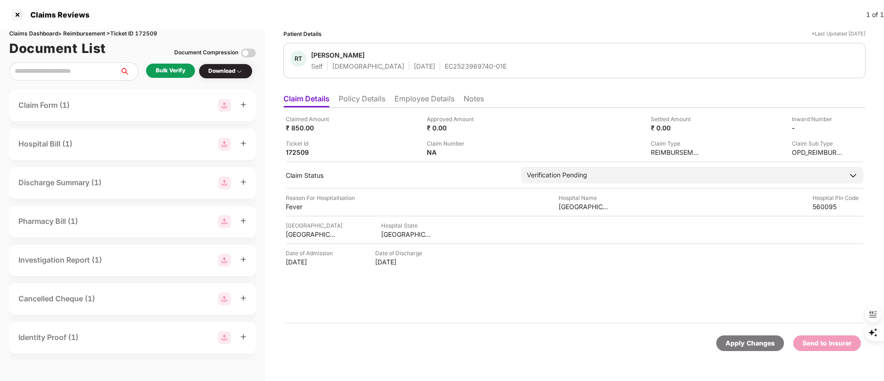
click at [363, 95] on li "Policy Details" at bounding box center [362, 100] width 47 height 13
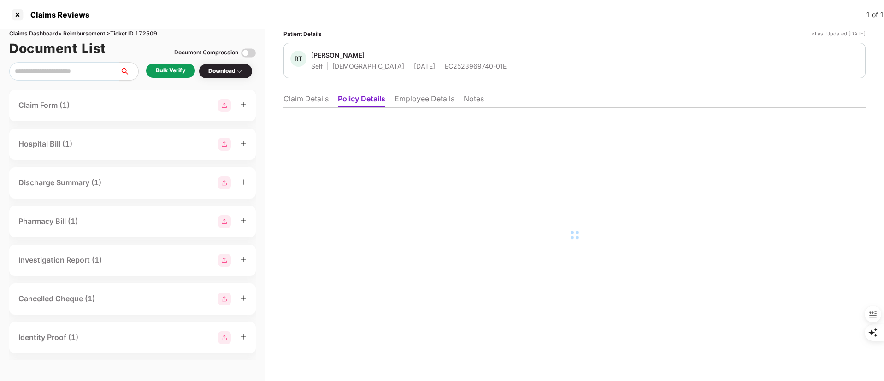
click at [306, 97] on li "Claim Details" at bounding box center [305, 100] width 45 height 13
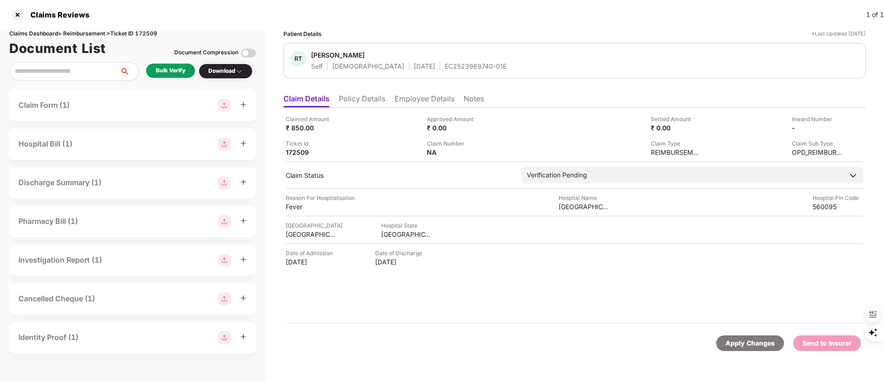
click at [420, 100] on li "Employee Details" at bounding box center [425, 100] width 60 height 13
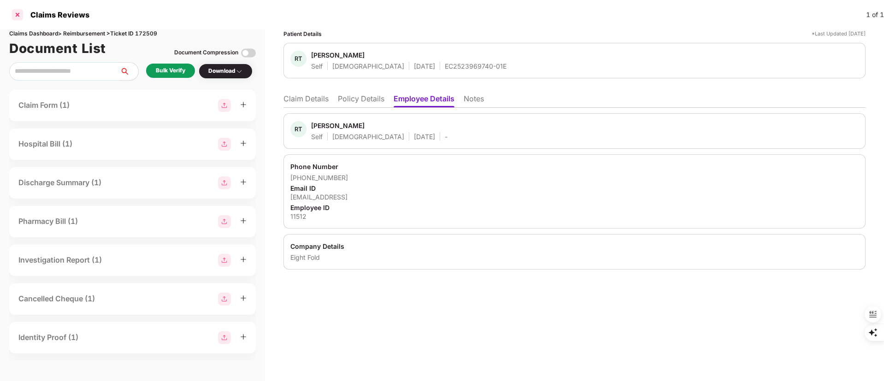
click at [14, 11] on div at bounding box center [17, 14] width 15 height 15
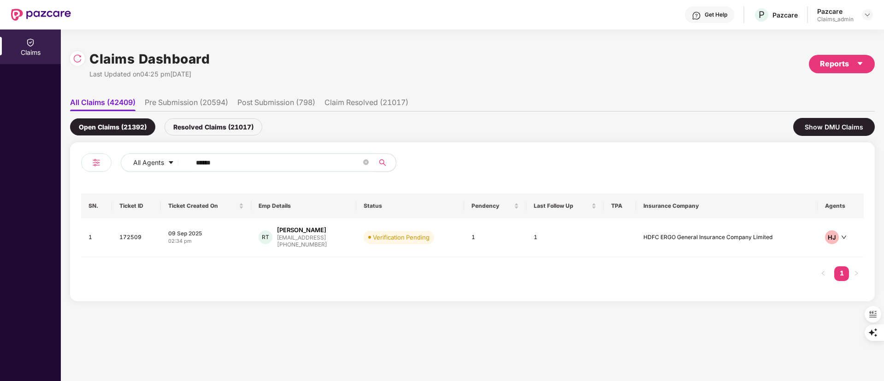
drag, startPoint x: 288, startPoint y: 164, endPoint x: 57, endPoint y: 164, distance: 231.4
click at [57, 164] on div "Claims Claims Dashboard Last Updated on 04:25 pm, 10 Sep 2025 Reports All Claim…" at bounding box center [442, 206] width 884 height 352
paste input "text"
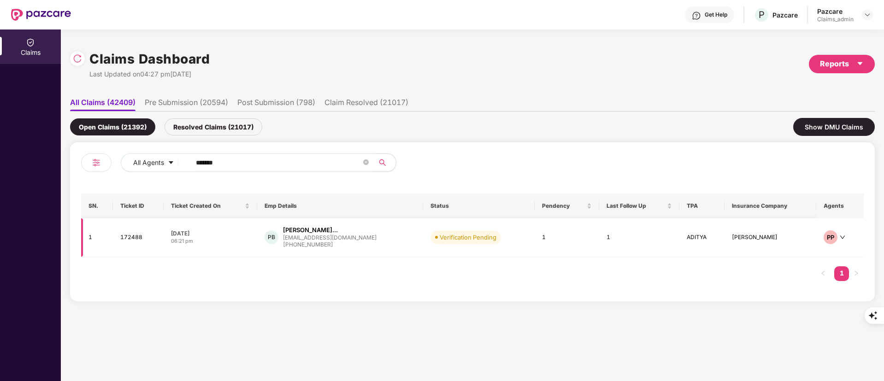
type input "******"
click at [313, 241] on div "+919558387788" at bounding box center [330, 245] width 94 height 9
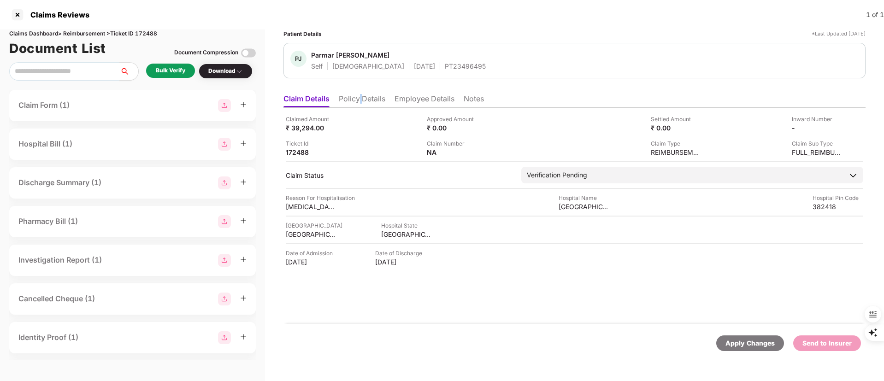
click at [362, 104] on li "Policy Details" at bounding box center [362, 100] width 47 height 13
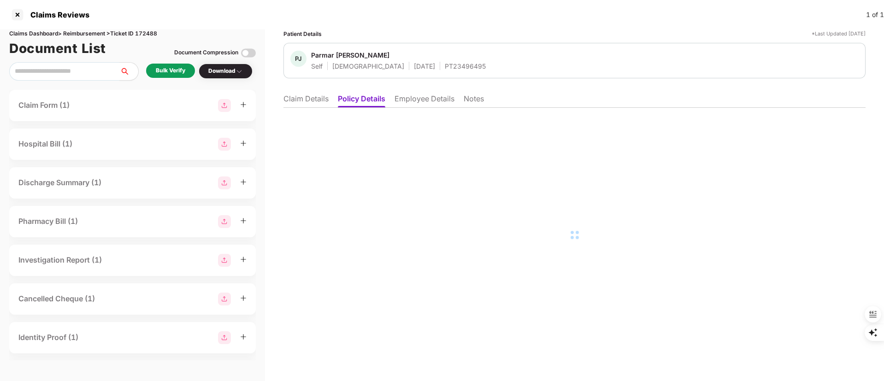
click at [421, 98] on li "Employee Details" at bounding box center [425, 100] width 60 height 13
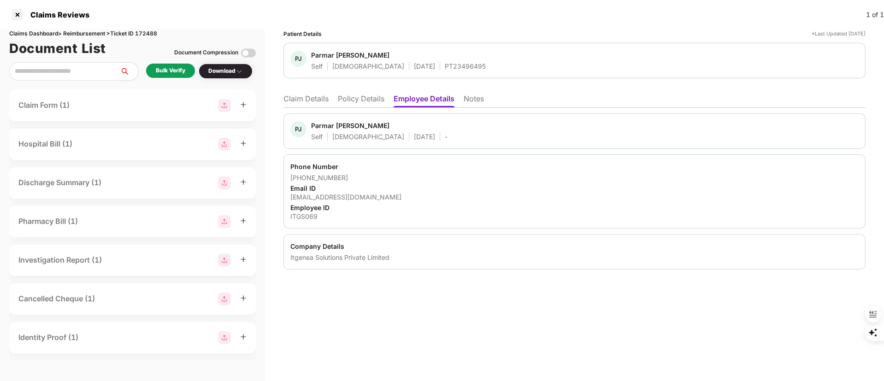
click at [307, 99] on li "Claim Details" at bounding box center [305, 100] width 45 height 13
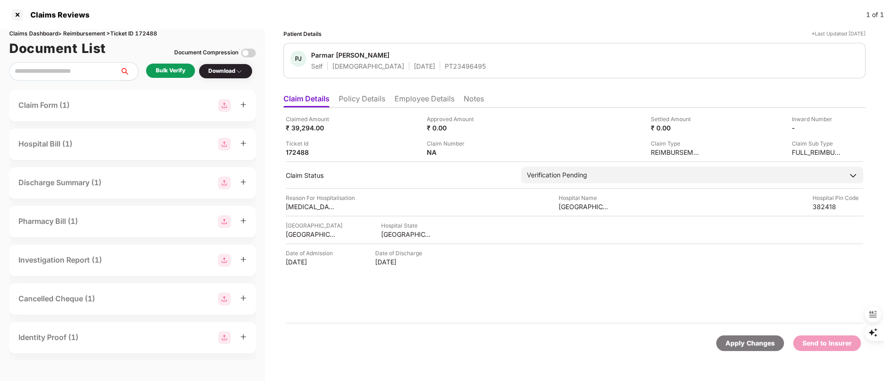
click at [361, 98] on li "Policy Details" at bounding box center [362, 100] width 47 height 13
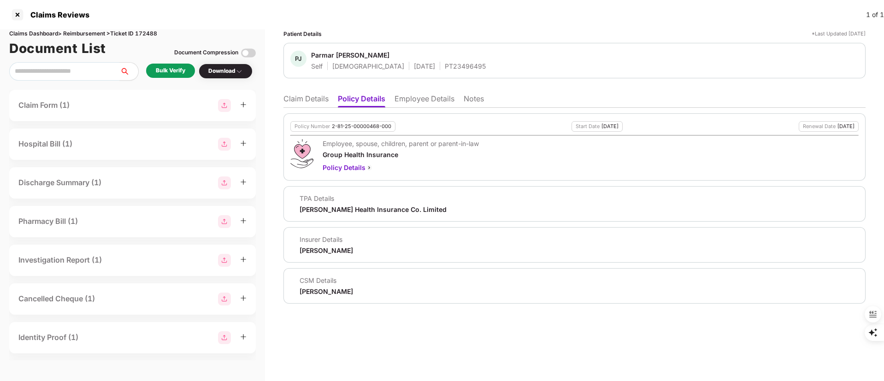
click at [167, 72] on div "Bulk Verify" at bounding box center [171, 70] width 30 height 9
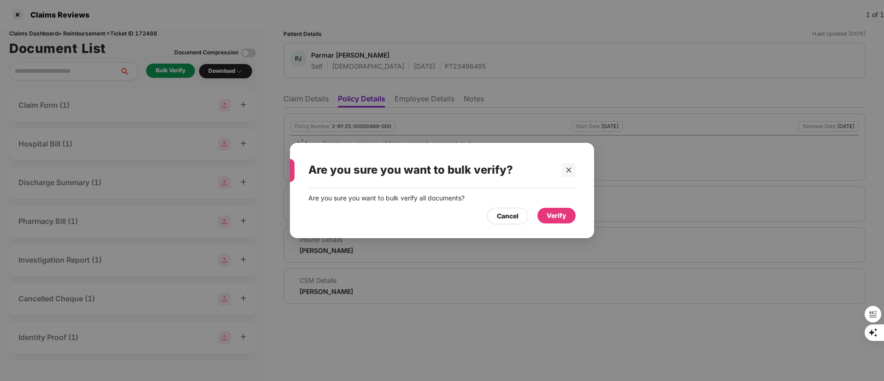
click at [555, 215] on div "Verify" at bounding box center [557, 216] width 20 height 10
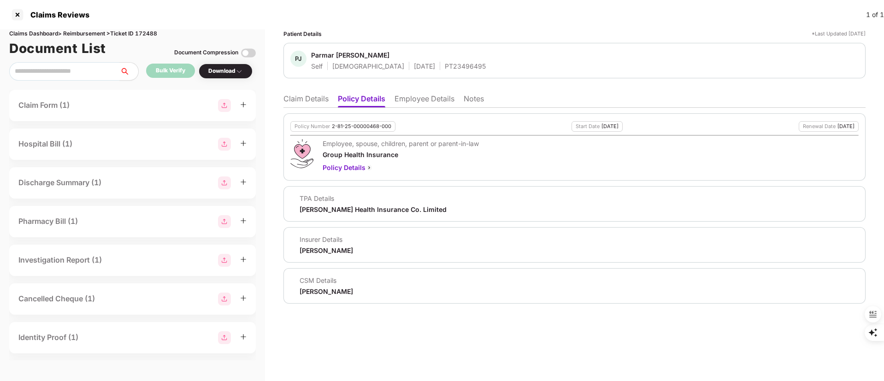
click at [434, 95] on li "Employee Details" at bounding box center [425, 100] width 60 height 13
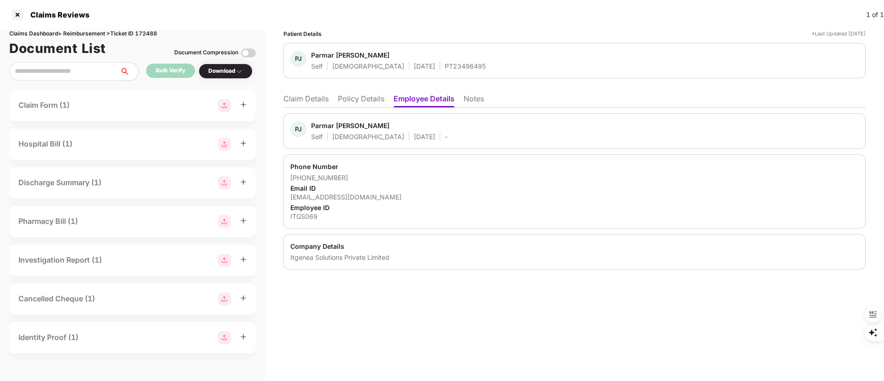
click at [354, 255] on div "Itgenea Solutions Private Limited" at bounding box center [574, 257] width 568 height 9
copy body "Itgenea Solutions Private Limited"
click at [310, 214] on div "ITGS069" at bounding box center [574, 216] width 568 height 9
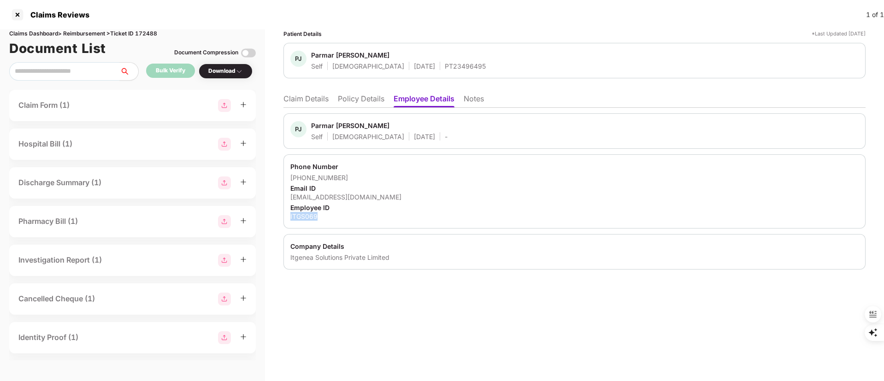
click at [309, 214] on div "ITGS069" at bounding box center [574, 216] width 568 height 9
copy div "ITGS069"
click at [292, 99] on li "Claim Details" at bounding box center [305, 100] width 45 height 13
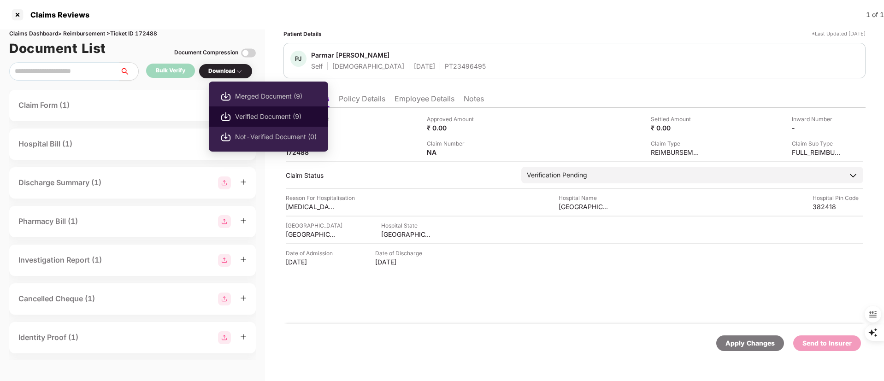
click at [255, 119] on span "Verified Document (9)" at bounding box center [276, 117] width 82 height 10
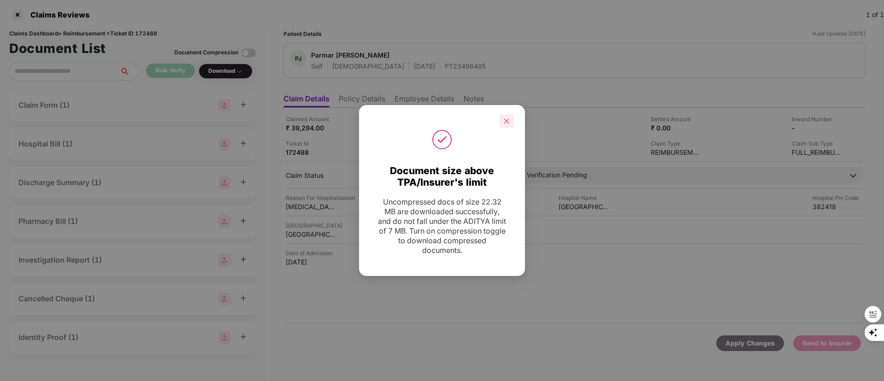
click at [507, 120] on icon "close" at bounding box center [506, 120] width 5 height 5
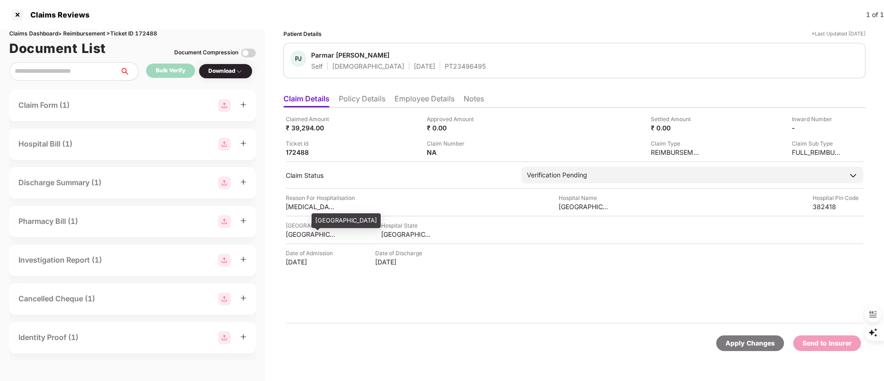
click at [292, 232] on div "AHMEDABAD" at bounding box center [311, 234] width 51 height 9
copy div "AHMEDABAD"
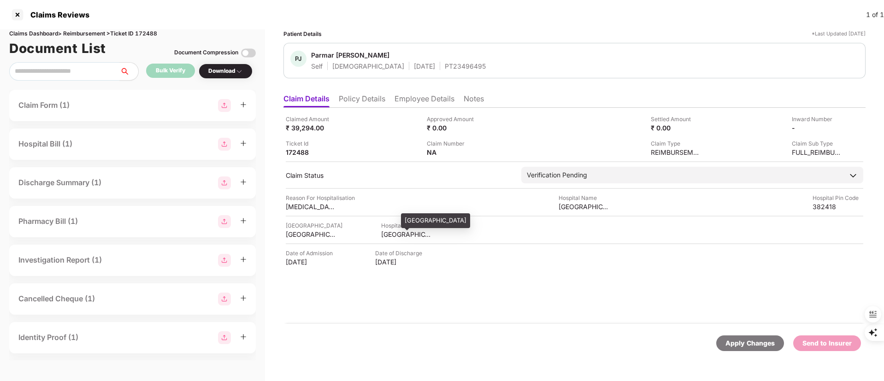
click at [389, 235] on div "GUJARAT" at bounding box center [406, 234] width 51 height 9
copy div "GUJARAT"
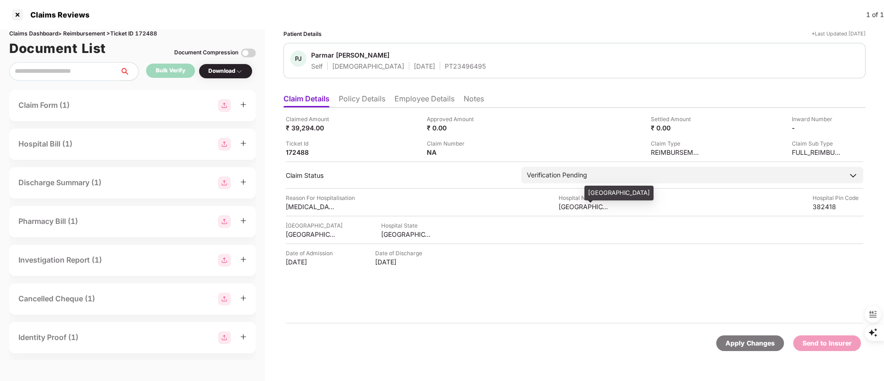
click at [606, 191] on div "Narayan Medical hospital" at bounding box center [619, 193] width 69 height 15
copy div "Narayan Medical hospital"
click at [422, 92] on ul "Claim Details Policy Details Employee Details Notes" at bounding box center [574, 98] width 582 height 18
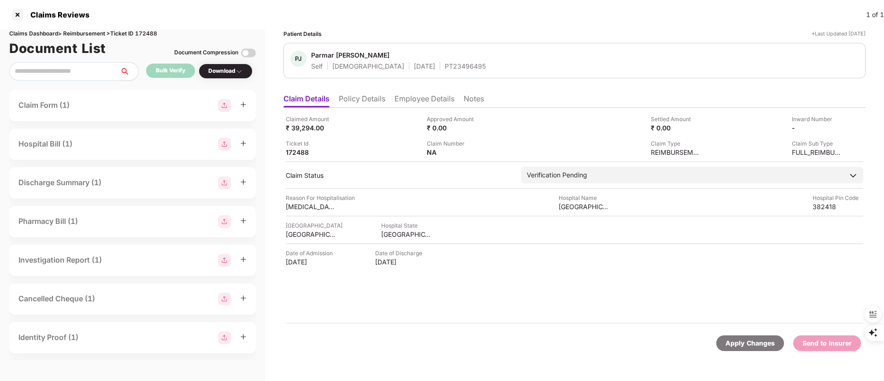
click at [425, 101] on li "Employee Details" at bounding box center [425, 100] width 60 height 13
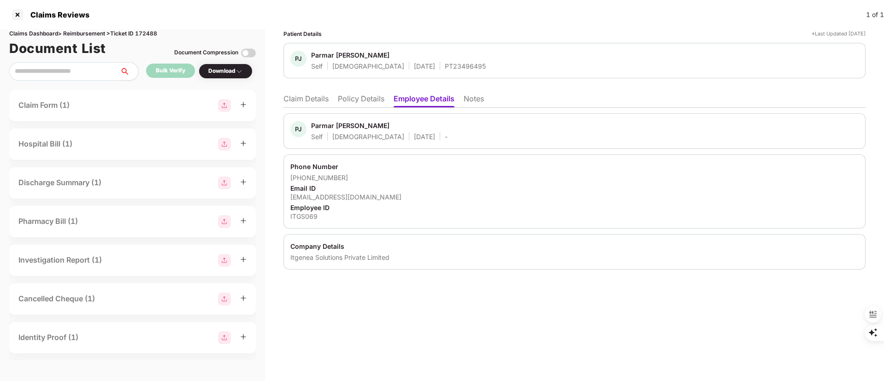
click at [314, 97] on li "Claim Details" at bounding box center [305, 100] width 45 height 13
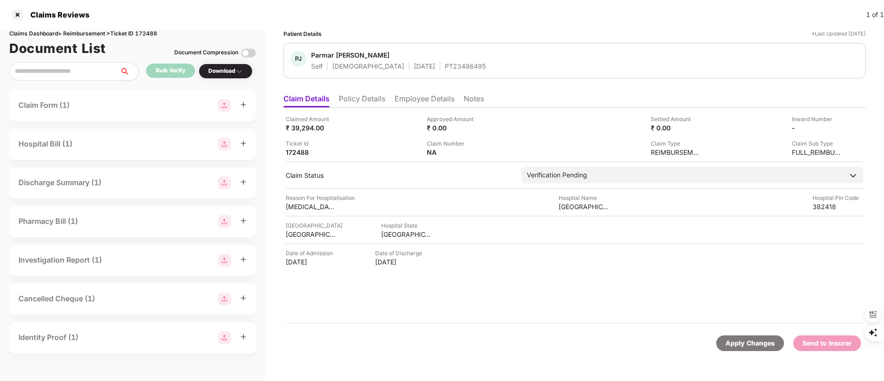
click at [406, 96] on li "Employee Details" at bounding box center [425, 100] width 60 height 13
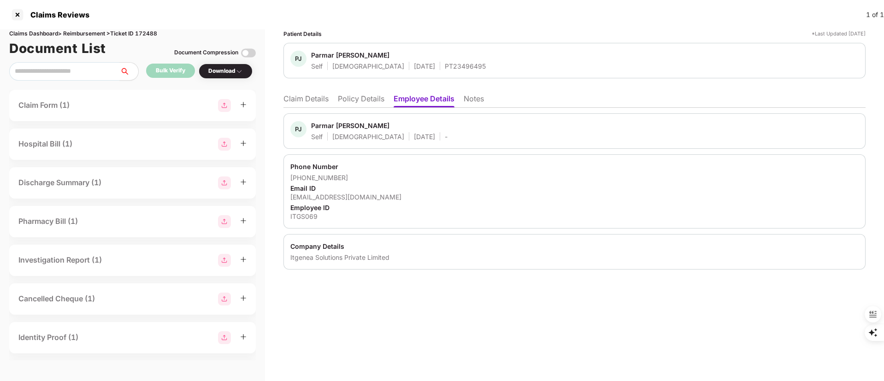
click at [383, 100] on li "Policy Details" at bounding box center [361, 100] width 47 height 13
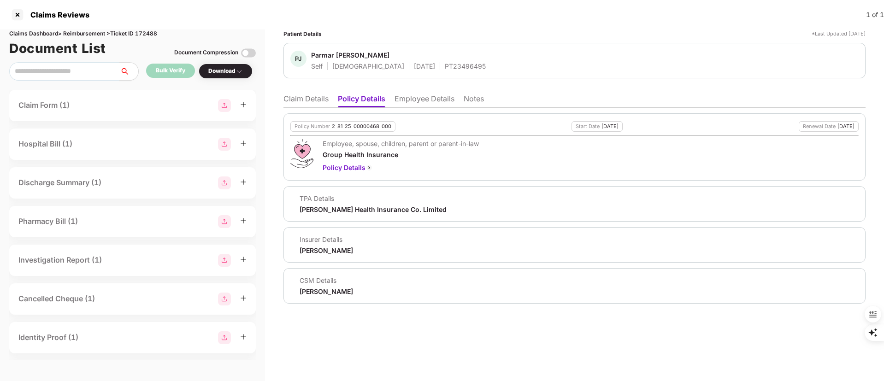
click at [294, 100] on li "Claim Details" at bounding box center [305, 100] width 45 height 13
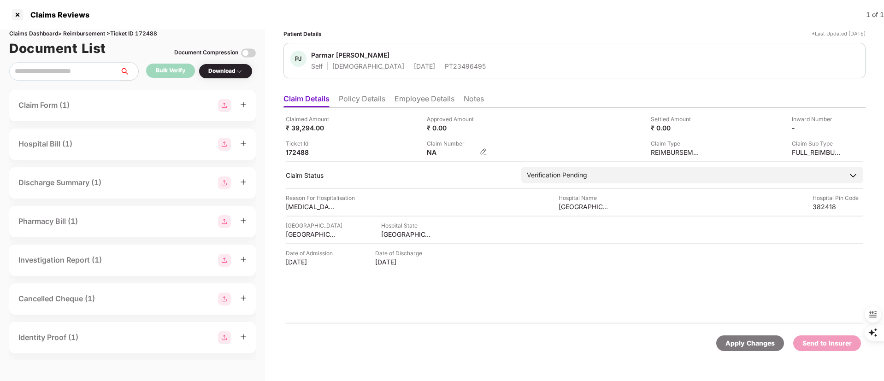
click at [480, 150] on img at bounding box center [483, 151] width 7 height 7
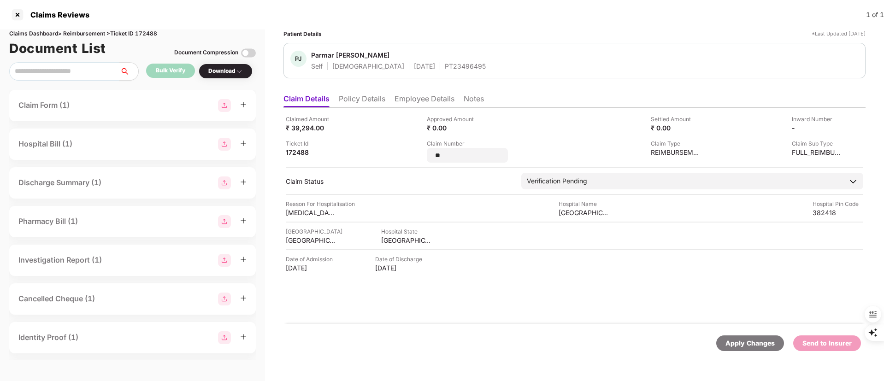
drag, startPoint x: 480, startPoint y: 150, endPoint x: 403, endPoint y: 154, distance: 77.0
click at [357, 159] on div "Claimed Amount ₹ 39,294.00 Approved Amount ₹ 0.00 Settled Amount ₹ 0.00 Inward …" at bounding box center [575, 139] width 578 height 48
type input "**********"
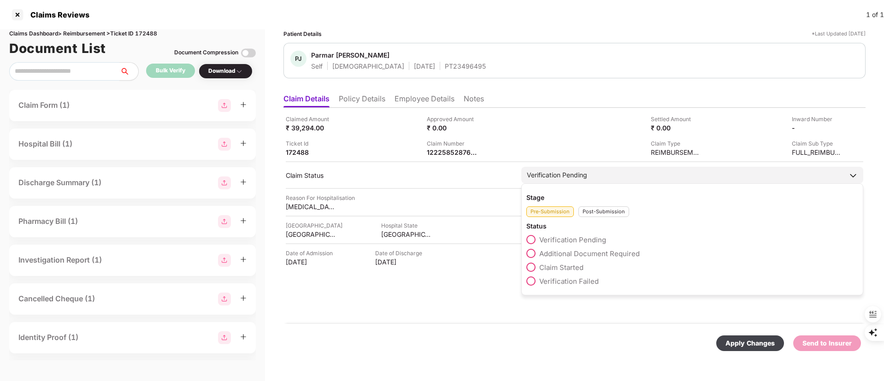
click at [601, 222] on div "Stage Pre-Submission Post-Submission Status Verification Pending Additional Doc…" at bounding box center [692, 239] width 342 height 112
click at [596, 211] on div "Post-Submission" at bounding box center [604, 212] width 51 height 11
click at [573, 251] on span "Claim Under Process" at bounding box center [574, 253] width 70 height 9
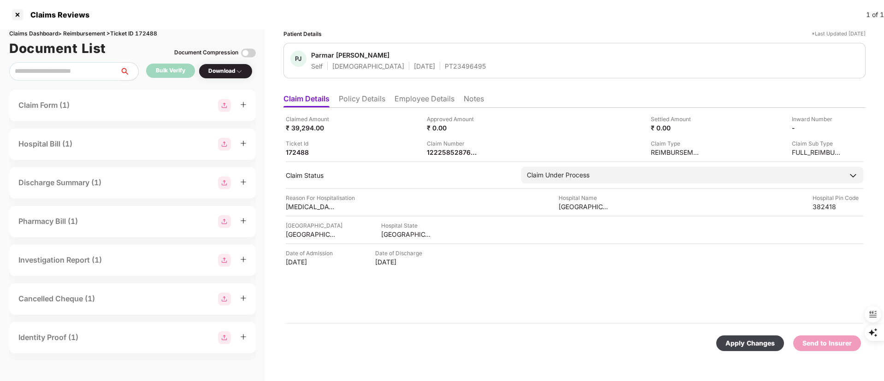
click at [756, 343] on div "Apply Changes" at bounding box center [750, 343] width 49 height 10
click at [420, 94] on li "Employee Details" at bounding box center [425, 100] width 60 height 13
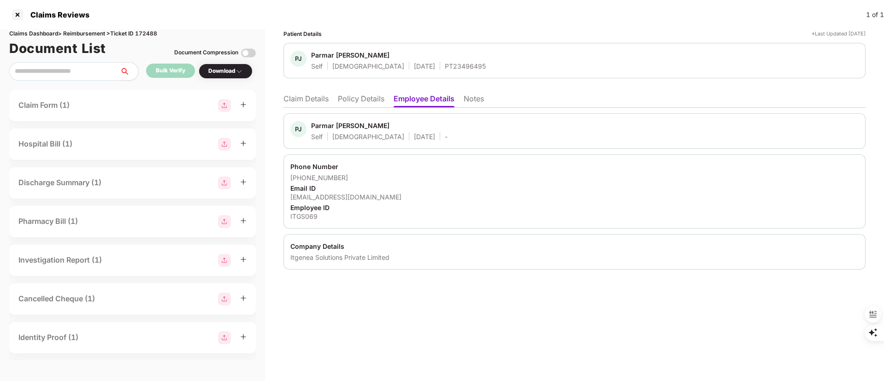
click at [315, 96] on li "Claim Details" at bounding box center [305, 100] width 45 height 13
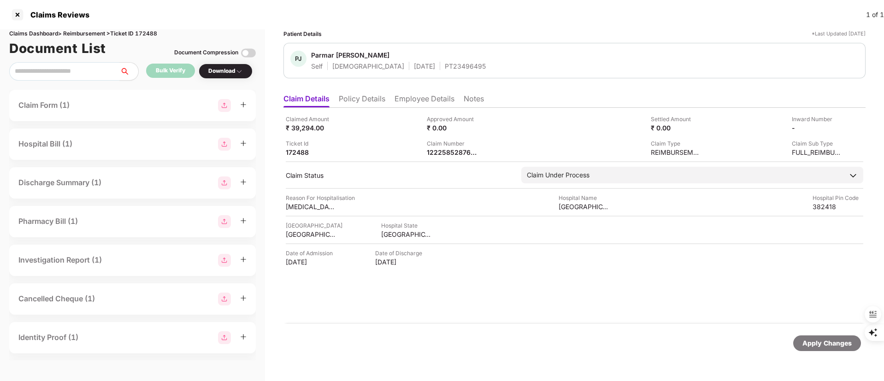
click at [436, 95] on li "Employee Details" at bounding box center [425, 100] width 60 height 13
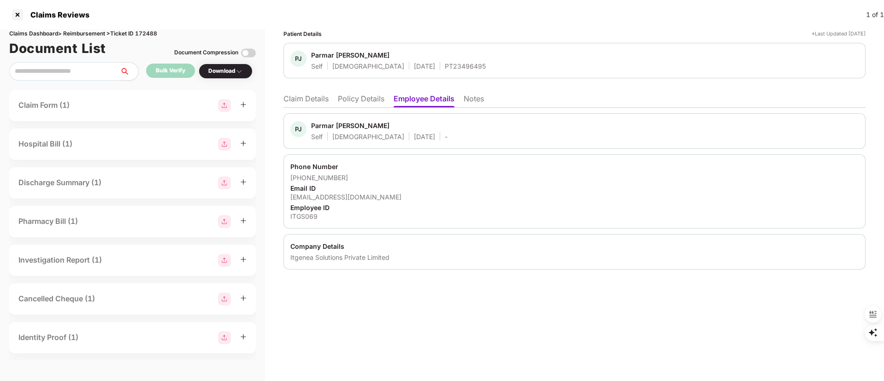
click at [328, 123] on div "Parmar Jayrajsinh Balvantsinh" at bounding box center [350, 125] width 78 height 9
copy div "Parmar"
click at [308, 97] on li "Claim Details" at bounding box center [305, 100] width 45 height 13
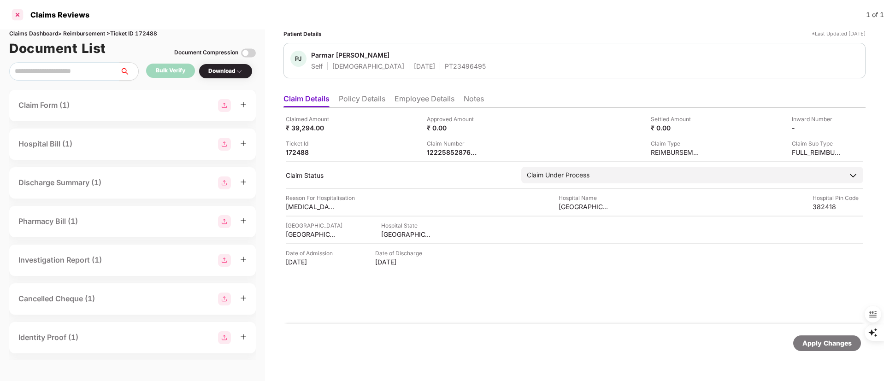
click at [17, 10] on div at bounding box center [17, 14] width 15 height 15
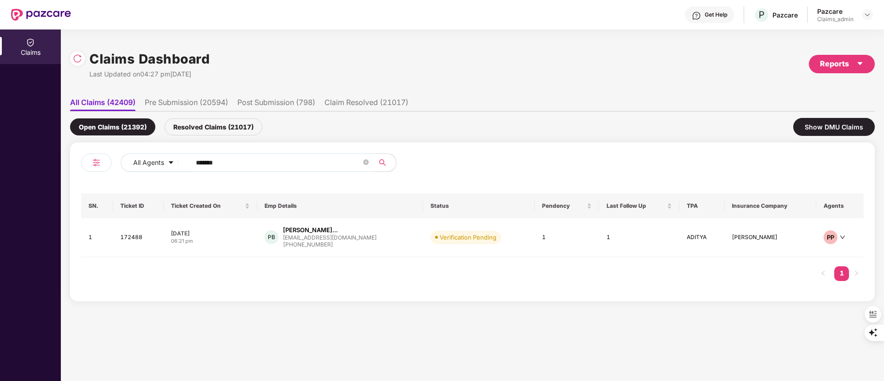
drag, startPoint x: 241, startPoint y: 154, endPoint x: 195, endPoint y: 166, distance: 46.6
click at [195, 166] on span "******" at bounding box center [279, 163] width 189 height 18
drag, startPoint x: 236, startPoint y: 164, endPoint x: 157, endPoint y: 168, distance: 79.4
click at [158, 167] on div "All Agents ******" at bounding box center [356, 163] width 470 height 18
paste input "text"
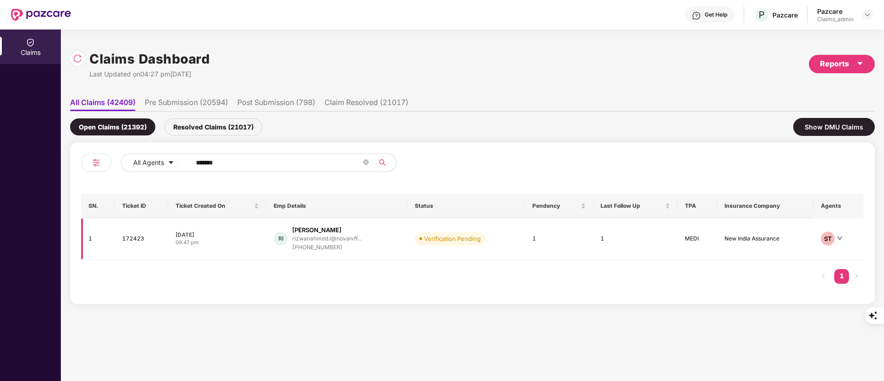
type input "******"
click at [284, 234] on div "RI" at bounding box center [281, 239] width 14 height 14
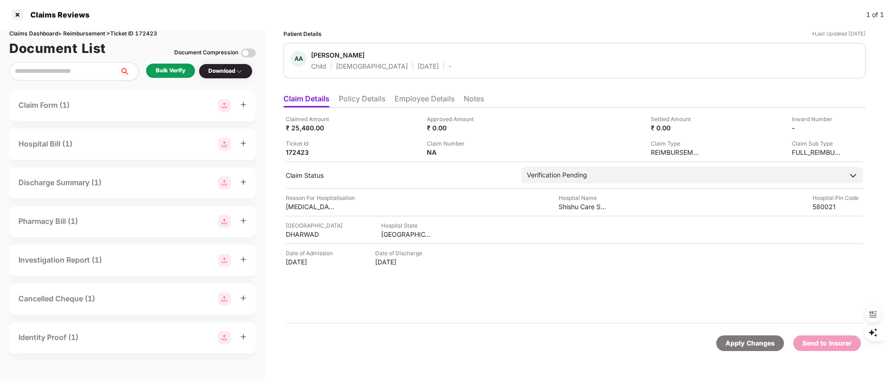
click at [368, 103] on li "Policy Details" at bounding box center [362, 100] width 47 height 13
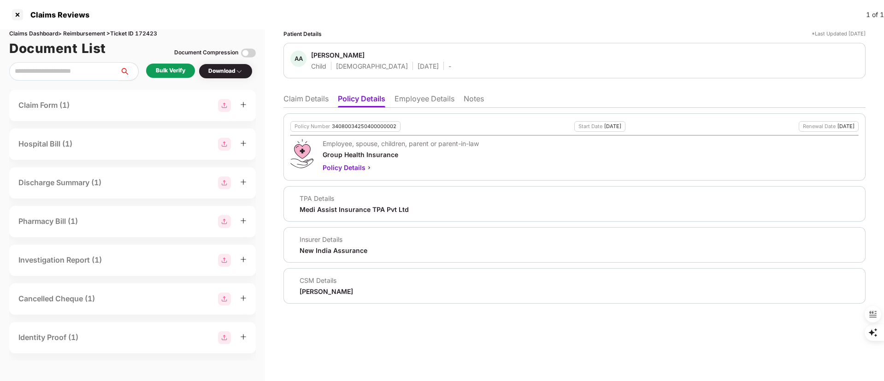
click at [431, 102] on li "Employee Details" at bounding box center [425, 100] width 60 height 13
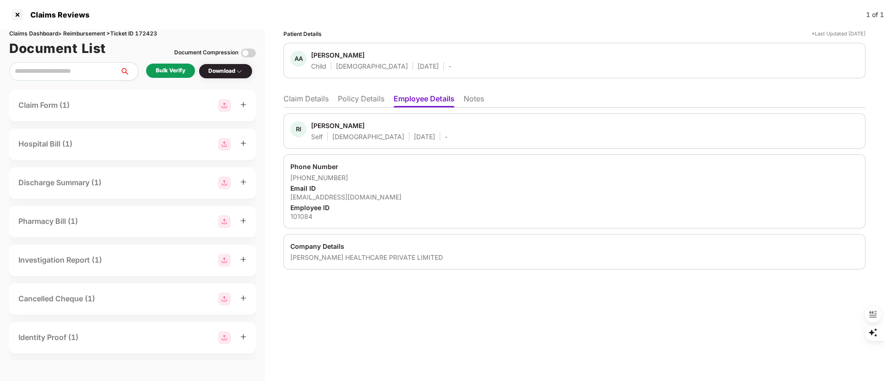
click at [314, 100] on li "Claim Details" at bounding box center [305, 100] width 45 height 13
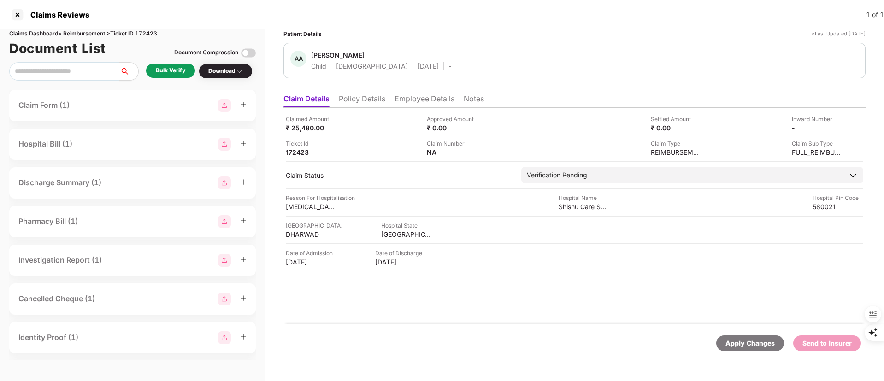
click at [166, 68] on div "Bulk Verify" at bounding box center [171, 70] width 30 height 9
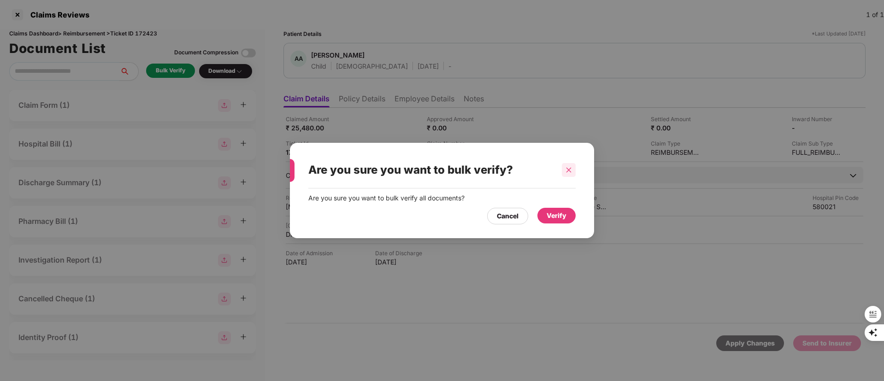
click at [565, 166] on div at bounding box center [569, 170] width 14 height 14
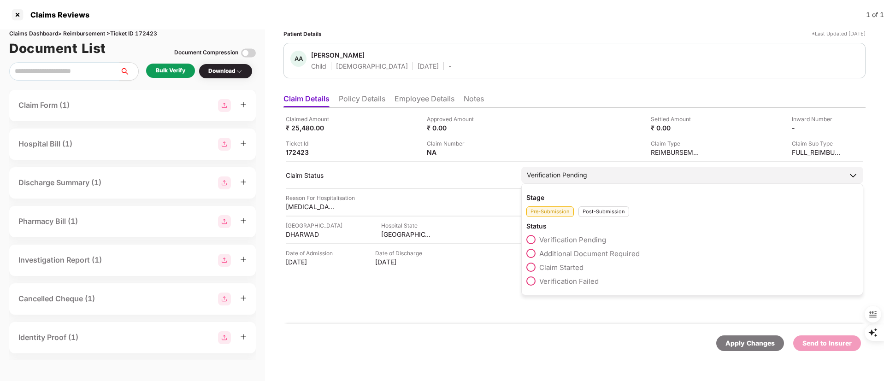
click at [565, 266] on span "Claim Started" at bounding box center [561, 267] width 44 height 9
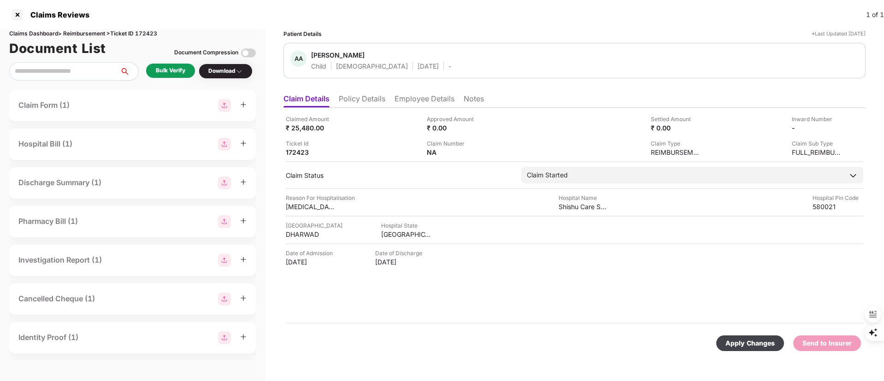
click at [747, 342] on div "Apply Changes" at bounding box center [750, 343] width 49 height 10
click at [413, 98] on li "Employee Details" at bounding box center [425, 100] width 60 height 13
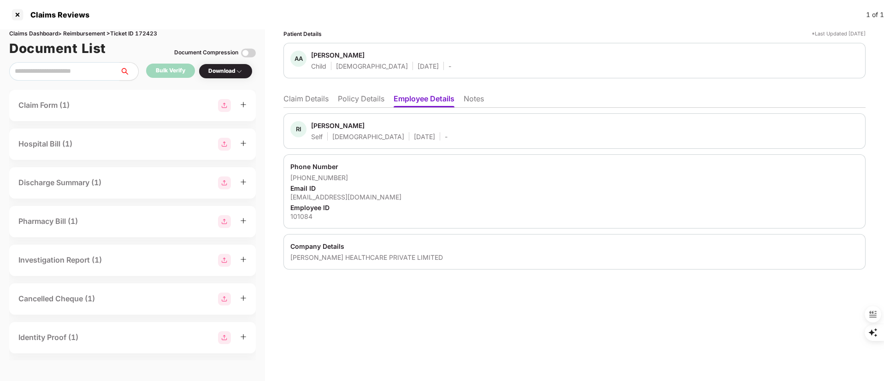
click at [338, 126] on div "Rizwanahmed Indikar" at bounding box center [337, 125] width 53 height 9
copy div "Rizwanahmed"
click at [304, 99] on li "Claim Details" at bounding box center [305, 100] width 45 height 13
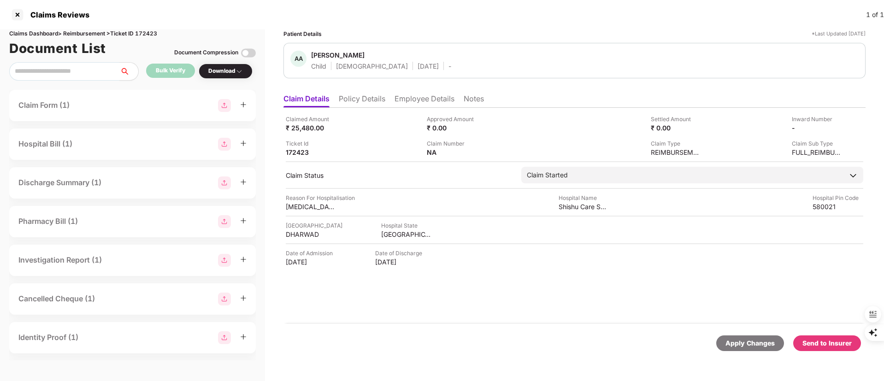
click at [411, 95] on li "Employee Details" at bounding box center [425, 100] width 60 height 13
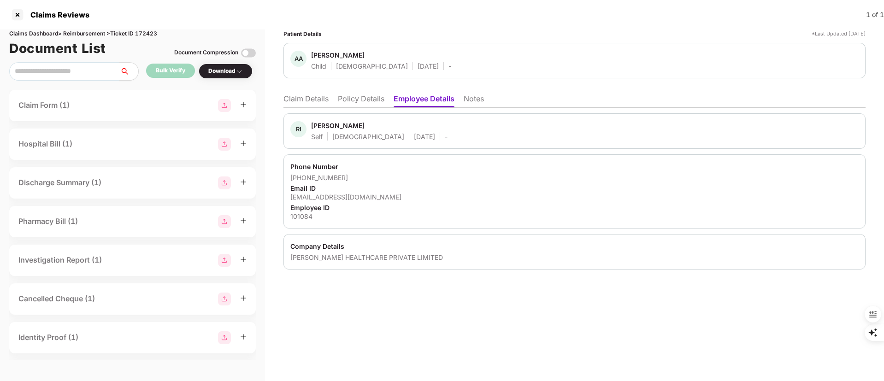
click at [368, 100] on li "Policy Details" at bounding box center [361, 100] width 47 height 13
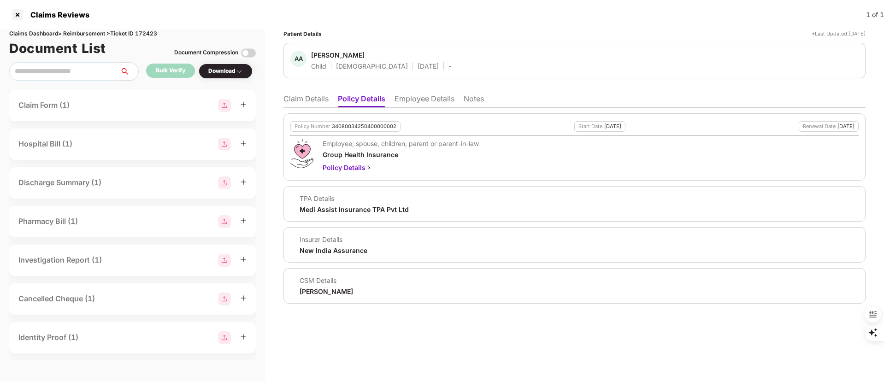
click at [335, 290] on div "Yashvardhan Kandoi" at bounding box center [326, 291] width 53 height 9
copy body "Yashvardhan Kandoi"
click at [415, 99] on li "Employee Details" at bounding box center [425, 100] width 60 height 13
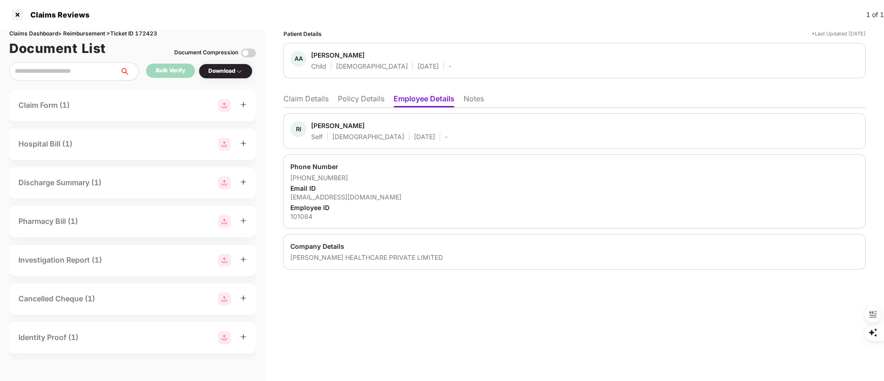
click at [310, 103] on li "Claim Details" at bounding box center [305, 100] width 45 height 13
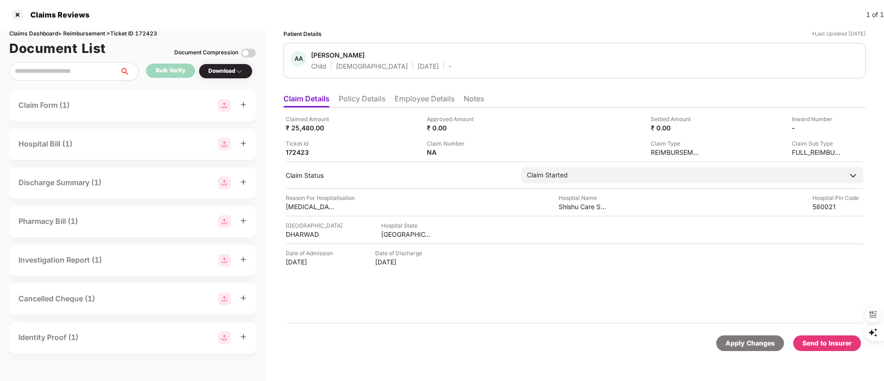
click at [412, 97] on li "Employee Details" at bounding box center [425, 100] width 60 height 13
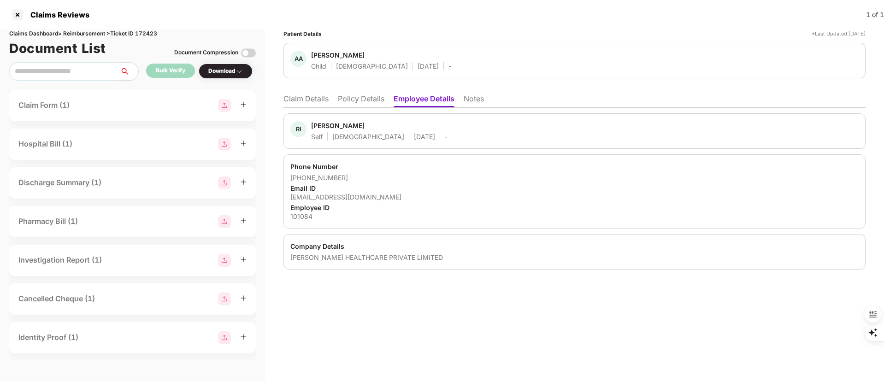
click at [347, 97] on li "Policy Details" at bounding box center [361, 100] width 47 height 13
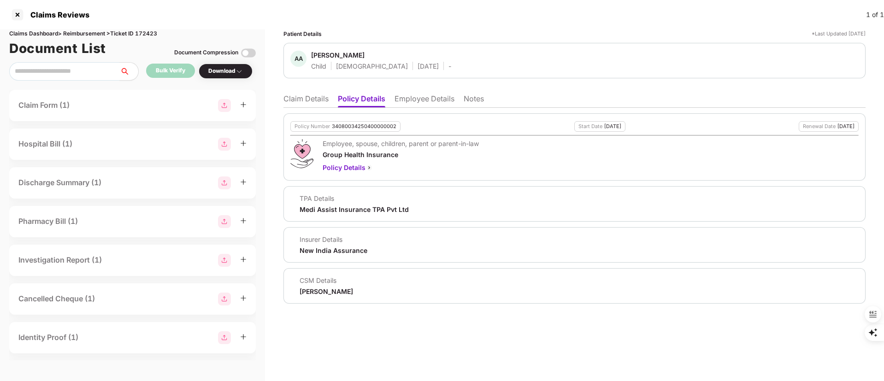
click at [307, 97] on li "Claim Details" at bounding box center [305, 100] width 45 height 13
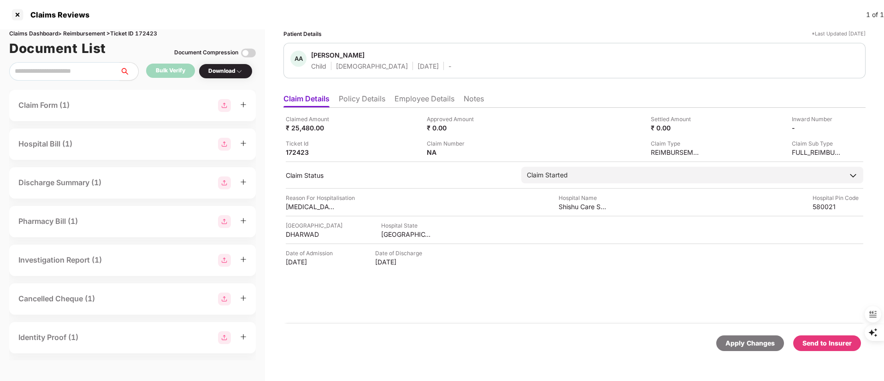
click at [360, 101] on li "Policy Details" at bounding box center [362, 100] width 47 height 13
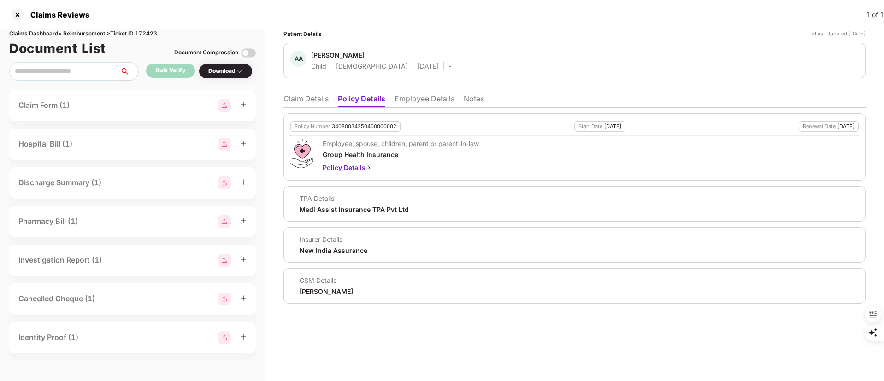
click at [312, 100] on li "Claim Details" at bounding box center [305, 100] width 45 height 13
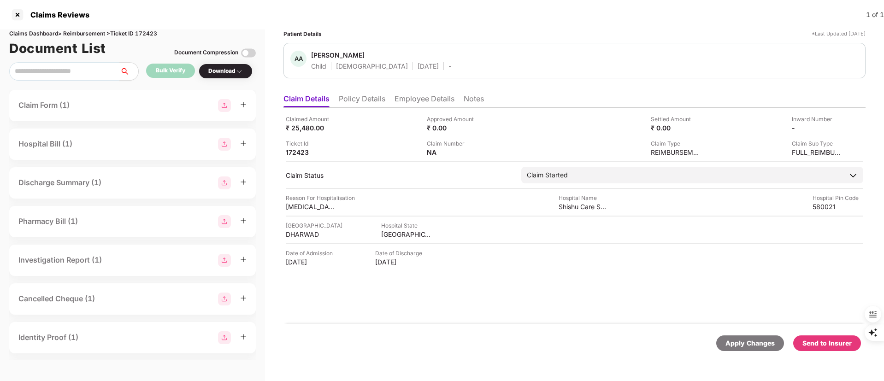
click at [428, 94] on li "Employee Details" at bounding box center [425, 100] width 60 height 13
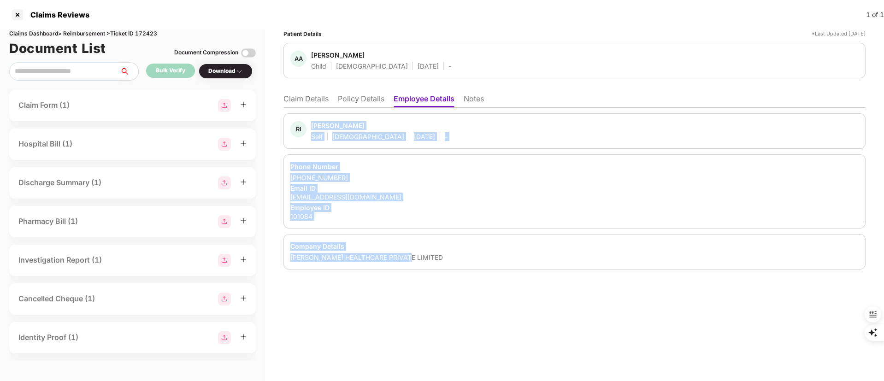
drag, startPoint x: 312, startPoint y: 122, endPoint x: 438, endPoint y: 255, distance: 183.6
click at [438, 255] on div "RI Rizwanahmed Indikar Self Male 14 Jan 1989 - Phone Number +919538761437 Email…" at bounding box center [574, 191] width 582 height 156
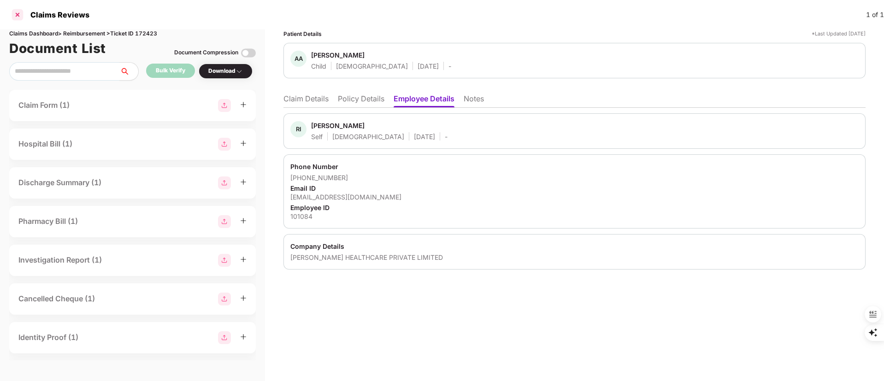
click at [15, 21] on div at bounding box center [17, 14] width 15 height 15
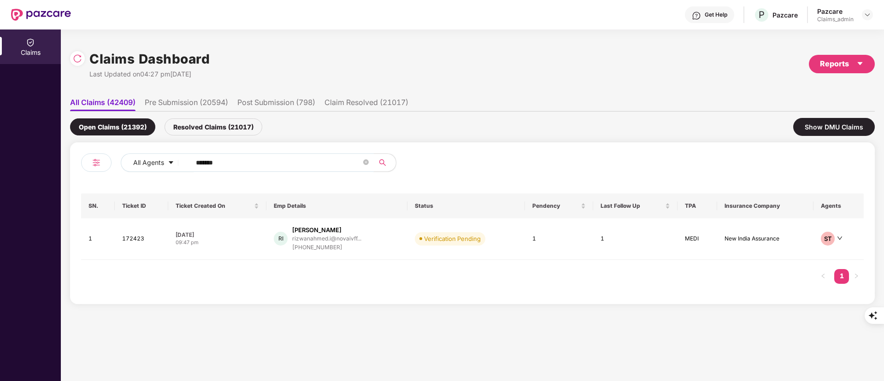
drag, startPoint x: 248, startPoint y: 162, endPoint x: 106, endPoint y: 162, distance: 142.0
click at [103, 162] on div "All Agents ******" at bounding box center [276, 167] width 391 height 26
paste input "text"
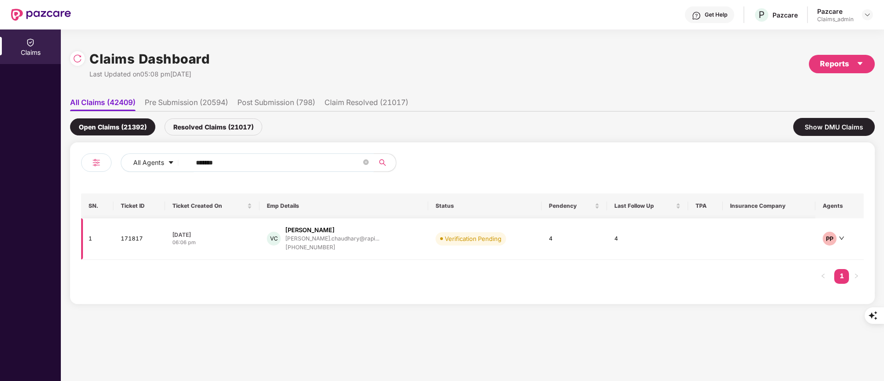
type input "******"
click at [321, 236] on div "vaibhav.chaudhary@rapi..." at bounding box center [332, 239] width 94 height 6
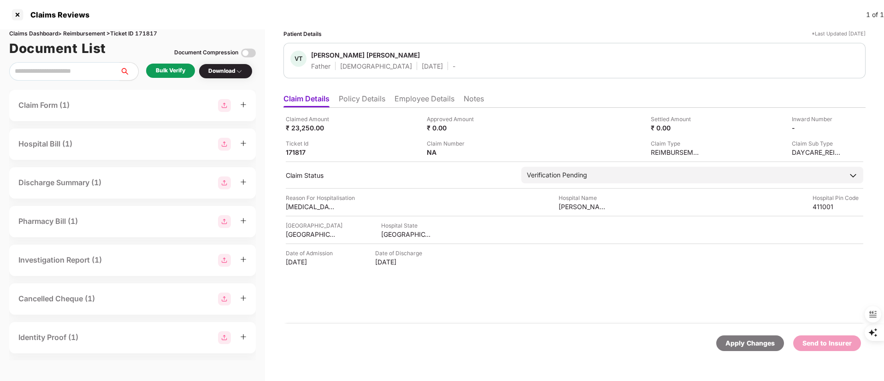
click at [369, 100] on li "Policy Details" at bounding box center [362, 100] width 47 height 13
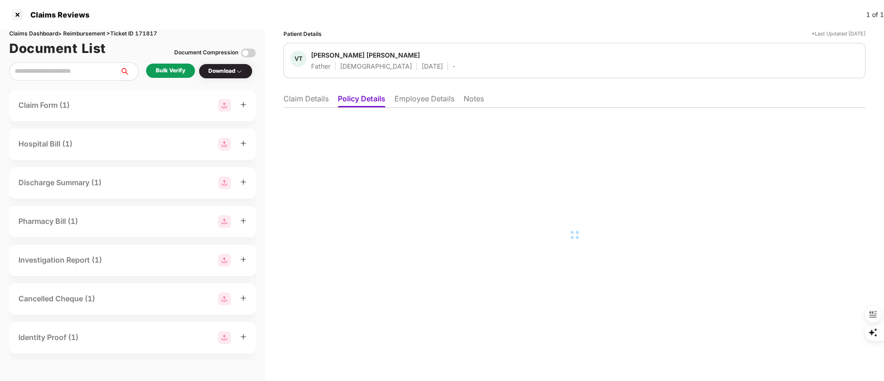
click at [433, 95] on li "Employee Details" at bounding box center [425, 100] width 60 height 13
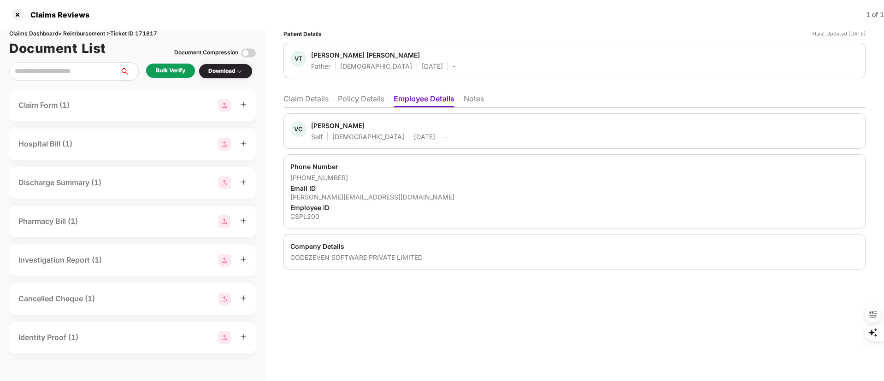
click at [360, 99] on li "Policy Details" at bounding box center [361, 100] width 47 height 13
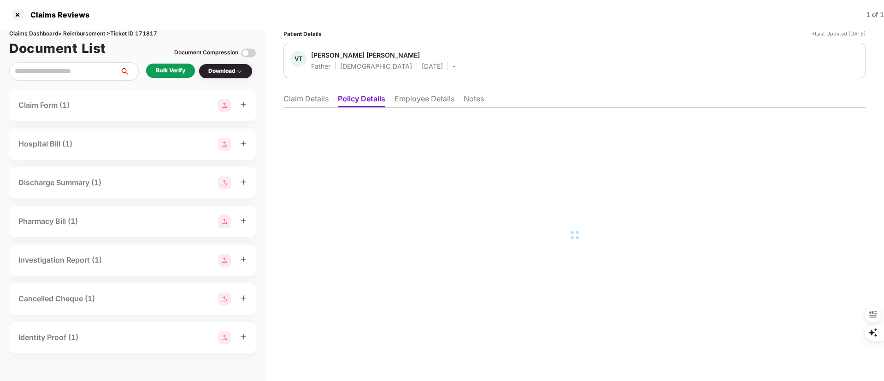
click at [305, 101] on li "Claim Details" at bounding box center [305, 100] width 45 height 13
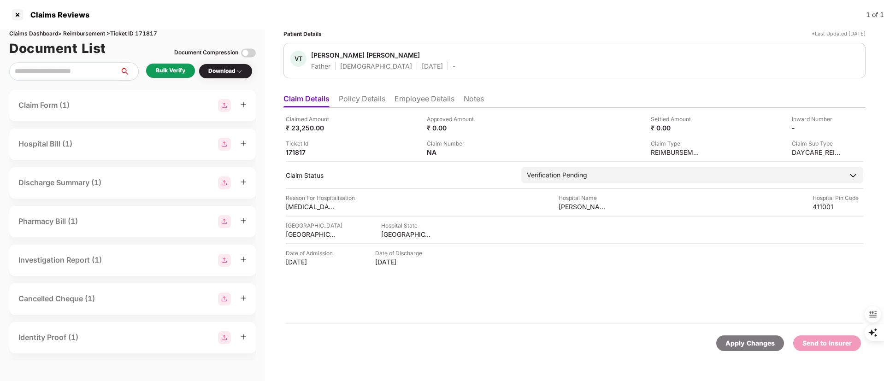
click at [442, 102] on li "Employee Details" at bounding box center [425, 100] width 60 height 13
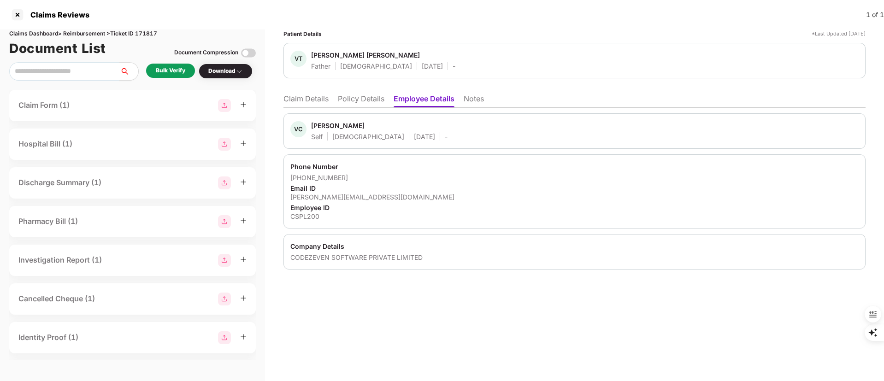
click at [371, 101] on li "Policy Details" at bounding box center [361, 100] width 47 height 13
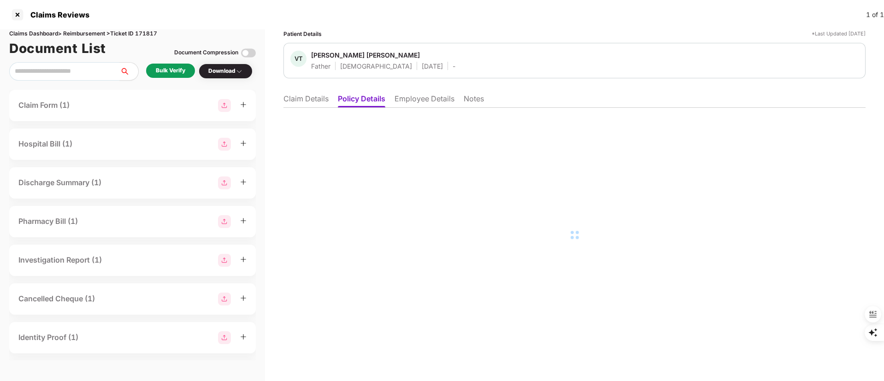
click at [318, 105] on li "Claim Details" at bounding box center [305, 100] width 45 height 13
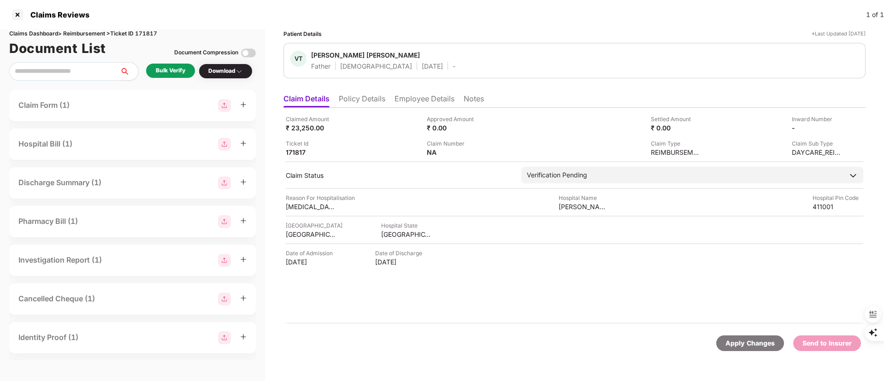
click at [403, 98] on li "Employee Details" at bounding box center [425, 100] width 60 height 13
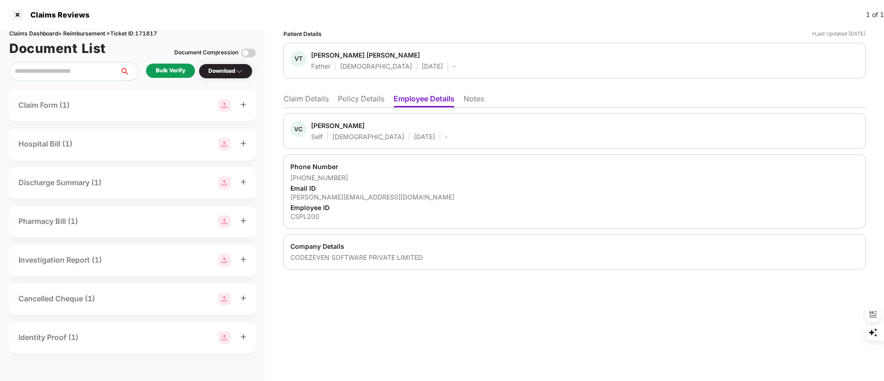
click at [375, 194] on div "vaibhav.chaudhary@rapidcircle.com" at bounding box center [574, 197] width 568 height 9
click at [308, 100] on li "Claim Details" at bounding box center [305, 100] width 45 height 13
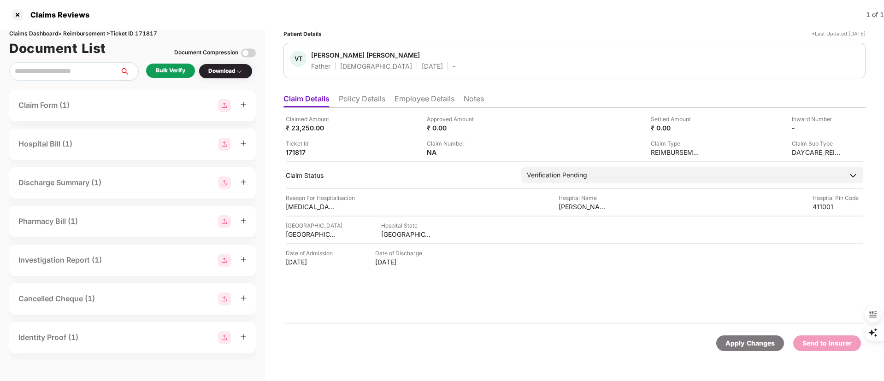
click at [357, 100] on li "Policy Details" at bounding box center [362, 100] width 47 height 13
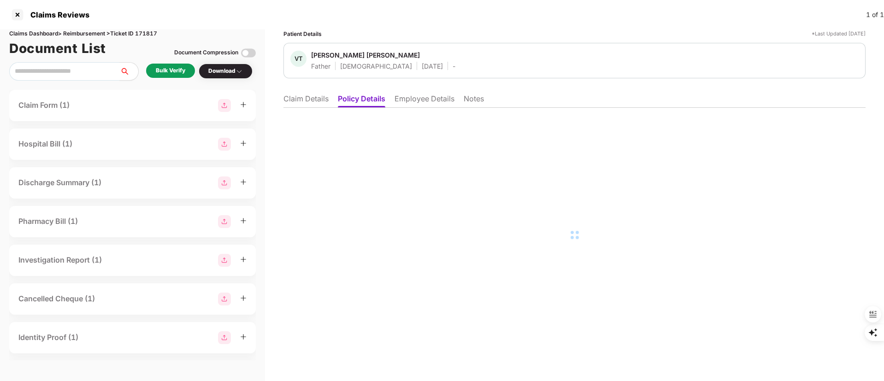
click at [308, 98] on li "Claim Details" at bounding box center [305, 100] width 45 height 13
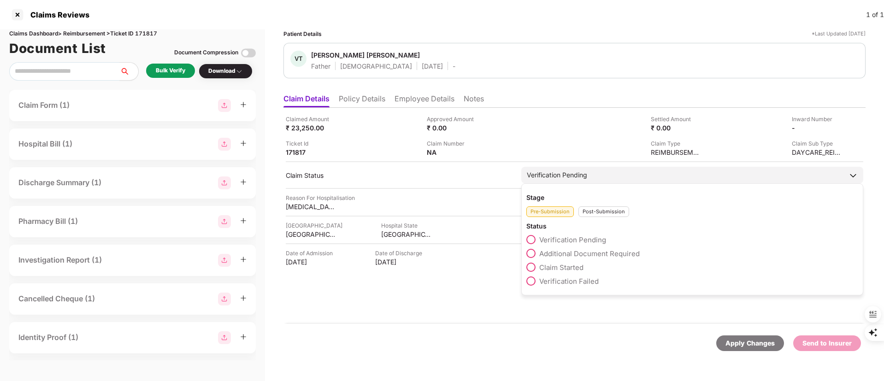
click at [555, 267] on span "Claim Started" at bounding box center [561, 267] width 44 height 9
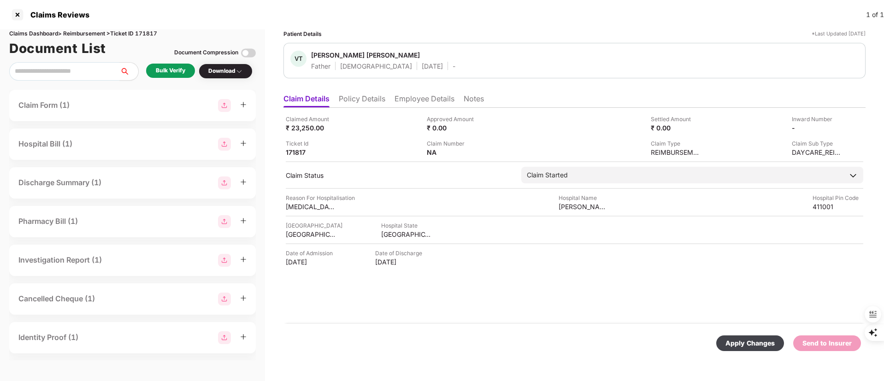
click at [746, 338] on div "Apply Changes" at bounding box center [750, 343] width 49 height 10
click at [345, 100] on li "Policy Details" at bounding box center [362, 100] width 47 height 13
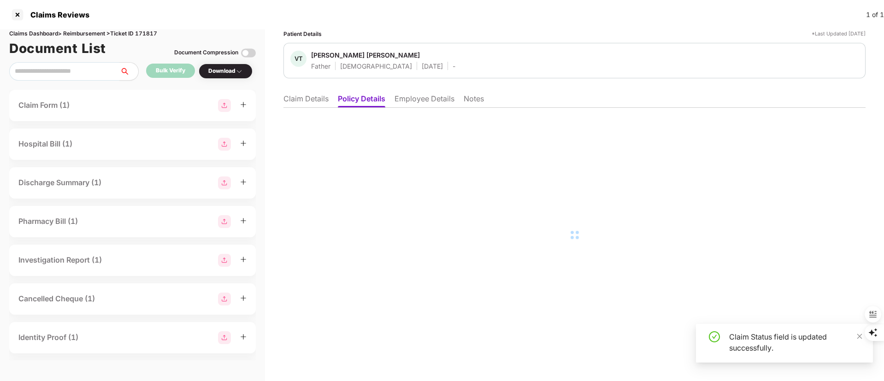
click at [425, 98] on li "Employee Details" at bounding box center [425, 100] width 60 height 13
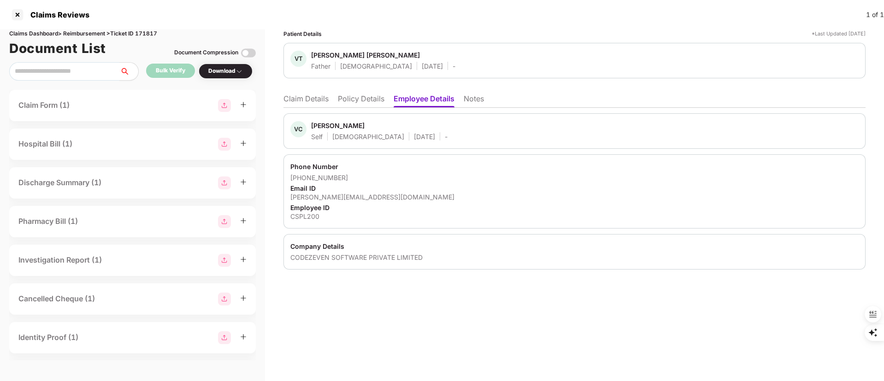
click at [320, 126] on div "Vaibhav Chaudhary" at bounding box center [337, 125] width 53 height 9
click at [348, 111] on div "VC Vaibhav Chaudhary Self Male 08 Jan 1988 - Phone Number +918888030022 Email I…" at bounding box center [574, 189] width 582 height 162
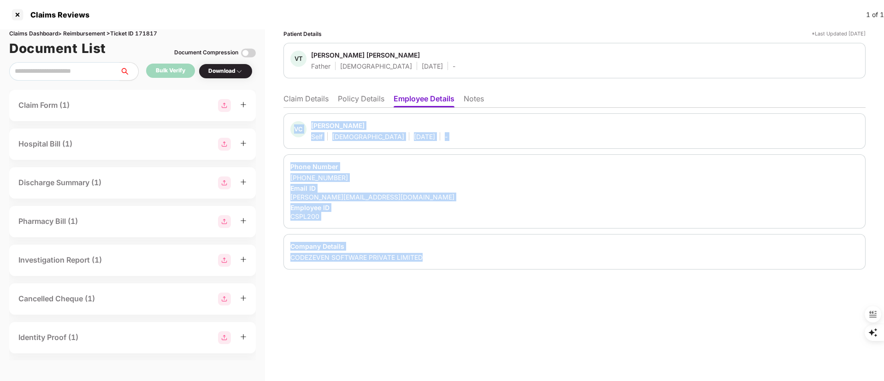
drag, startPoint x: 289, startPoint y: 111, endPoint x: 453, endPoint y: 254, distance: 217.6
click at [453, 254] on div "VC Vaibhav Chaudhary Self Male 08 Jan 1988 - Phone Number +918888030022 Email I…" at bounding box center [574, 189] width 582 height 162
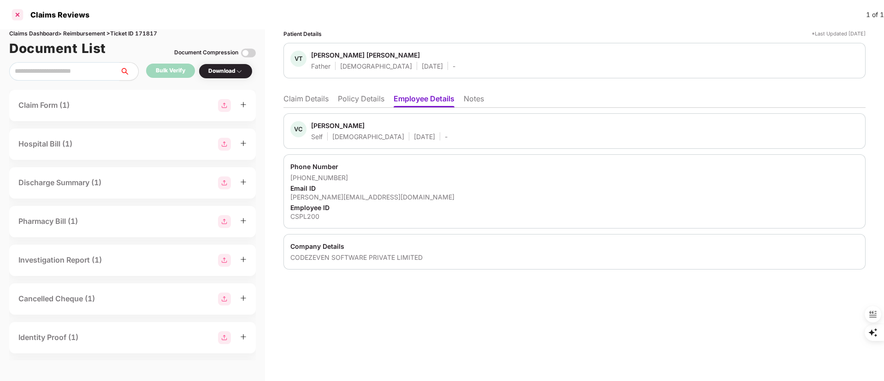
click at [14, 15] on div at bounding box center [17, 14] width 15 height 15
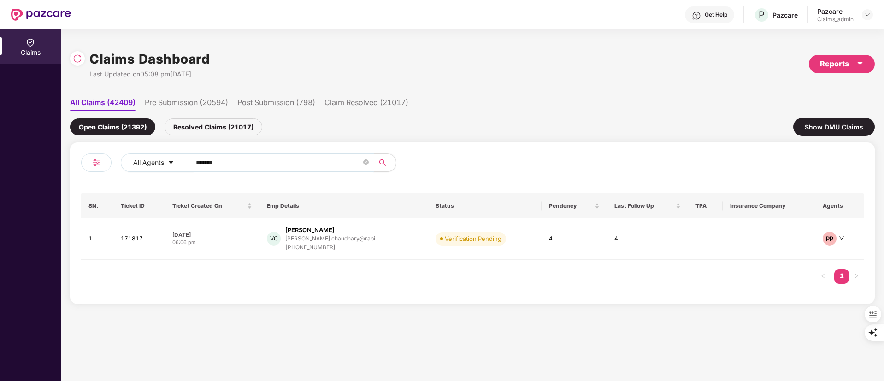
drag, startPoint x: 228, startPoint y: 152, endPoint x: 228, endPoint y: 157, distance: 5.6
click at [228, 157] on div "All Agents ****** SN. Ticket ID Ticket Created On Emp Details Status Pendency L…" at bounding box center [472, 223] width 805 height 162
drag, startPoint x: 228, startPoint y: 161, endPoint x: 141, endPoint y: 161, distance: 86.7
click at [141, 161] on div "All Agents ******" at bounding box center [356, 163] width 470 height 18
paste input "text"
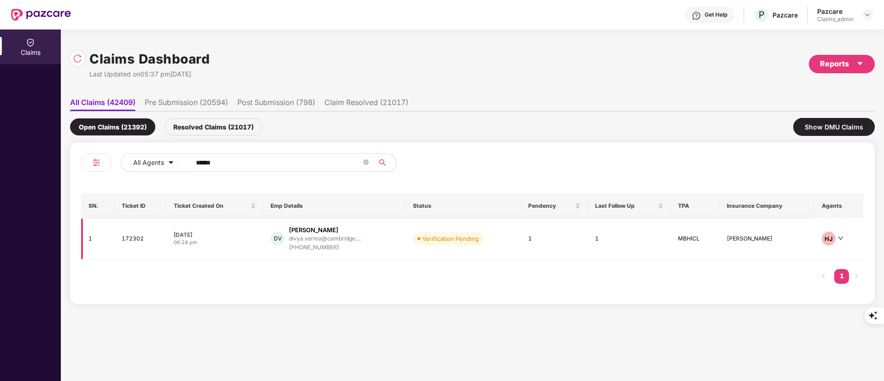
type input "******"
click at [246, 236] on div "08 Sep 2025" at bounding box center [215, 235] width 82 height 8
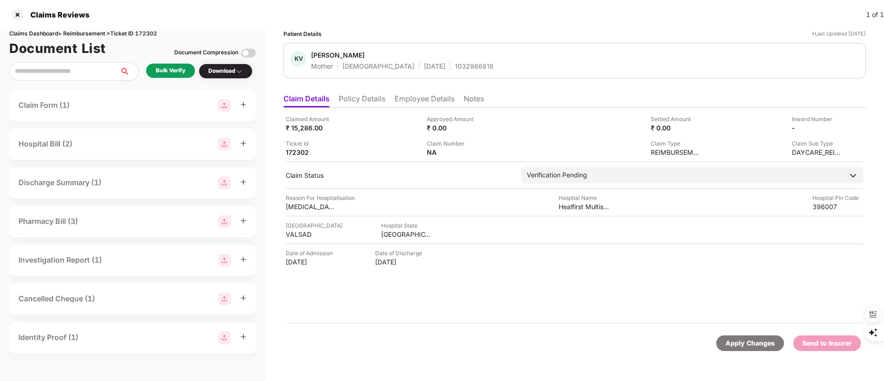
click at [367, 99] on li "Policy Details" at bounding box center [362, 100] width 47 height 13
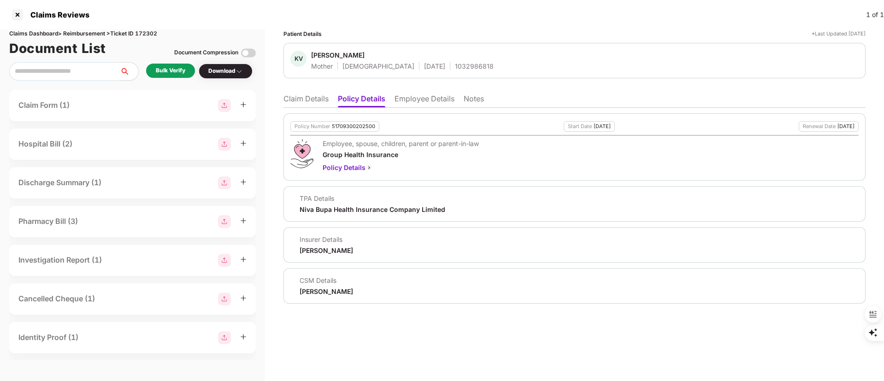
click at [455, 65] on div "1032986818" at bounding box center [474, 66] width 39 height 9
click at [305, 104] on li "Claim Details" at bounding box center [305, 100] width 45 height 13
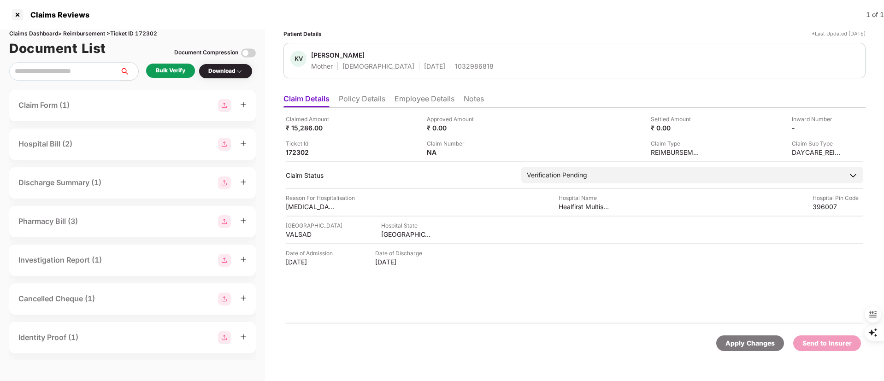
click at [418, 103] on li "Employee Details" at bounding box center [425, 100] width 60 height 13
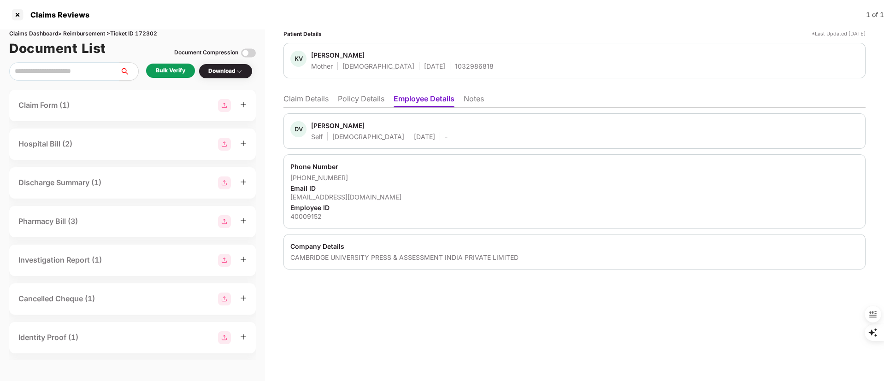
click at [326, 202] on div "Phone Number +919265281744 Email ID divya.verma@cambridge.org Employee ID 40009…" at bounding box center [574, 191] width 582 height 74
click at [326, 201] on div "divya.verma@cambridge.org" at bounding box center [574, 197] width 568 height 9
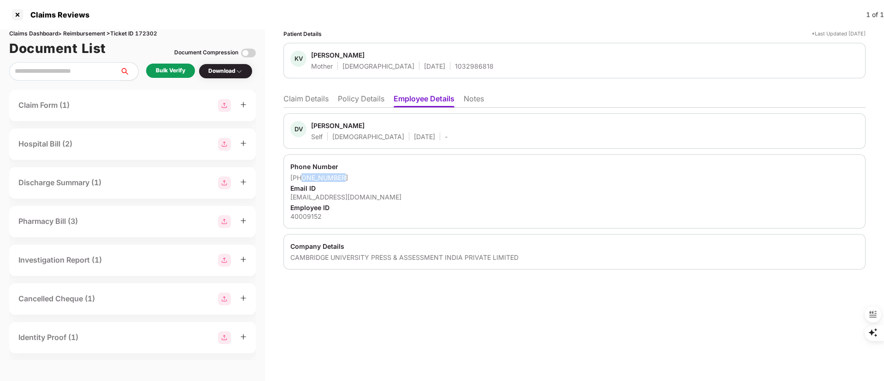
drag, startPoint x: 346, startPoint y: 176, endPoint x: 301, endPoint y: 177, distance: 44.3
click at [301, 177] on div "+919265281744" at bounding box center [574, 177] width 568 height 9
click at [303, 95] on li "Claim Details" at bounding box center [305, 100] width 45 height 13
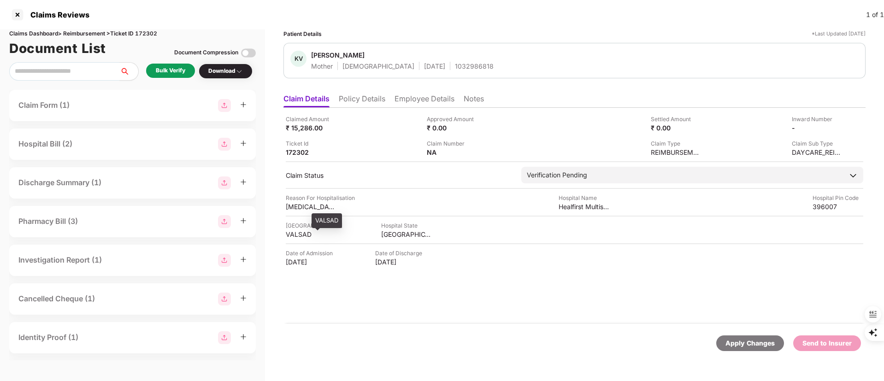
click at [303, 234] on div "VALSAD" at bounding box center [311, 234] width 51 height 9
click at [561, 208] on div "Healfirst Multispeciality Hospital Pvt Ltd" at bounding box center [584, 206] width 51 height 9
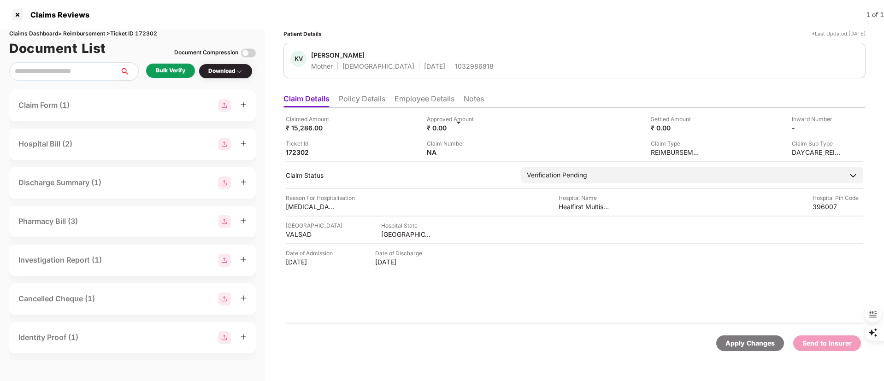
click at [181, 71] on div "Bulk Verify" at bounding box center [171, 70] width 30 height 9
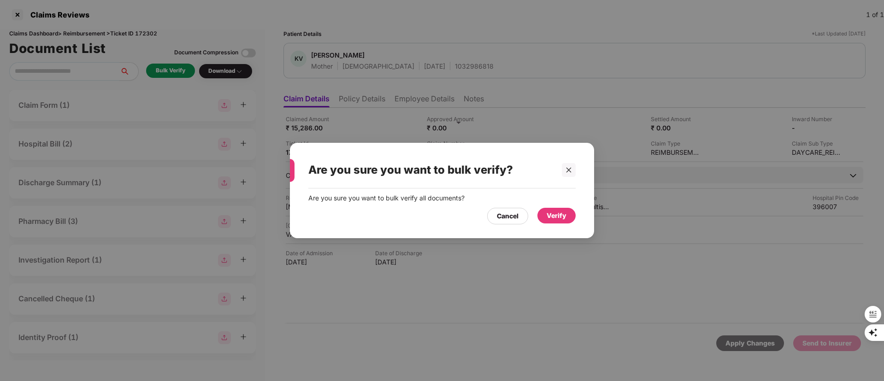
click at [560, 216] on div "Verify" at bounding box center [557, 216] width 20 height 10
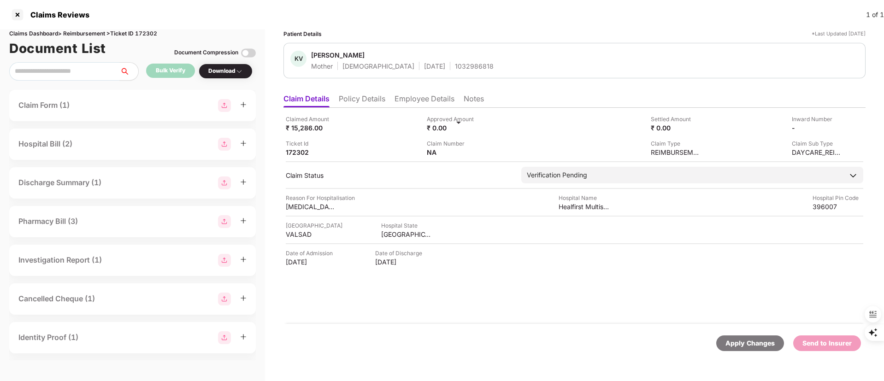
click at [239, 75] on div "Download" at bounding box center [225, 71] width 35 height 9
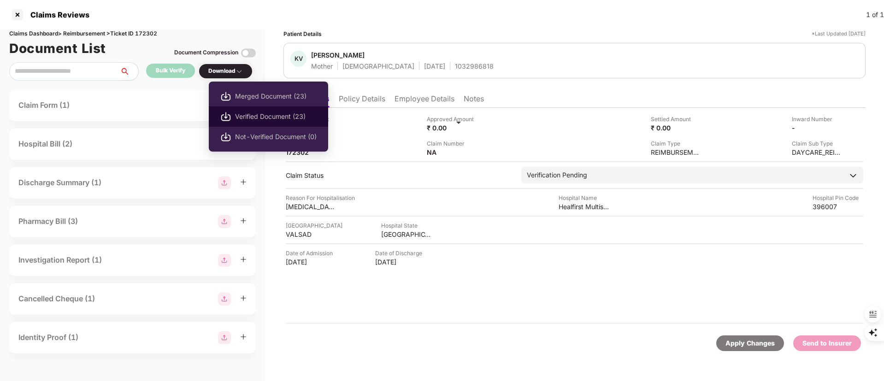
click at [247, 110] on li "Verified Document (23)" at bounding box center [268, 116] width 119 height 20
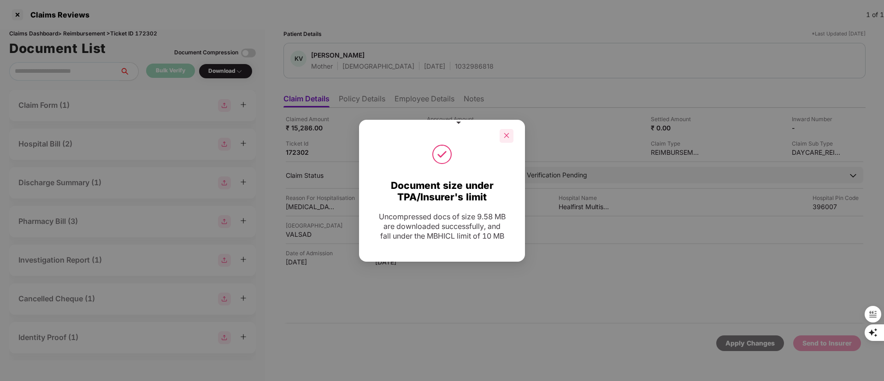
click at [505, 136] on div at bounding box center [507, 136] width 14 height 14
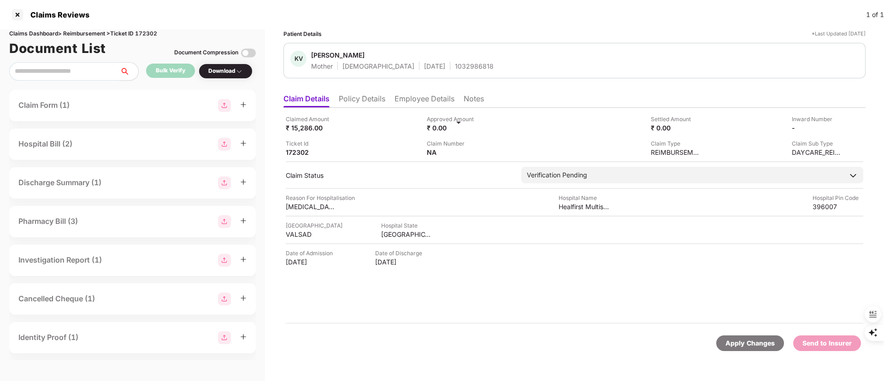
click at [367, 103] on li "Policy Details" at bounding box center [362, 100] width 47 height 13
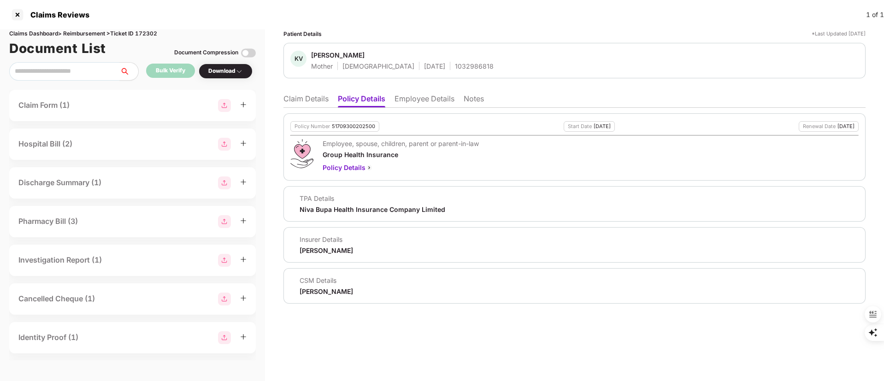
click at [420, 100] on li "Employee Details" at bounding box center [425, 100] width 60 height 13
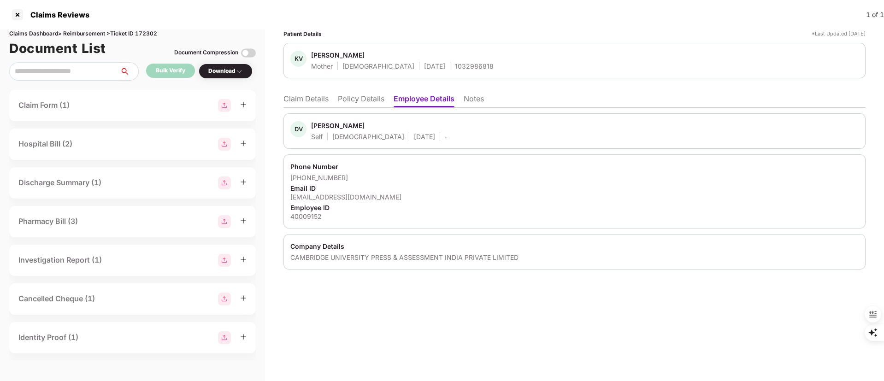
click at [314, 101] on li "Claim Details" at bounding box center [305, 100] width 45 height 13
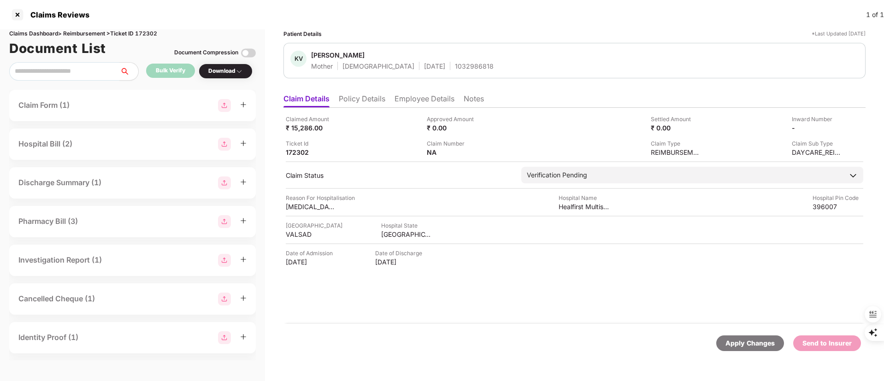
click at [351, 97] on li "Policy Details" at bounding box center [362, 100] width 47 height 13
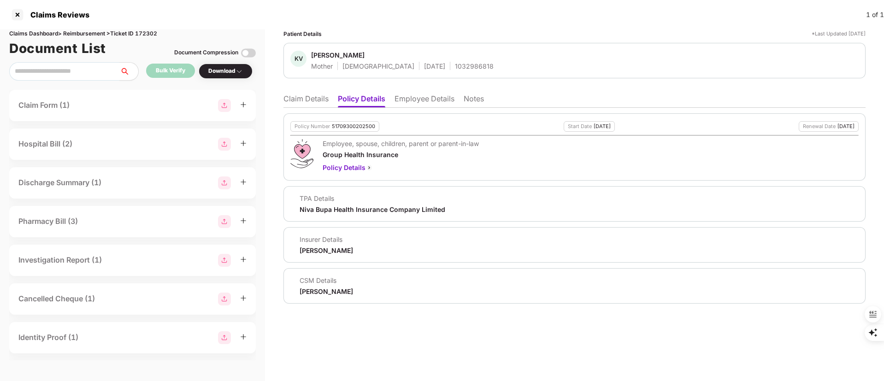
click at [314, 100] on li "Claim Details" at bounding box center [305, 100] width 45 height 13
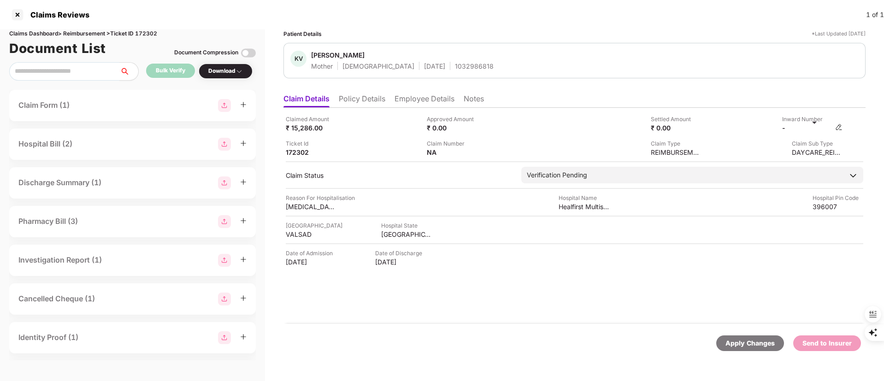
click at [836, 127] on img at bounding box center [838, 127] width 7 height 7
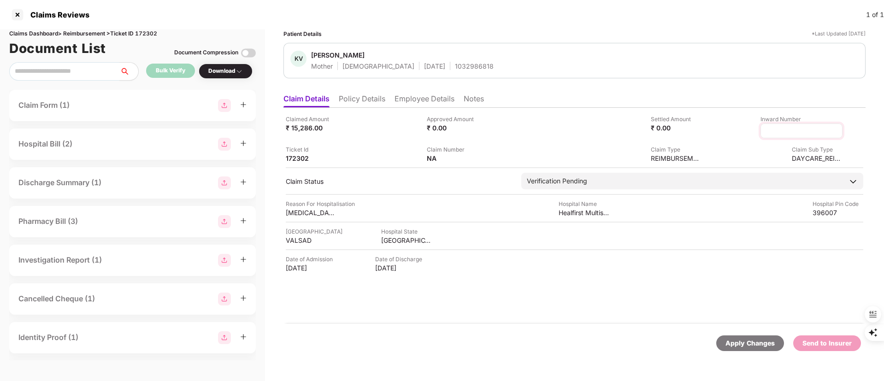
drag, startPoint x: 814, startPoint y: 131, endPoint x: 795, endPoint y: 131, distance: 19.4
click at [797, 131] on input at bounding box center [801, 131] width 66 height 10
type input "**********"
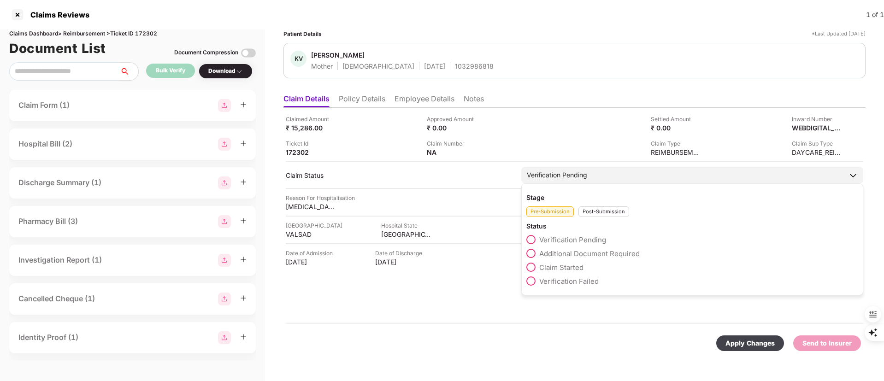
click at [595, 215] on div "Post-Submission" at bounding box center [604, 212] width 51 height 11
click at [583, 254] on span "Claim Under Process" at bounding box center [574, 253] width 70 height 9
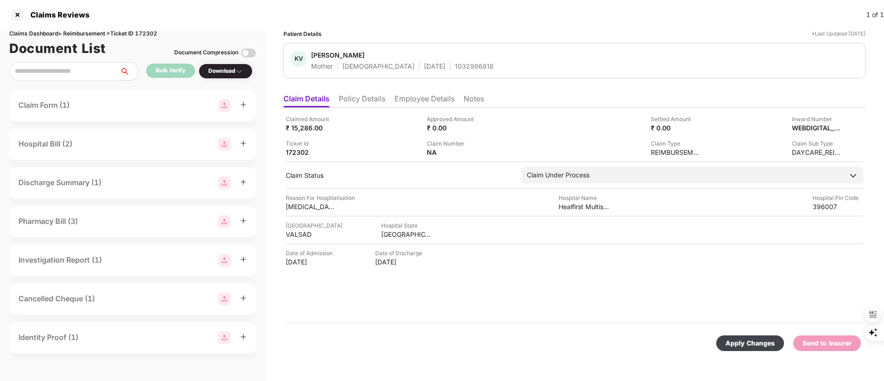
click at [750, 347] on div "Apply Changes" at bounding box center [750, 343] width 49 height 10
click at [415, 98] on li "Employee Details" at bounding box center [425, 100] width 60 height 13
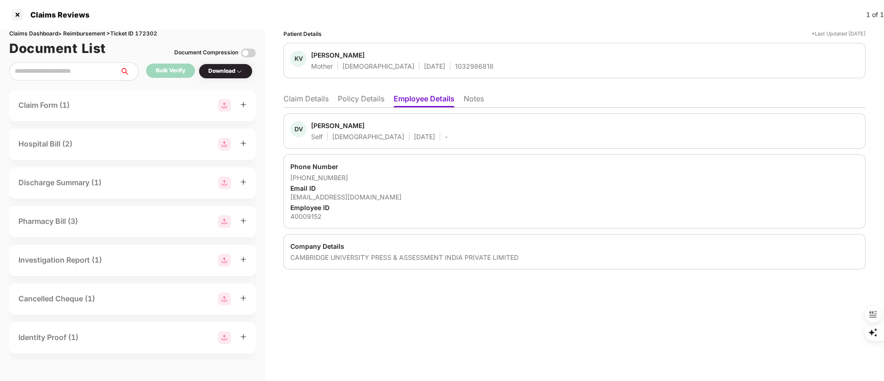
click at [363, 100] on li "Policy Details" at bounding box center [361, 100] width 47 height 13
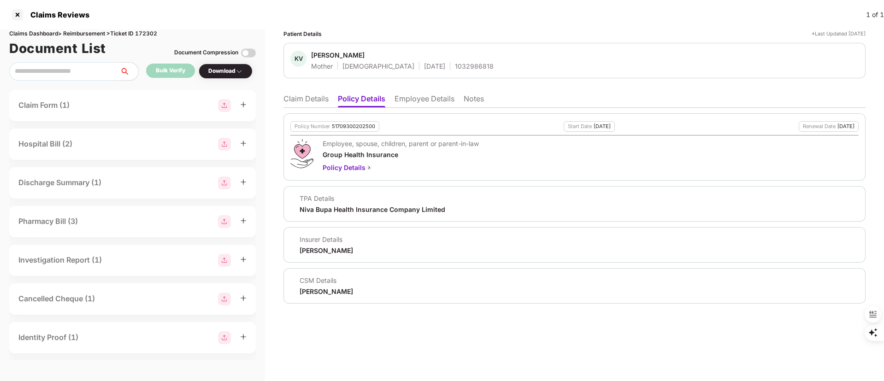
click at [310, 100] on li "Claim Details" at bounding box center [305, 100] width 45 height 13
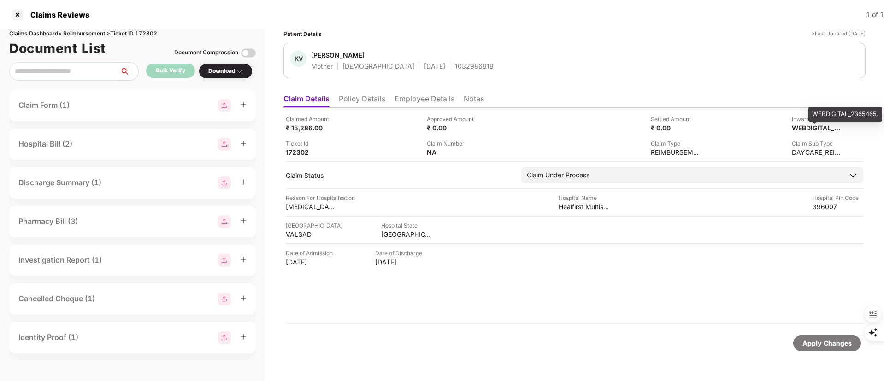
click at [820, 119] on div "WEBDIGITAL_2365465." at bounding box center [846, 114] width 74 height 15
click at [824, 115] on div "WEBDIGITAL_2365465." at bounding box center [846, 114] width 74 height 15
click at [21, 14] on div at bounding box center [17, 14] width 15 height 15
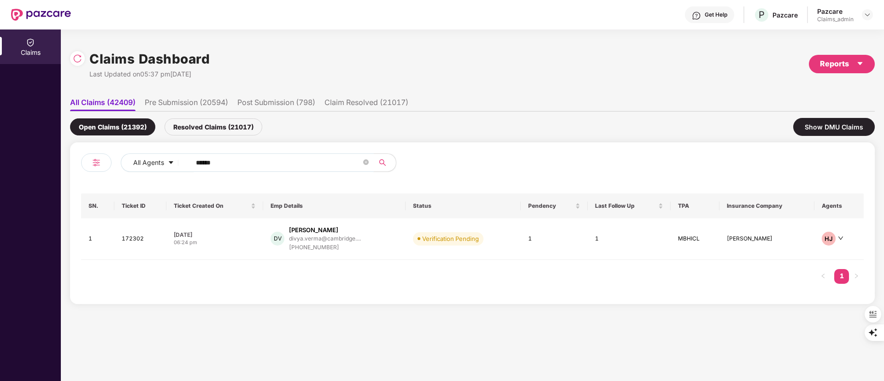
drag, startPoint x: 263, startPoint y: 166, endPoint x: 106, endPoint y: 165, distance: 156.7
click at [106, 165] on div "All Agents ******" at bounding box center [276, 167] width 391 height 26
paste input "text"
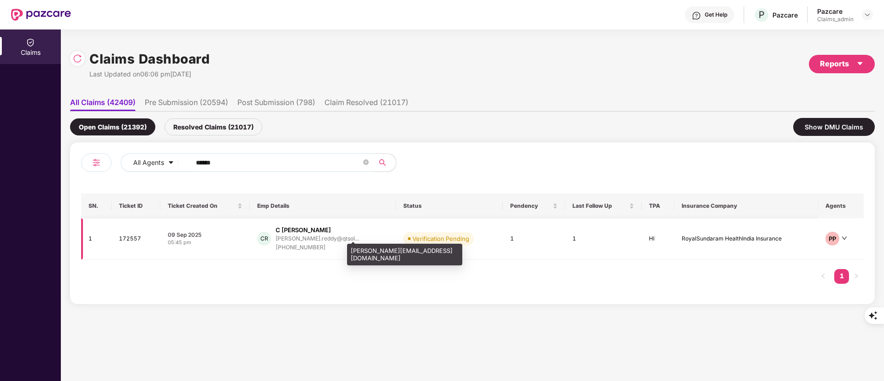
type input "******"
click at [327, 236] on div "[PERSON_NAME].reddy@qtsol..." at bounding box center [317, 239] width 83 height 6
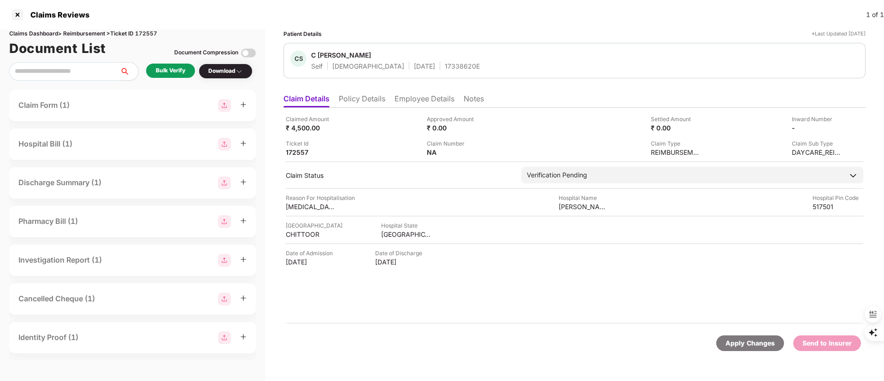
click at [422, 101] on li "Employee Details" at bounding box center [425, 100] width 60 height 13
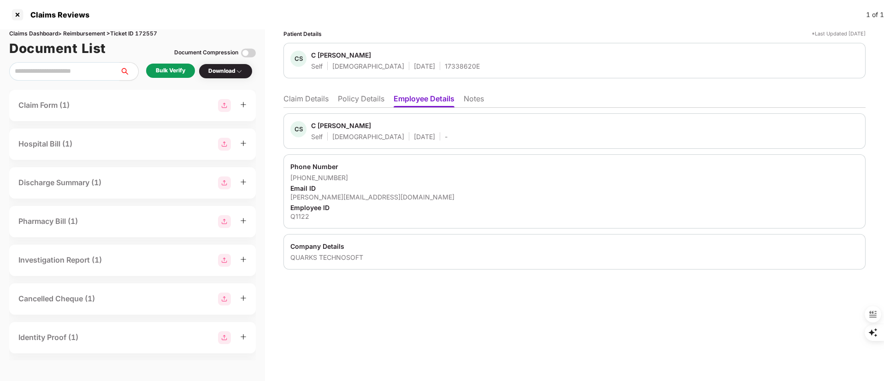
click at [300, 97] on li "Claim Details" at bounding box center [305, 100] width 45 height 13
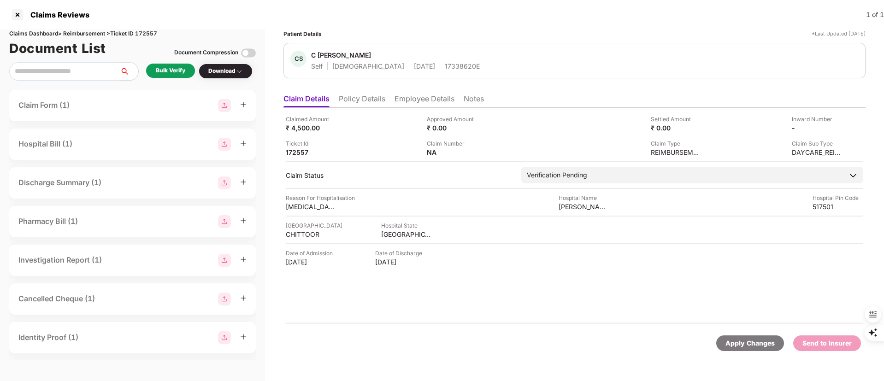
click at [364, 97] on li "Policy Details" at bounding box center [362, 100] width 47 height 13
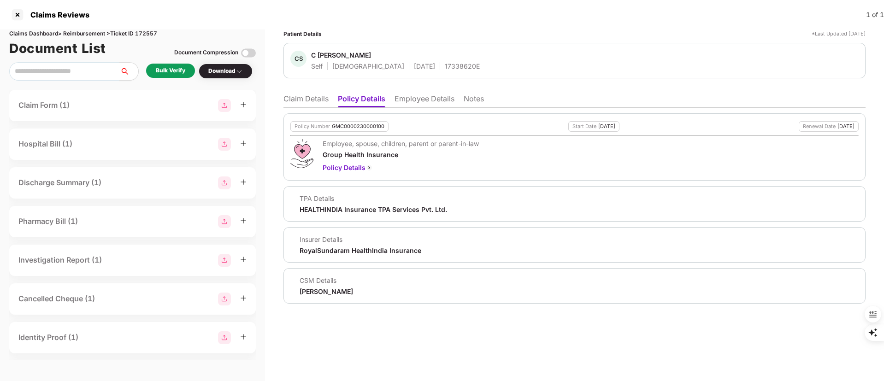
click at [173, 69] on div "Bulk Verify" at bounding box center [171, 70] width 30 height 9
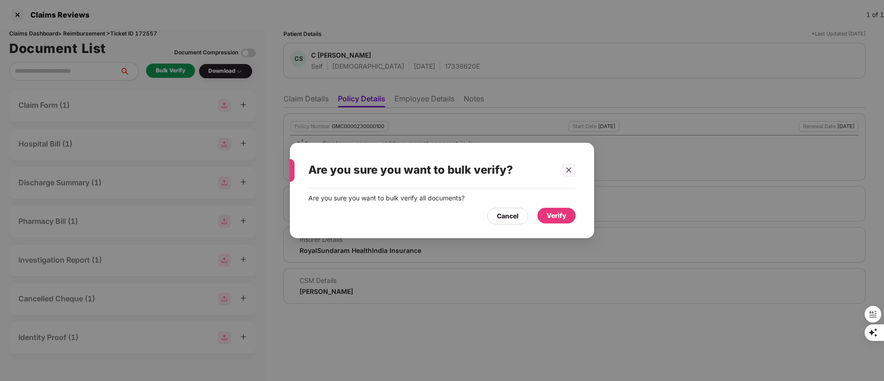
click at [560, 215] on div "Verify" at bounding box center [557, 216] width 20 height 10
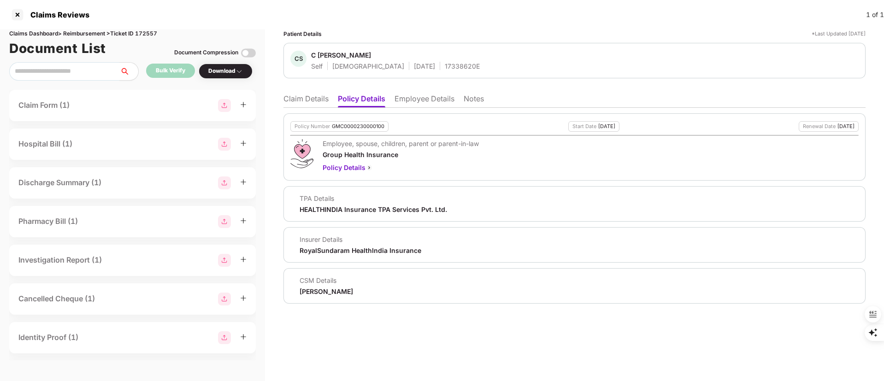
click at [295, 99] on li "Claim Details" at bounding box center [305, 100] width 45 height 13
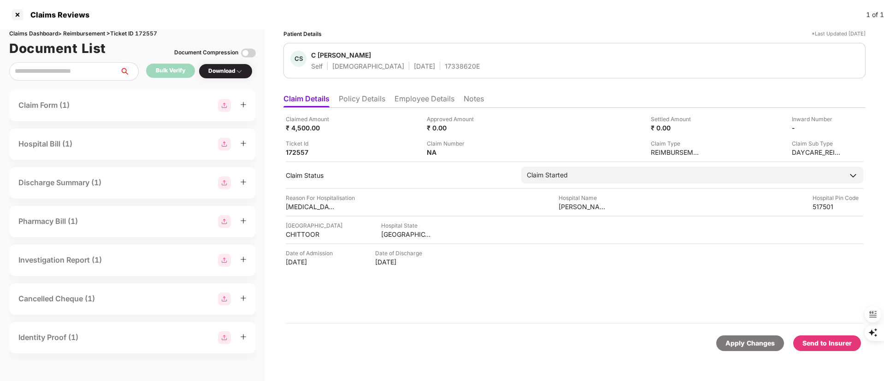
click at [832, 341] on div "Send to Insurer" at bounding box center [827, 343] width 49 height 10
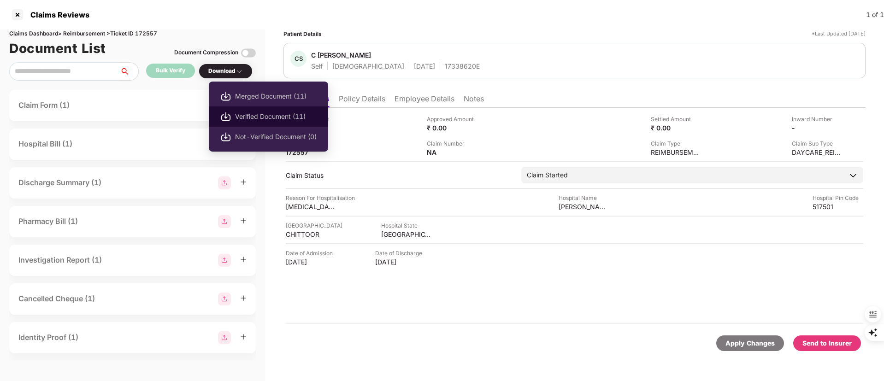
click at [241, 116] on span "Verified Document (11)" at bounding box center [276, 117] width 82 height 10
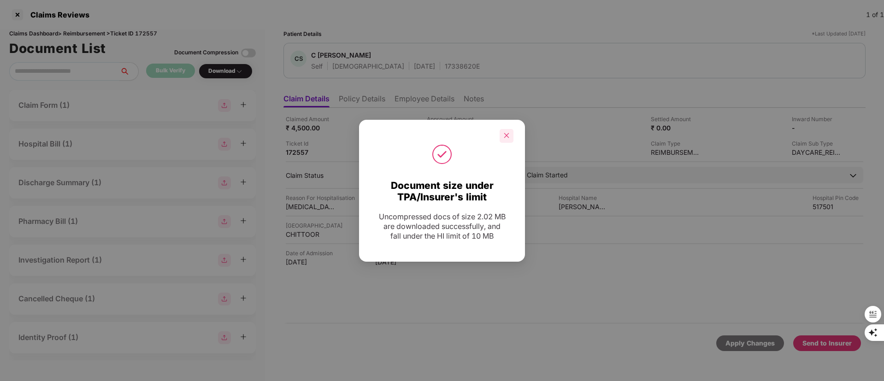
click at [506, 135] on icon "close" at bounding box center [506, 135] width 5 height 5
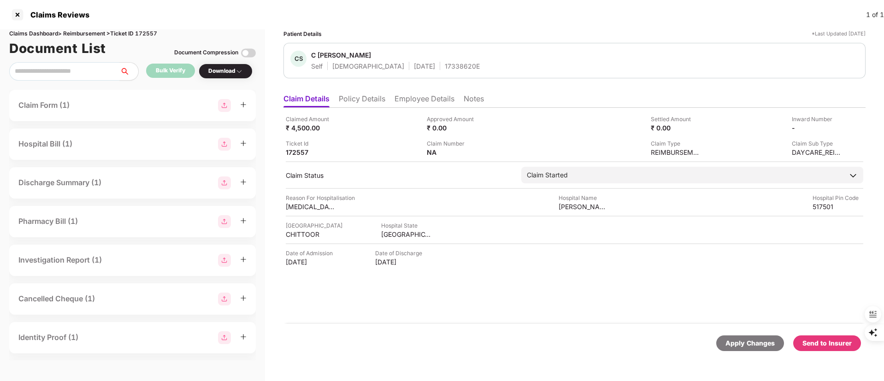
click at [822, 342] on div "Send to Insurer" at bounding box center [827, 343] width 49 height 10
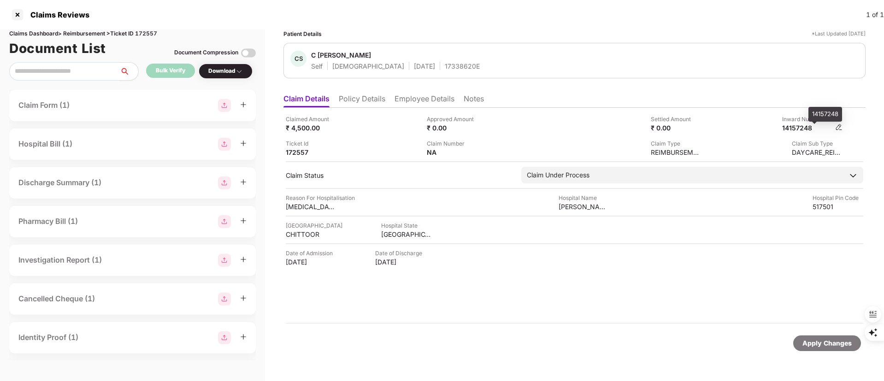
click at [809, 130] on div "14157248" at bounding box center [807, 128] width 51 height 9
click at [351, 99] on li "Policy Details" at bounding box center [362, 100] width 47 height 13
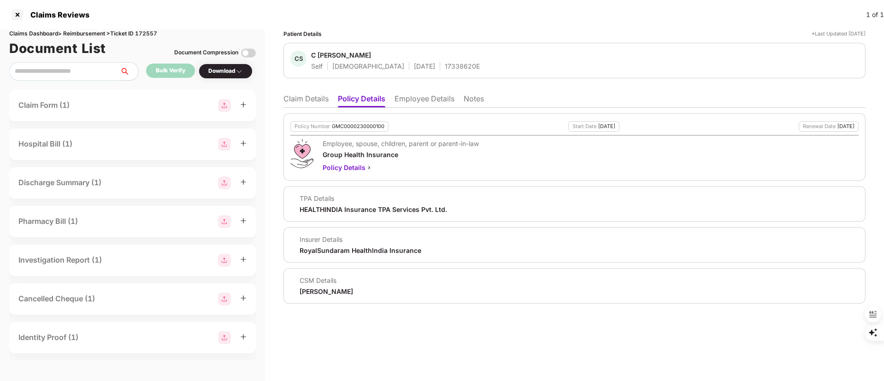
click at [415, 100] on li "Employee Details" at bounding box center [425, 100] width 60 height 13
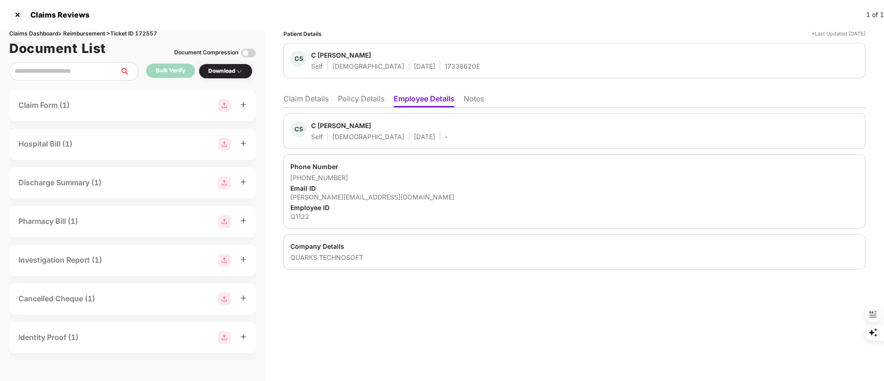
click at [337, 128] on div "C Sivasankar Reddy" at bounding box center [341, 125] width 60 height 9
click at [16, 14] on div at bounding box center [17, 14] width 15 height 15
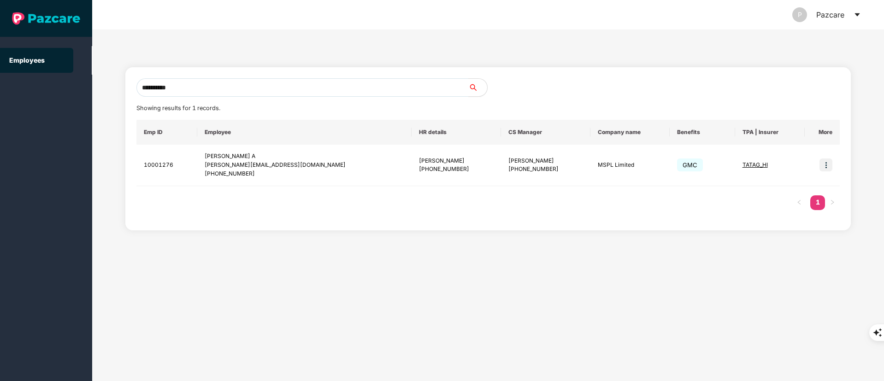
click at [99, 99] on div "**********" at bounding box center [488, 206] width 792 height 352
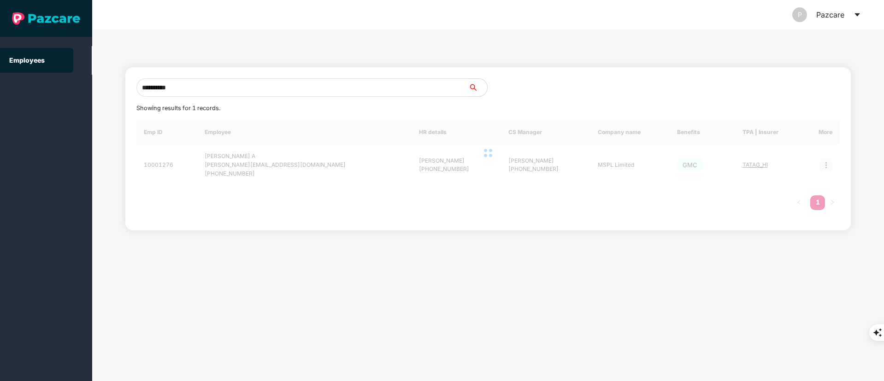
type input "**********"
click at [279, 161] on div at bounding box center [488, 153] width 704 height 66
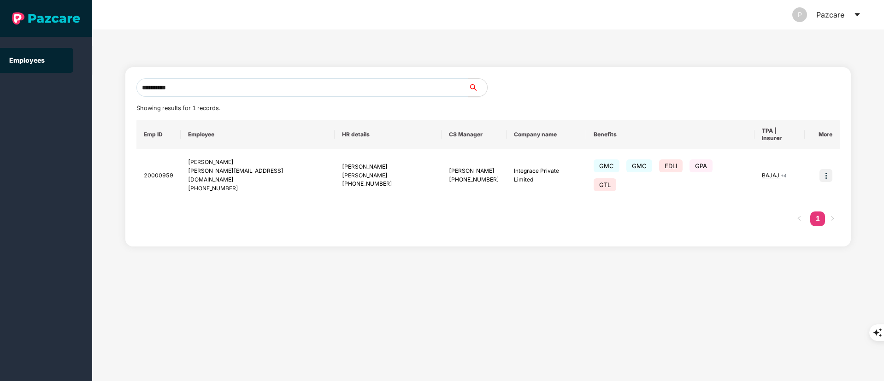
click at [279, 167] on div "[PERSON_NAME][EMAIL_ADDRESS][DOMAIN_NAME]" at bounding box center [258, 176] width 140 height 18
click at [827, 169] on img at bounding box center [826, 175] width 13 height 13
click at [809, 177] on ul "Switch to user interface" at bounding box center [781, 188] width 102 height 29
click at [37, 90] on section "**********" at bounding box center [442, 190] width 884 height 381
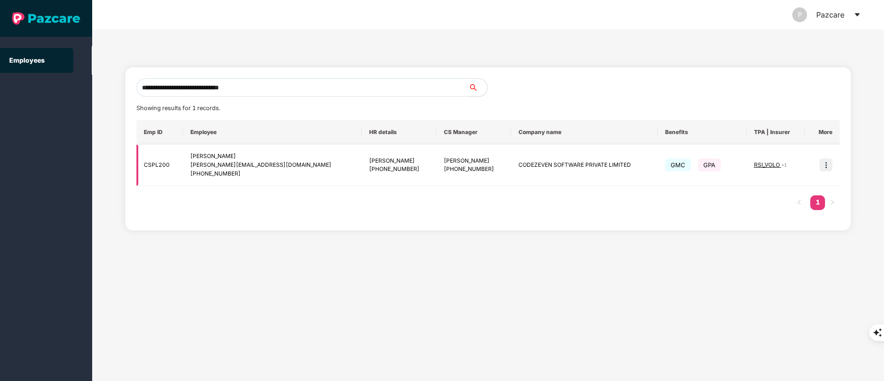
type input "**********"
click at [824, 164] on img at bounding box center [826, 165] width 13 height 13
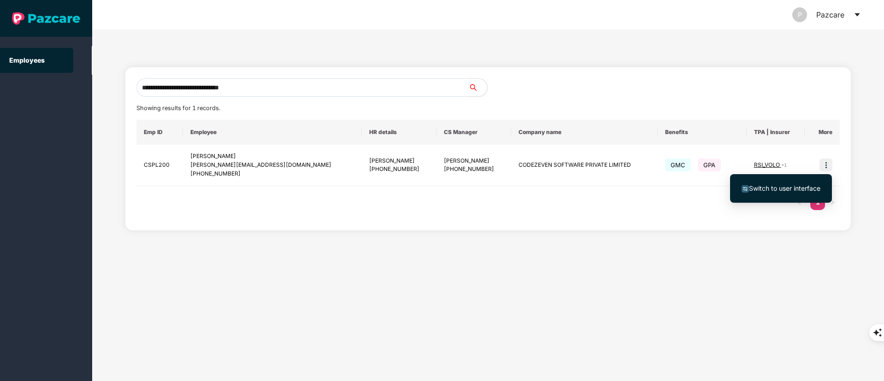
click at [773, 189] on span "Switch to user interface" at bounding box center [784, 188] width 71 height 8
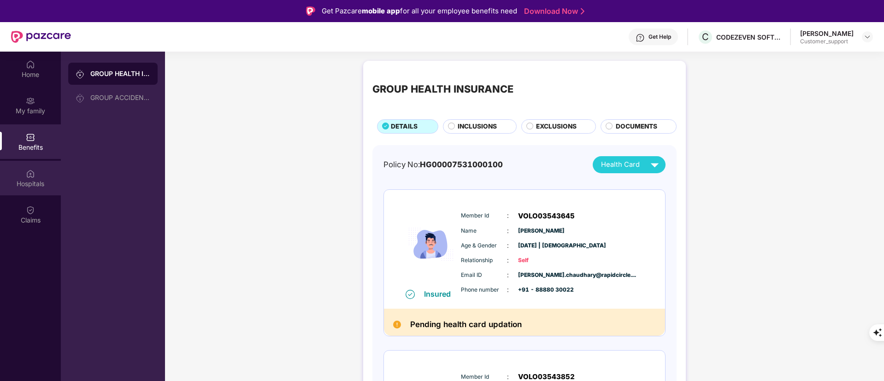
click at [26, 173] on img at bounding box center [30, 173] width 9 height 9
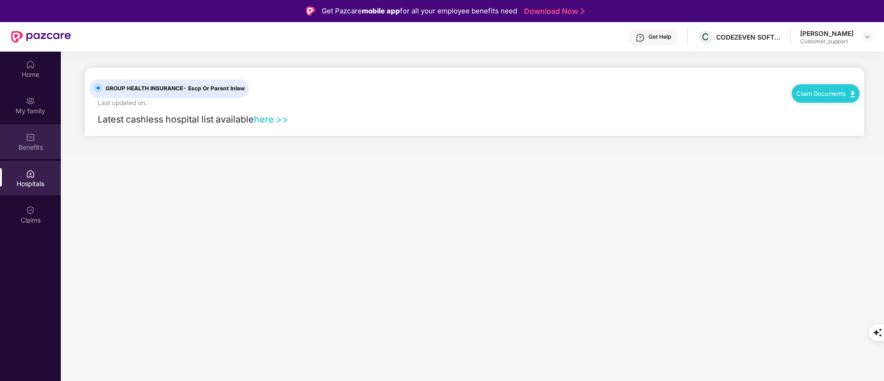
click at [35, 126] on div "Benefits" at bounding box center [30, 141] width 61 height 35
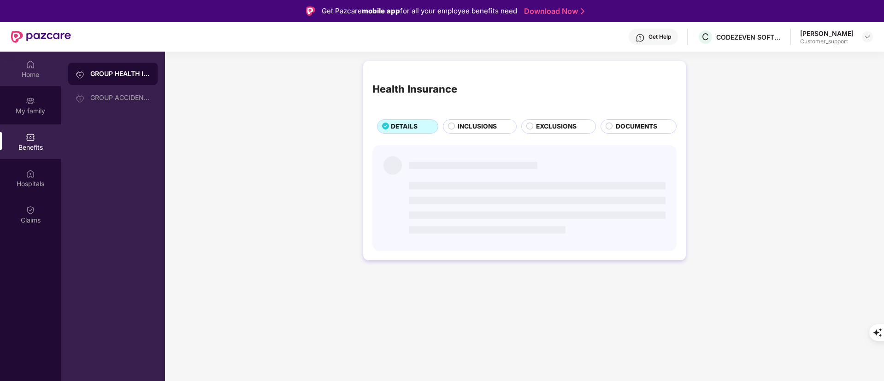
click at [35, 64] on img at bounding box center [30, 64] width 9 height 9
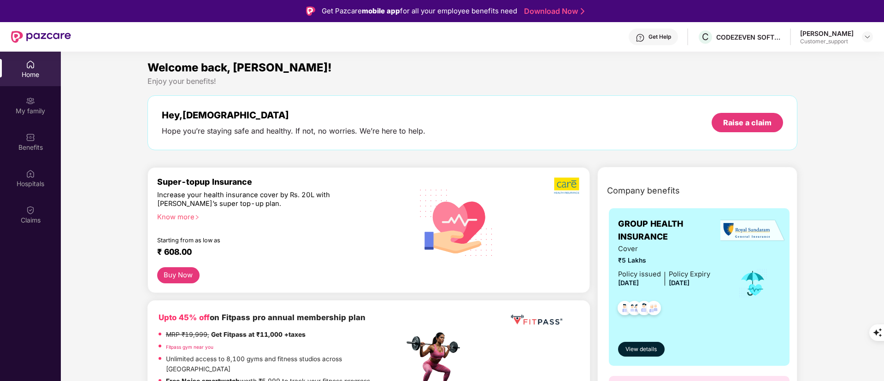
click at [636, 38] on img at bounding box center [640, 37] width 9 height 9
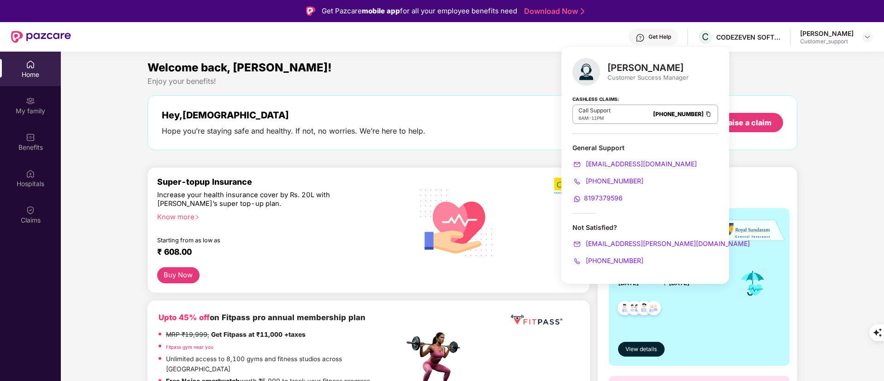
click at [794, 62] on div "Welcome back, [PERSON_NAME]!" at bounding box center [473, 68] width 650 height 18
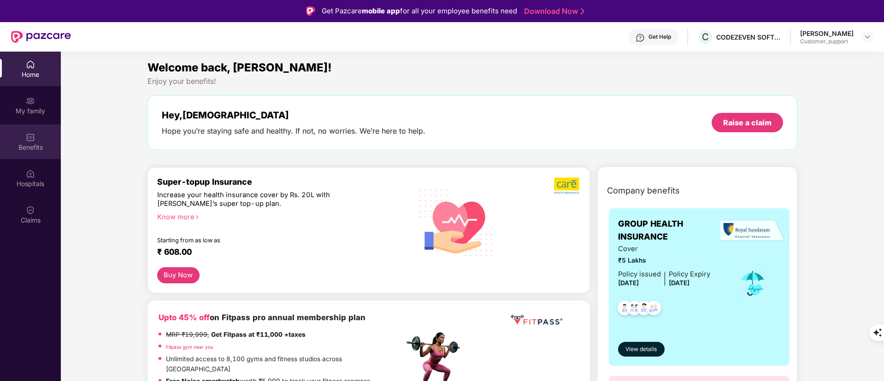
click at [43, 143] on div "Benefits" at bounding box center [30, 147] width 61 height 9
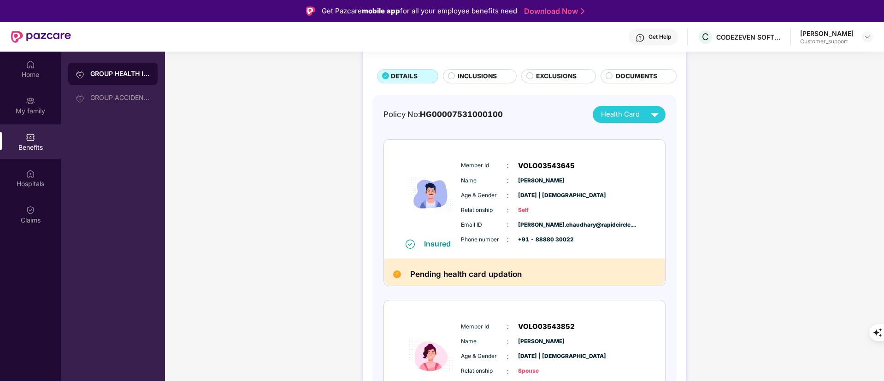
scroll to position [69, 0]
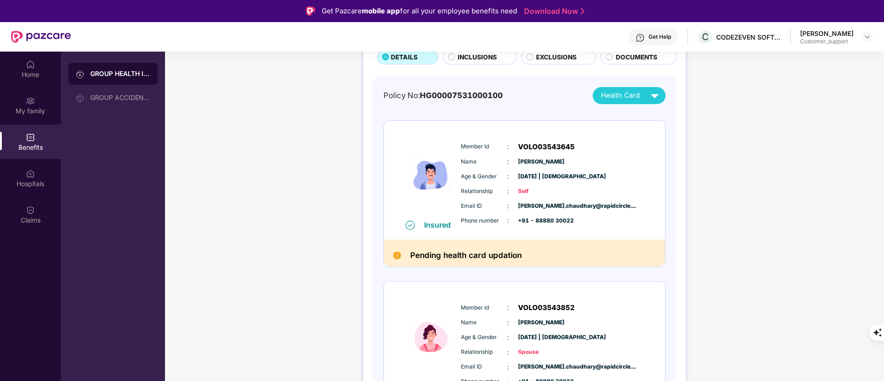
click at [614, 100] on span "Health Card" at bounding box center [620, 95] width 39 height 11
click at [625, 167] on div "[PERSON_NAME] [PERSON_NAME]" at bounding box center [643, 172] width 115 height 10
click at [659, 38] on div "Get Help" at bounding box center [660, 36] width 23 height 7
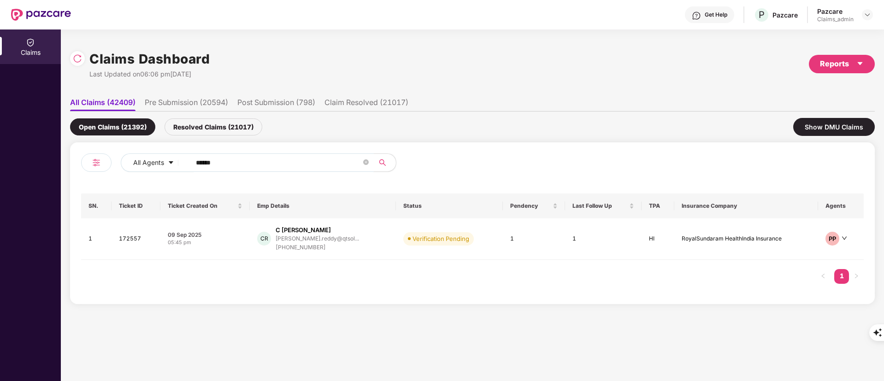
click at [214, 165] on input "******" at bounding box center [278, 163] width 165 height 14
paste input "text"
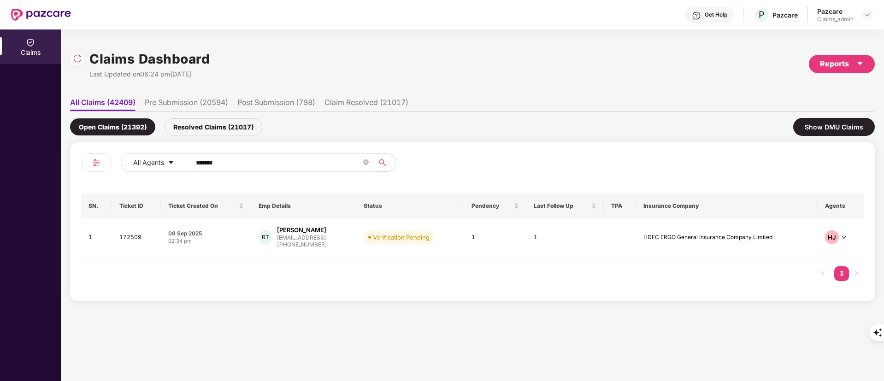
type input "******"
click at [216, 162] on input "******" at bounding box center [278, 163] width 165 height 14
click at [315, 242] on div "[PHONE_NUMBER]" at bounding box center [302, 245] width 50 height 9
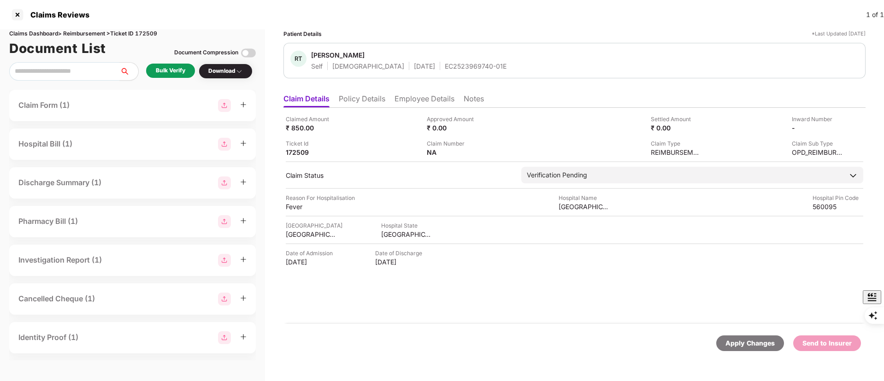
click at [359, 100] on li "Policy Details" at bounding box center [362, 100] width 47 height 13
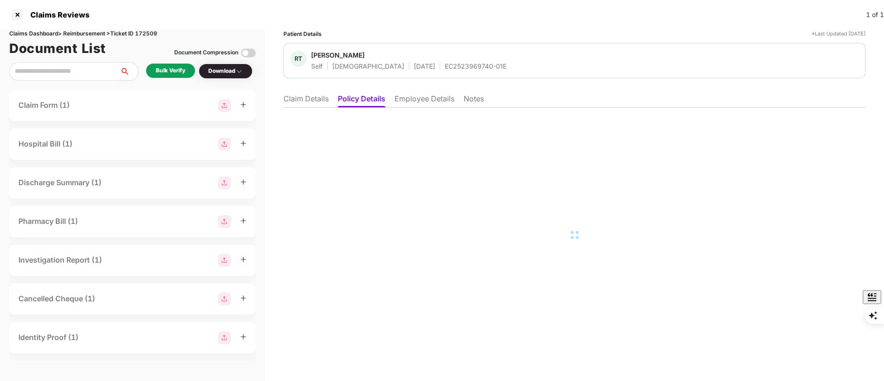
click at [301, 100] on li "Claim Details" at bounding box center [305, 100] width 45 height 13
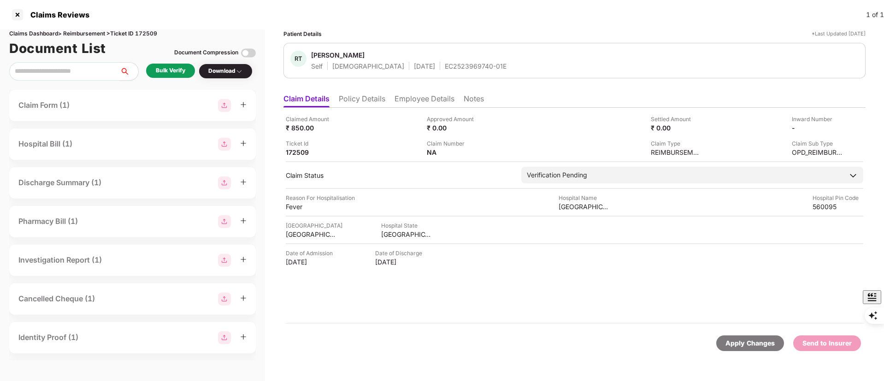
click at [445, 68] on div "EC2523969740-01E" at bounding box center [476, 66] width 62 height 9
click at [378, 99] on li "Policy Details" at bounding box center [362, 100] width 47 height 13
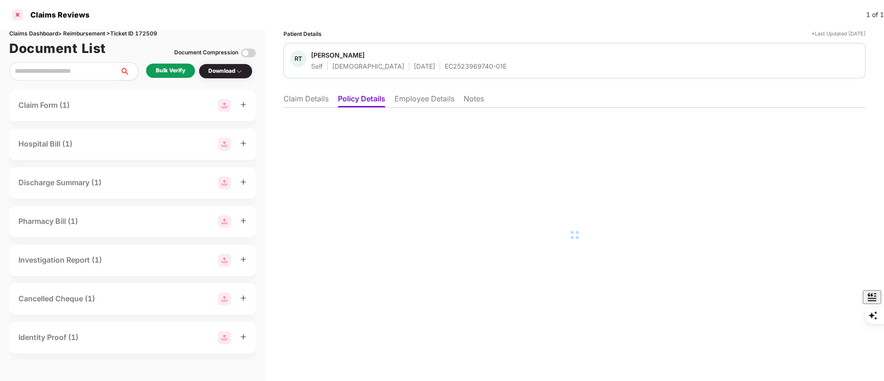
click at [17, 15] on div at bounding box center [17, 14] width 15 height 15
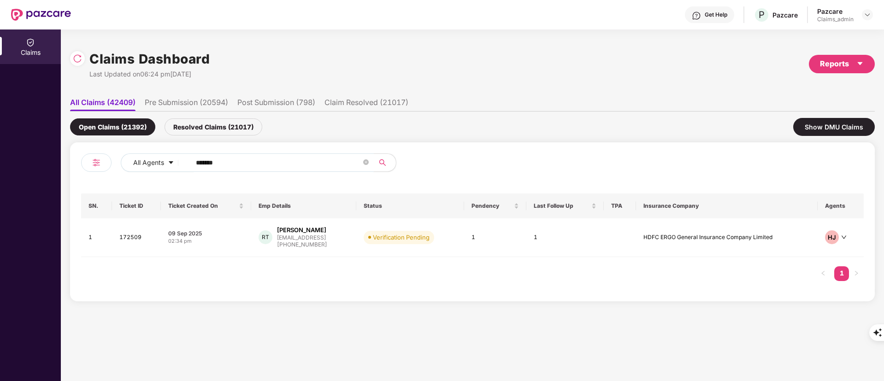
click at [210, 163] on input "******" at bounding box center [278, 163] width 165 height 14
paste input "text"
click at [210, 163] on input "******" at bounding box center [278, 163] width 165 height 14
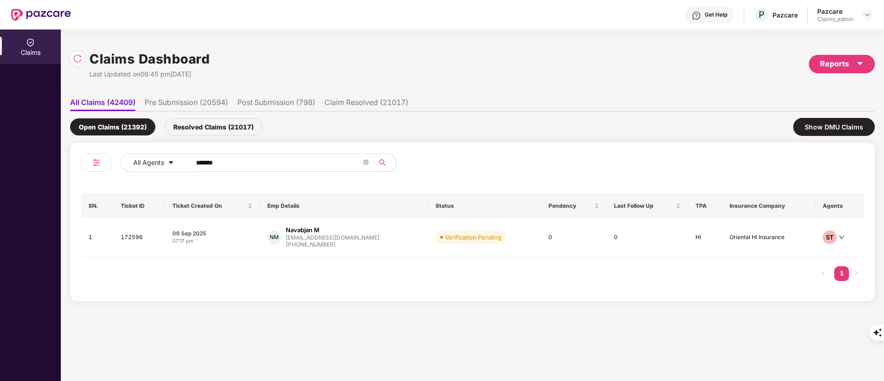
type input "******"
click at [327, 244] on div "[PHONE_NUMBER]" at bounding box center [333, 245] width 94 height 9
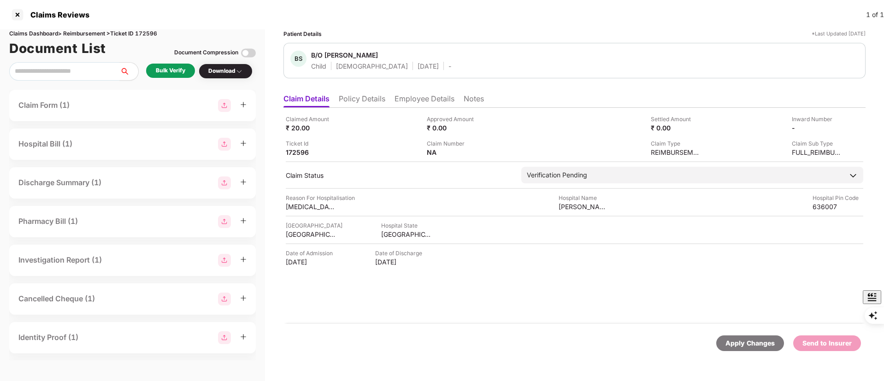
click at [182, 70] on div "Bulk Verify" at bounding box center [171, 70] width 30 height 9
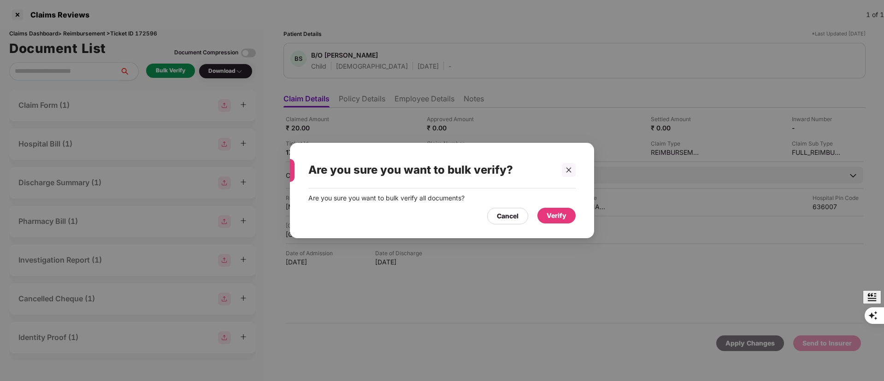
click at [560, 215] on div "Verify" at bounding box center [557, 216] width 20 height 10
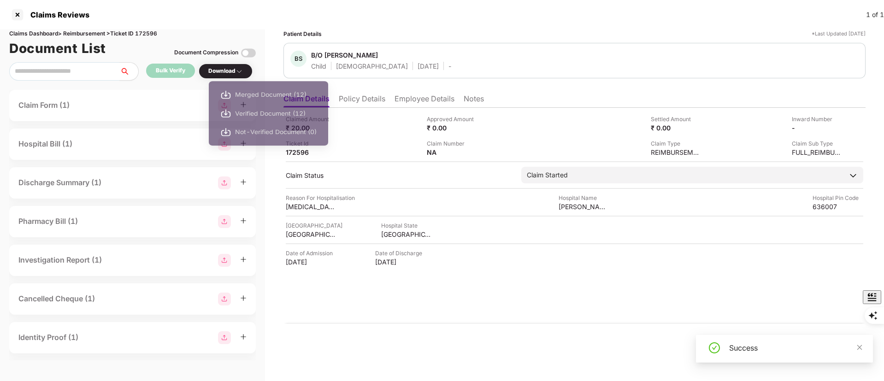
click at [234, 77] on div "Merged Document (12) Verified Document (12) Not-Verified Document (0)" at bounding box center [268, 116] width 119 height 79
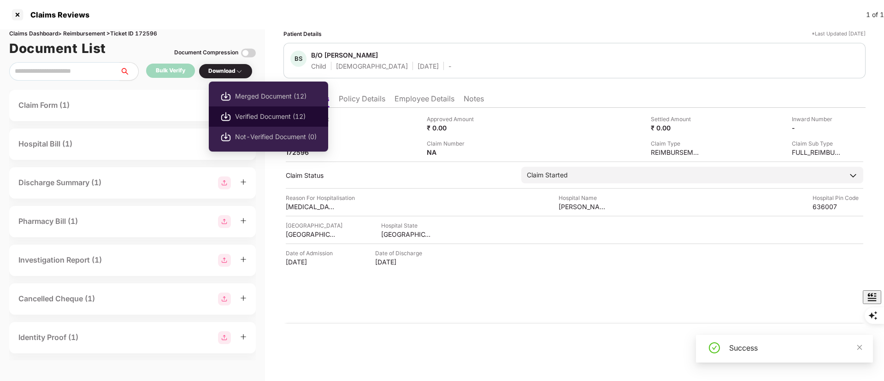
click at [260, 112] on span "Verified Document (12)" at bounding box center [276, 117] width 82 height 10
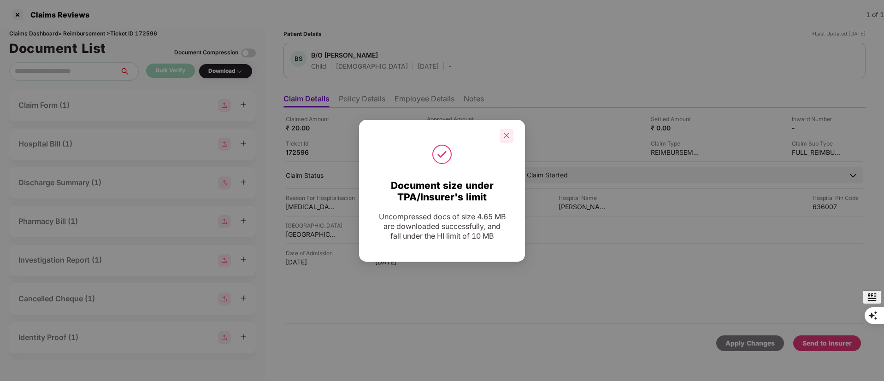
click at [503, 140] on div at bounding box center [507, 136] width 14 height 14
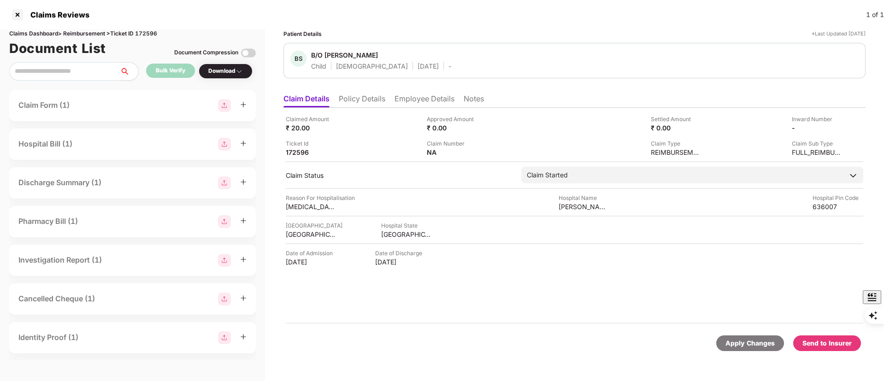
click at [821, 344] on div "Send to Insurer" at bounding box center [827, 343] width 49 height 10
click at [635, 257] on div "Date of Admission [DATE] Date of Discharge [DATE]" at bounding box center [575, 258] width 578 height 18
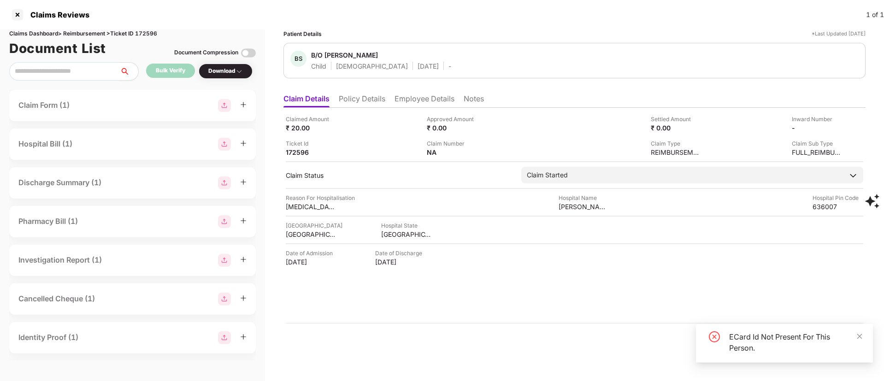
drag, startPoint x: 874, startPoint y: 335, endPoint x: 885, endPoint y: 207, distance: 129.0
click at [857, 337] on icon "close" at bounding box center [859, 336] width 6 height 6
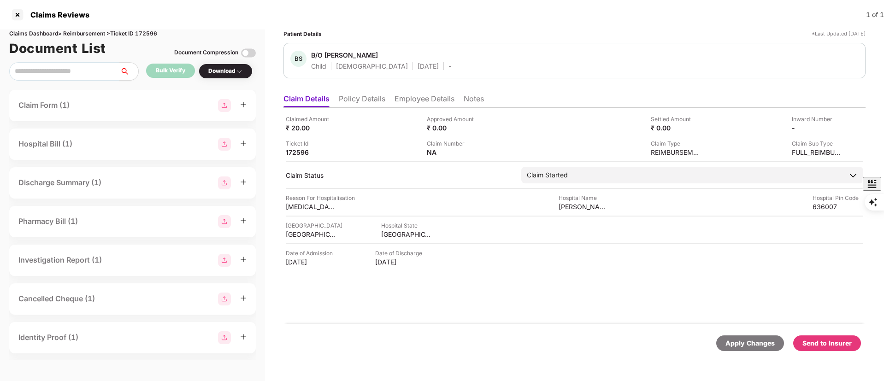
click at [433, 185] on div "Claimed Amount ₹ 20.00 Approved Amount ₹ 0.00 Settled Amount ₹ 0.00 Inward Numb…" at bounding box center [574, 216] width 582 height 216
click at [404, 94] on li "Employee Details" at bounding box center [425, 100] width 60 height 13
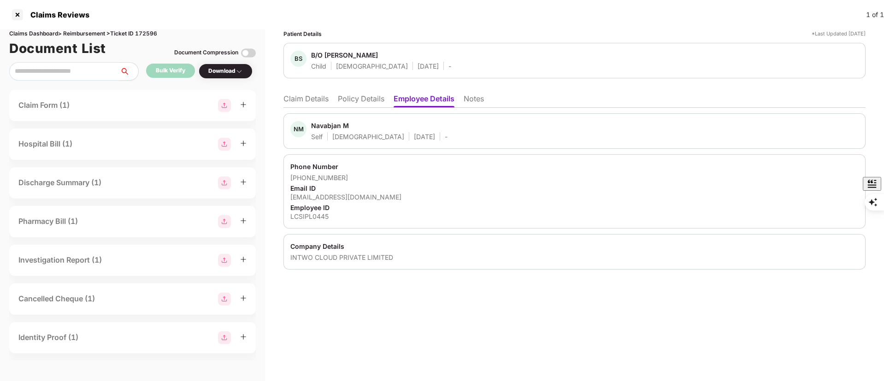
click at [354, 103] on li "Policy Details" at bounding box center [361, 100] width 47 height 13
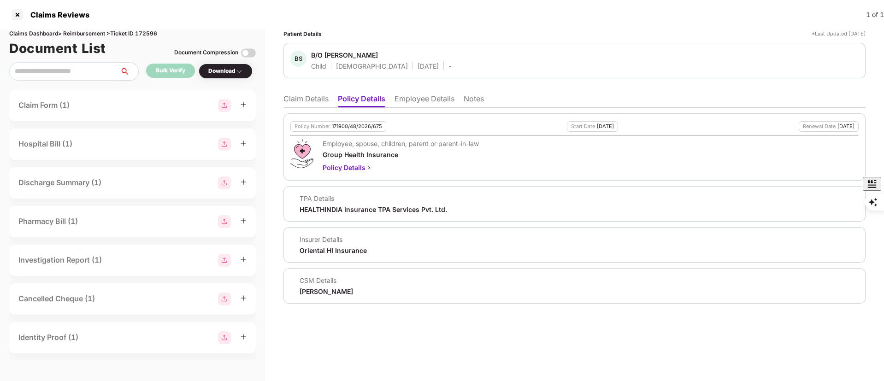
click at [325, 291] on div "[PERSON_NAME]" at bounding box center [326, 291] width 53 height 9
copy body "[PERSON_NAME]"
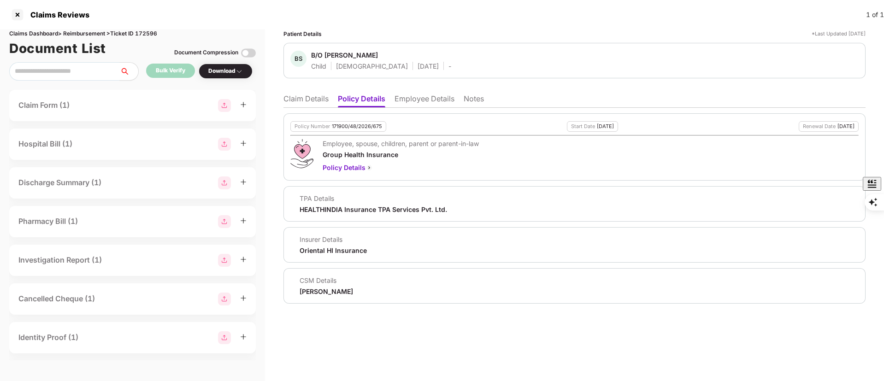
click at [408, 103] on li "Employee Details" at bounding box center [425, 100] width 60 height 13
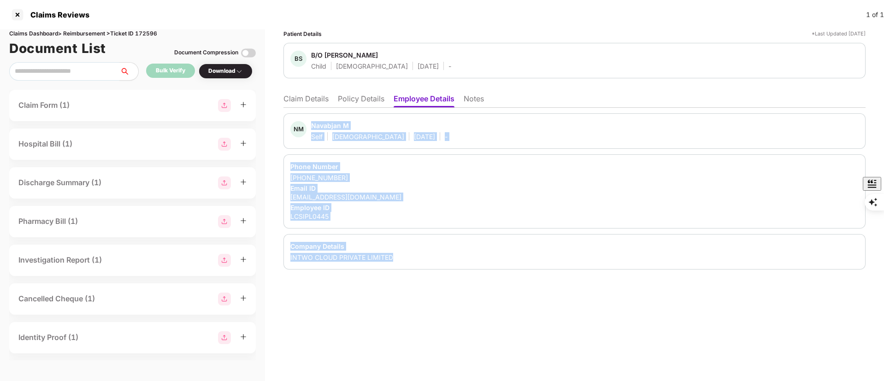
drag, startPoint x: 311, startPoint y: 125, endPoint x: 409, endPoint y: 267, distance: 172.9
click at [409, 267] on div "NM Navabjan M Self [DEMOGRAPHIC_DATA] [DATE] - Phone Number [PHONE_NUMBER] Emai…" at bounding box center [574, 191] width 582 height 156
copy div "Navabjan M Self [DEMOGRAPHIC_DATA] [DATE] - Phone Number [PHONE_NUMBER] Email I…"
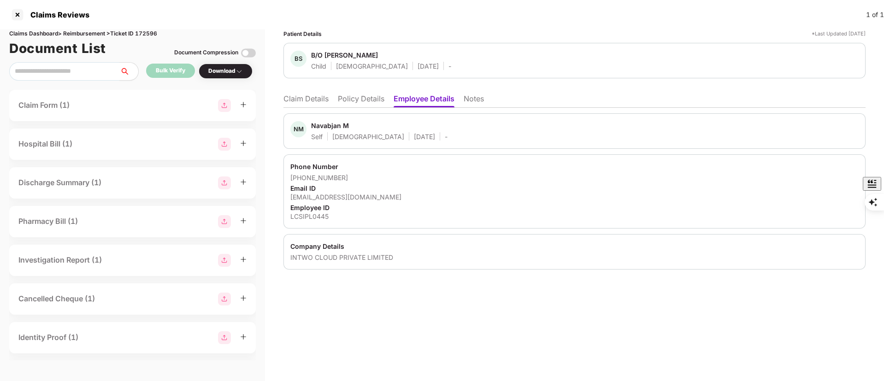
click at [312, 100] on li "Claim Details" at bounding box center [305, 100] width 45 height 13
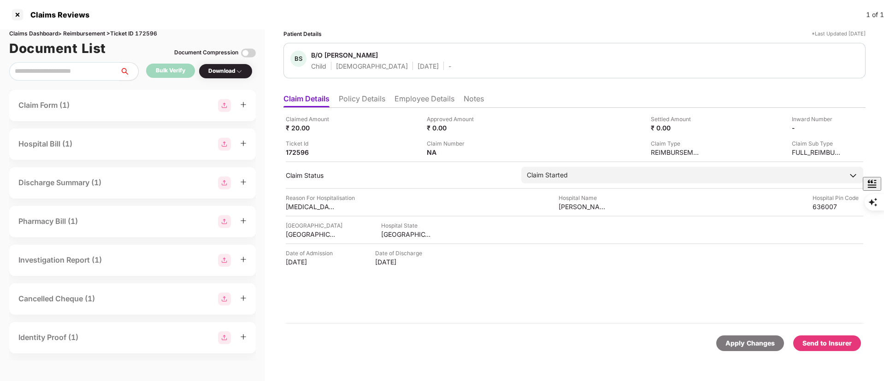
click at [367, 92] on ul "Claim Details Policy Details Employee Details Notes" at bounding box center [574, 98] width 582 height 18
click at [367, 98] on li "Policy Details" at bounding box center [362, 100] width 47 height 13
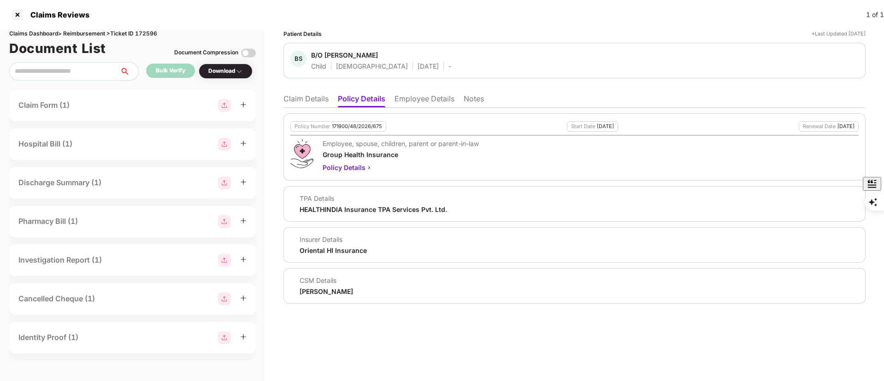
click at [319, 94] on li "Claim Details" at bounding box center [305, 100] width 45 height 13
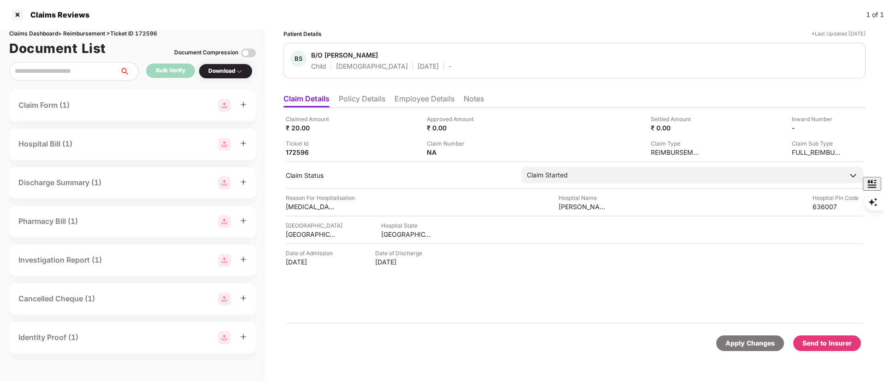
click at [319, 94] on li "Claim Details" at bounding box center [306, 100] width 46 height 13
click at [369, 94] on li "Policy Details" at bounding box center [362, 100] width 47 height 13
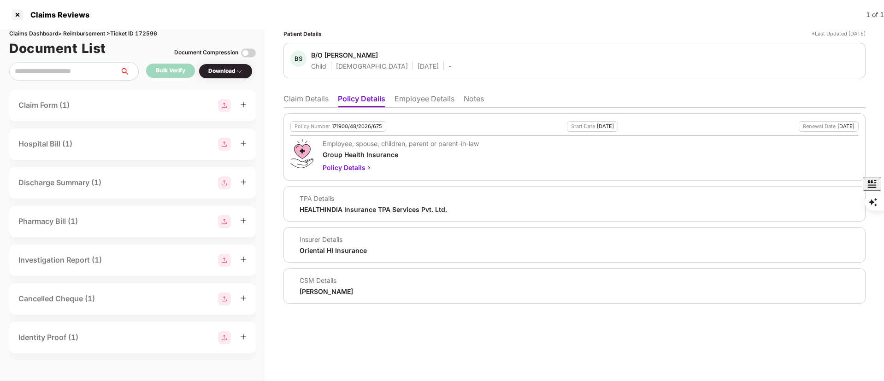
click at [307, 95] on li "Claim Details" at bounding box center [305, 100] width 45 height 13
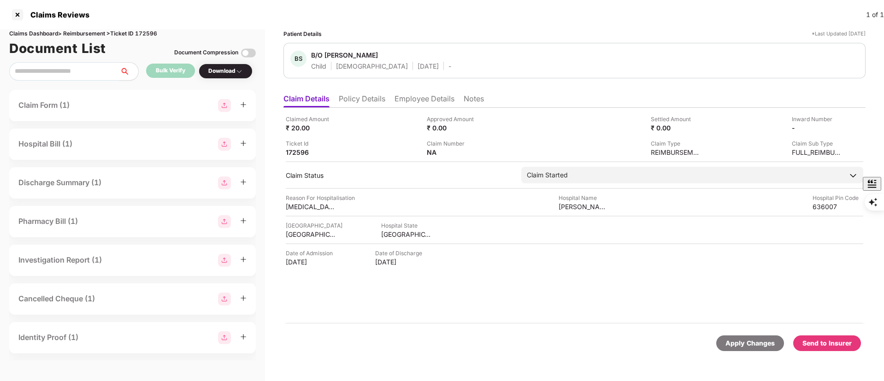
click at [362, 95] on li "Policy Details" at bounding box center [362, 100] width 47 height 13
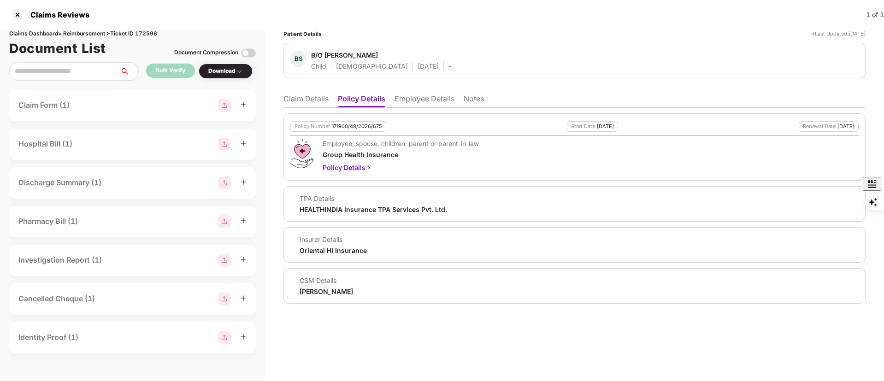
click at [304, 94] on li "Claim Details" at bounding box center [305, 100] width 45 height 13
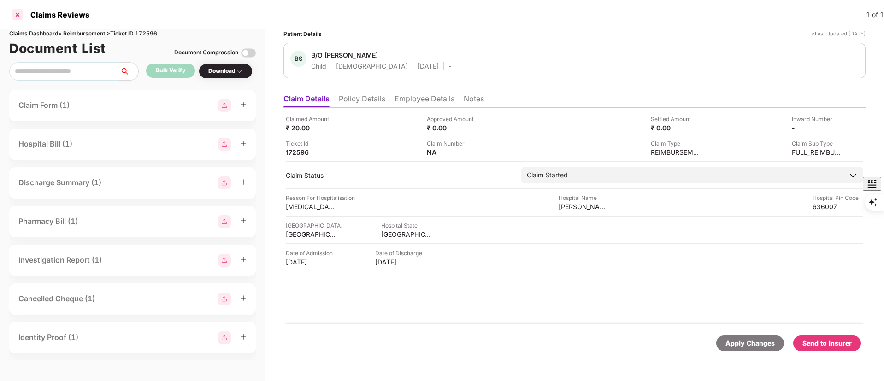
click at [17, 15] on div at bounding box center [17, 14] width 15 height 15
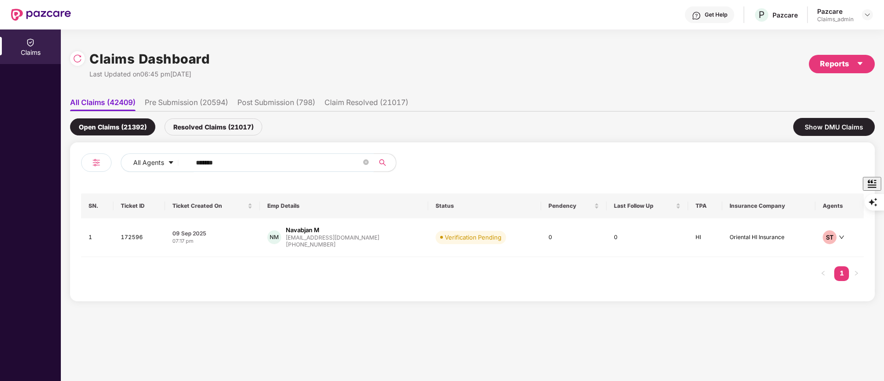
click at [272, 165] on input "******" at bounding box center [278, 163] width 165 height 14
click at [209, 160] on input "******" at bounding box center [278, 163] width 165 height 14
paste input "text"
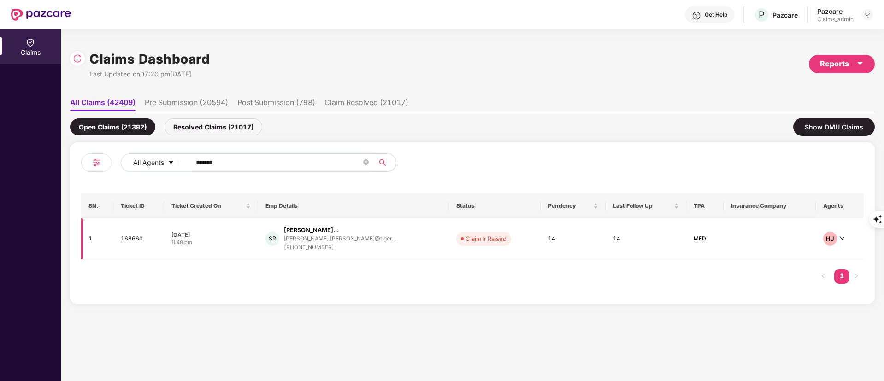
type input "******"
click at [352, 243] on div "[PHONE_NUMBER]" at bounding box center [340, 247] width 112 height 9
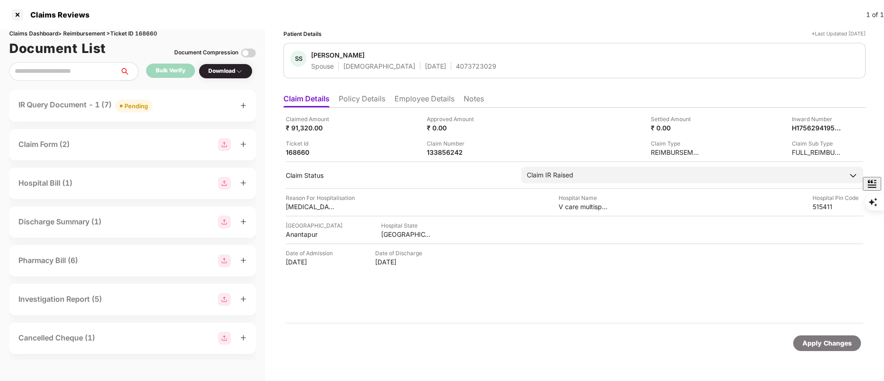
click at [242, 106] on icon "plus" at bounding box center [243, 105] width 6 height 6
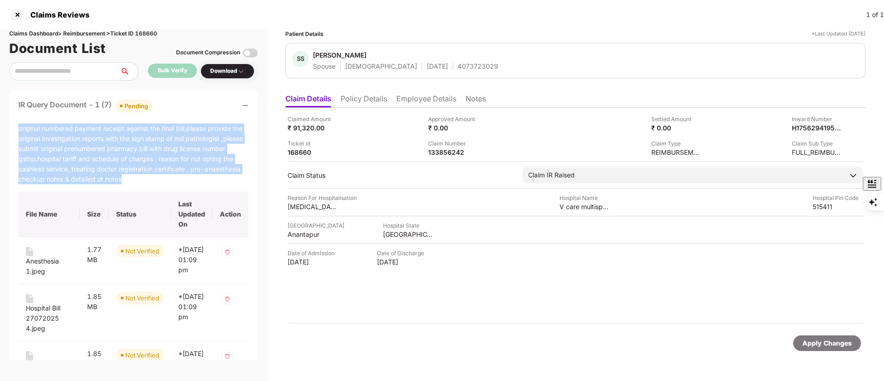
drag, startPoint x: 18, startPoint y: 127, endPoint x: 137, endPoint y: 181, distance: 130.8
click at [137, 181] on div "IR Query Document - 1 (7) Pending original numbered payment receipt against the…" at bounding box center [133, 353] width 248 height 526
click at [137, 181] on div "original numbered payment receipt against the final bill,please provide the ori…" at bounding box center [133, 154] width 230 height 61
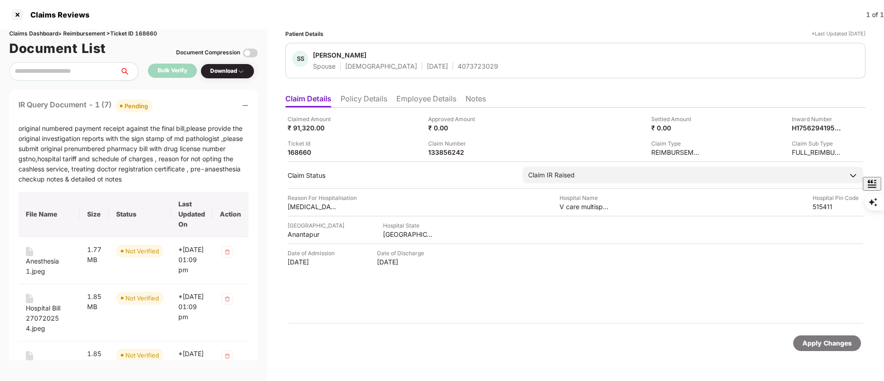
click at [241, 103] on div "IR Query Document - 1 (7) Pending" at bounding box center [133, 105] width 230 height 13
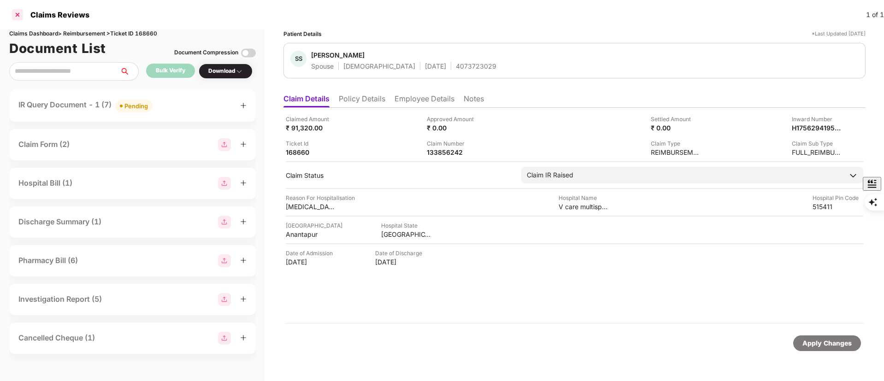
click at [20, 12] on div at bounding box center [17, 14] width 15 height 15
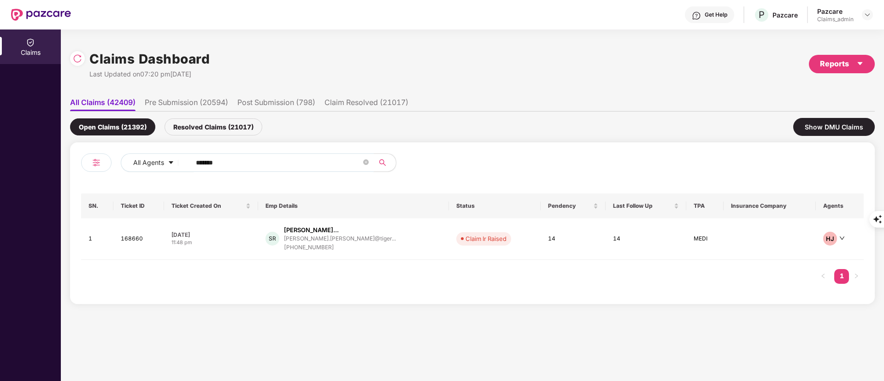
click at [207, 162] on input "******" at bounding box center [278, 163] width 165 height 14
paste input "text"
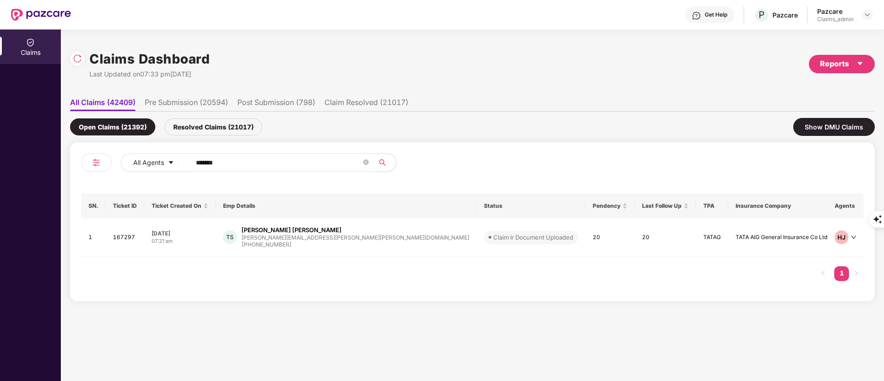
type input "******"
click at [351, 242] on div "TS [PERSON_NAME] Swain [EMAIL_ADDRESS][PERSON_NAME][PERSON_NAME][DOMAIN_NAME] […" at bounding box center [346, 238] width 246 height 24
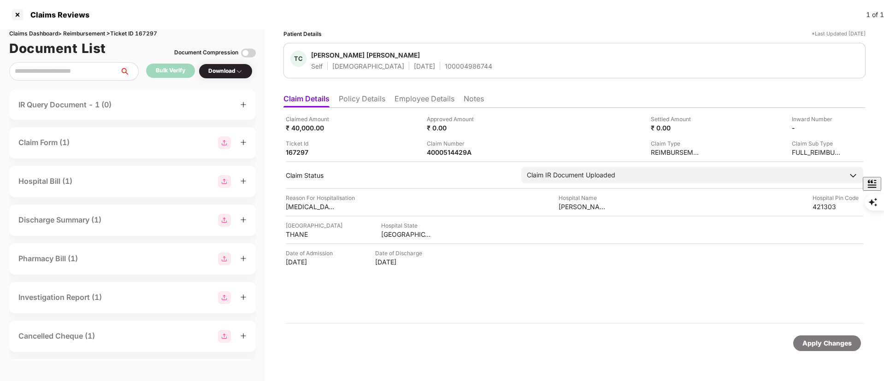
click at [155, 108] on div "IR Query Document - 1 (0)" at bounding box center [132, 105] width 228 height 12
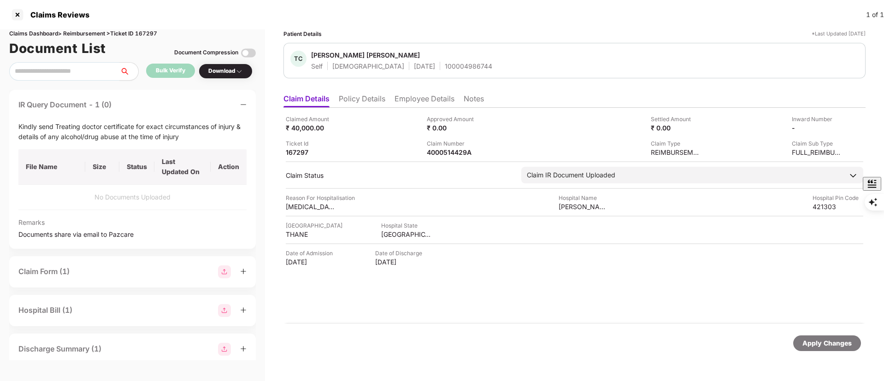
click at [430, 201] on div "Reason For Hospitalisation [MEDICAL_DATA] Hospital Name [PERSON_NAME][GEOGRAPHI…" at bounding box center [575, 203] width 578 height 18
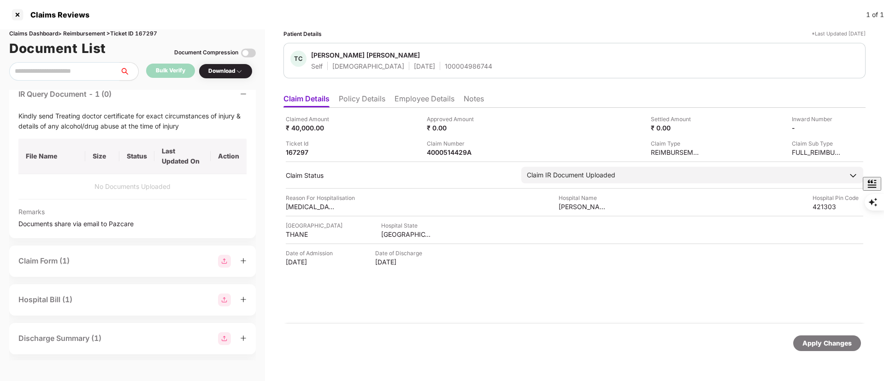
scroll to position [10, 0]
click at [21, 16] on div at bounding box center [17, 14] width 15 height 15
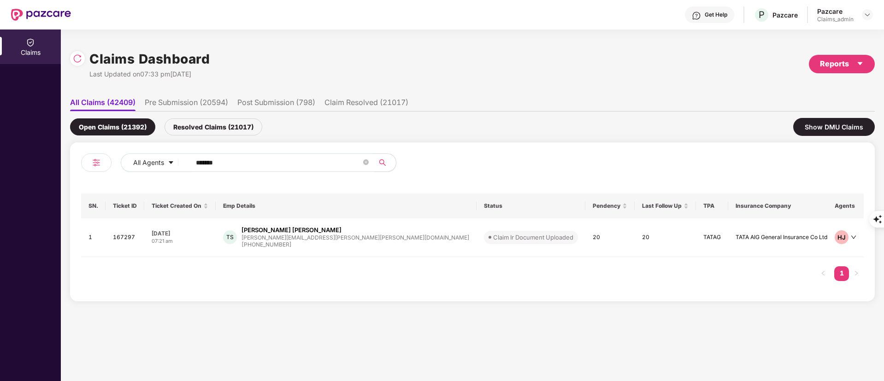
click at [209, 157] on input "******" at bounding box center [278, 163] width 165 height 14
paste input "text"
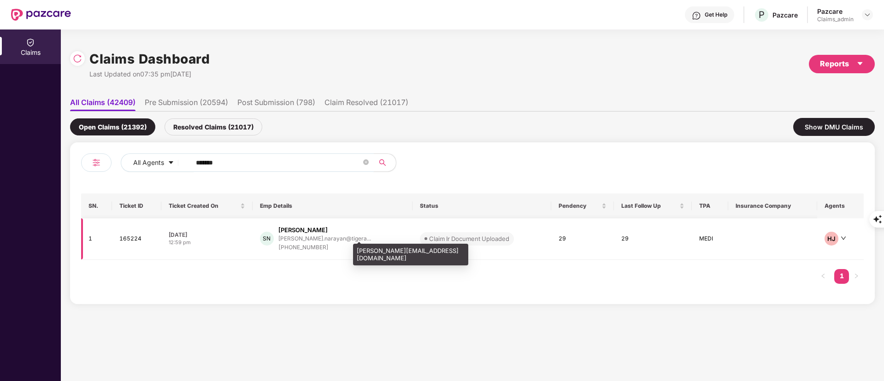
type input "******"
click at [291, 236] on div "[PERSON_NAME].narayan@tigera..." at bounding box center [324, 239] width 93 height 6
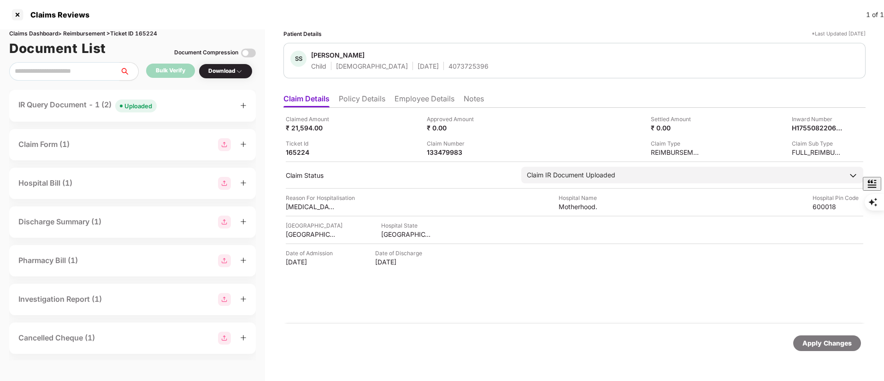
click at [159, 98] on div "IR Query Document - 1 (2) Uploaded" at bounding box center [132, 106] width 247 height 32
click at [170, 111] on div "IR Query Document - 1 (2) Uploaded" at bounding box center [132, 105] width 228 height 13
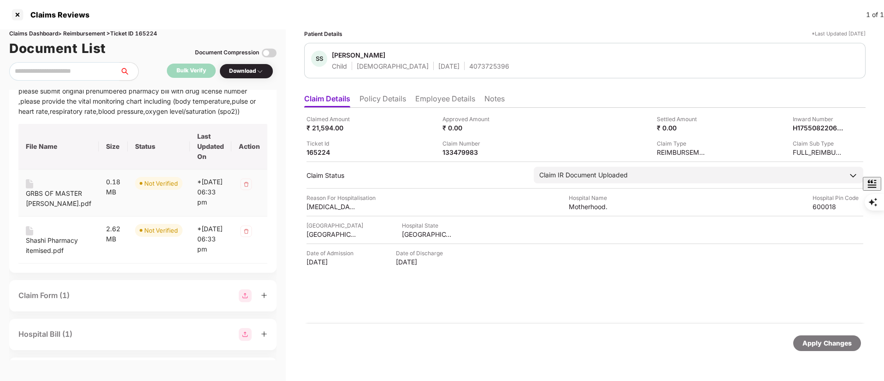
scroll to position [40, 0]
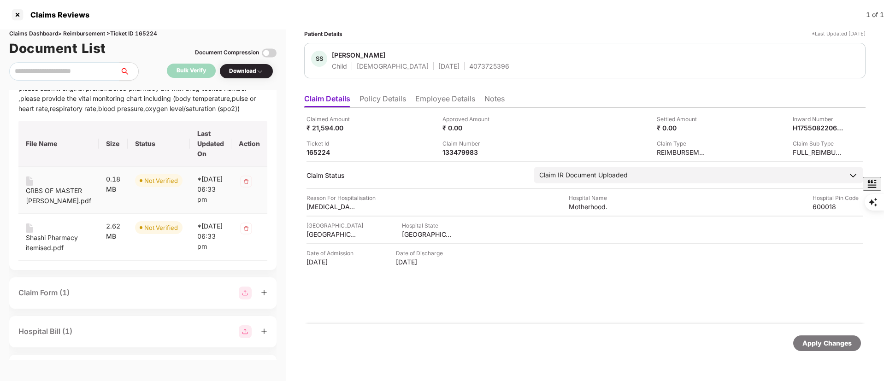
click at [45, 195] on div "GRBS OF MASTER [PERSON_NAME].pdf" at bounding box center [58, 196] width 65 height 20
click at [48, 251] on div "Shashi Pharmacy itemised.pdf" at bounding box center [58, 243] width 65 height 20
click at [482, 13] on div "Claims Reviews 1 of 1" at bounding box center [442, 15] width 884 height 30
click at [20, 13] on div at bounding box center [17, 14] width 15 height 15
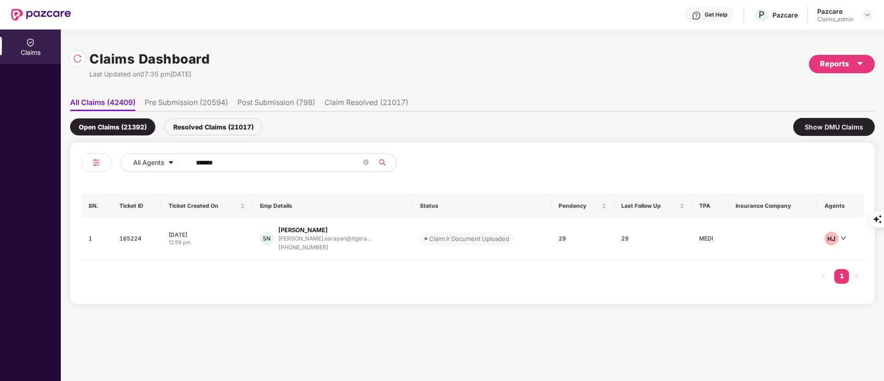
click at [205, 163] on input "******" at bounding box center [278, 163] width 165 height 14
type input "******"
click at [327, 240] on div "[PERSON_NAME].narayan@tigera..." at bounding box center [324, 239] width 93 height 6
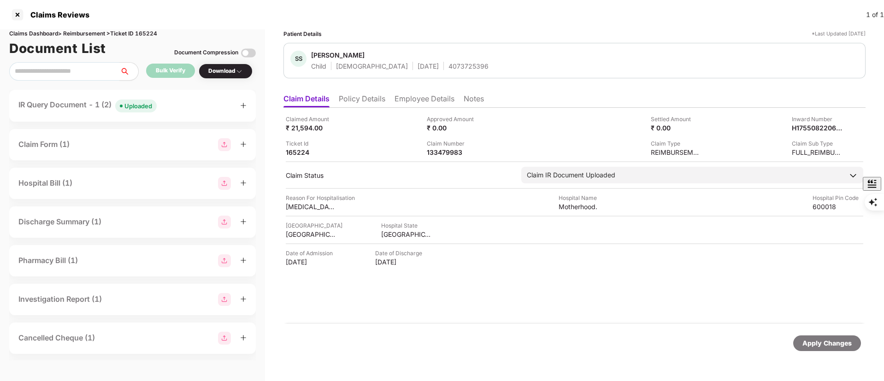
click at [67, 102] on div "IR Query Document - 1 (2) Uploaded" at bounding box center [87, 105] width 138 height 13
